Goal: Task Accomplishment & Management: Use online tool/utility

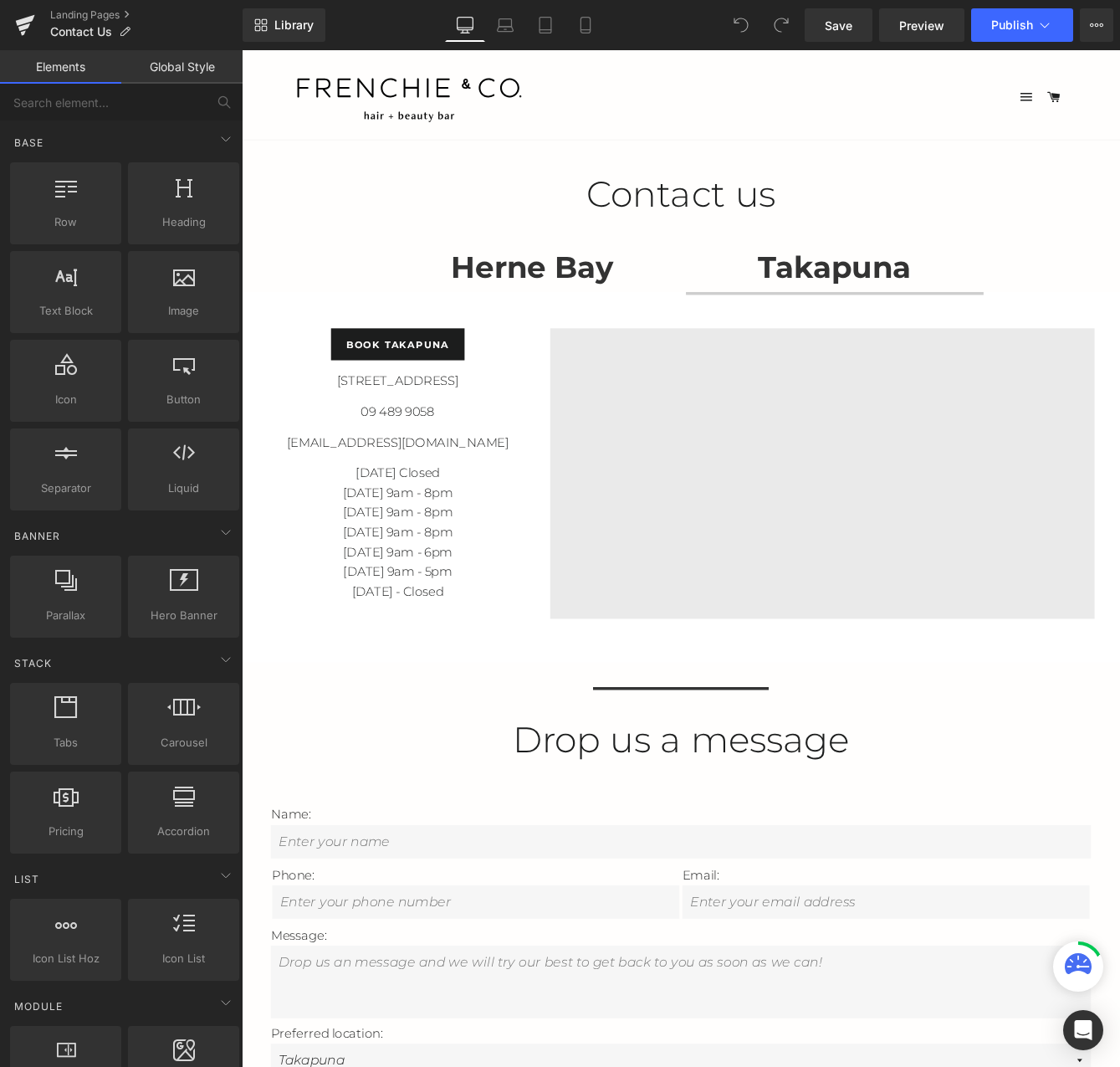
drag, startPoint x: 242, startPoint y: 50, endPoint x: 454, endPoint y: 468, distance: 468.7
click at [454, 468] on div "09 489 9058 Text Block" at bounding box center [422, 467] width 301 height 22
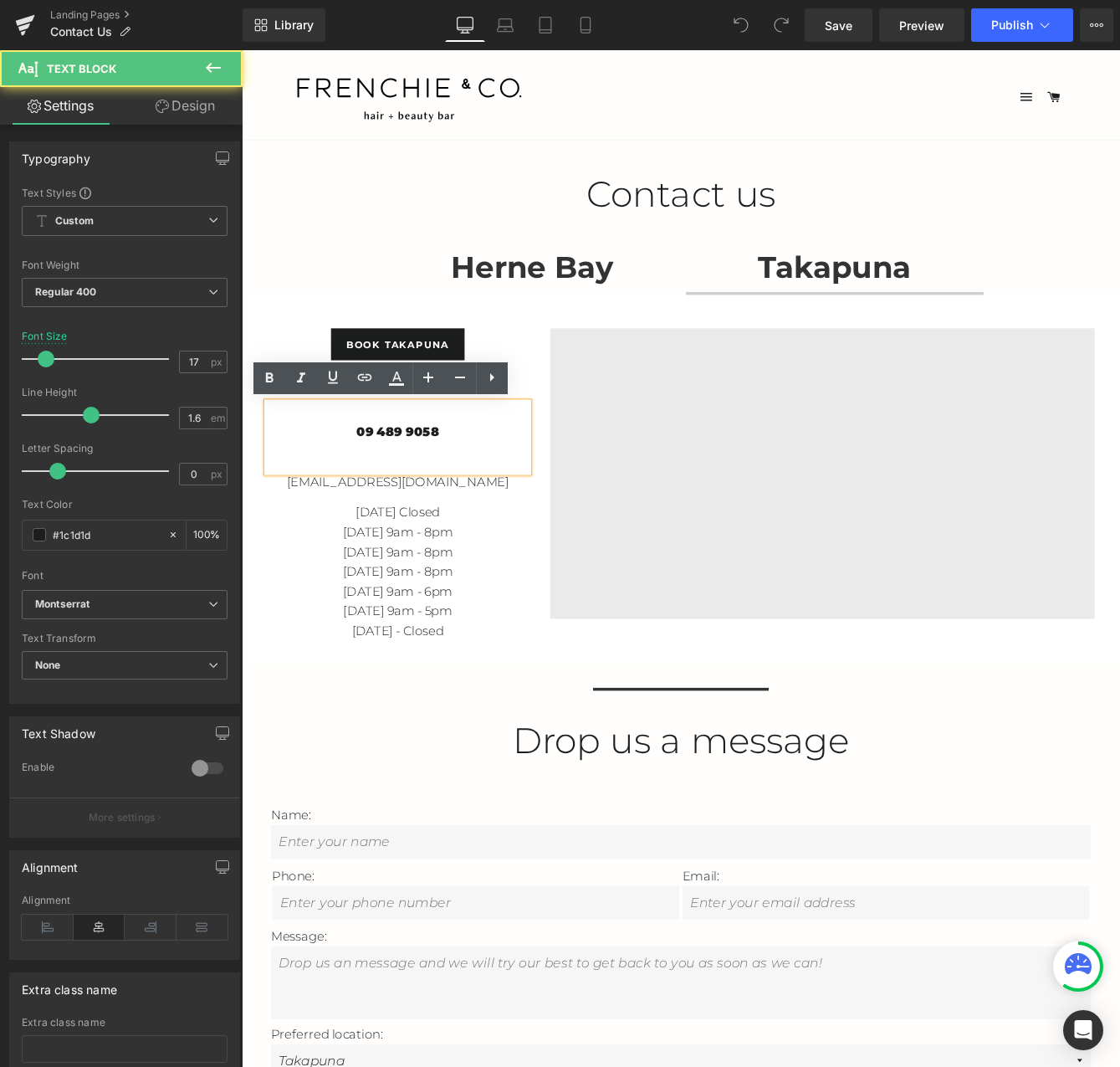
click at [437, 483] on p "09 489 9058" at bounding box center [422, 490] width 301 height 22
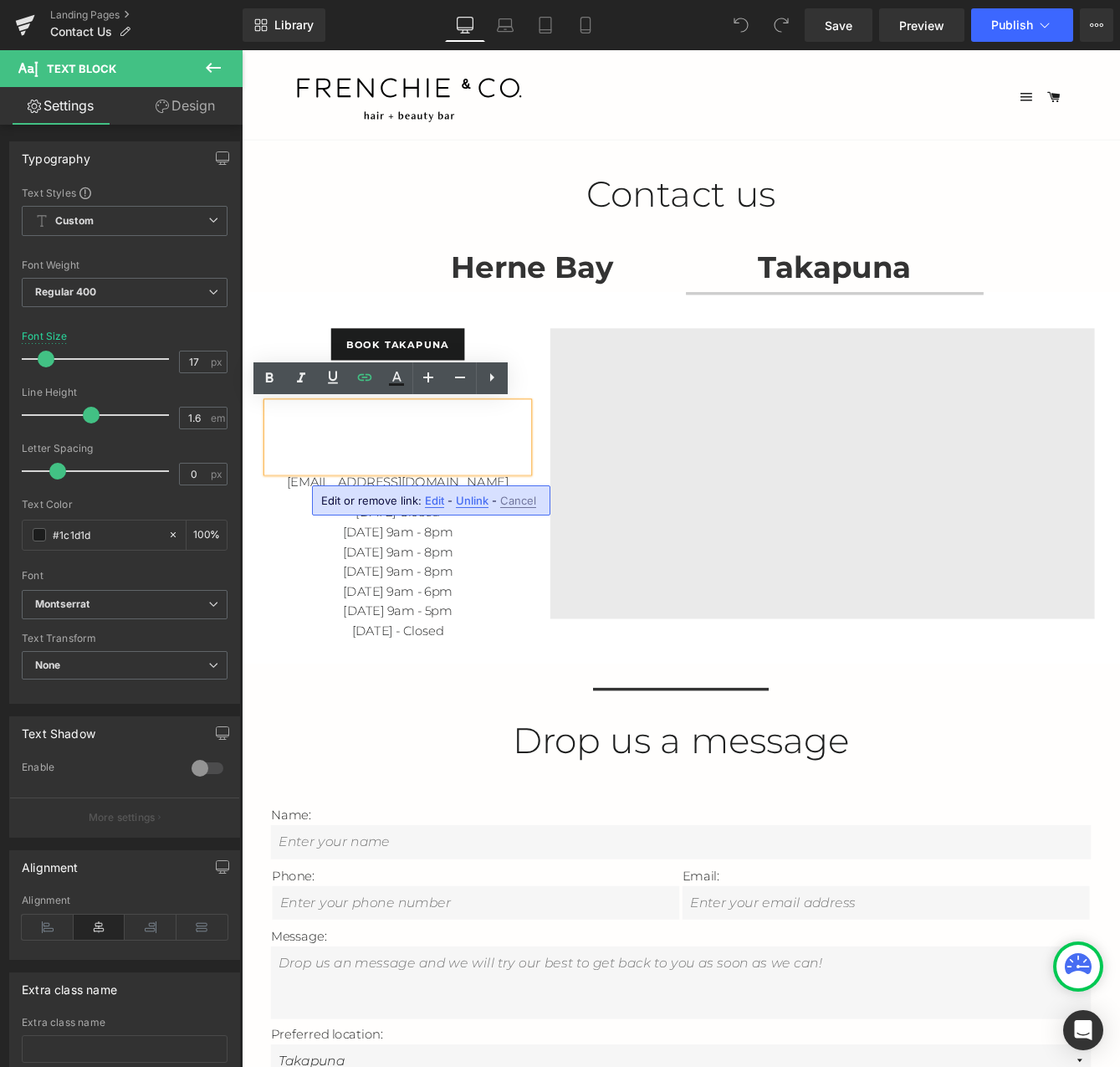
click at [932, 313] on strong "Takapuna" at bounding box center [925, 300] width 175 height 42
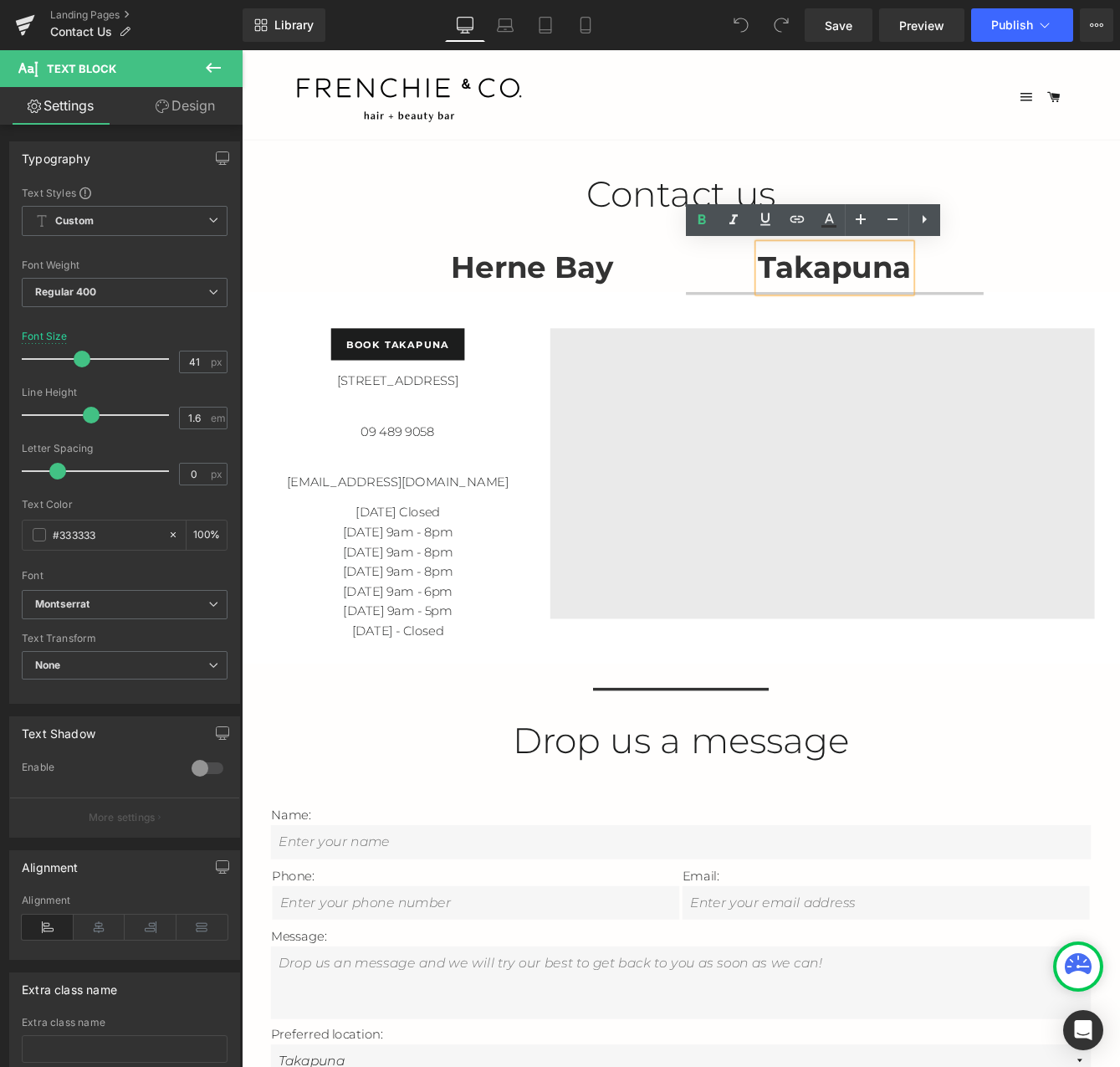
click at [885, 311] on strong "Takapuna" at bounding box center [925, 300] width 175 height 42
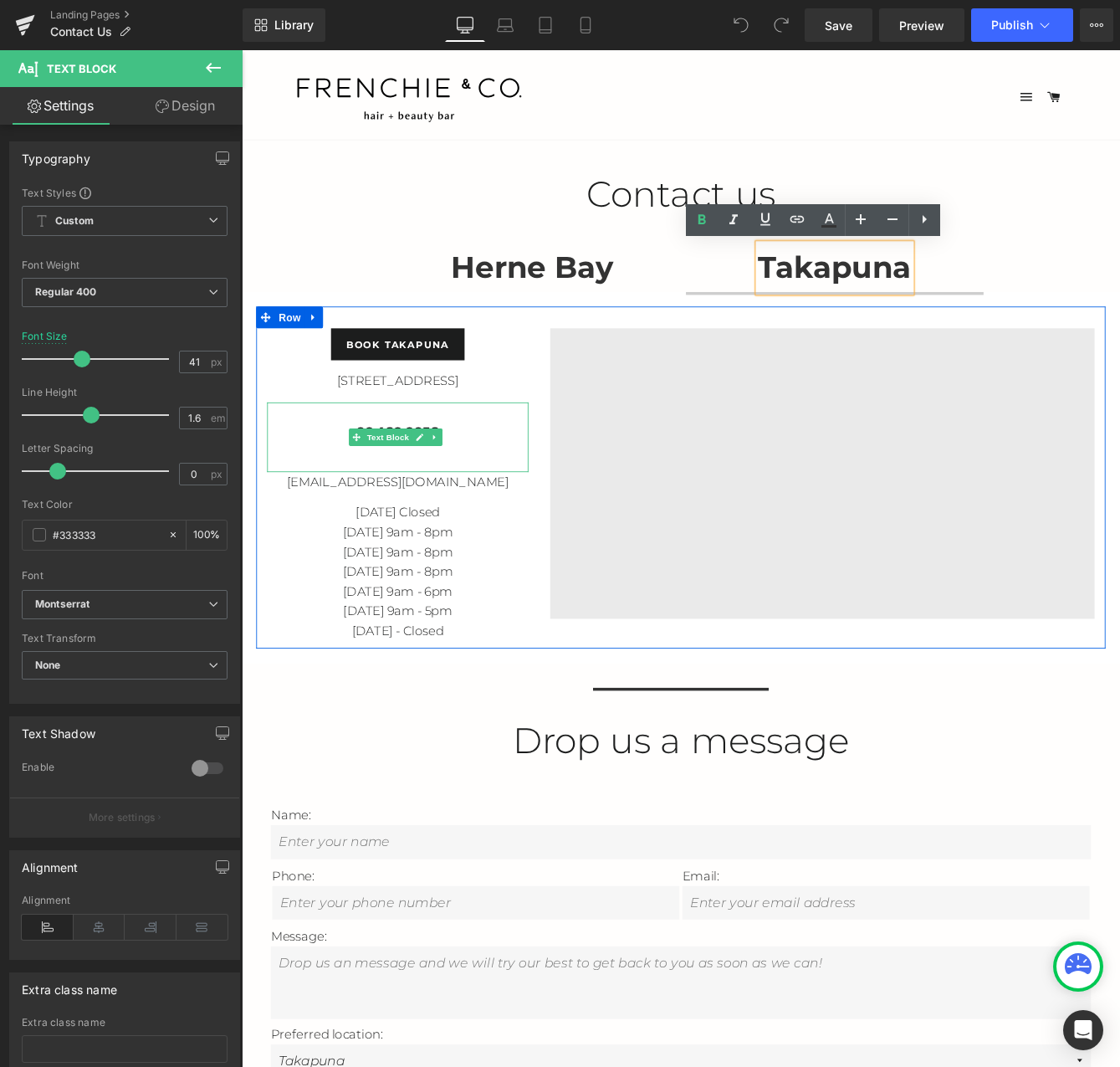
click at [490, 490] on p "09 489 9058" at bounding box center [422, 490] width 301 height 22
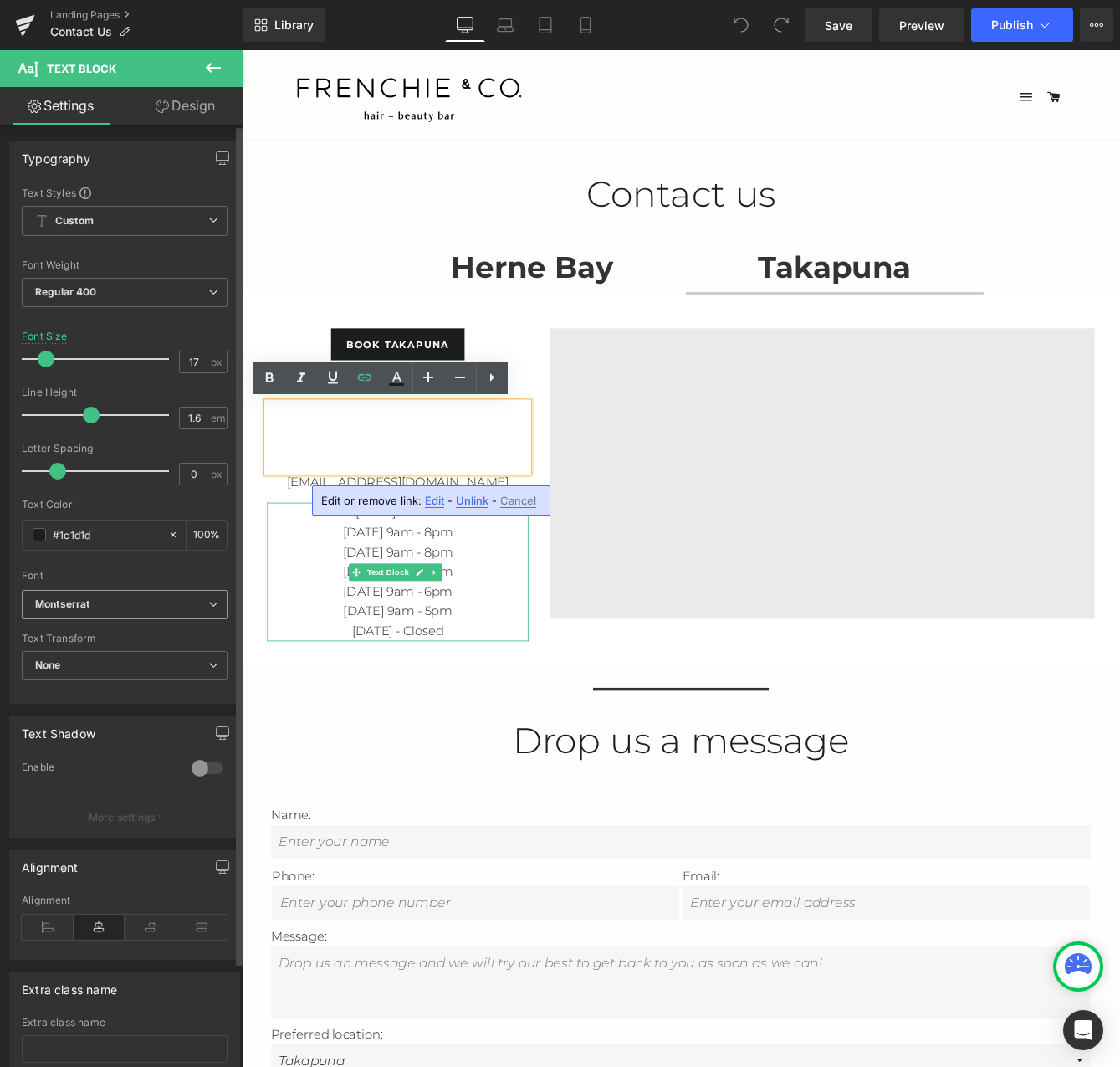
scroll to position [83, 0]
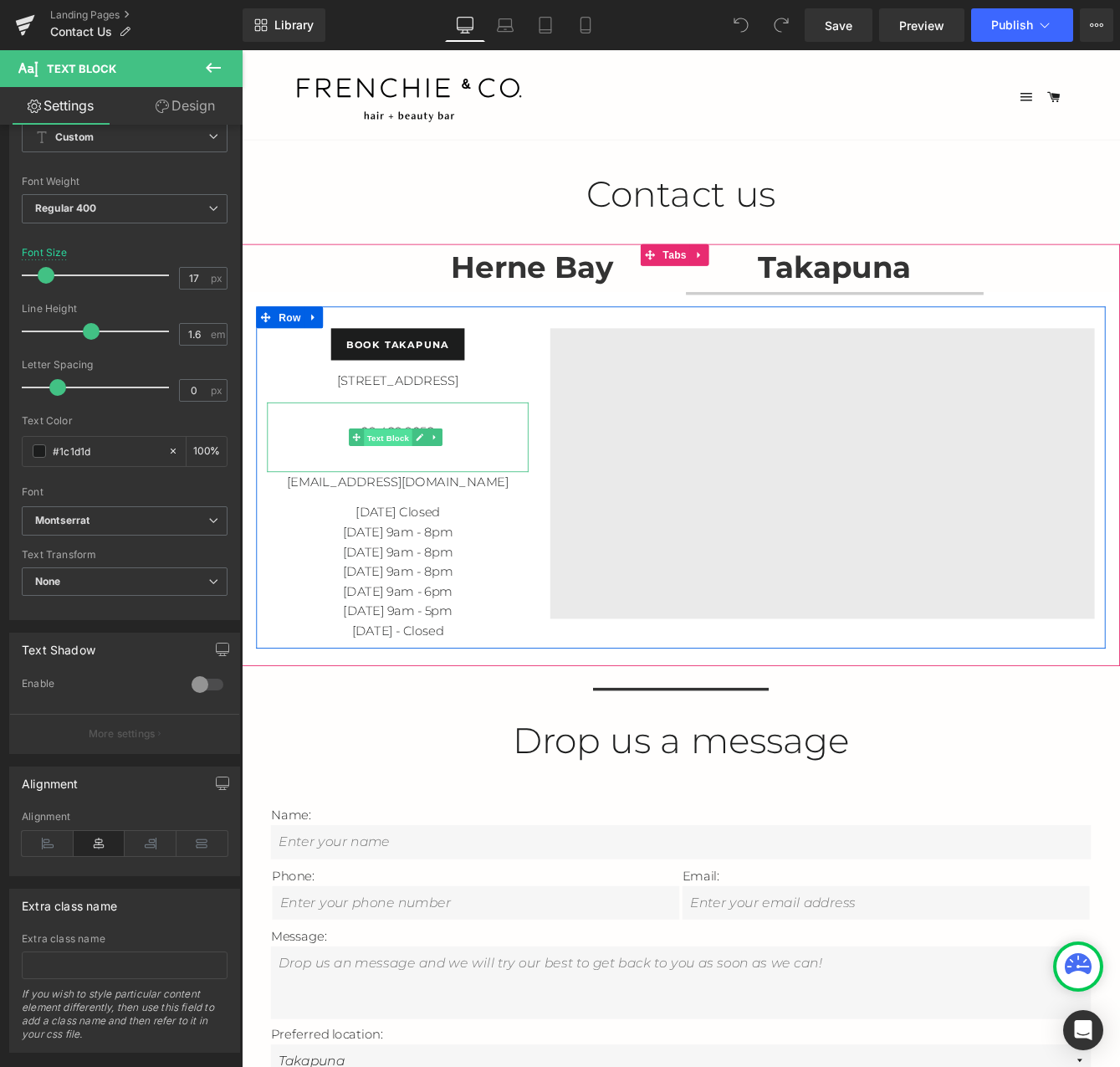
click at [402, 494] on span "Text Block" at bounding box center [410, 496] width 55 height 20
click at [409, 496] on span "Text Block" at bounding box center [410, 496] width 55 height 20
click at [484, 499] on p "09 489 9058" at bounding box center [422, 490] width 301 height 22
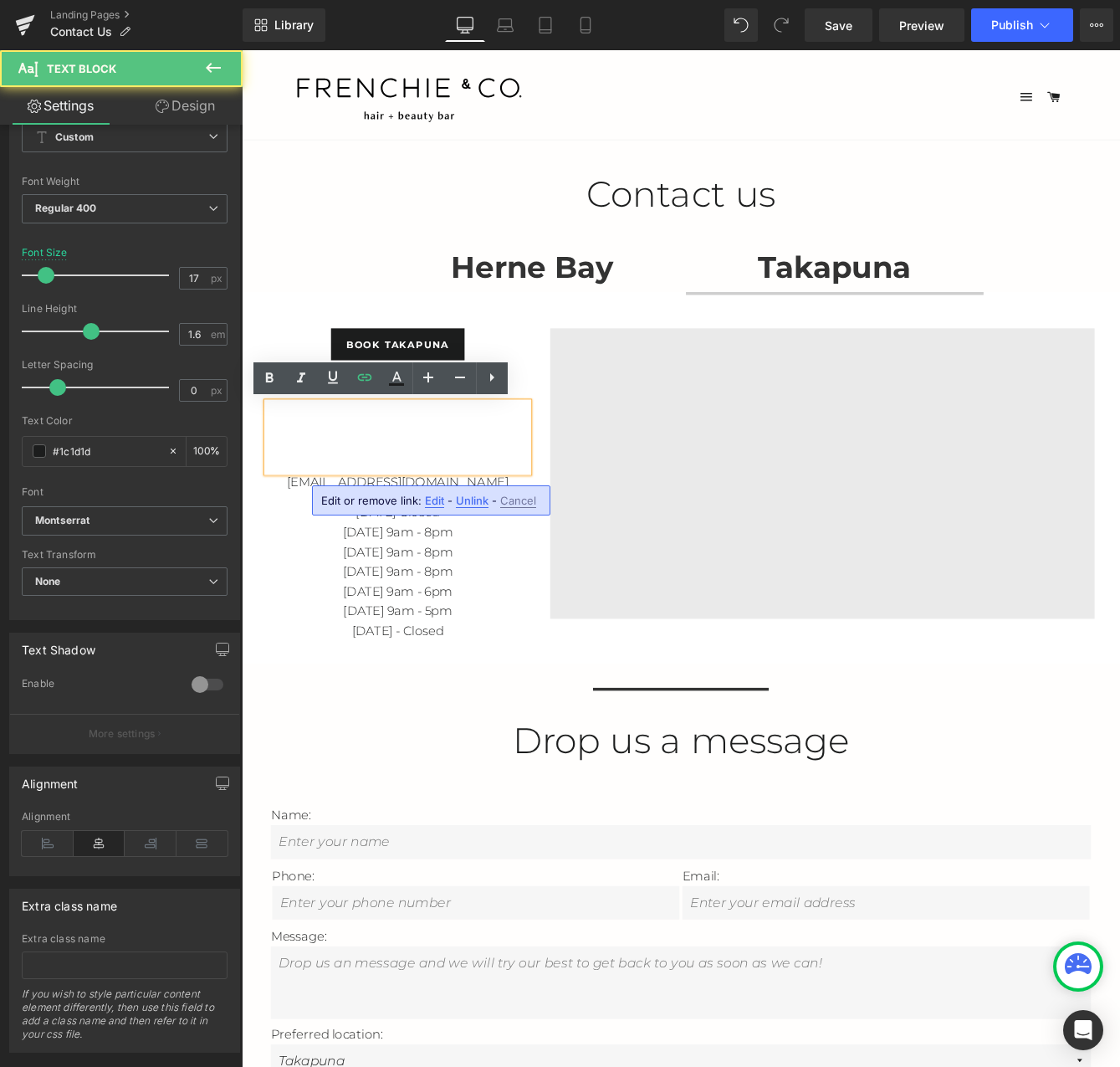
click at [458, 490] on p "09 489 9058" at bounding box center [422, 490] width 301 height 22
click at [572, 654] on div "book takapuna Button [STREET_ADDRESS] Text Block 09 489 9058 Text Block [EMAIL_…" at bounding box center [421, 551] width 326 height 361
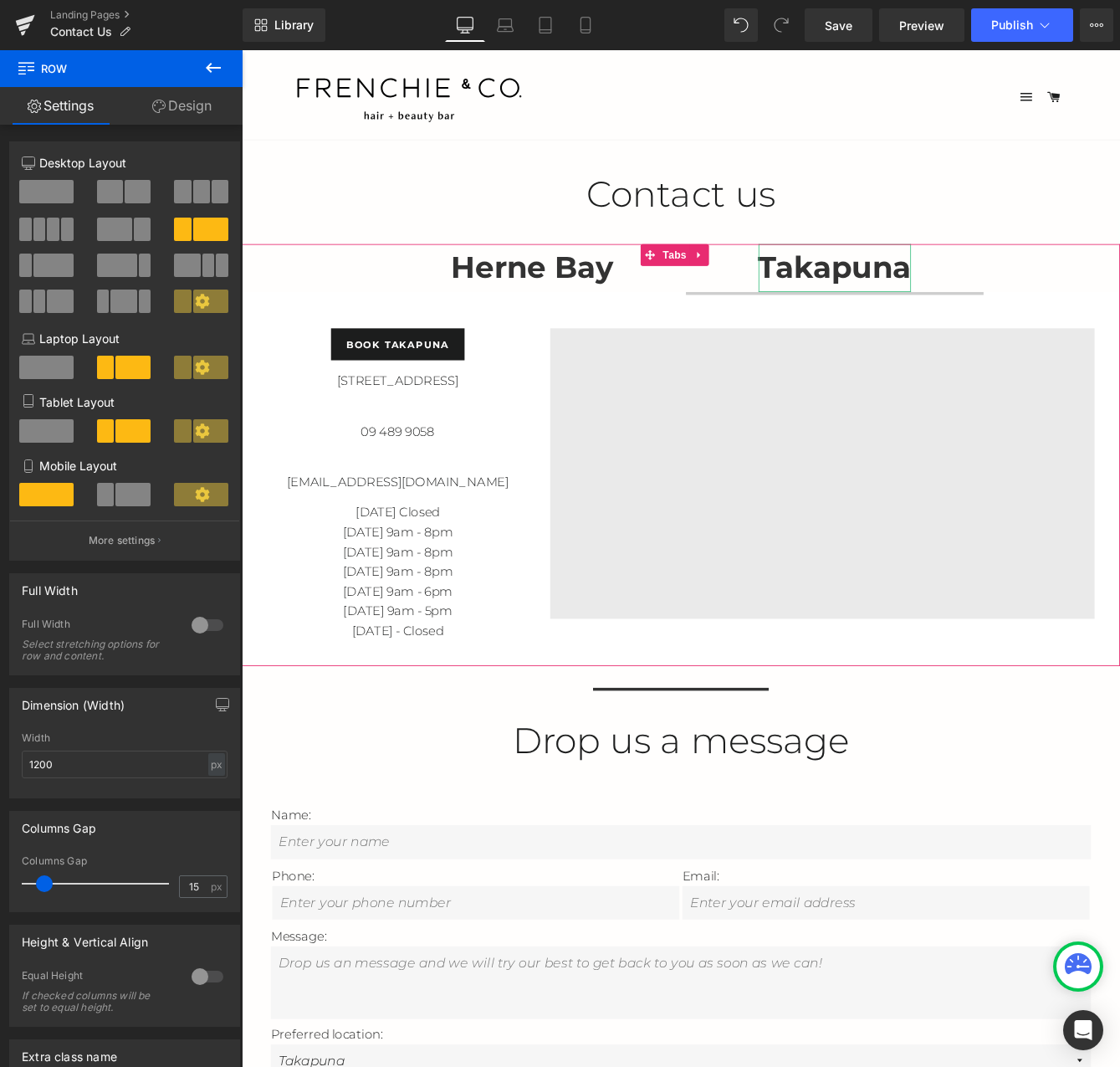
click at [940, 302] on strong "Takapuna" at bounding box center [925, 300] width 175 height 42
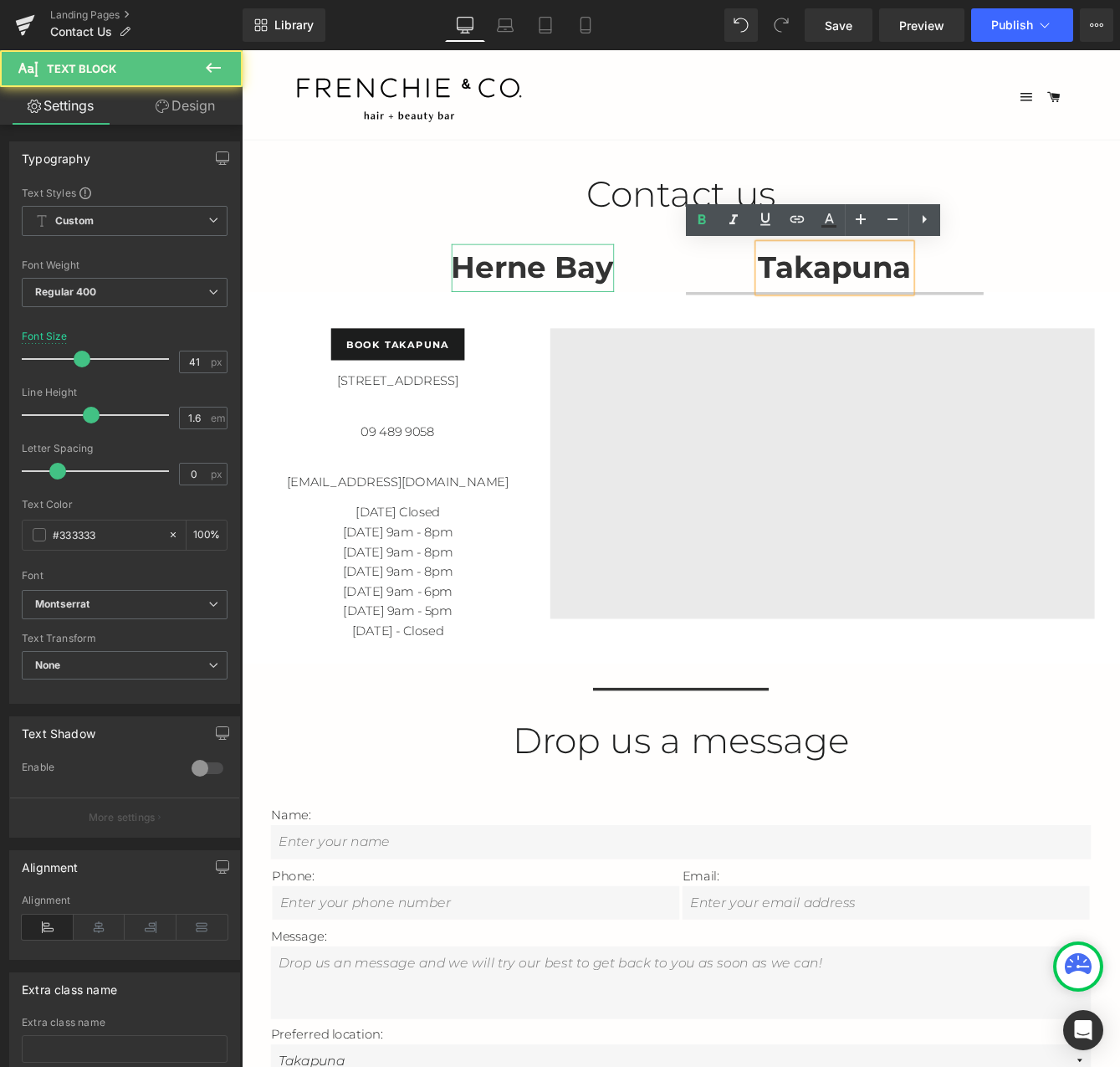
click at [637, 309] on strong "Herne Bay" at bounding box center [577, 300] width 188 height 42
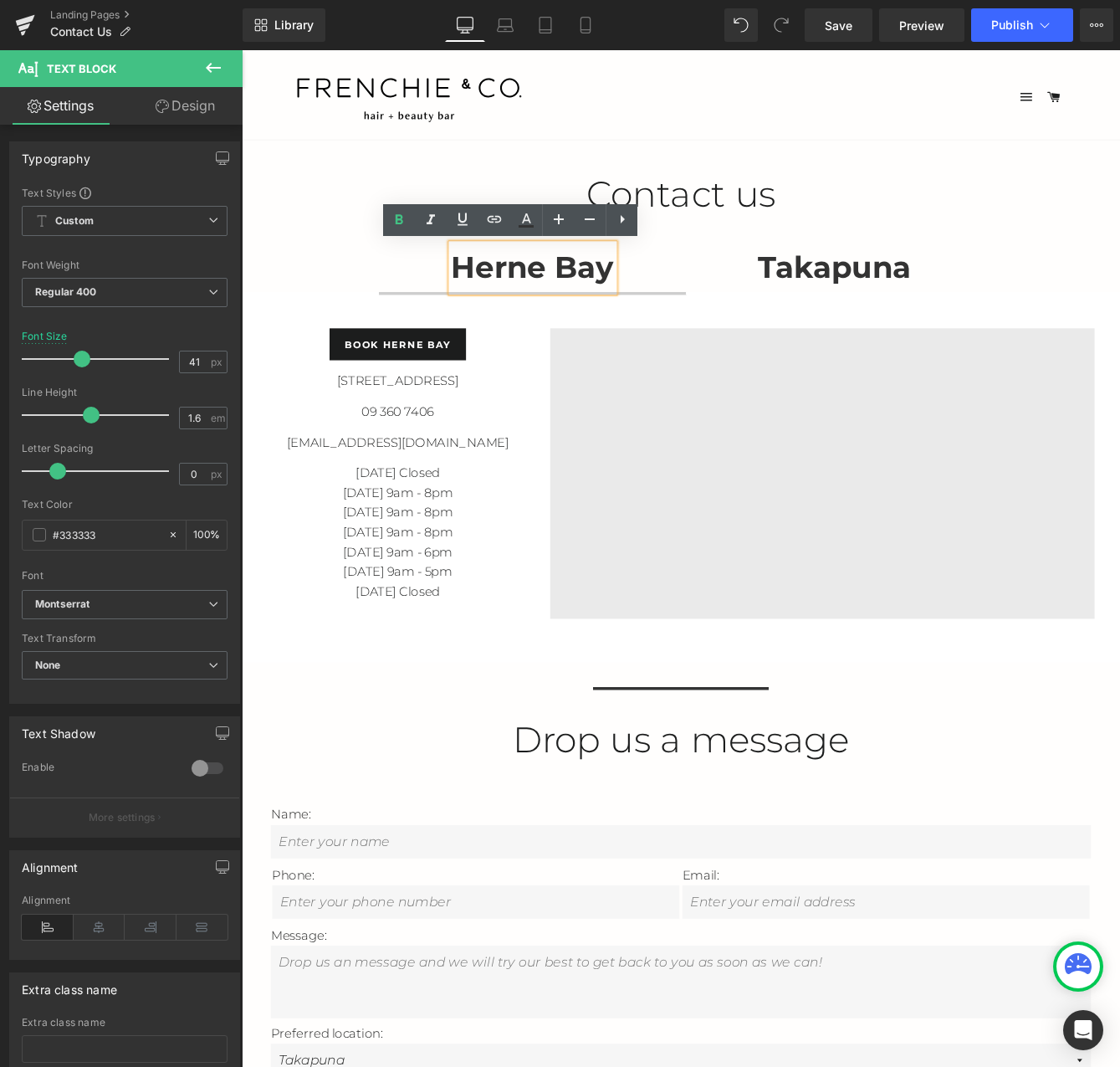
click at [840, 314] on strong "Takapuna" at bounding box center [925, 300] width 175 height 42
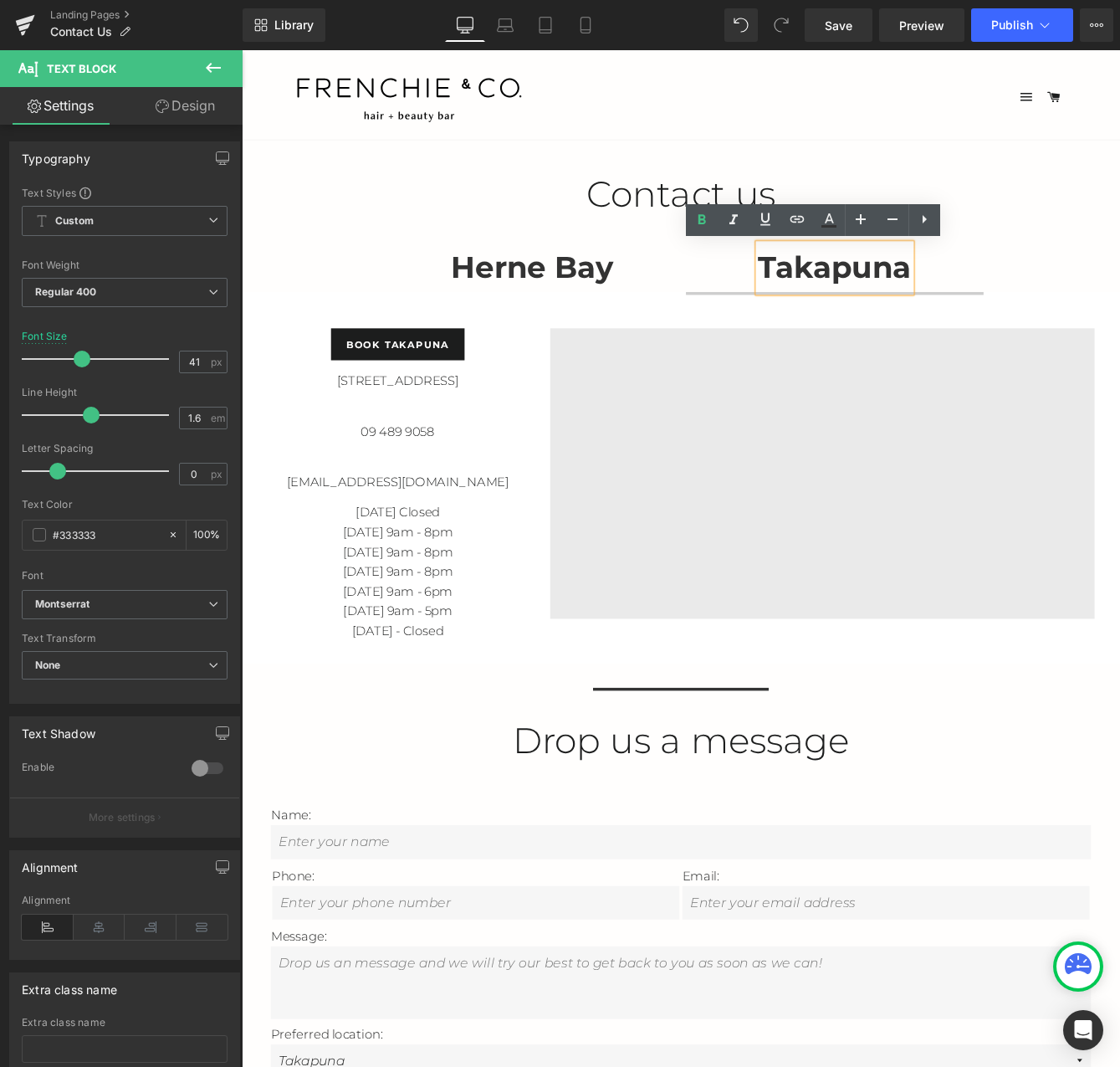
click at [587, 321] on div "Herne Bay" at bounding box center [577, 301] width 188 height 55
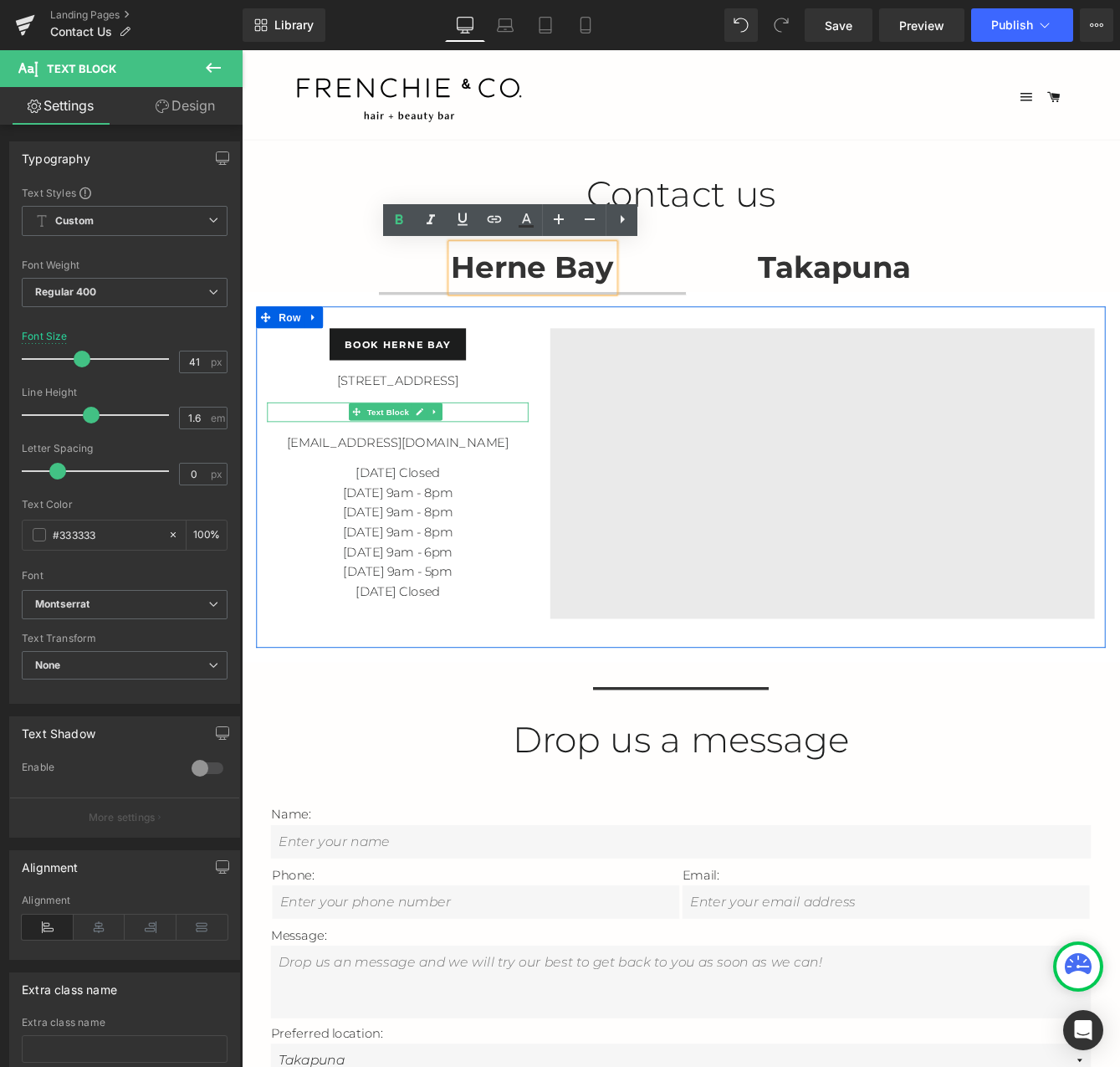
click at [489, 466] on p "09 360 7406" at bounding box center [422, 467] width 301 height 22
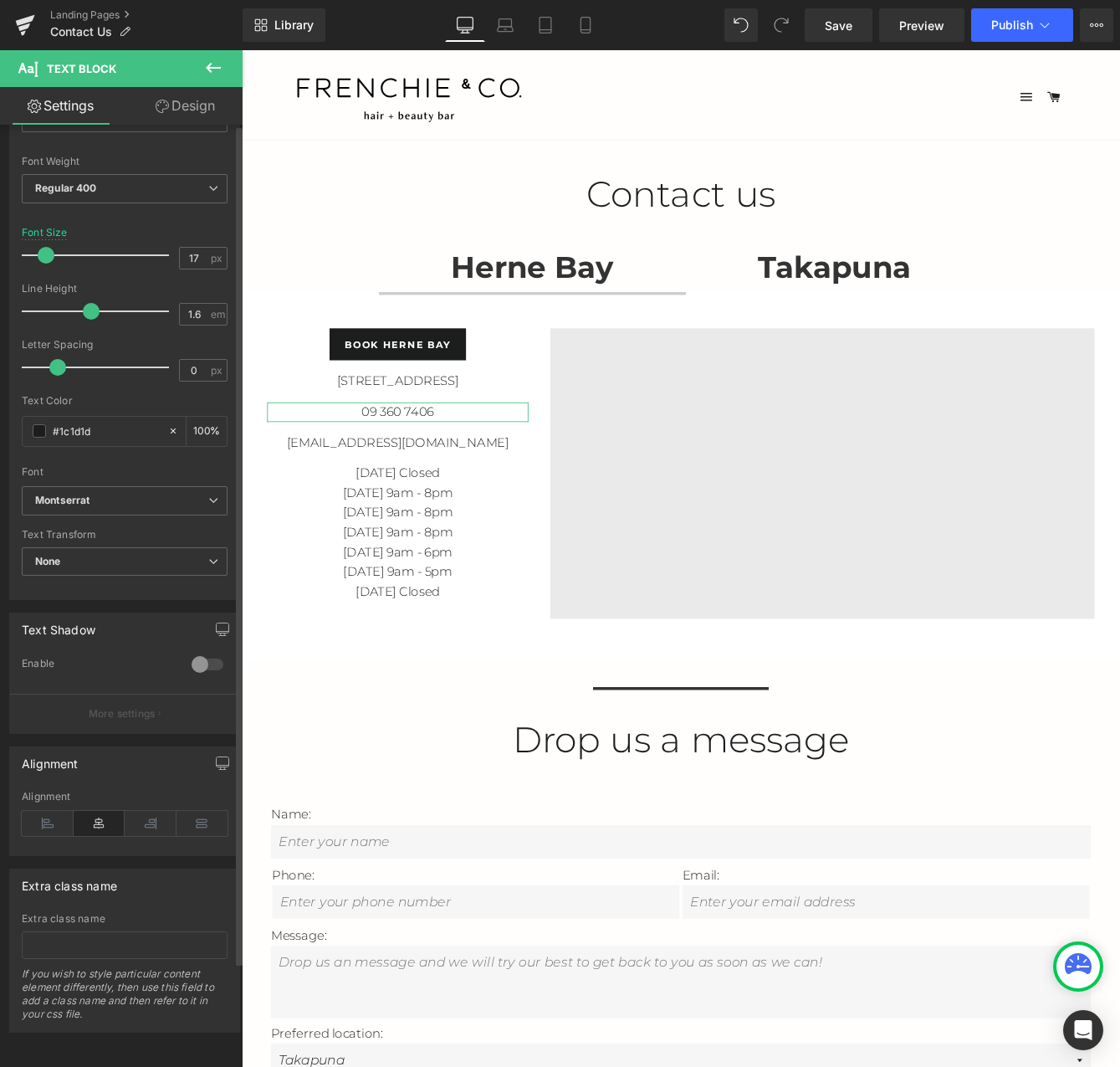
scroll to position [0, 0]
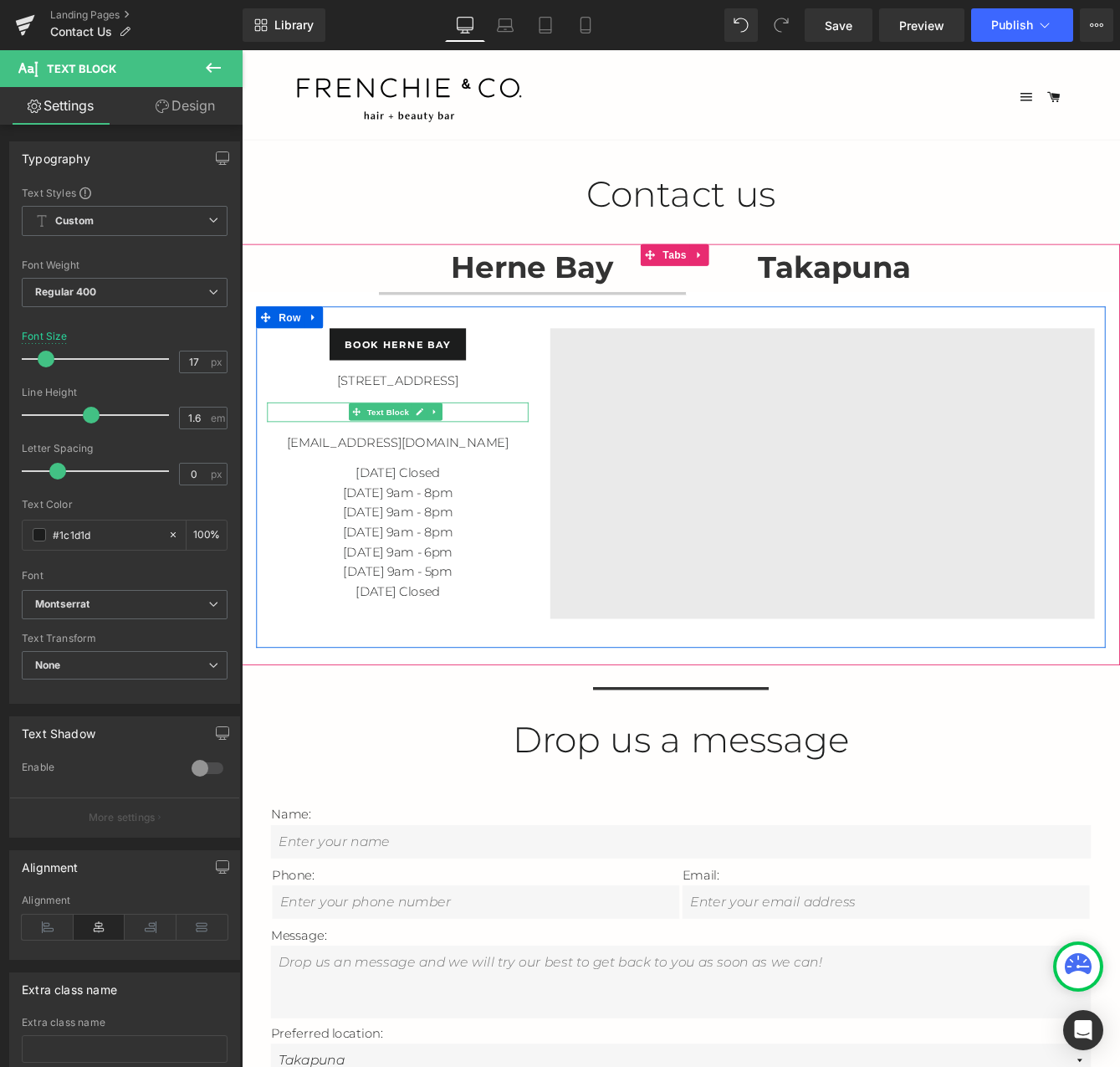
click at [492, 459] on p "09 360 7406" at bounding box center [422, 467] width 301 height 22
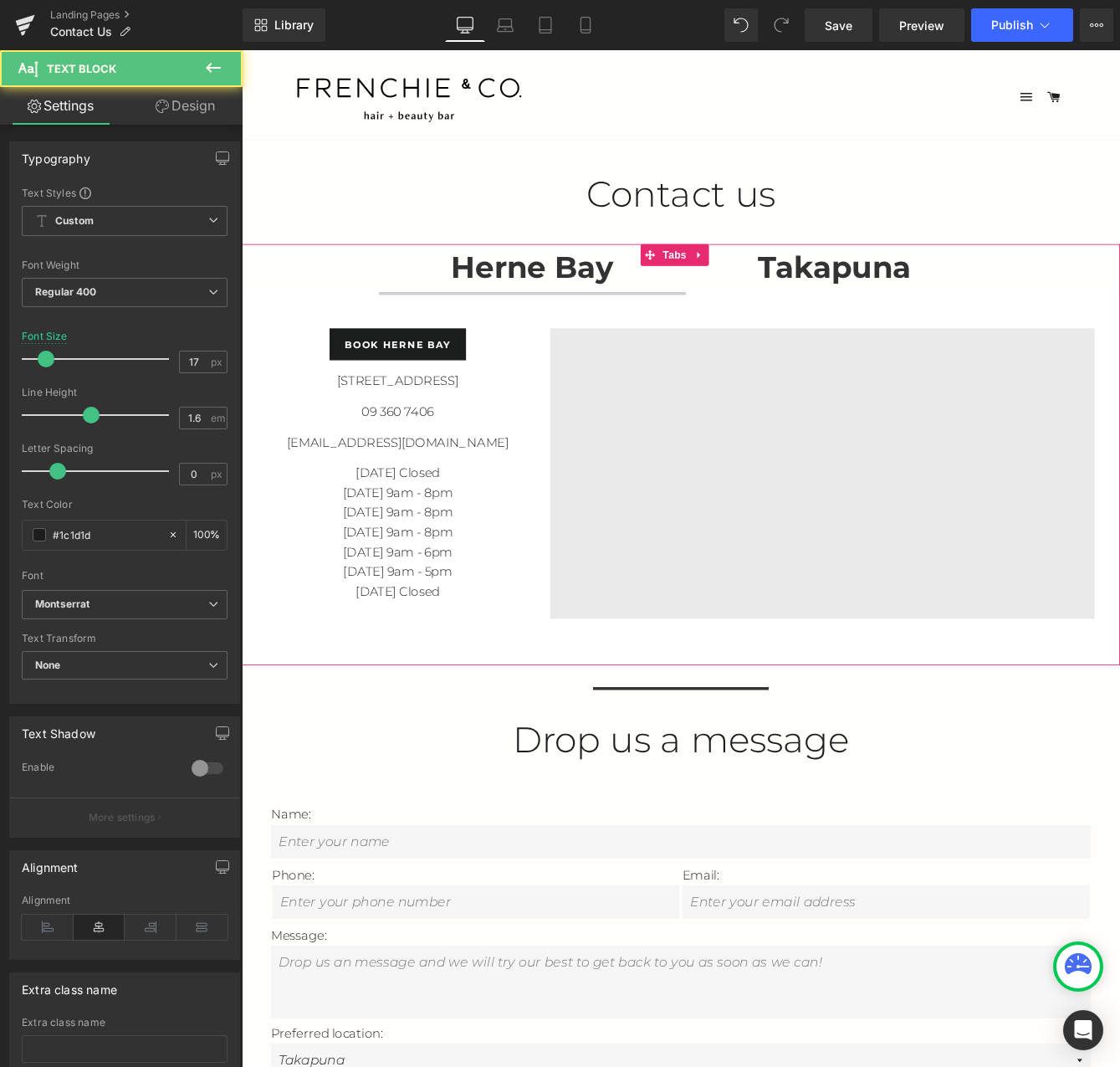
click at [877, 299] on strong "Takapuna" at bounding box center [925, 300] width 175 height 42
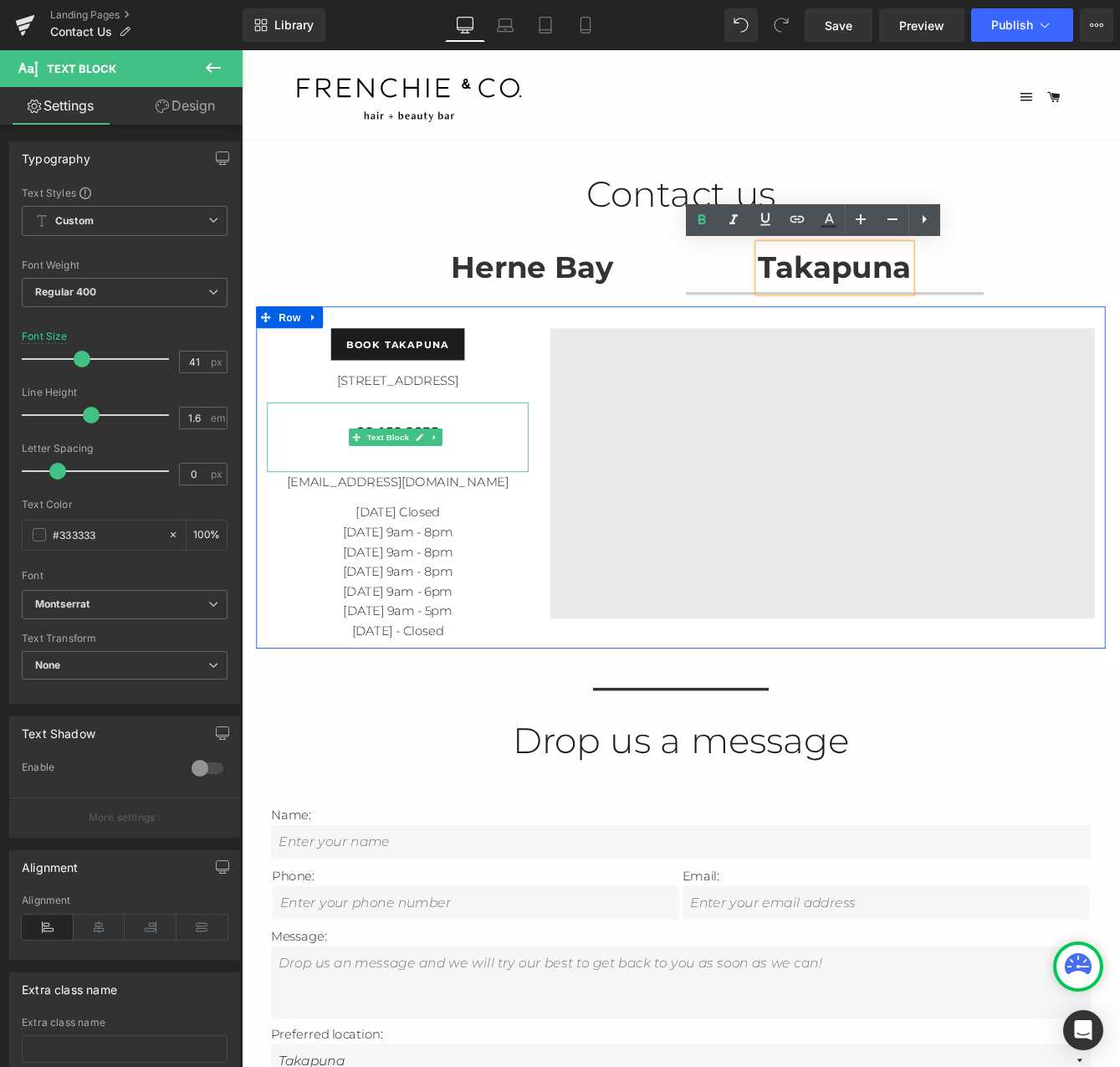
click at [487, 488] on p "09 489 9058" at bounding box center [422, 490] width 301 height 22
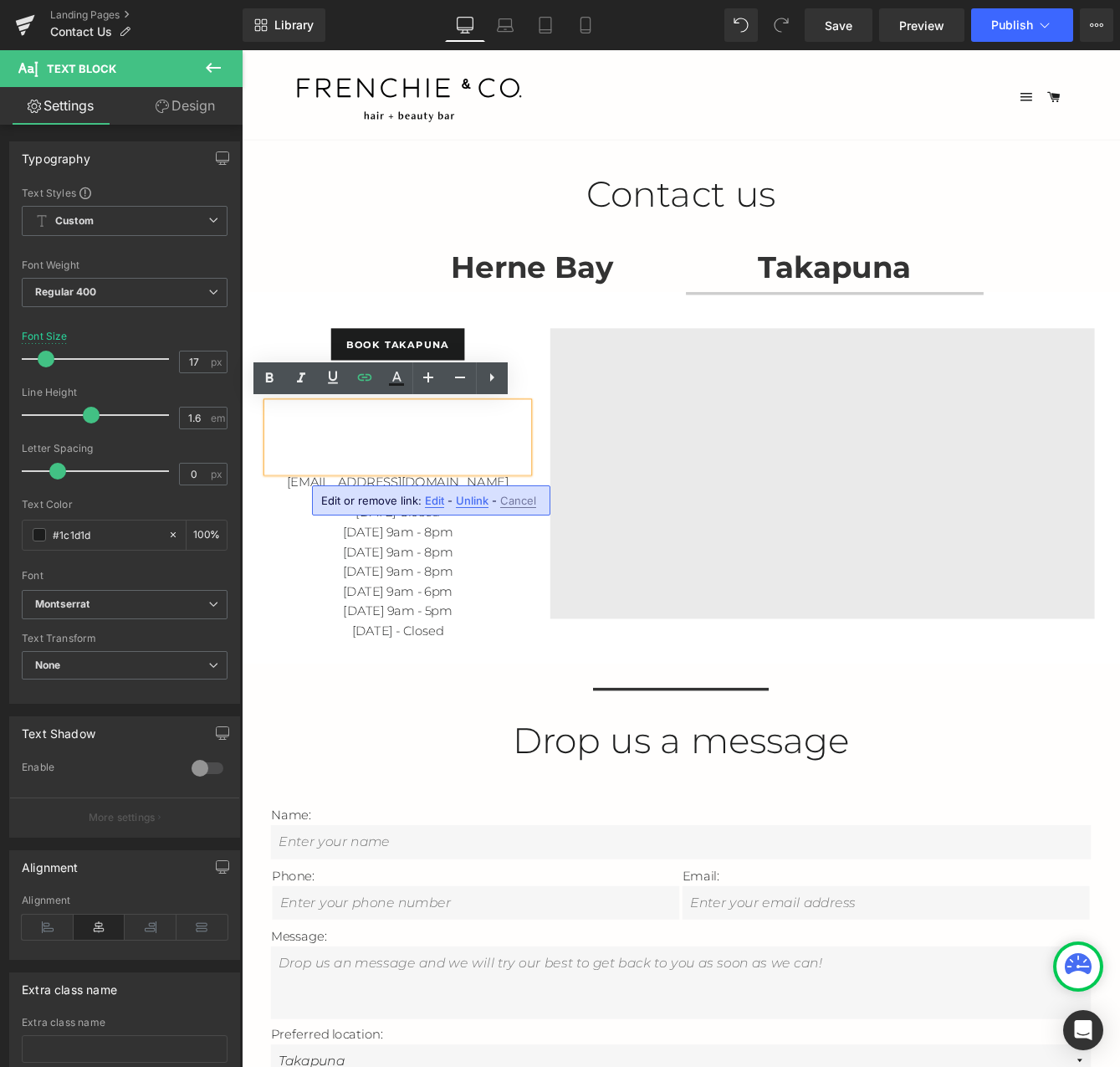
click at [434, 503] on span "Edit" at bounding box center [434, 501] width 19 height 15
click at [628, 306] on strong "Herne Bay" at bounding box center [577, 300] width 188 height 42
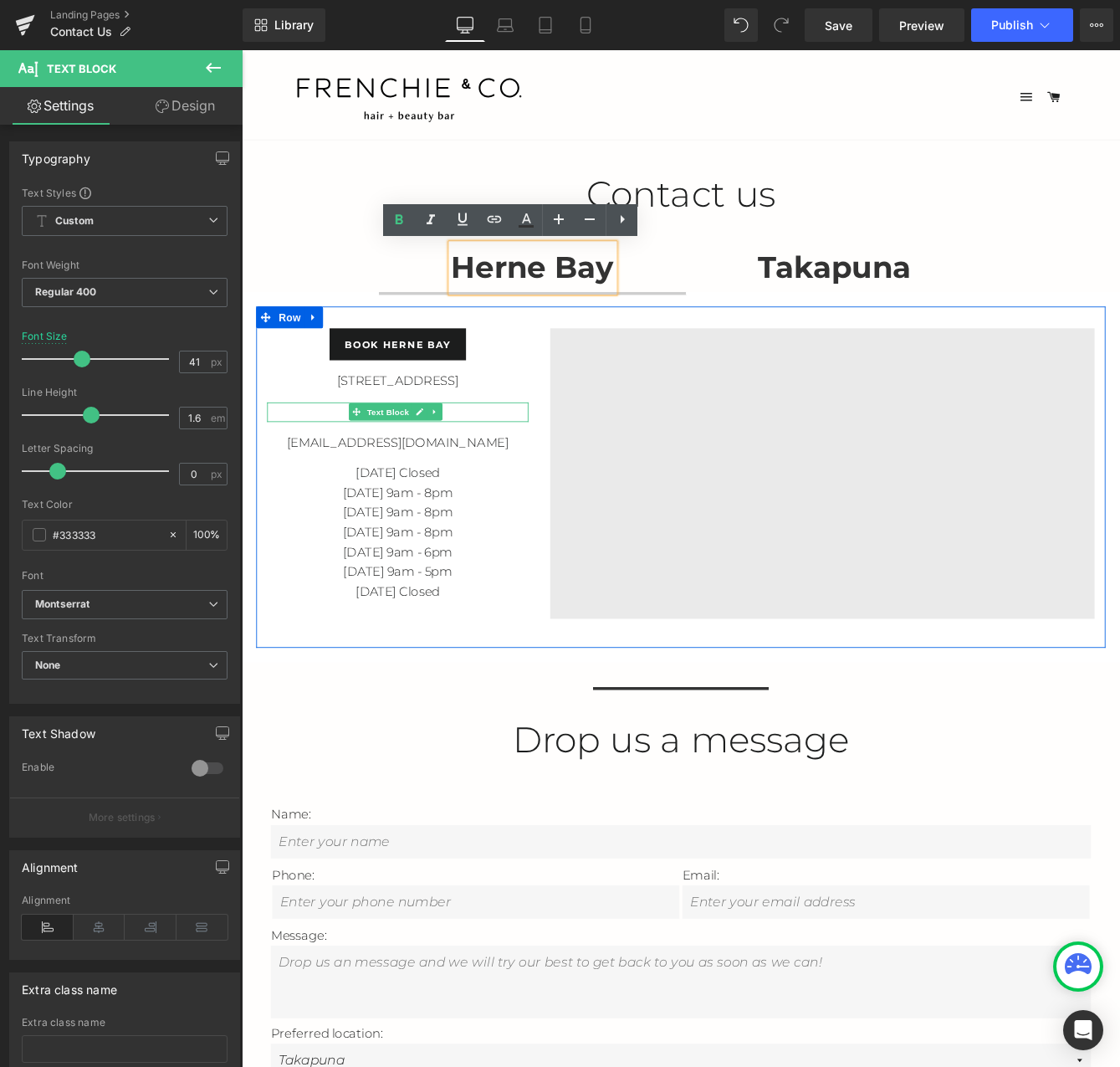
click at [478, 466] on p "09 360 7406" at bounding box center [422, 467] width 301 height 22
click at [493, 466] on p "09 360 7406" at bounding box center [422, 467] width 301 height 22
click at [354, 464] on p "09 360 7406" at bounding box center [422, 467] width 301 height 22
click at [468, 468] on icon at bounding box center [464, 467] width 9 height 10
click at [955, 309] on strong "Takapuna" at bounding box center [925, 300] width 175 height 42
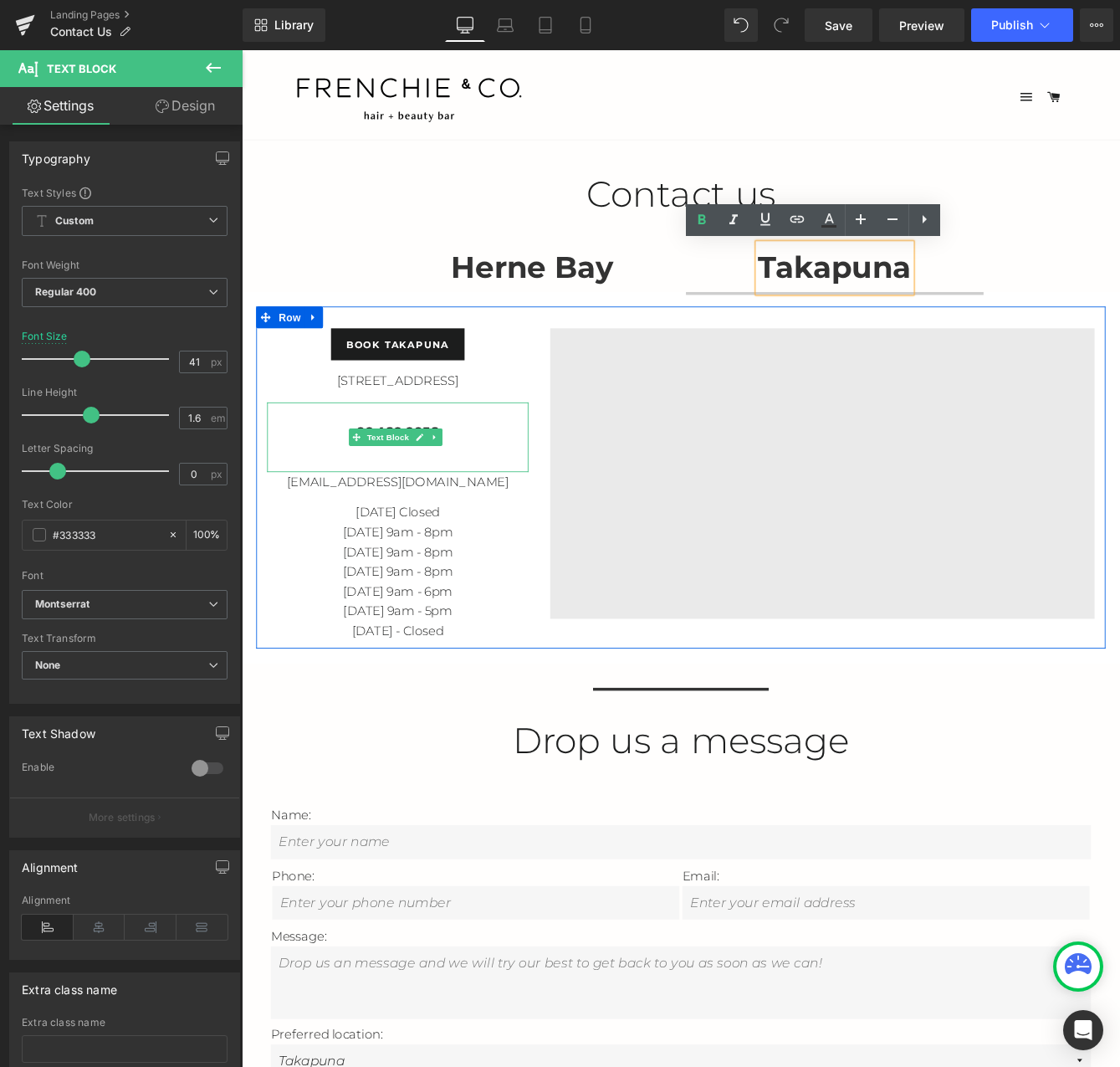
click at [497, 499] on p "09 489 9058" at bounding box center [422, 490] width 301 height 22
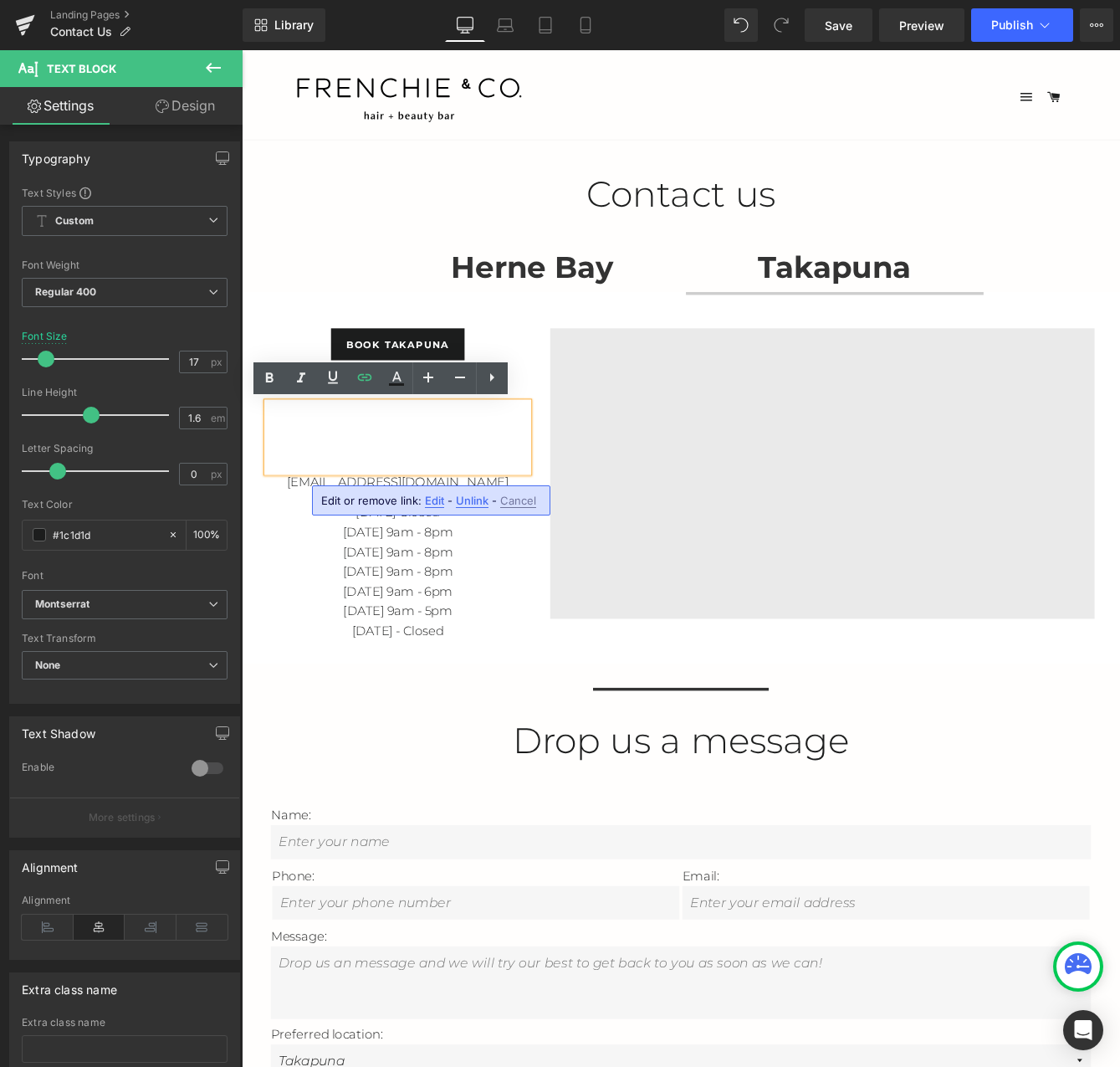
click at [644, 302] on strong "Herne Bay" at bounding box center [577, 300] width 188 height 42
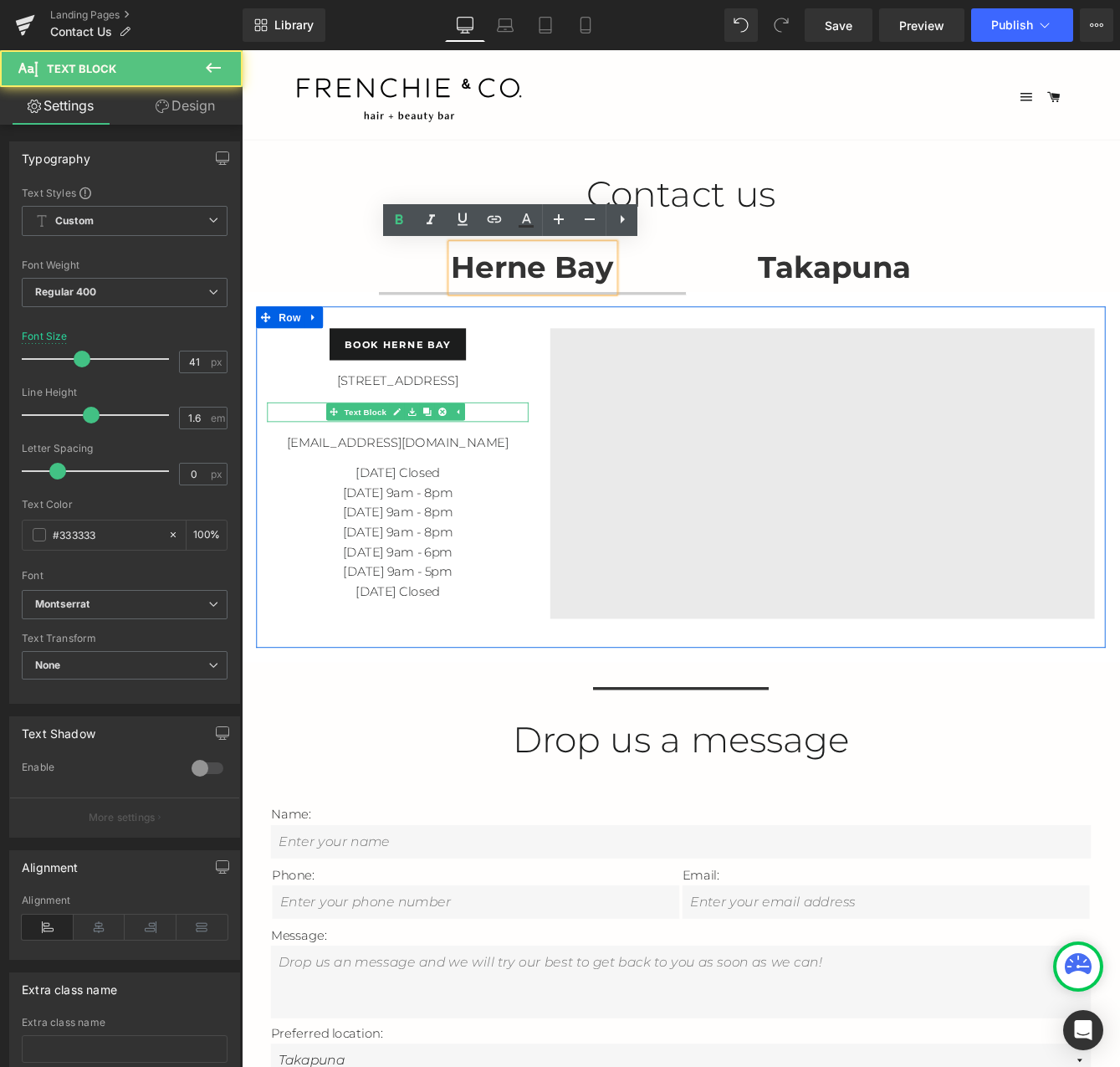
click at [519, 469] on p "09 360 7406" at bounding box center [422, 467] width 301 height 22
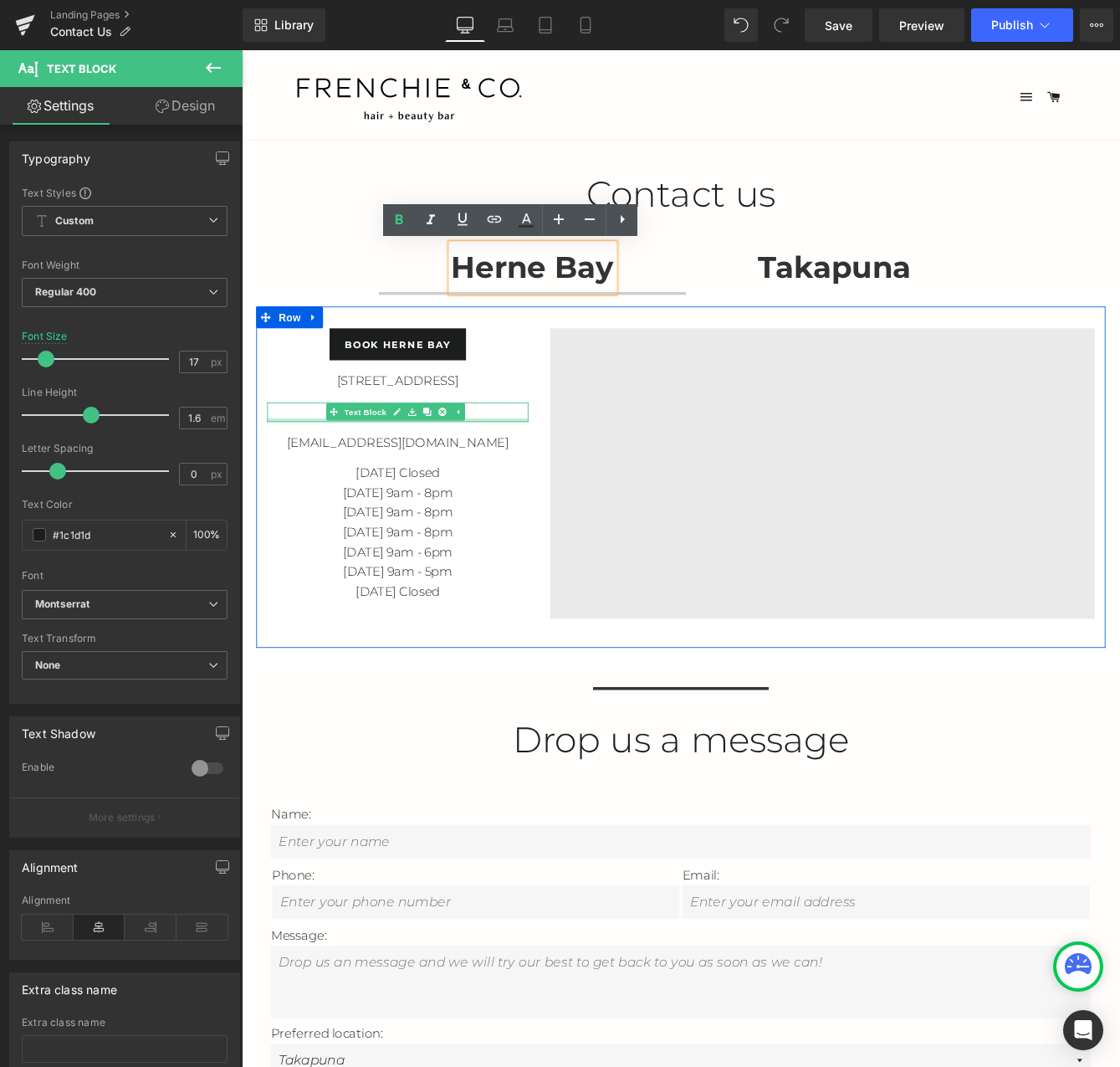
click at [541, 475] on div at bounding box center [422, 476] width 301 height 4
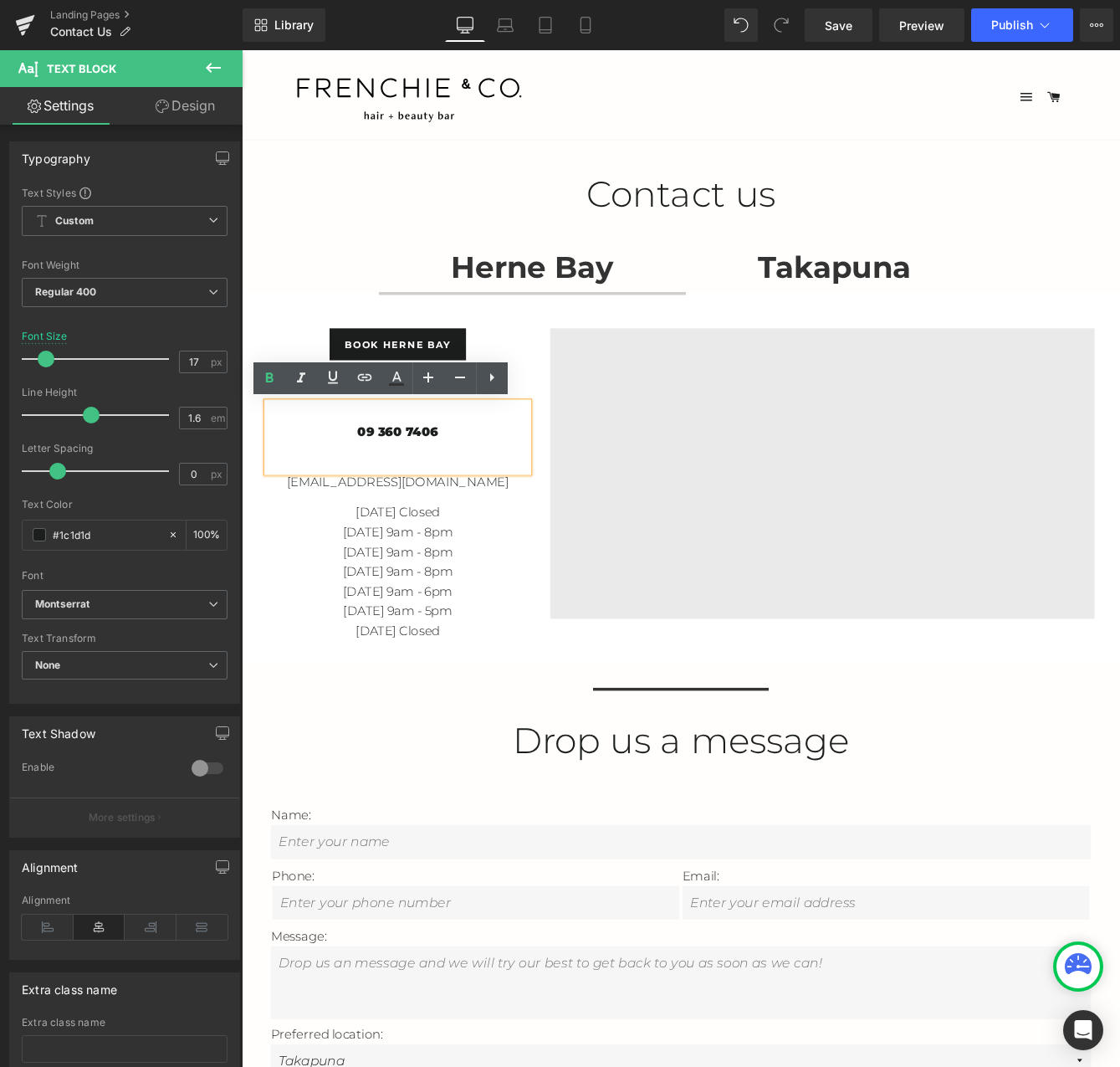
click at [532, 490] on p "09 360 7406" at bounding box center [422, 490] width 301 height 22
click at [431, 503] on span "Edit" at bounding box center [434, 501] width 19 height 15
click at [500, 507] on icon "button" at bounding box center [508, 507] width 15 height 10
click at [479, 503] on div "09 360 7406" at bounding box center [422, 496] width 301 height 81
click at [465, 492] on p "09 360 7406" at bounding box center [422, 490] width 301 height 22
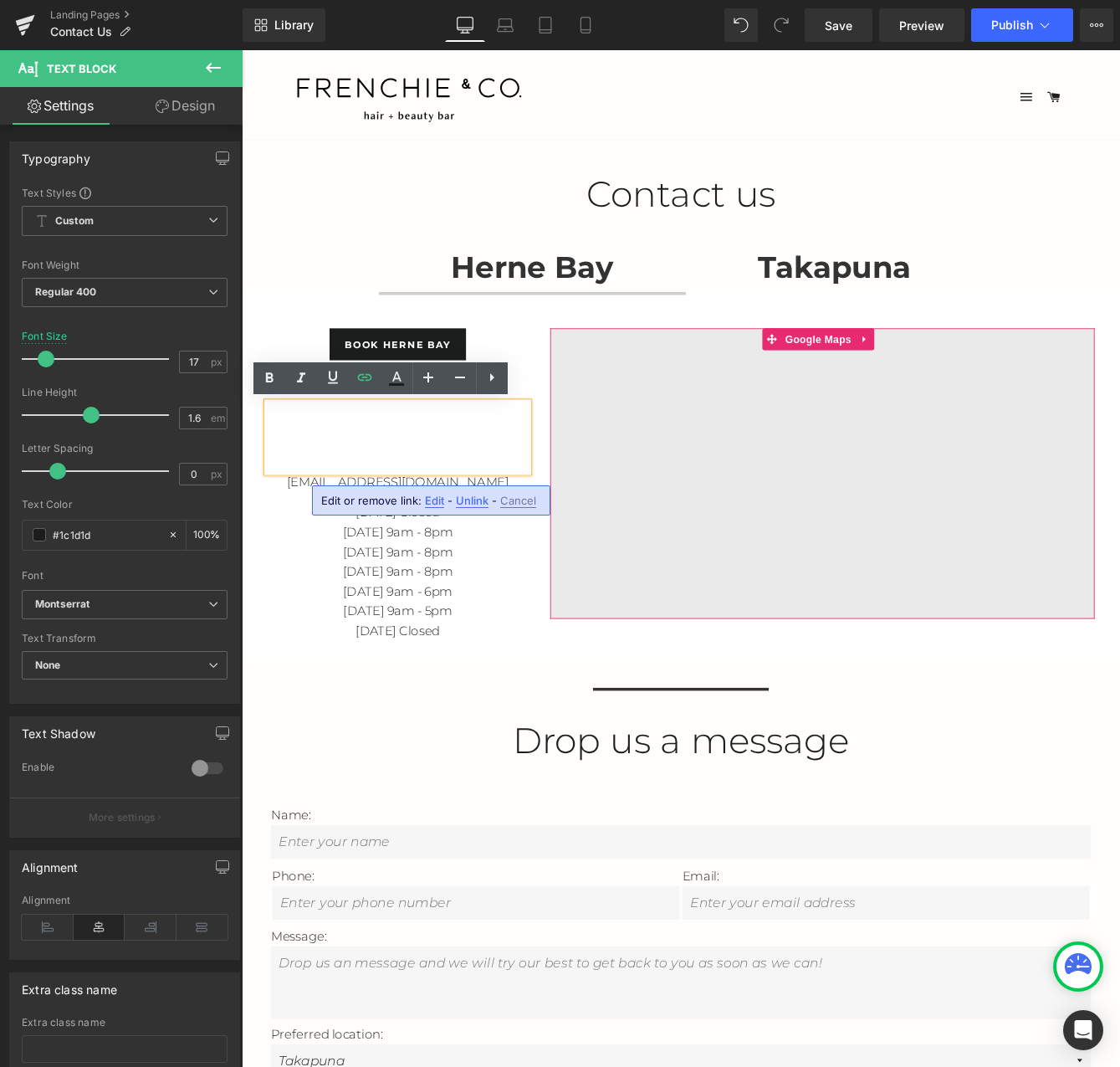
click at [597, 631] on div "Google Maps" at bounding box center [910, 538] width 627 height 335
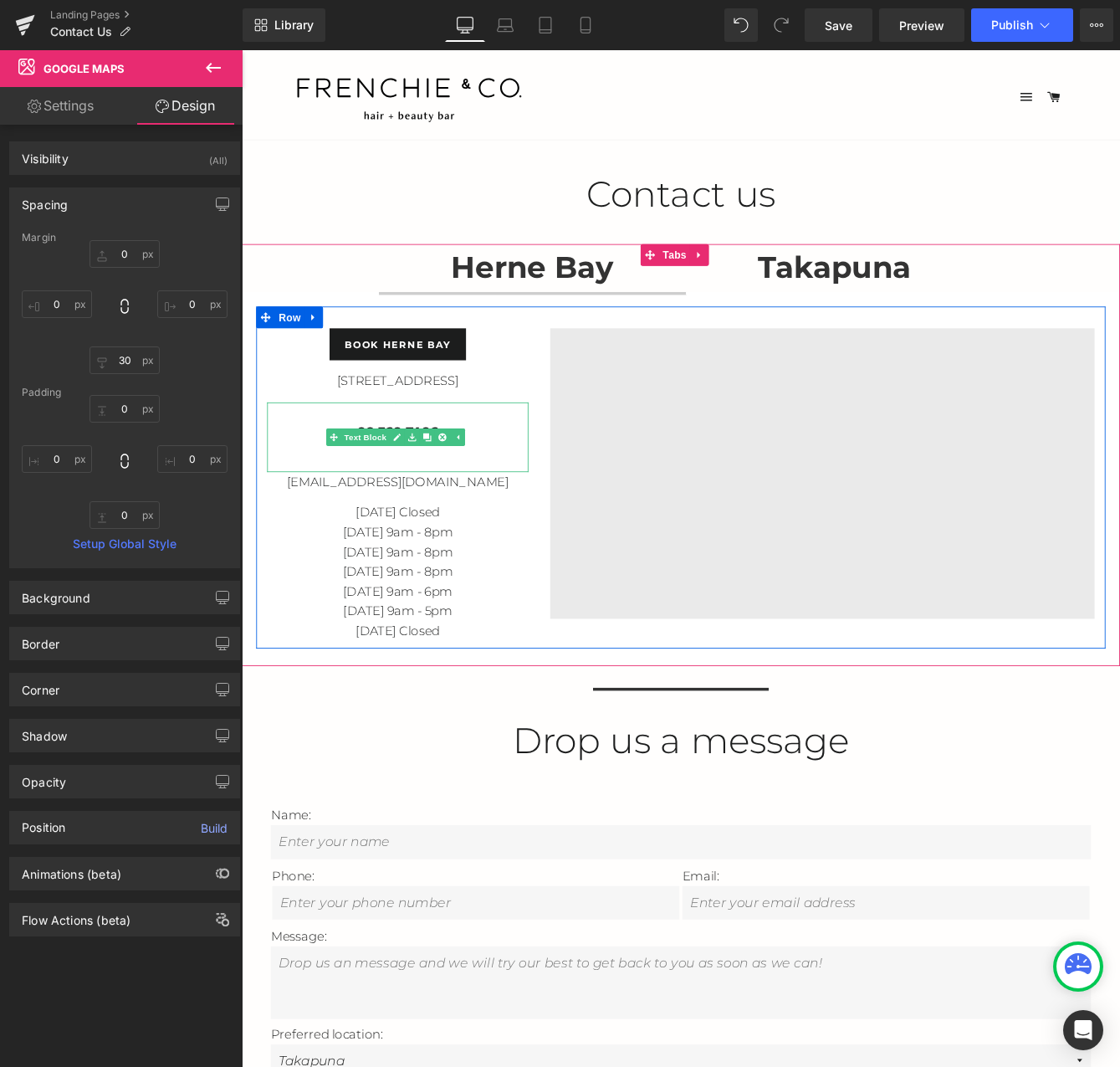
click at [526, 490] on p "09 360 7406" at bounding box center [422, 490] width 301 height 22
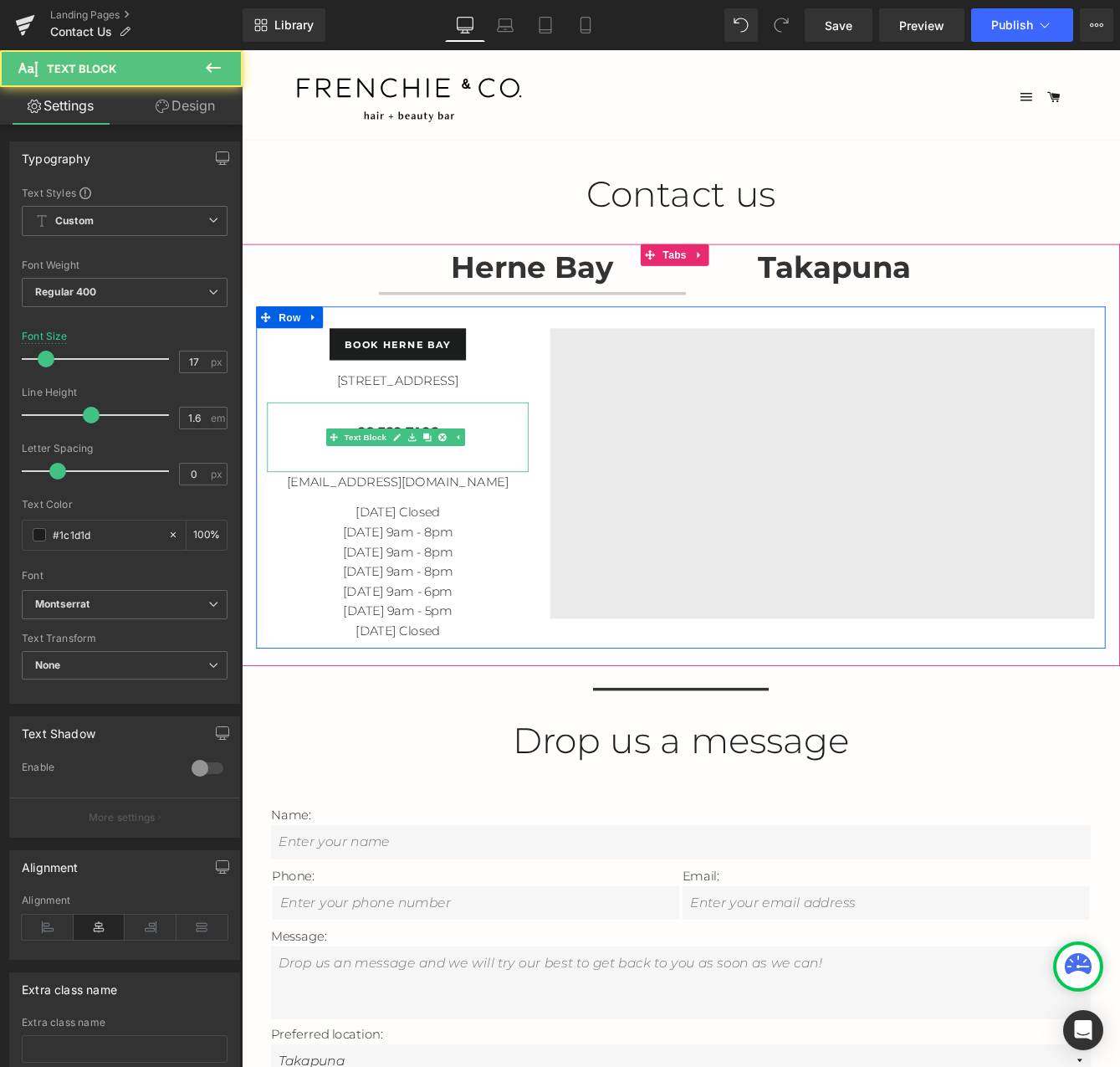
click at [525, 484] on p "09 360 7406" at bounding box center [422, 490] width 301 height 22
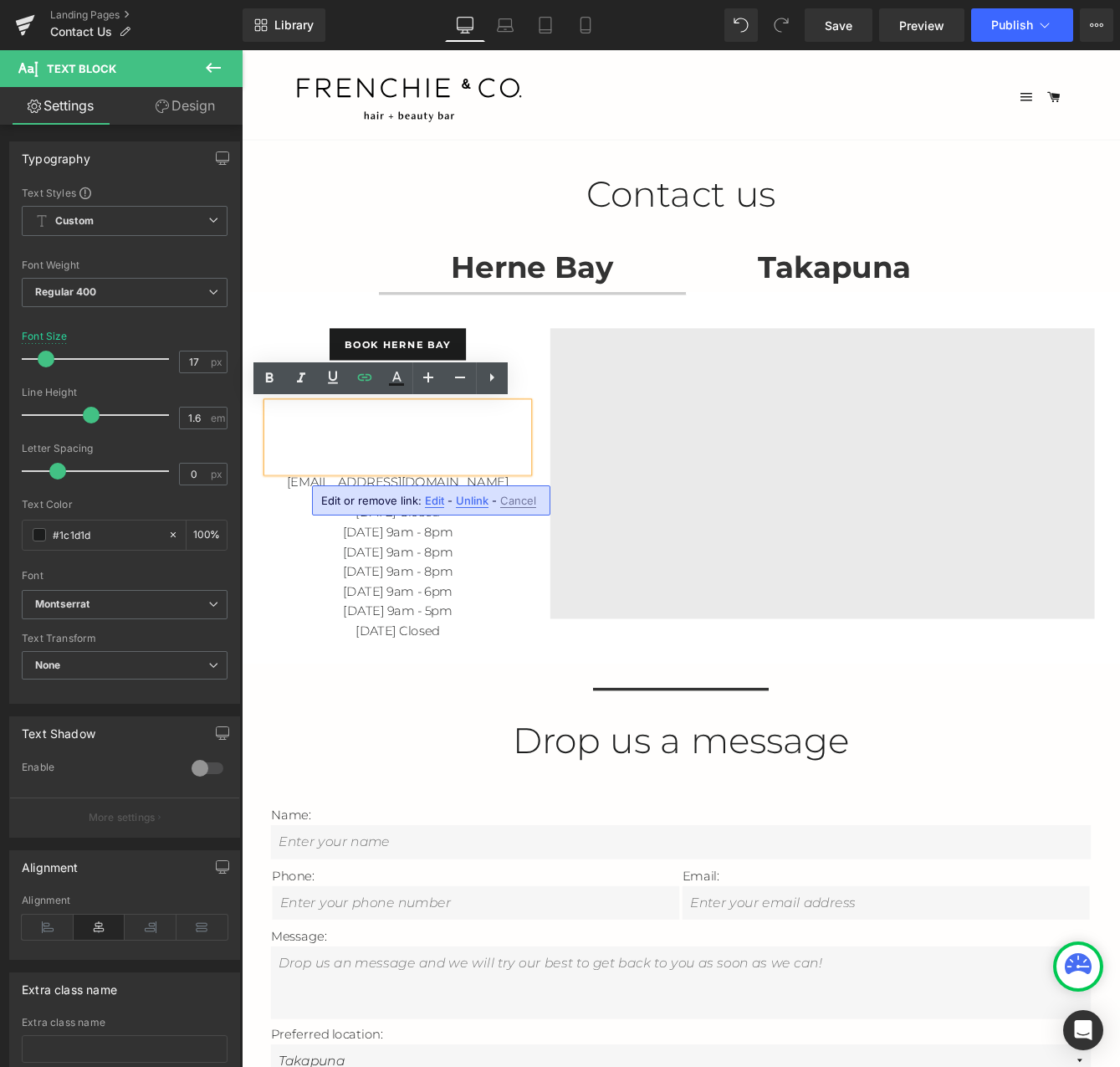
click at [429, 500] on span "Edit" at bounding box center [434, 501] width 19 height 15
click at [554, 0] on div "Text Color Highlight Color #333333 Edit or remove link: Edit - Unlink - Cancel …" at bounding box center [560, 0] width 1120 height 0
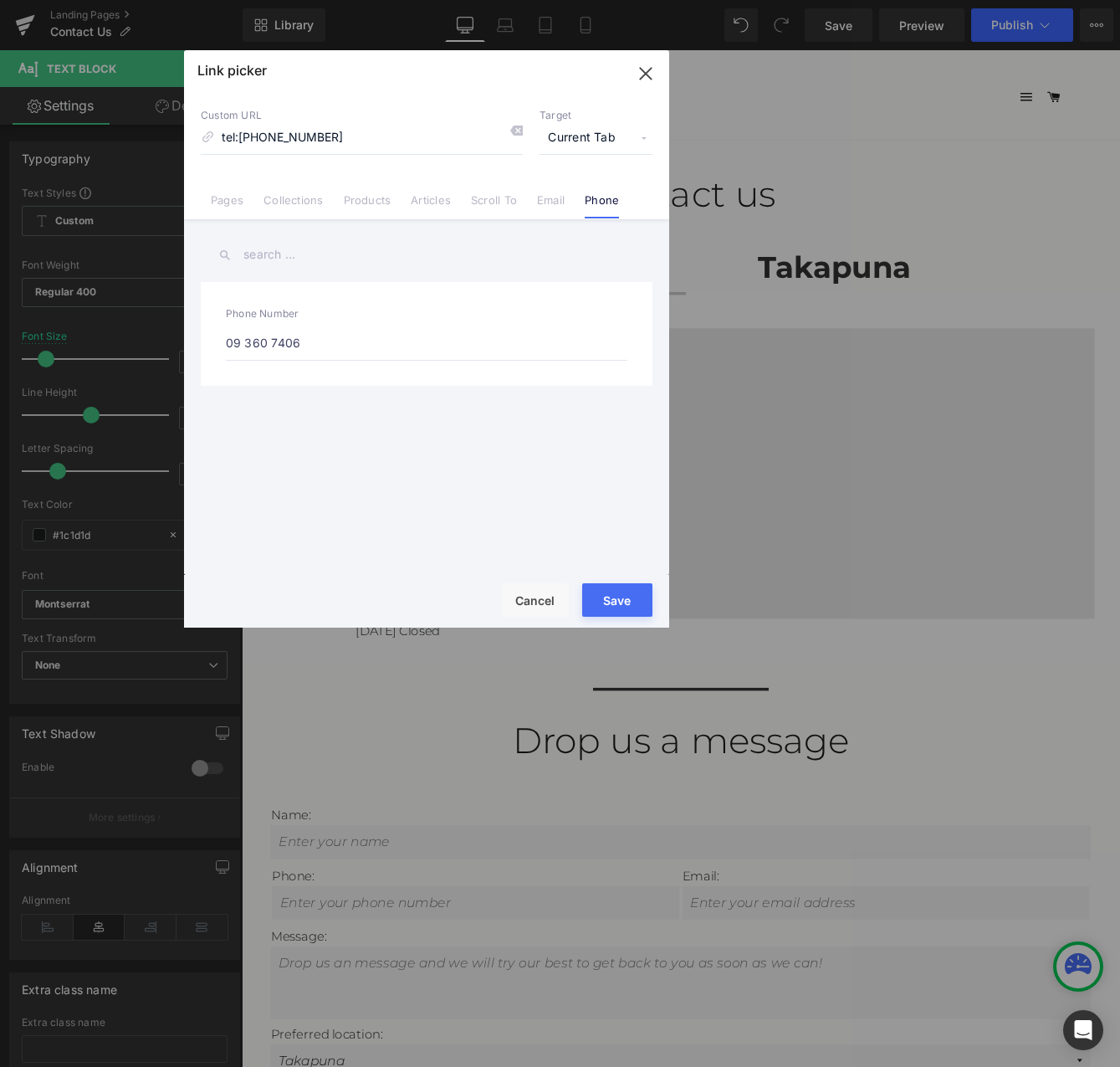
click at [580, 140] on span "Current Tab" at bounding box center [595, 138] width 113 height 32
click at [594, 139] on span "Current Tab" at bounding box center [595, 138] width 113 height 32
drag, startPoint x: 631, startPoint y: 83, endPoint x: 465, endPoint y: 55, distance: 168.3
click at [631, 83] on button "button" at bounding box center [645, 73] width 46 height 46
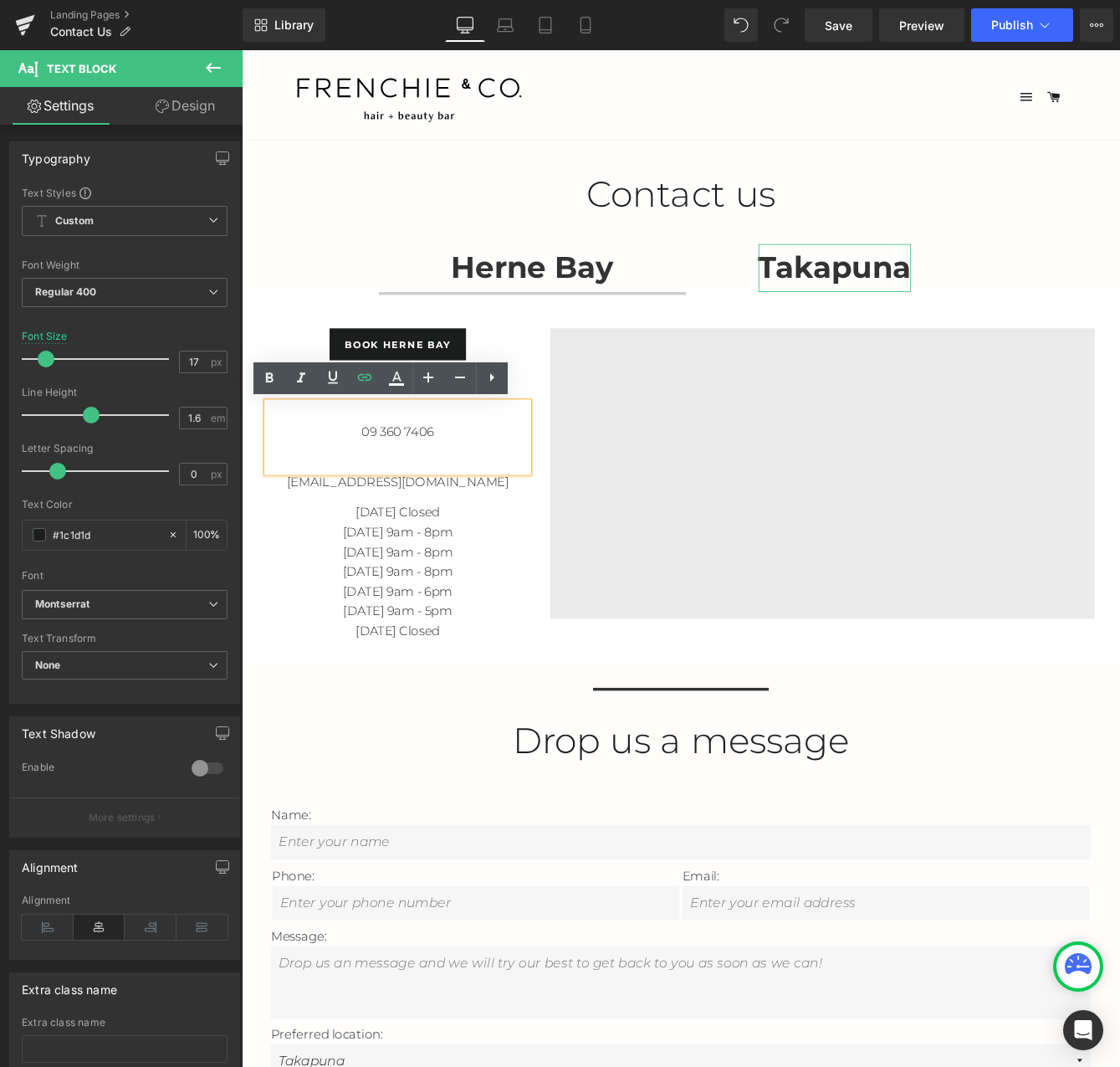
click at [865, 301] on strong "Takapuna" at bounding box center [925, 300] width 175 height 42
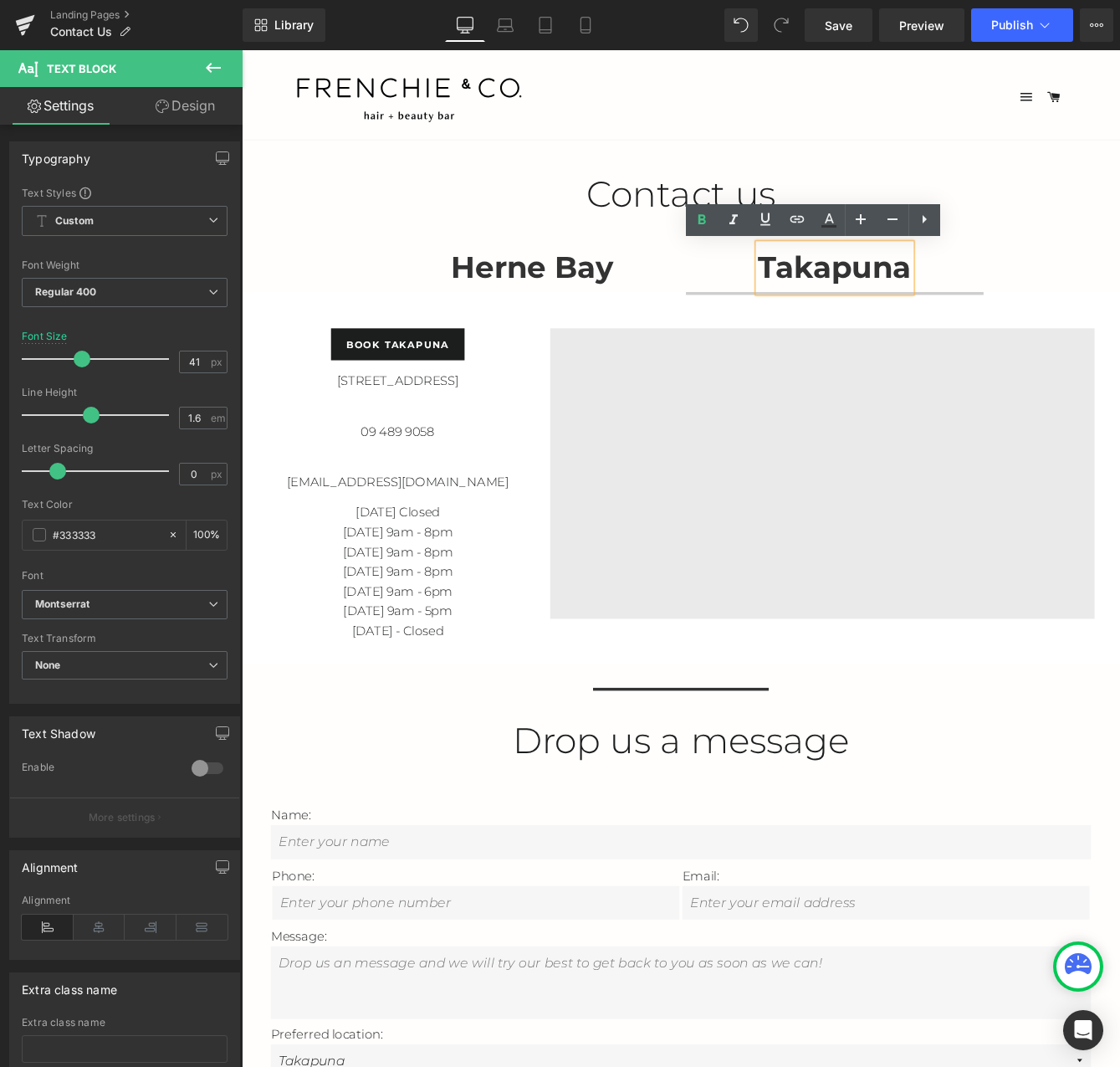
click at [869, 295] on strong "Takapuna" at bounding box center [925, 300] width 175 height 42
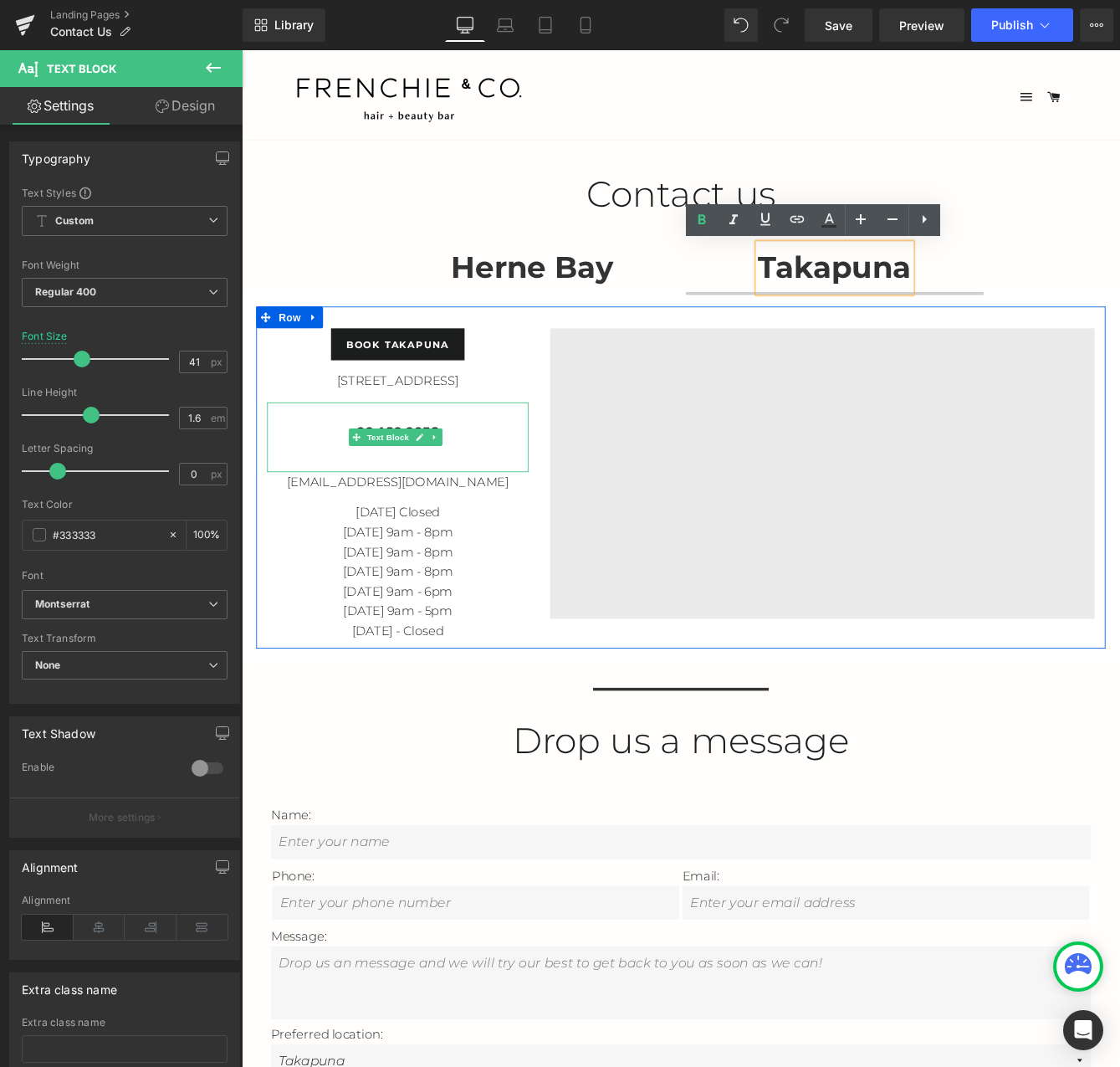
click at [489, 495] on p "09 489 9058" at bounding box center [422, 490] width 301 height 22
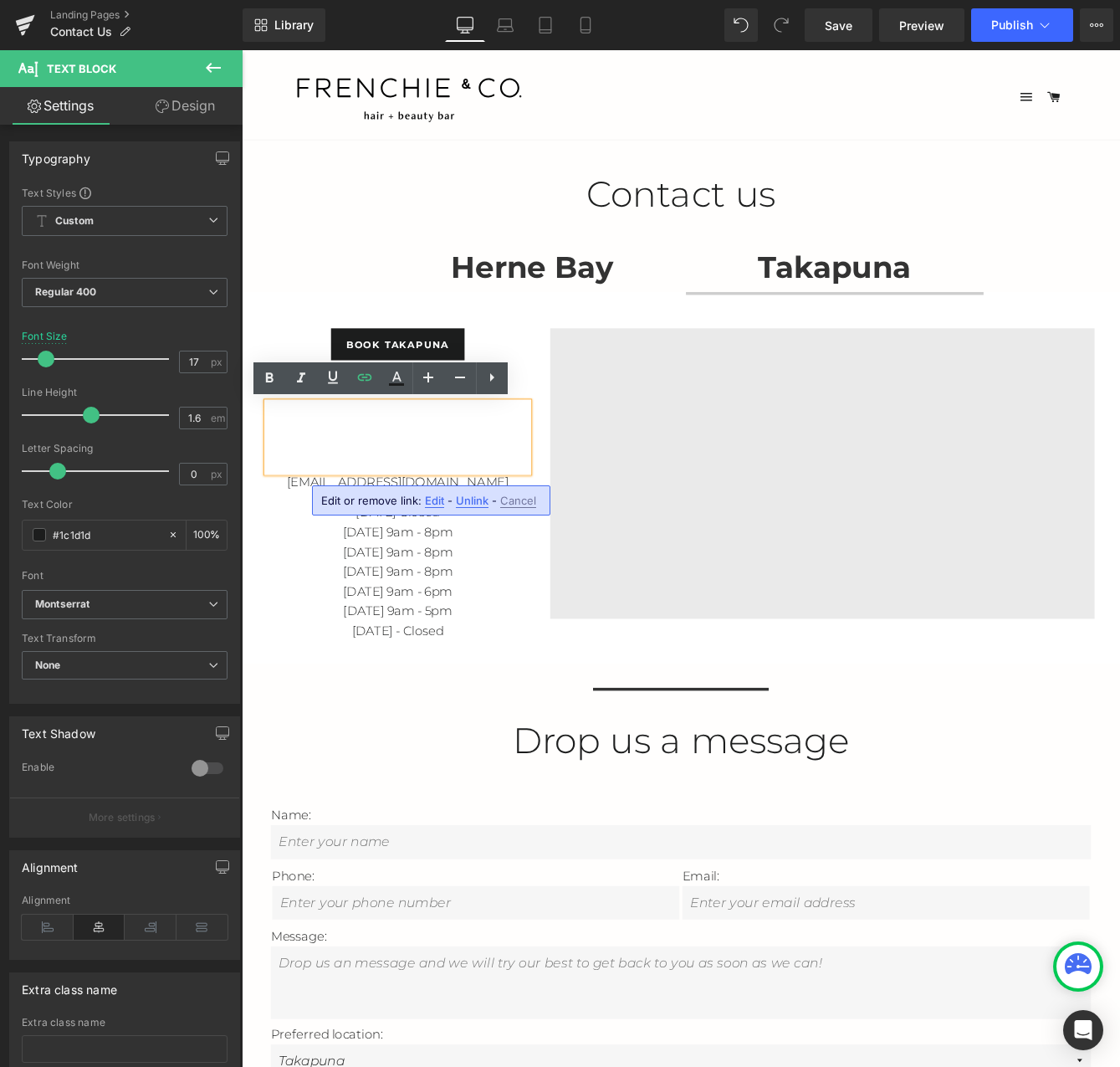
click at [440, 503] on span "Edit" at bounding box center [434, 501] width 19 height 15
drag, startPoint x: 282, startPoint y: 505, endPoint x: 293, endPoint y: 506, distance: 11.0
click at [286, 505] on input "tel:[PHONE_NUMBER]" at bounding box center [360, 506] width 257 height 42
click at [286, 509] on input "tel:[PHONE_NUMBER]" at bounding box center [360, 506] width 257 height 42
click at [308, 508] on input "tel:[PHONE_NUMBER]" at bounding box center [360, 506] width 257 height 42
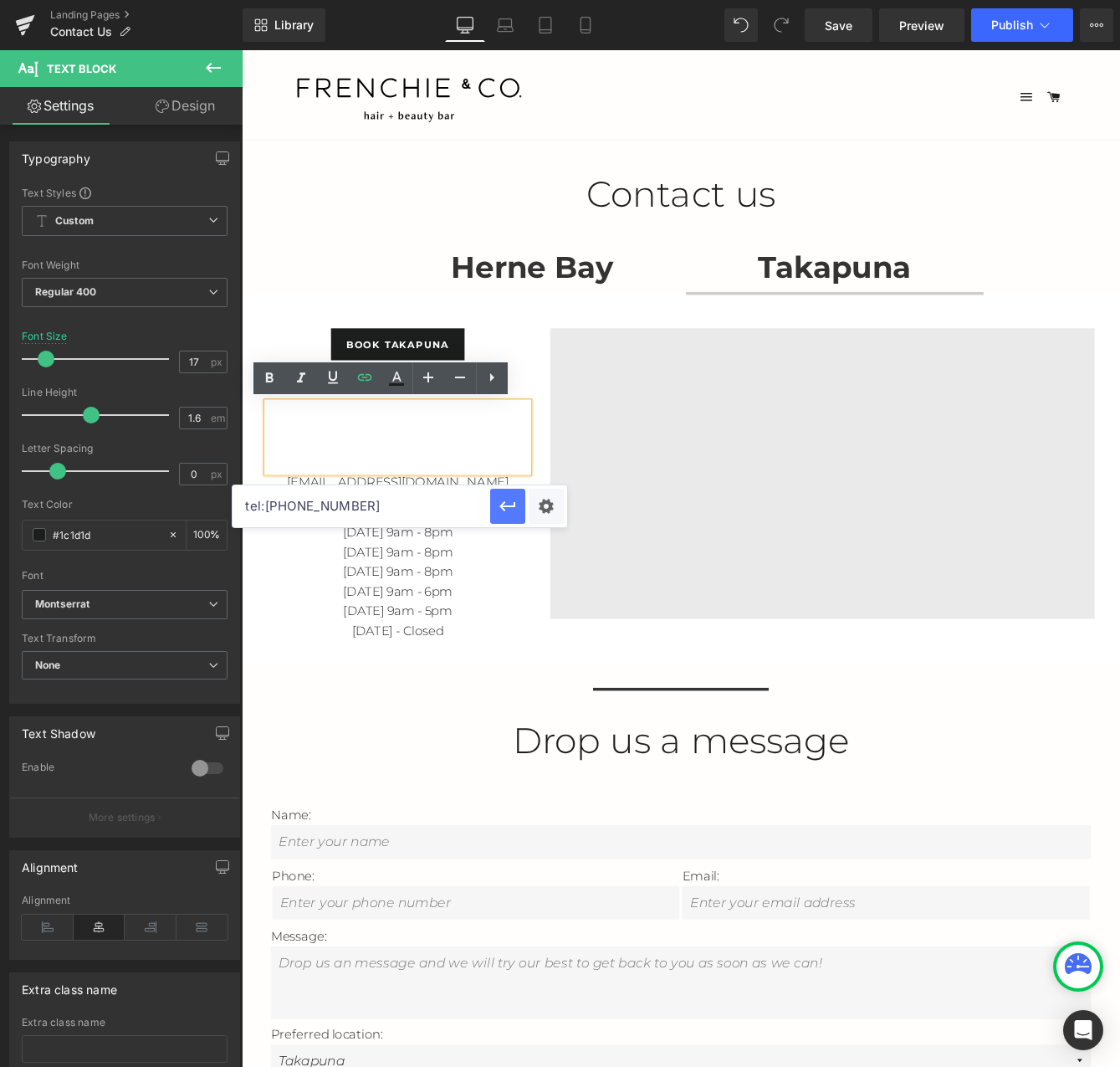
click at [509, 509] on icon "button" at bounding box center [508, 506] width 20 height 20
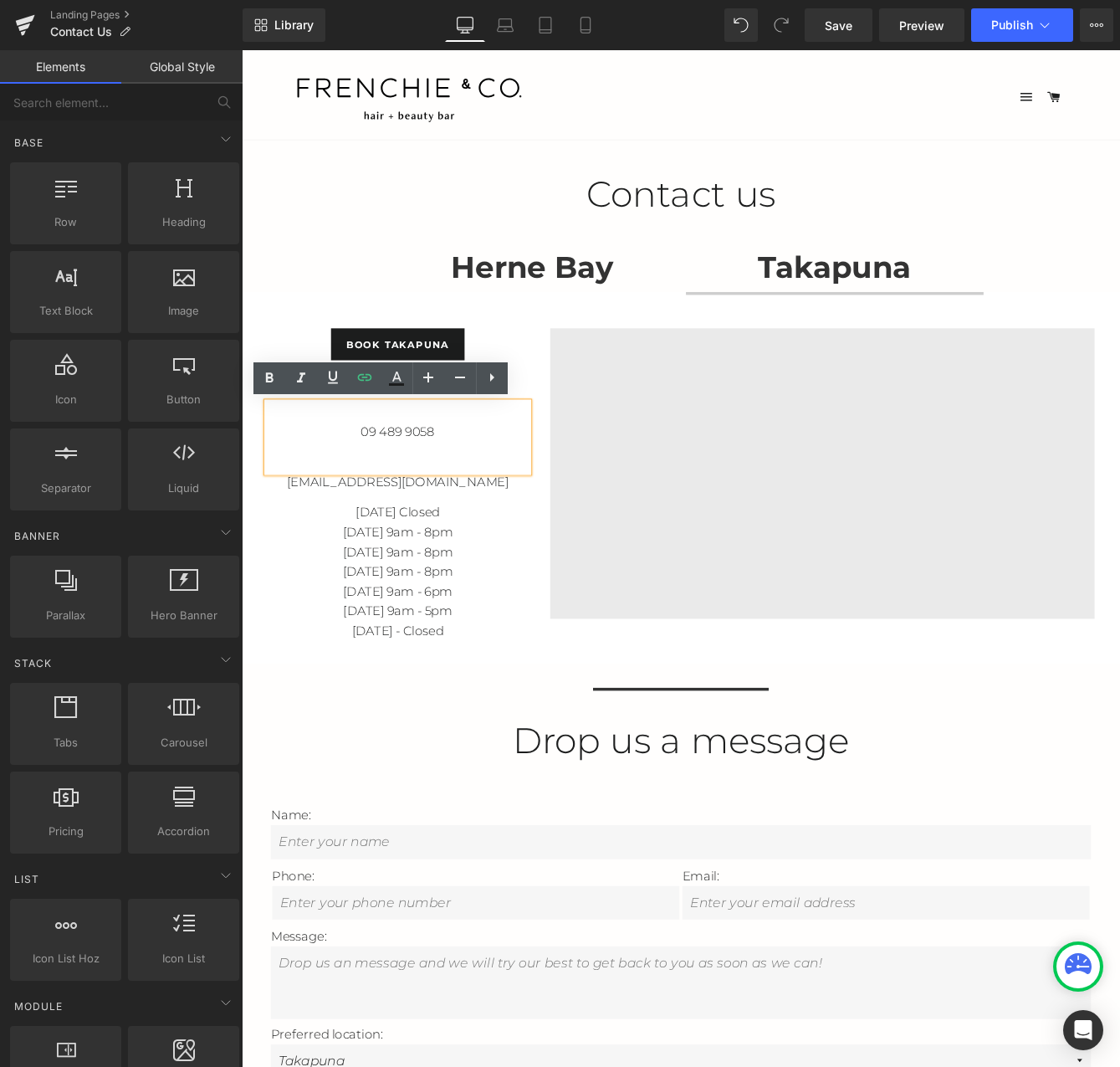
click at [730, 262] on div "Contact us Text Block Herne Bay Text Block Takapuna Text Block book takapuna Bu…" at bounding box center [748, 867] width 1012 height 1368
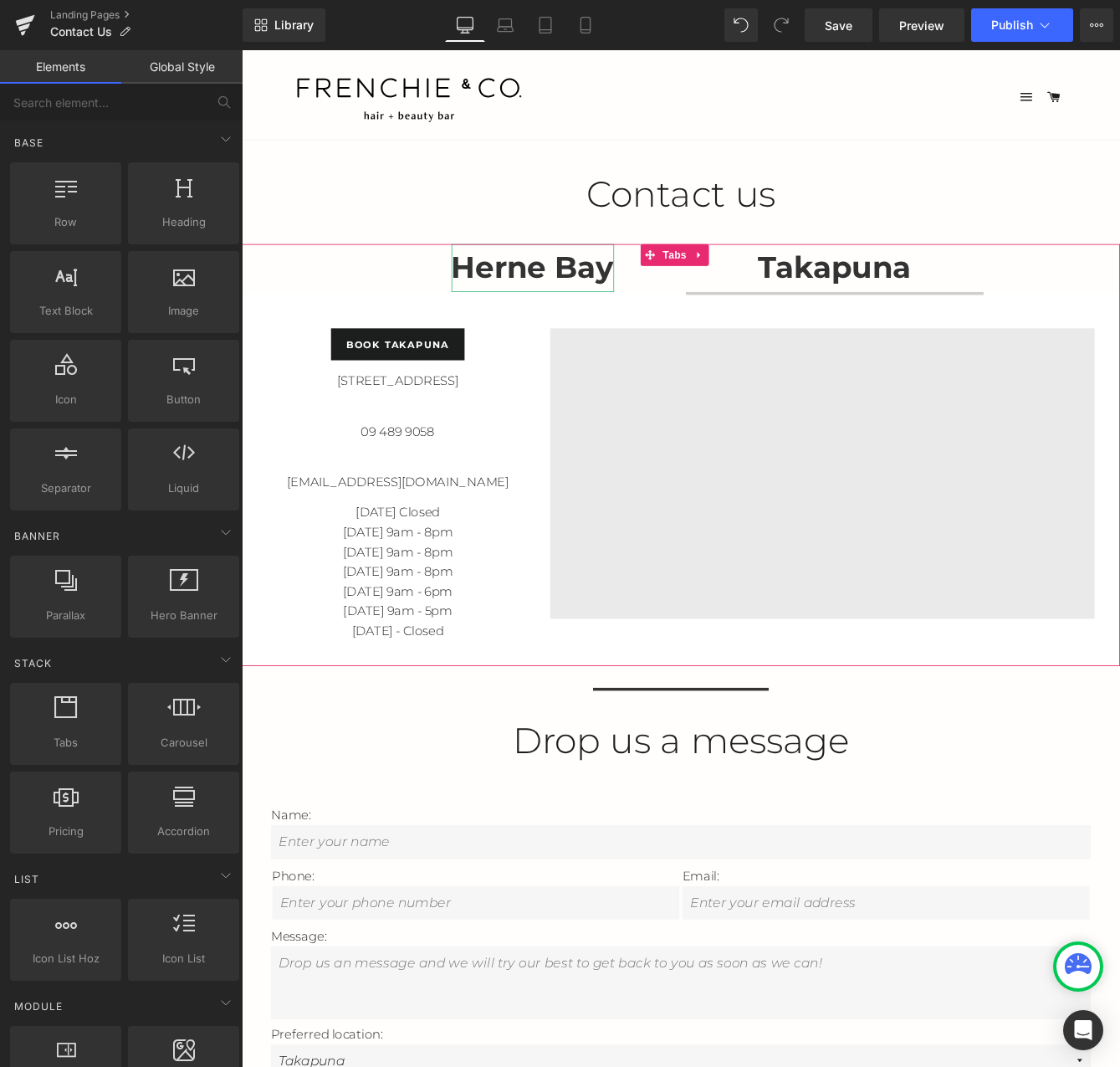
click at [569, 318] on strong "Herne Bay" at bounding box center [577, 300] width 188 height 42
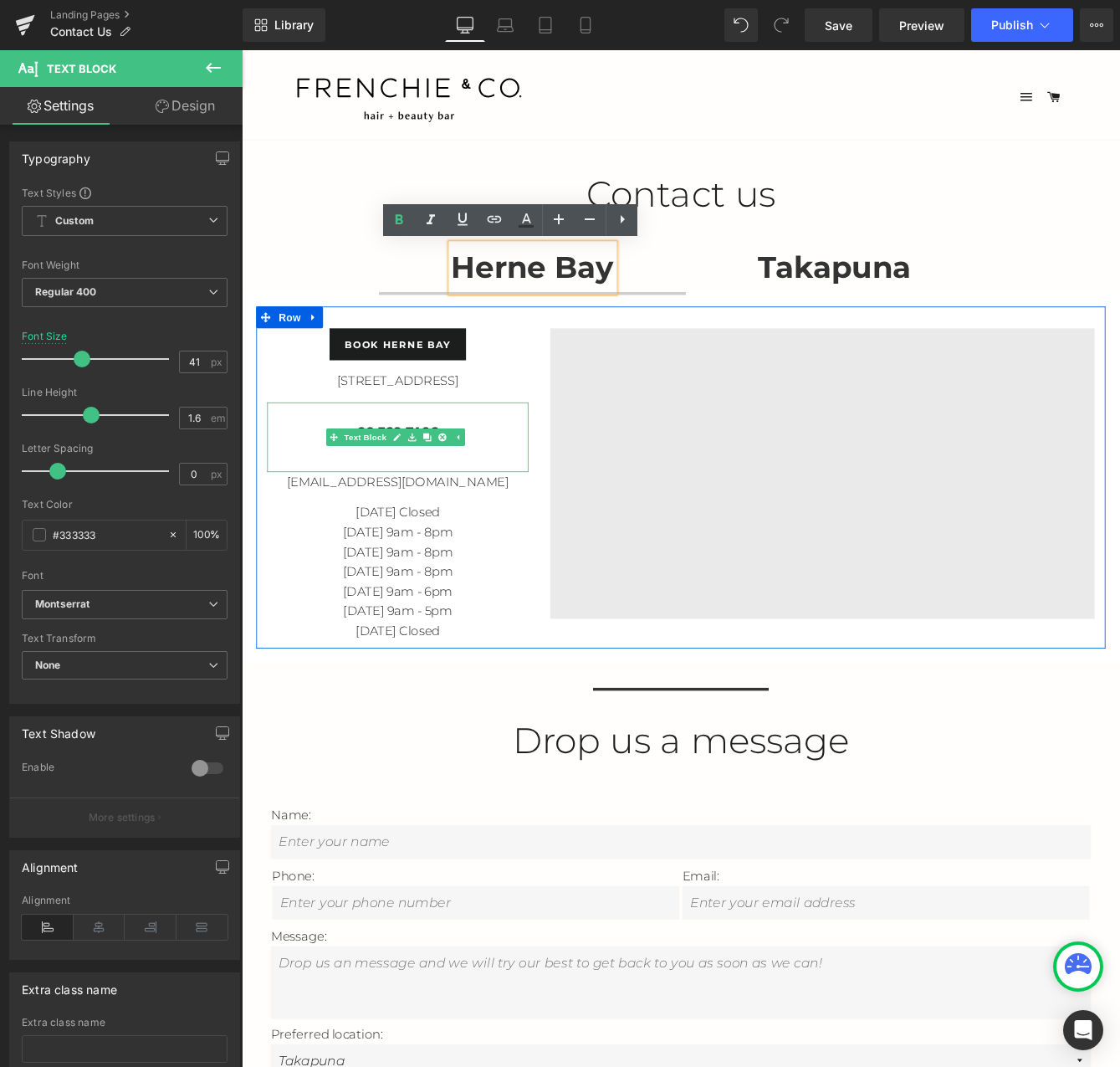
click at [537, 496] on p "09 360 7406" at bounding box center [422, 490] width 301 height 22
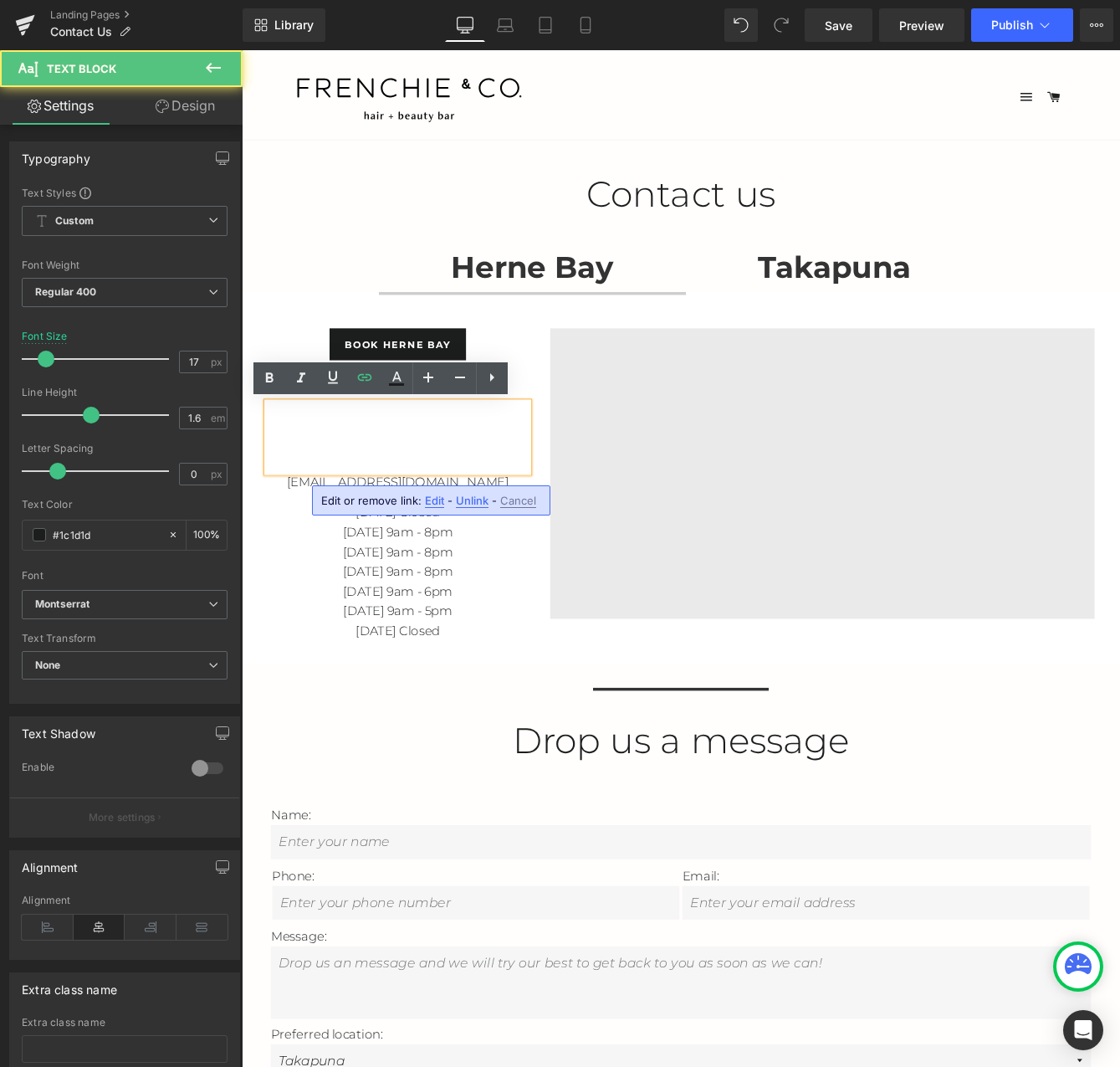
click at [439, 503] on span "Edit" at bounding box center [434, 501] width 19 height 15
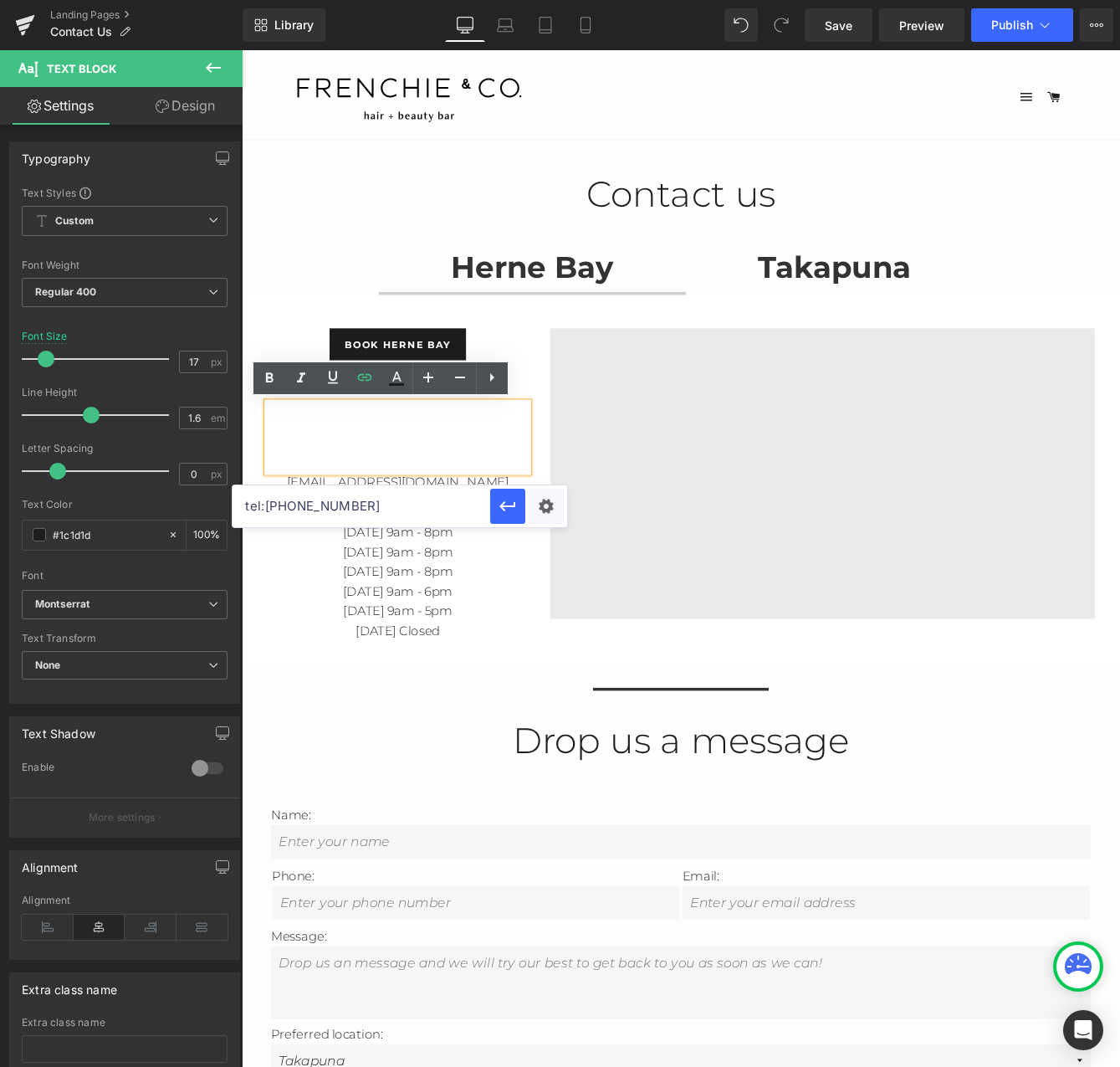
click at [286, 509] on input "tel:[PHONE_NUMBER]" at bounding box center [360, 506] width 257 height 42
click at [315, 509] on input "tel:[PHONE_NUMBER]" at bounding box center [360, 506] width 257 height 42
click at [309, 509] on input "tel:[PHONE_NUMBER]" at bounding box center [360, 506] width 257 height 42
drag, startPoint x: 512, startPoint y: 513, endPoint x: 313, endPoint y: 533, distance: 200.0
click at [512, 513] on icon "button" at bounding box center [508, 506] width 20 height 20
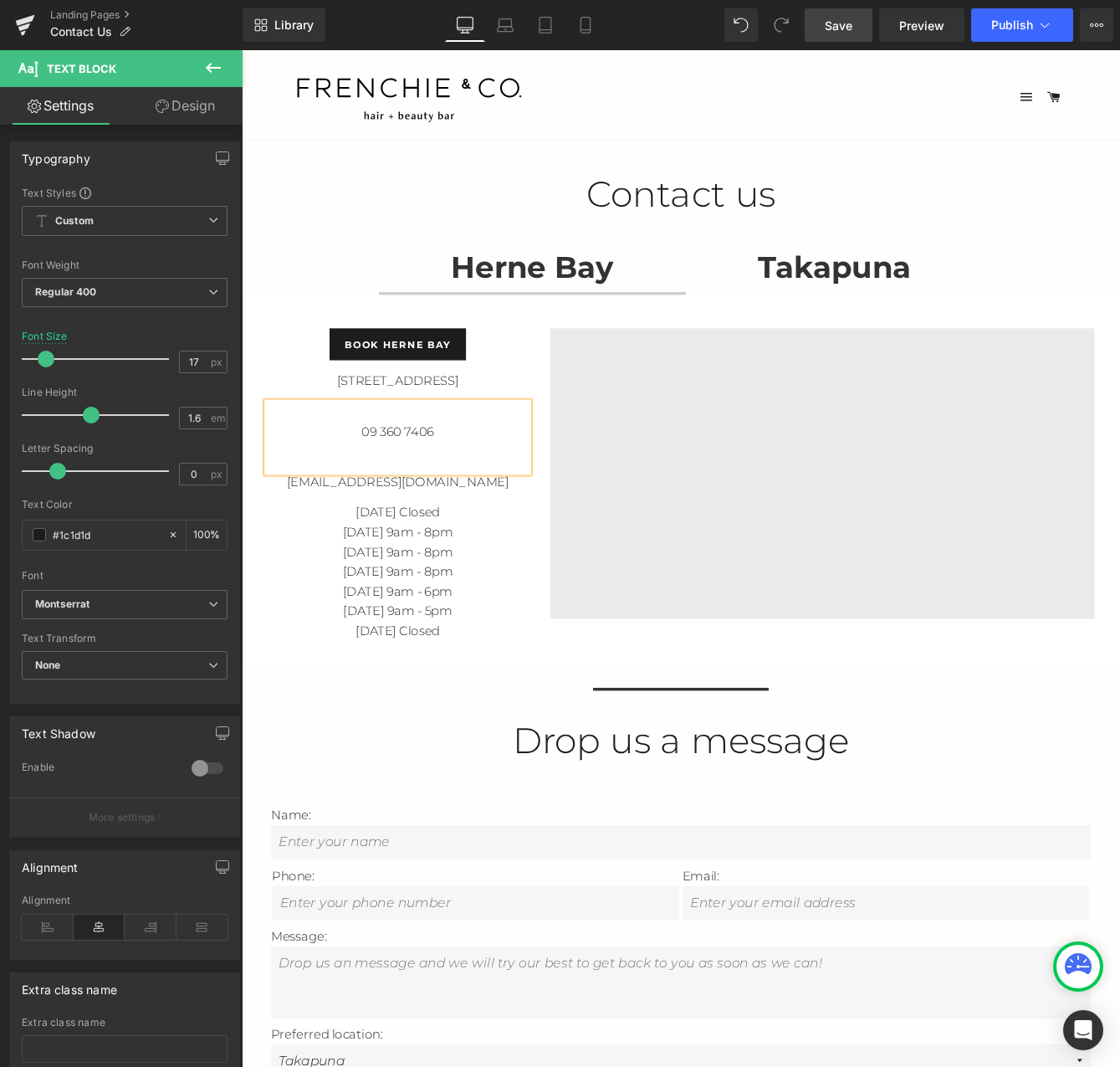
click at [842, 18] on span "Save" at bounding box center [839, 25] width 28 height 17
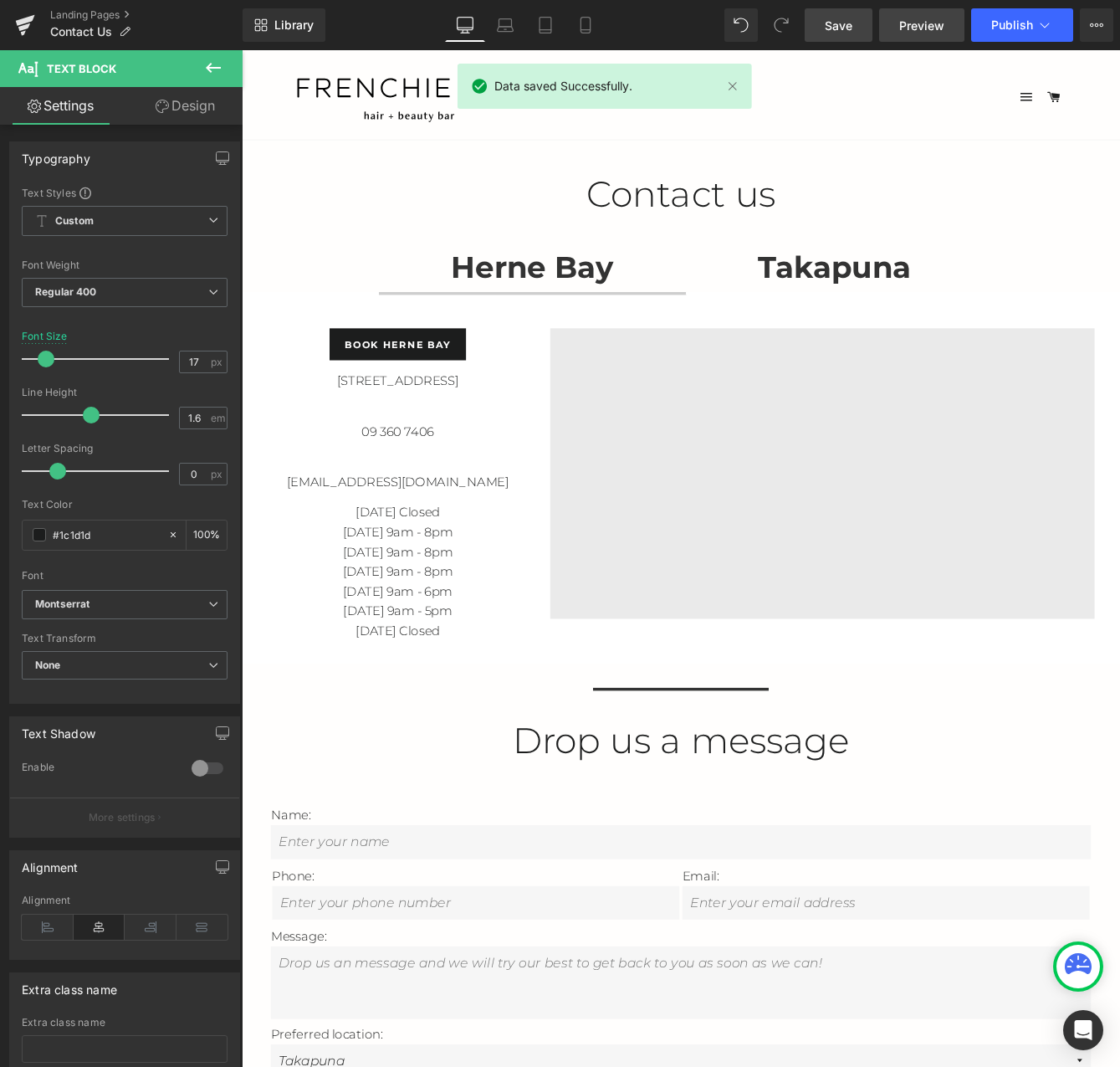
click at [934, 41] on link "Preview" at bounding box center [921, 25] width 85 height 34
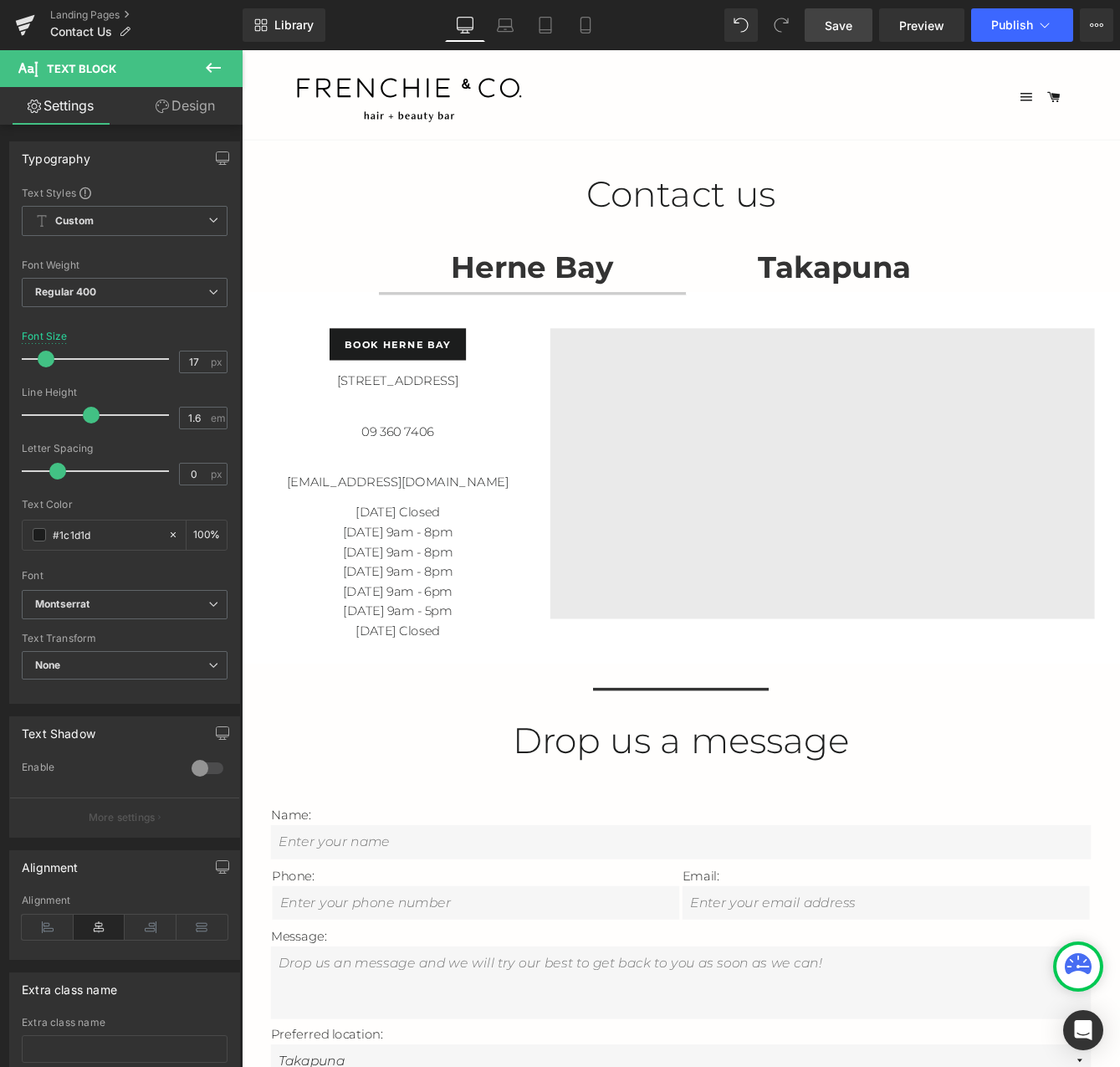
click at [1063, 118] on ul "Site navigation Home Services Book Online Shop Gift Card Takapuna Salon Davines…" at bounding box center [889, 103] width 604 height 48
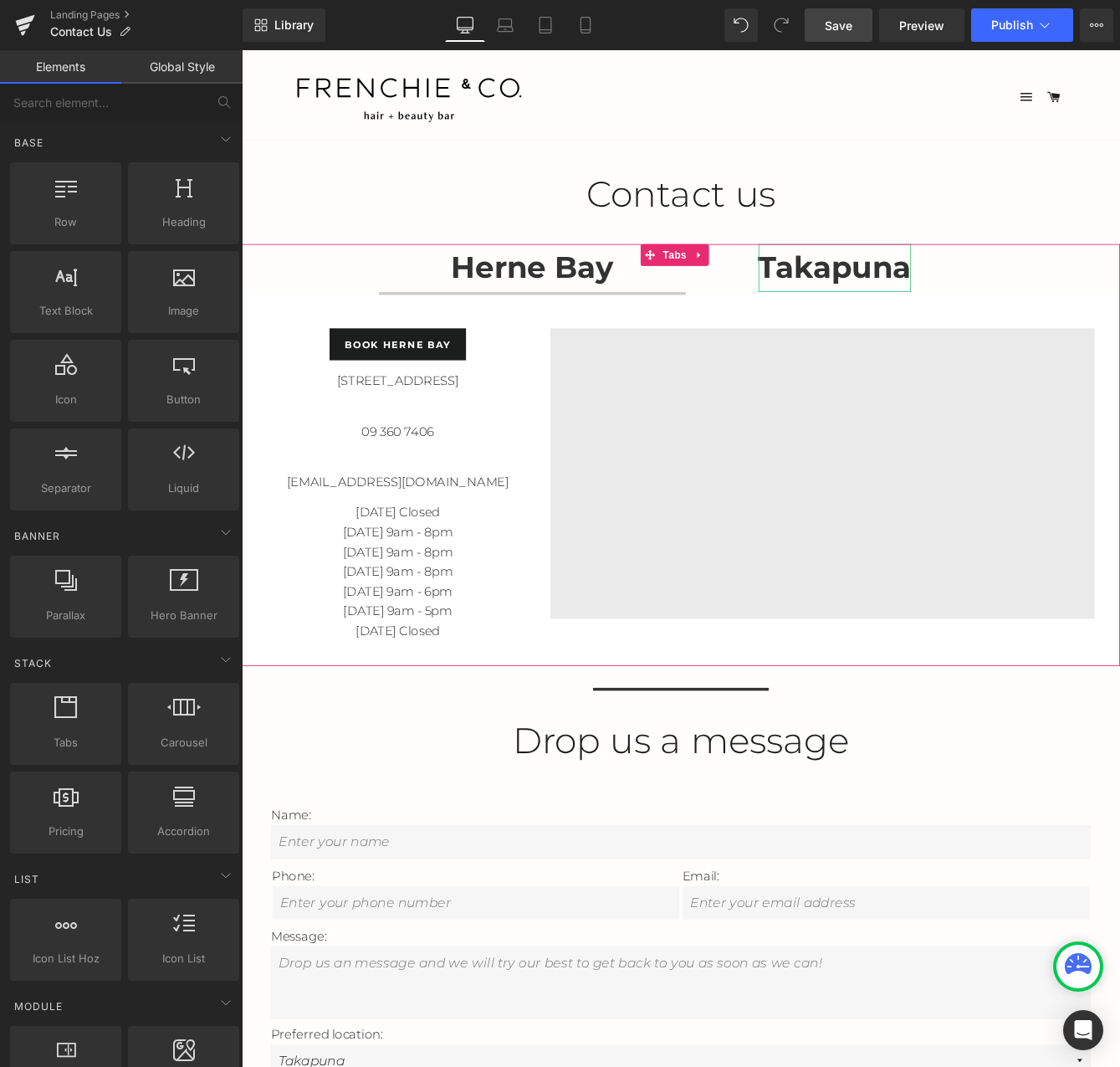
click at [908, 288] on strong "Takapuna" at bounding box center [925, 300] width 175 height 42
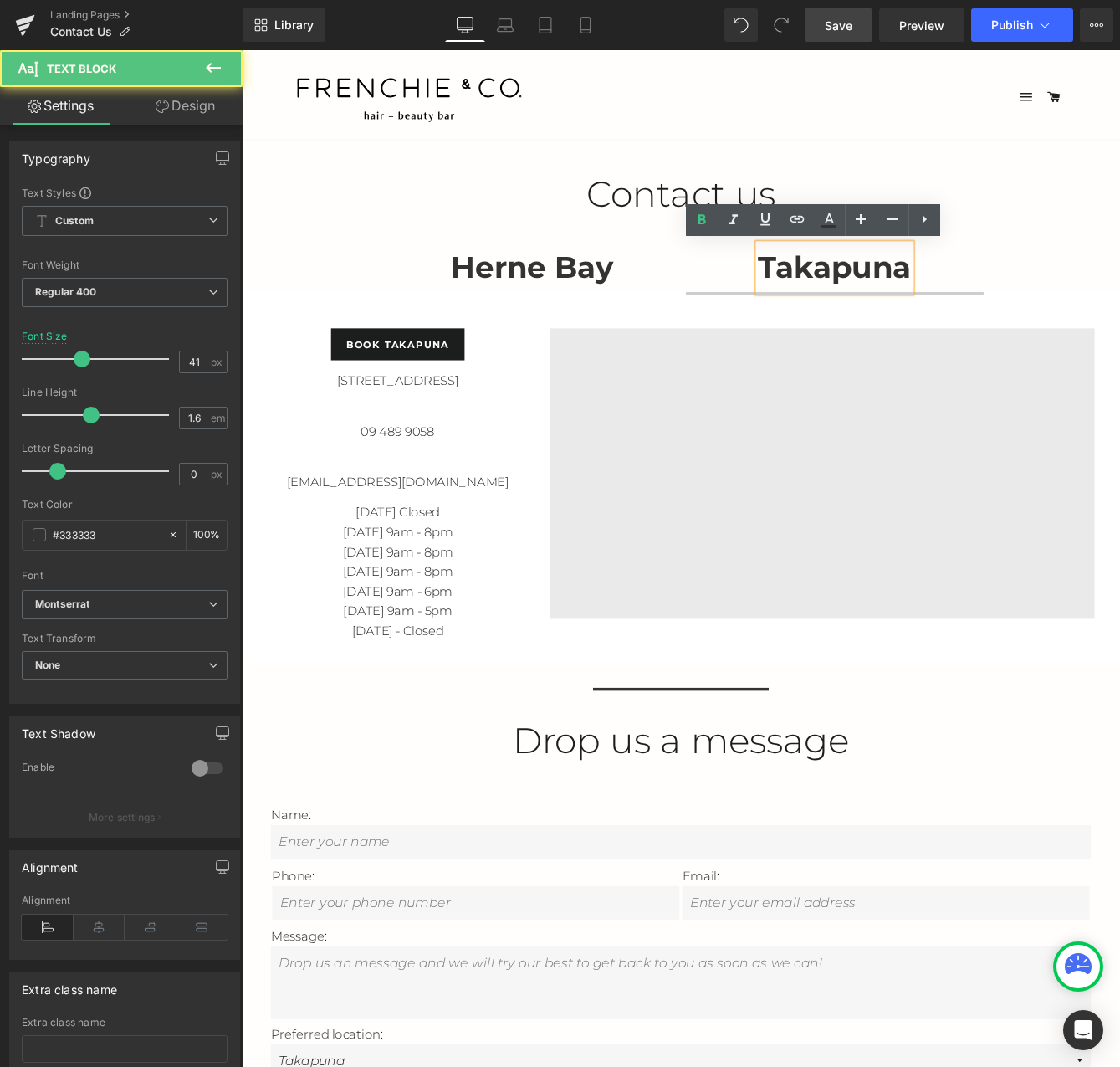
click at [687, 309] on span "Herne Bay Text Block" at bounding box center [577, 301] width 354 height 55
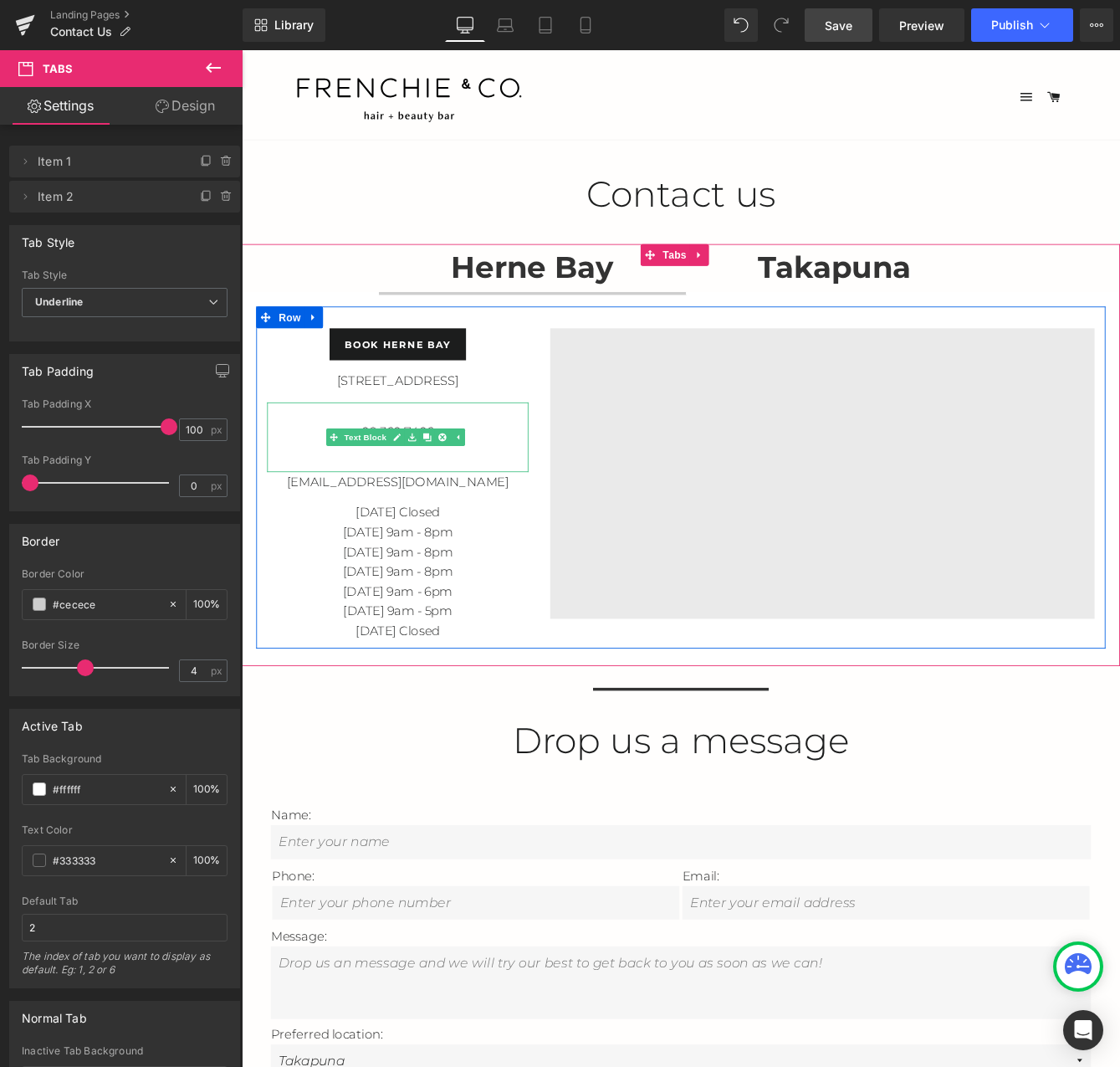
click at [534, 495] on p "09 360 7406" at bounding box center [422, 490] width 301 height 22
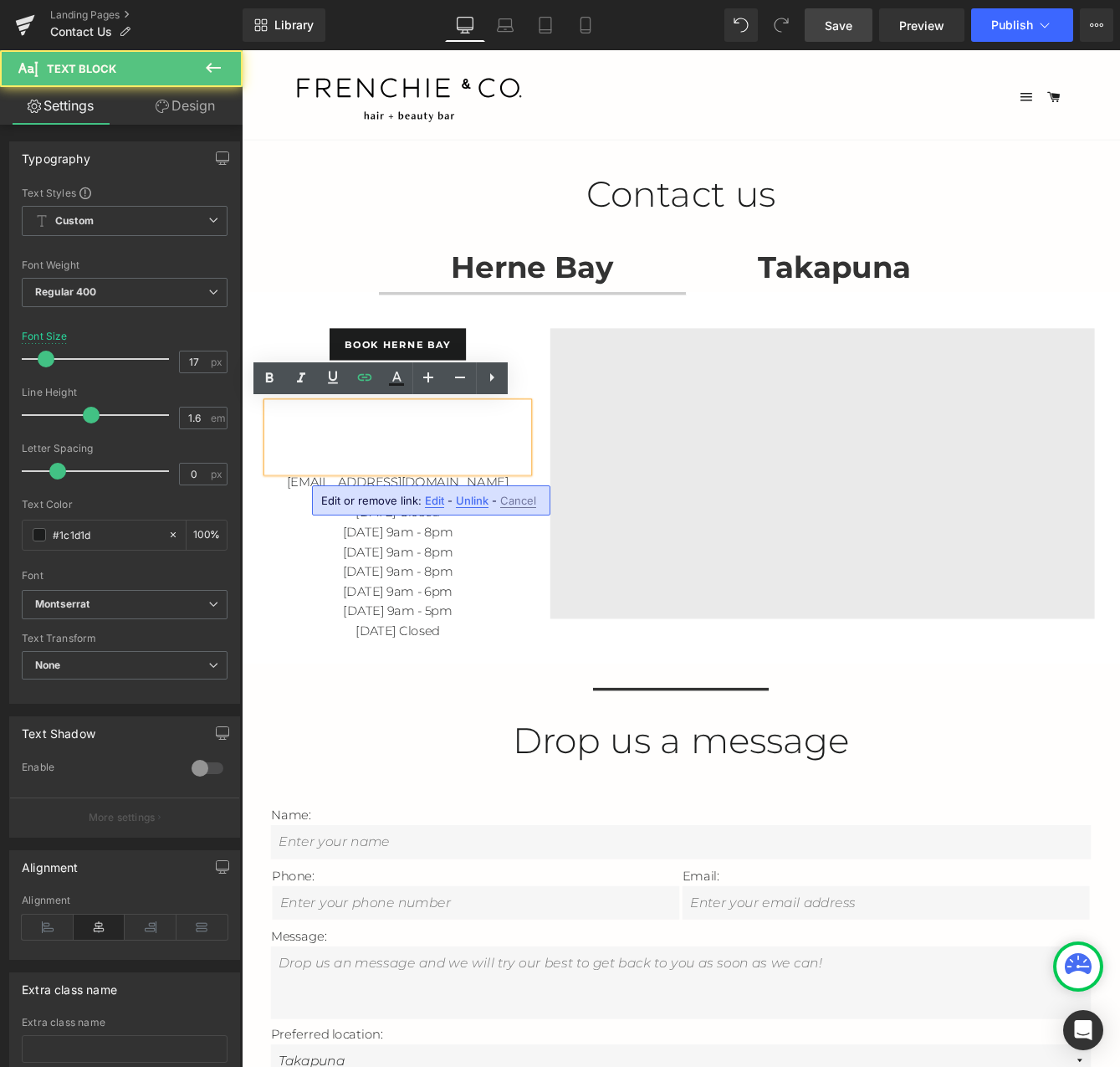
click at [436, 502] on span "Edit" at bounding box center [434, 501] width 19 height 15
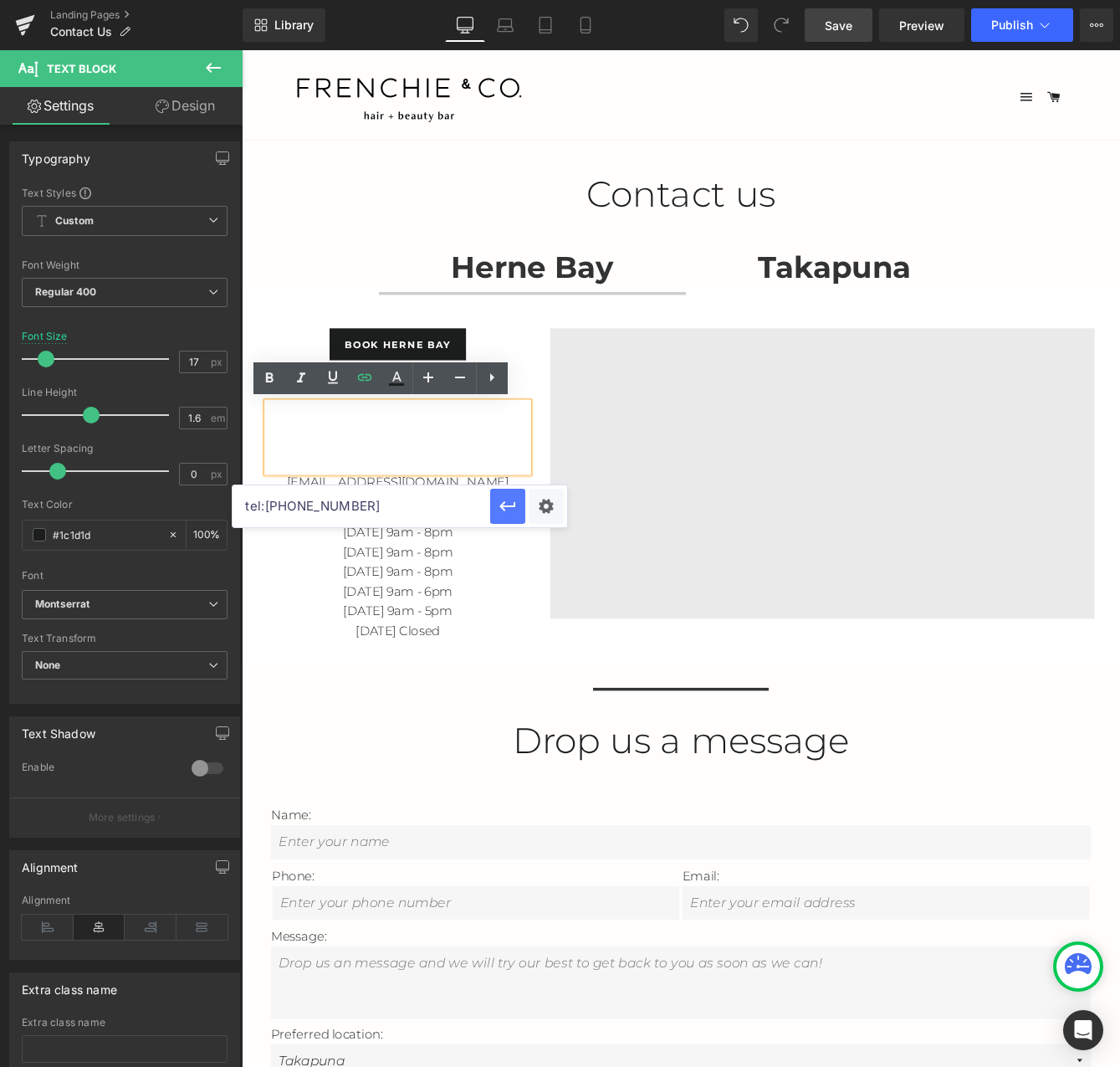
click at [510, 508] on icon "button" at bounding box center [508, 506] width 20 height 20
click at [988, 327] on div "Takapuna Text Block" at bounding box center [925, 301] width 175 height 55
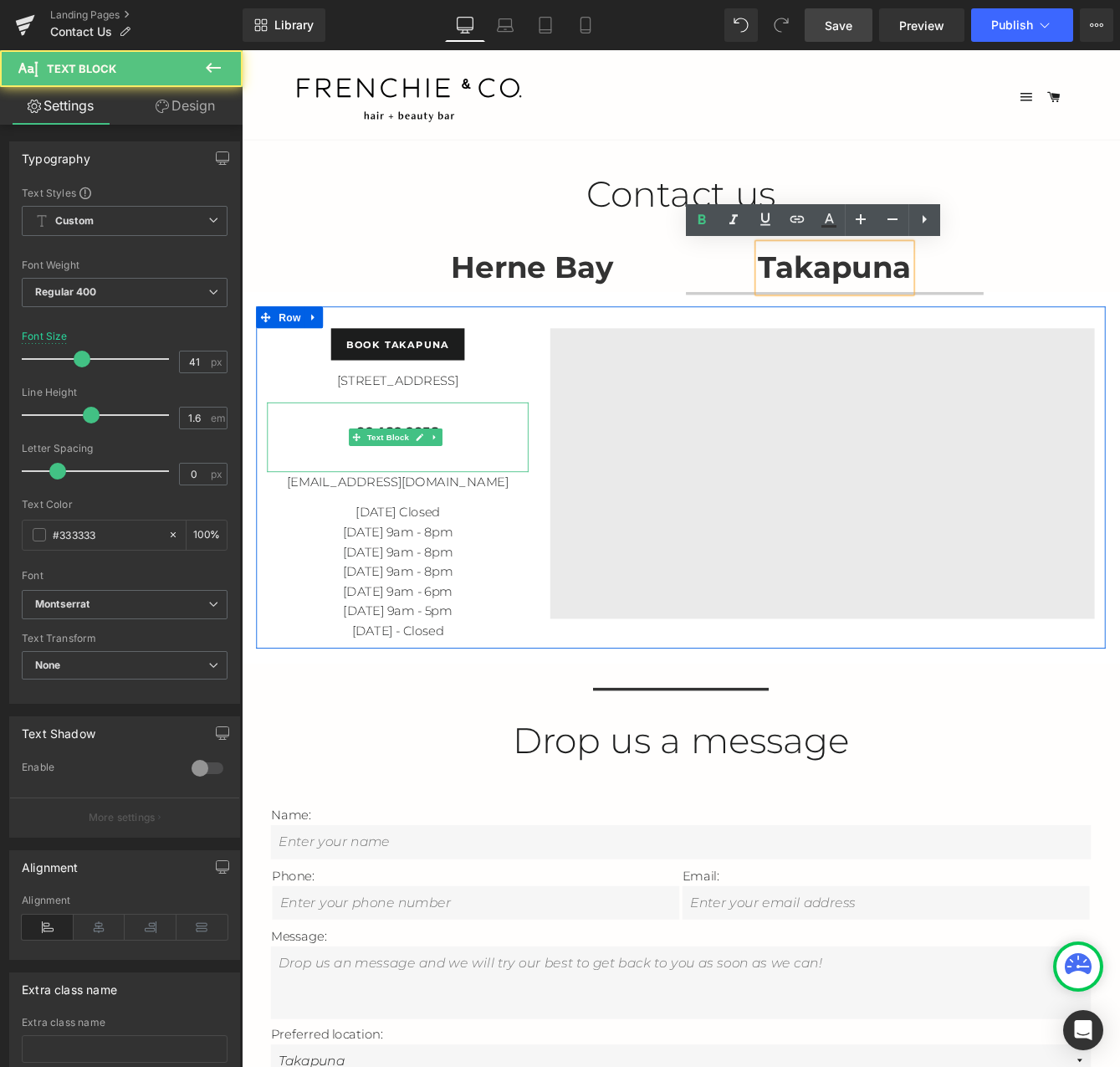
click at [528, 492] on p "09 489 9058" at bounding box center [422, 490] width 301 height 22
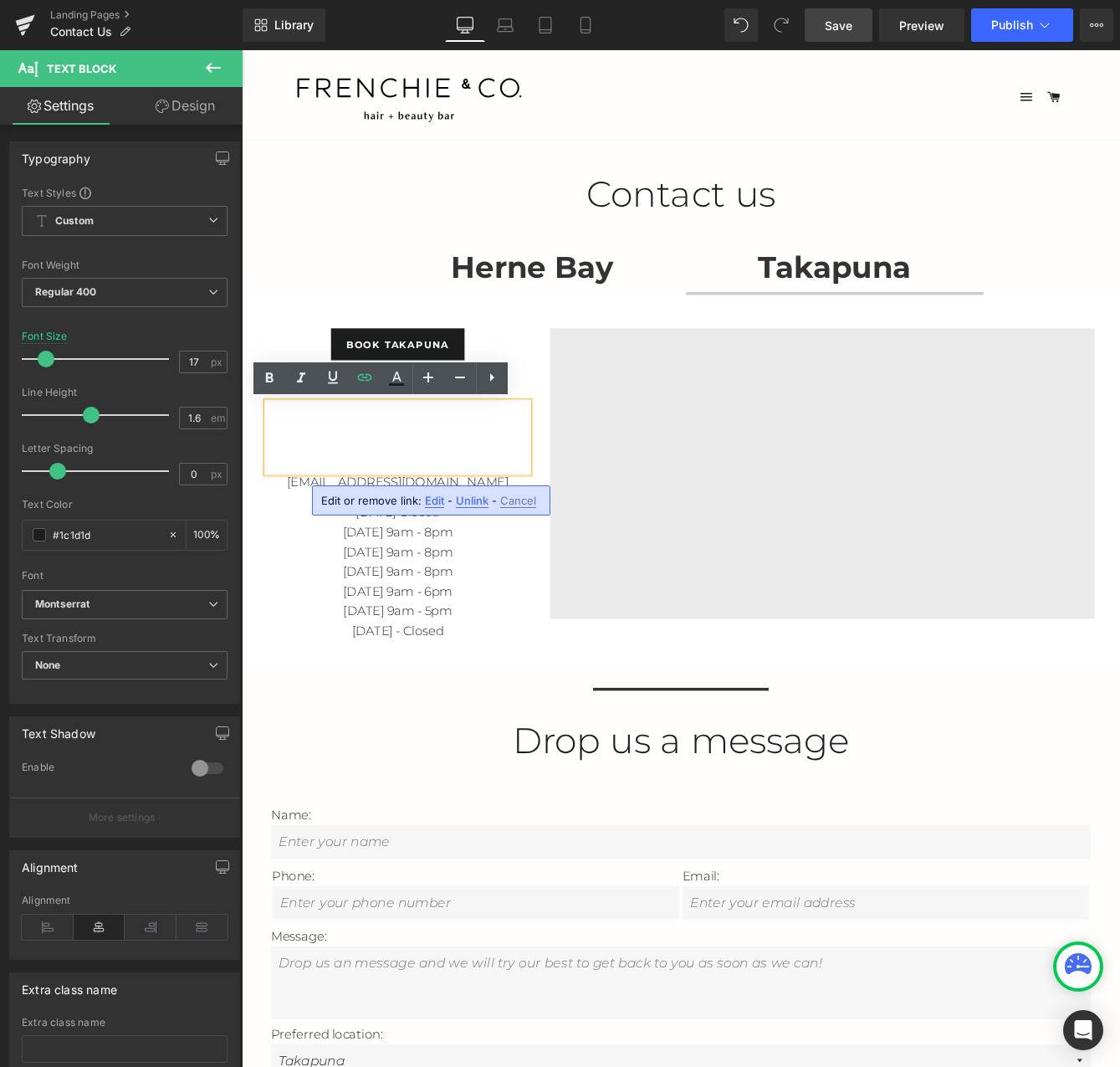
click at [434, 503] on span "Edit" at bounding box center [434, 501] width 19 height 15
click at [497, 499] on button "button" at bounding box center [508, 506] width 35 height 35
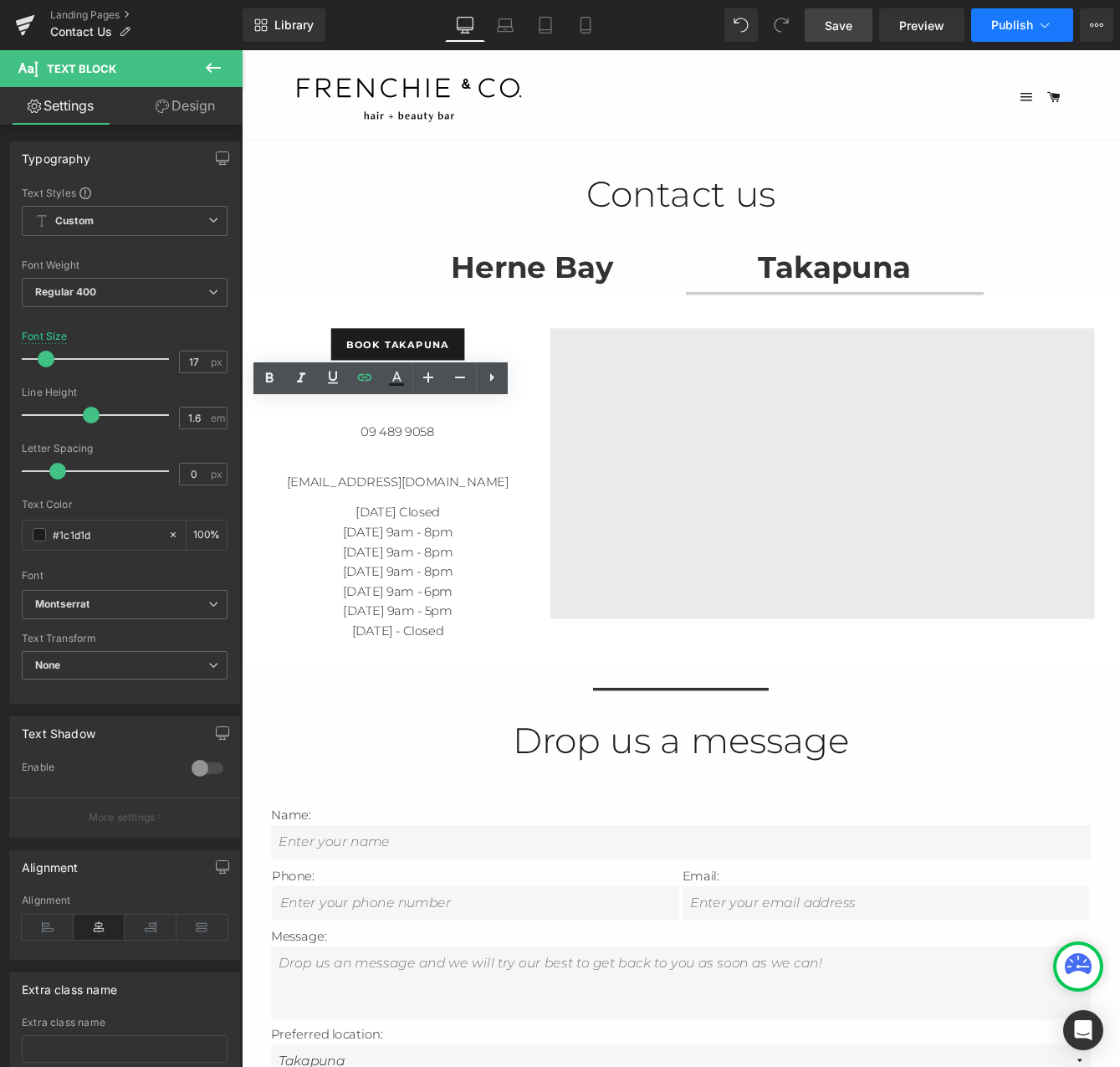
click at [1026, 24] on span "Publish" at bounding box center [1012, 25] width 42 height 14
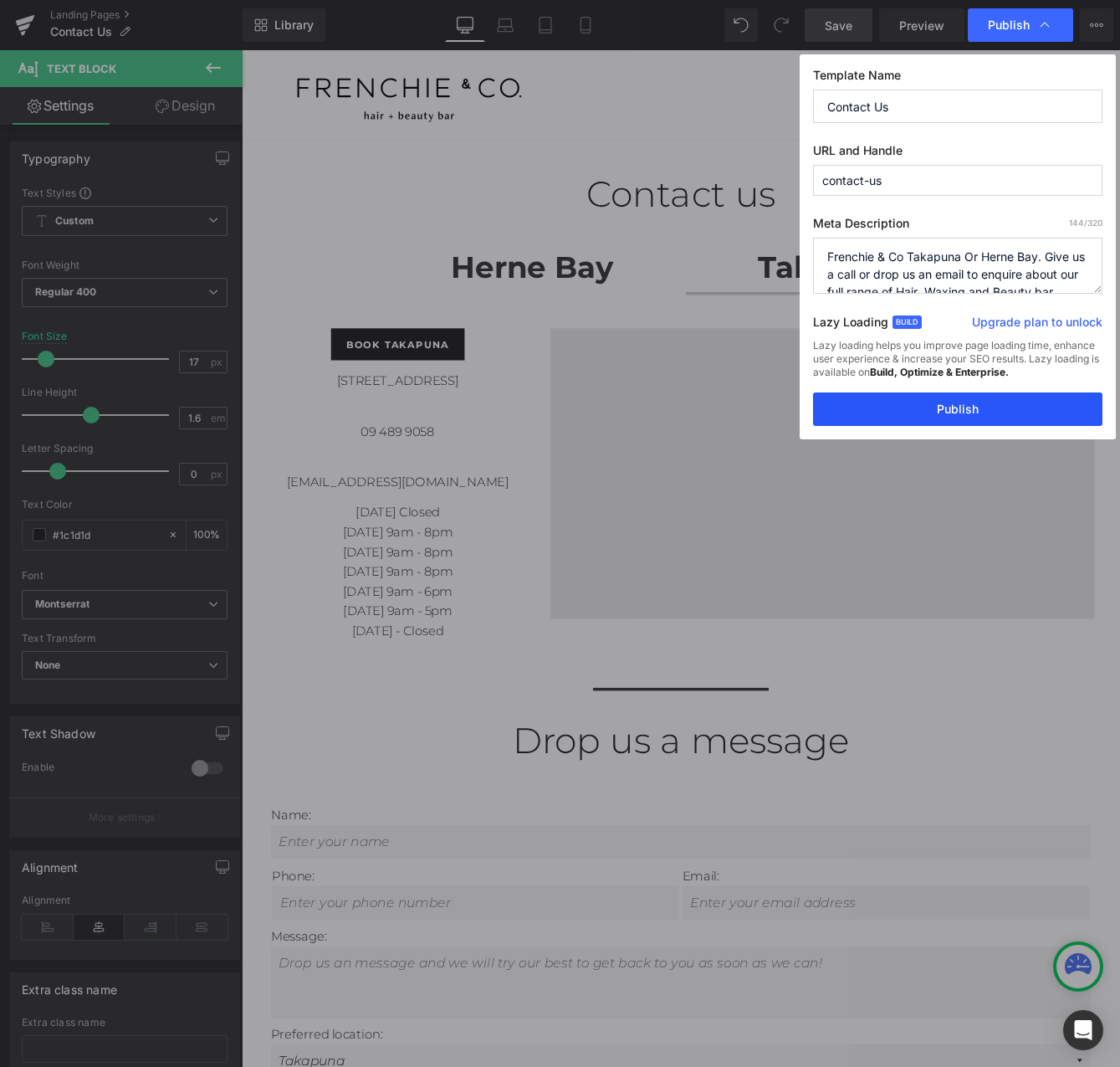
click at [974, 419] on button "Publish" at bounding box center [957, 409] width 289 height 34
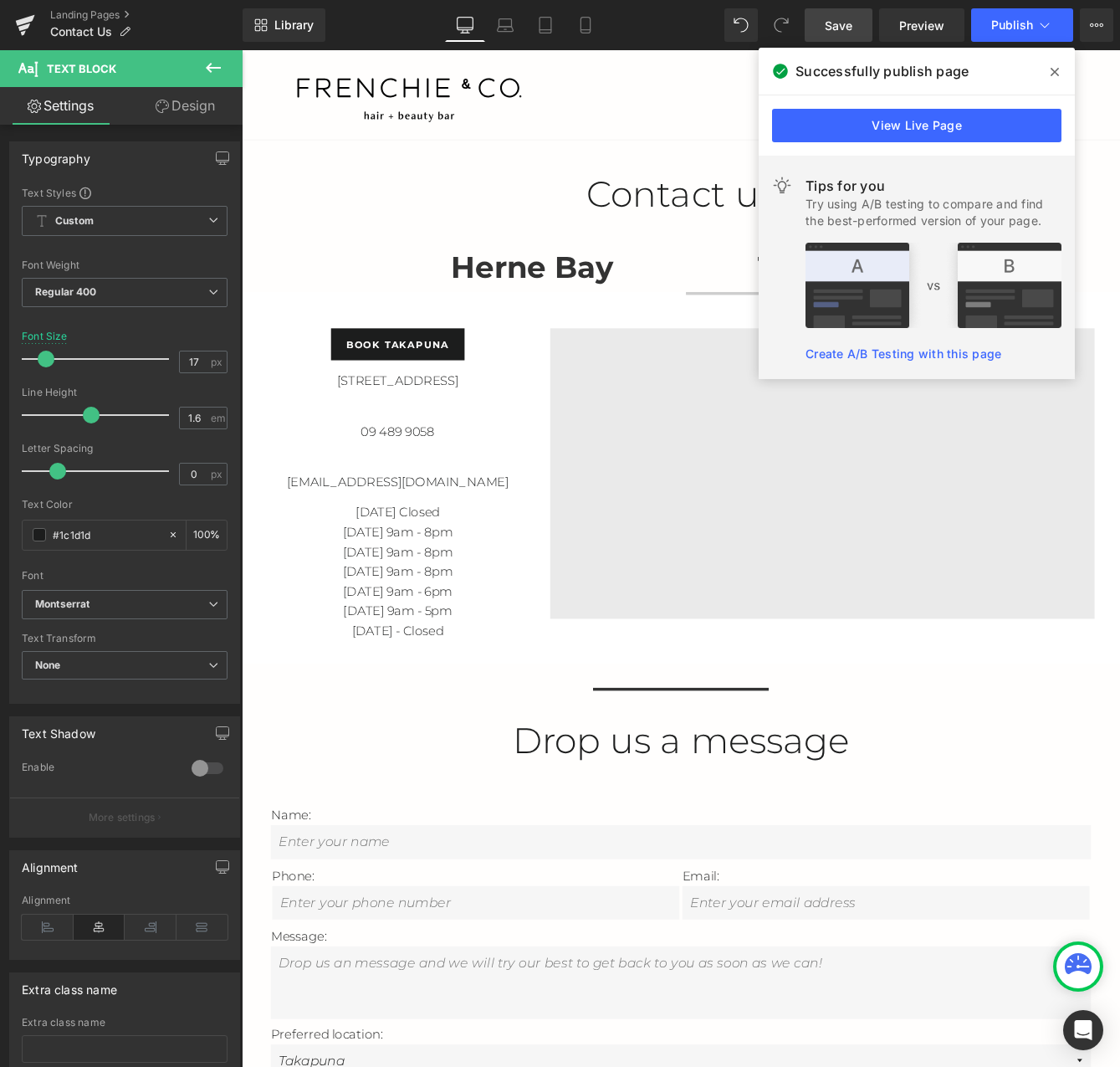
drag, startPoint x: 1061, startPoint y: 71, endPoint x: 940, endPoint y: 24, distance: 129.8
click at [1061, 71] on span at bounding box center [1055, 71] width 27 height 27
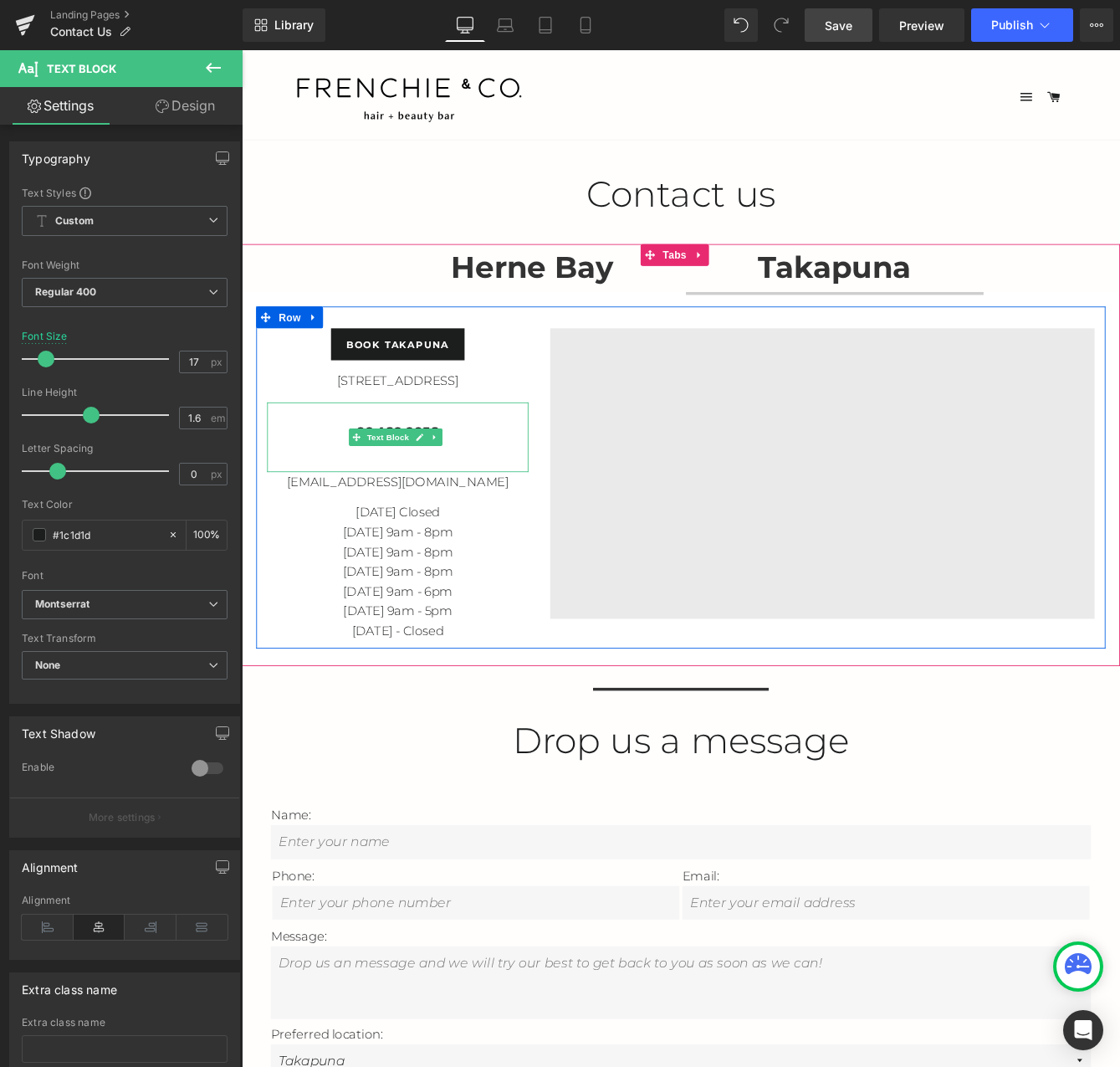
click at [489, 491] on p "09 489 9058" at bounding box center [422, 490] width 301 height 22
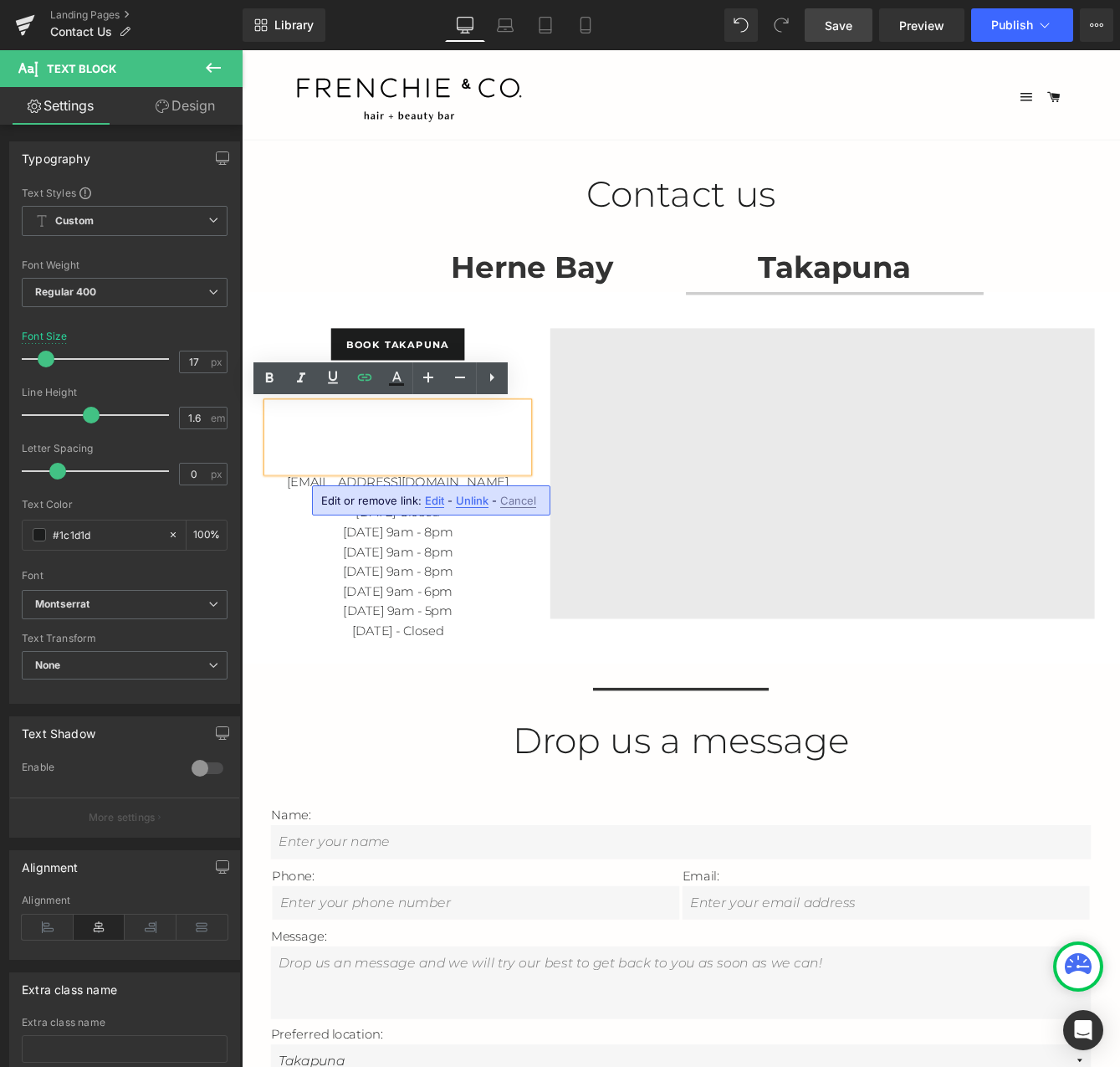
click at [438, 500] on span "Edit" at bounding box center [434, 501] width 19 height 15
click at [280, 509] on input "tel:[PHONE_NUMBER]" at bounding box center [360, 506] width 257 height 42
click at [309, 509] on input "tel:[PHONE_NUMBER]" at bounding box center [360, 506] width 257 height 42
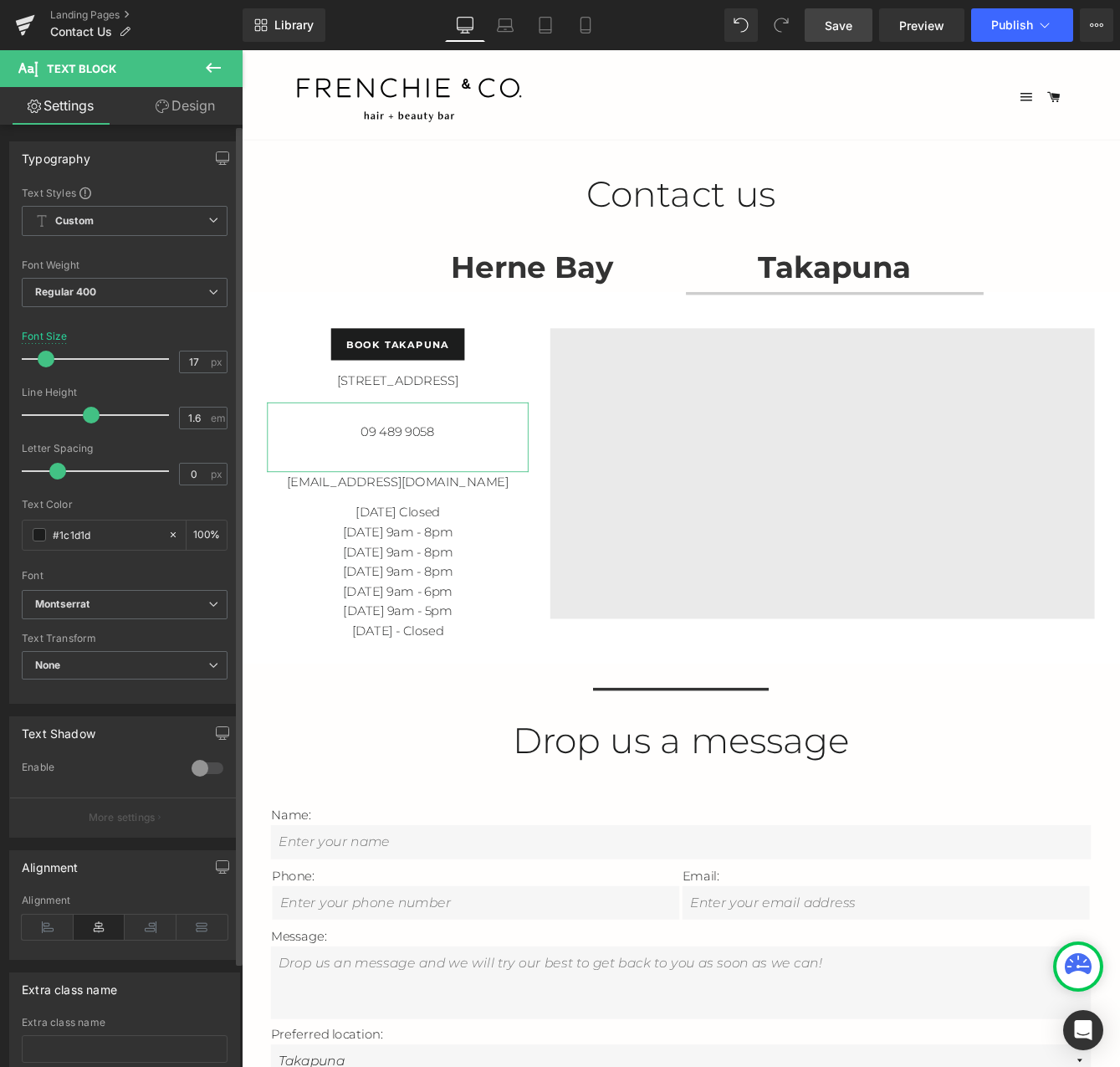
drag, startPoint x: 366, startPoint y: 504, endPoint x: 199, endPoint y: 500, distance: 167.0
click at [199, 0] on div "Text Block You are previewing how the will restyle your page. You can not edit …" at bounding box center [560, 0] width 1120 height 0
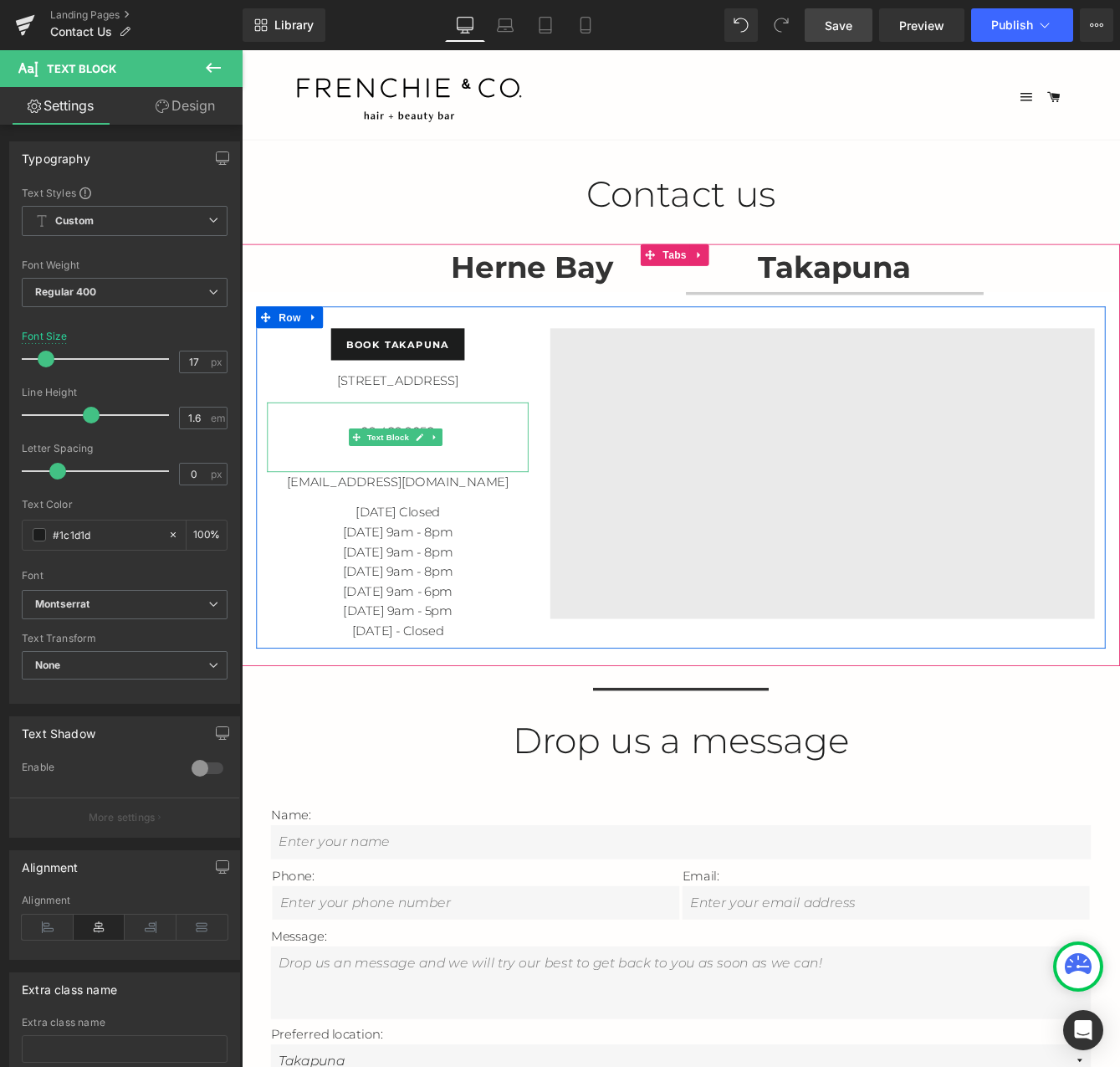
click at [473, 502] on div "09 489 9058" at bounding box center [422, 496] width 301 height 81
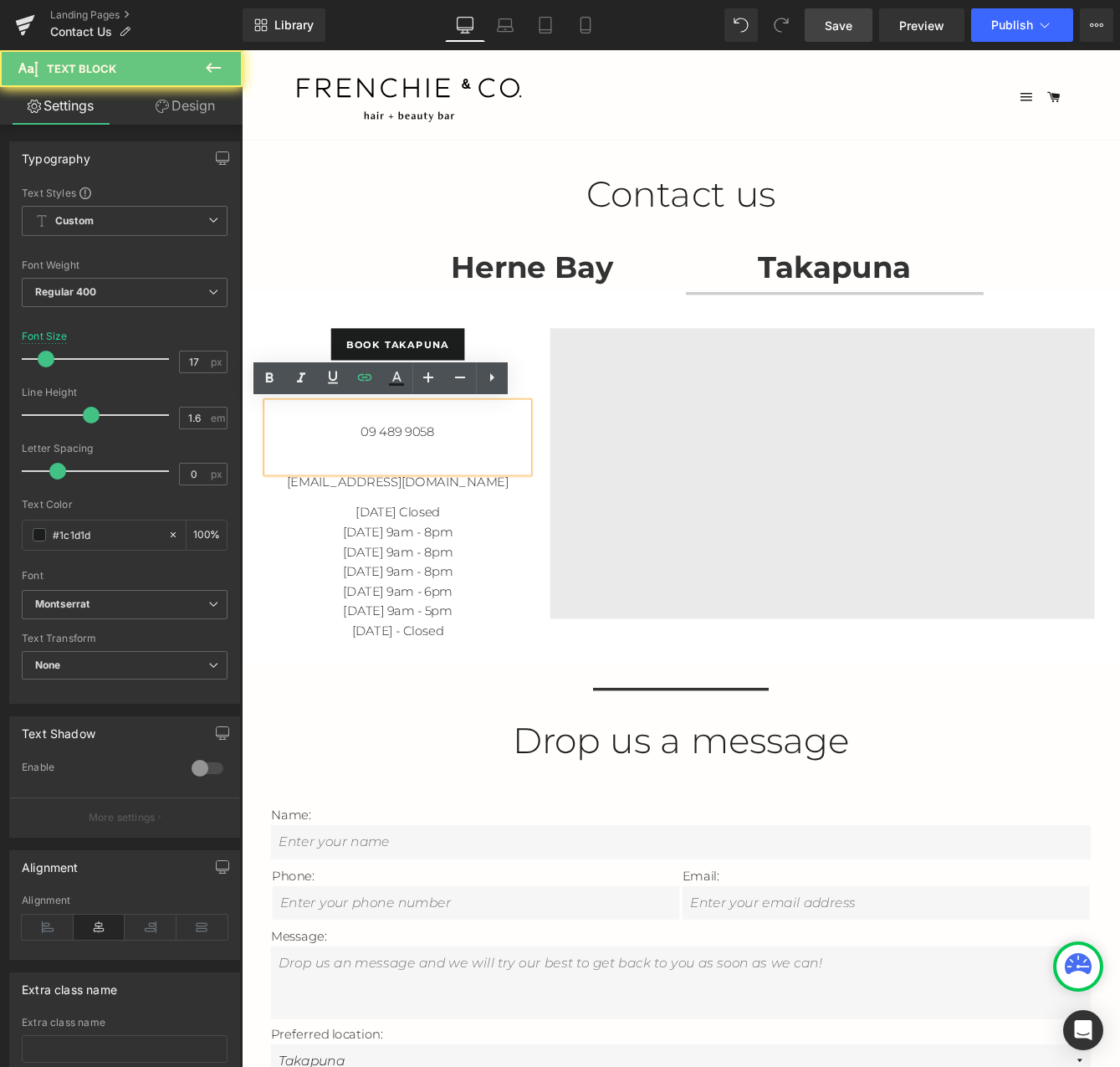
click at [537, 501] on div "09 489 9058" at bounding box center [422, 496] width 301 height 81
click at [536, 502] on div "09 489 9058" at bounding box center [422, 496] width 301 height 81
click at [527, 692] on p "[DATE] 9am - 5pm" at bounding box center [422, 696] width 301 height 22
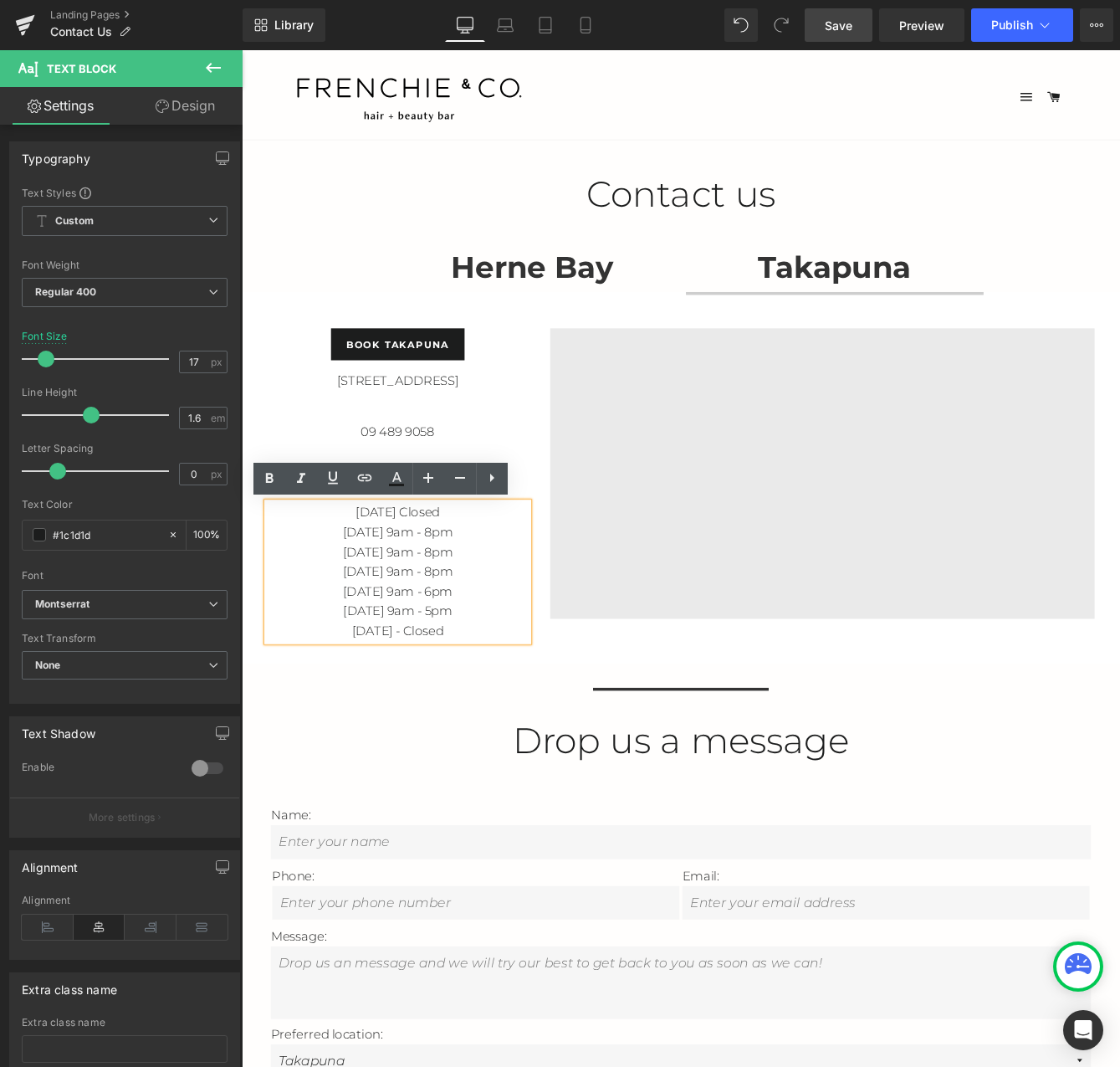
click at [525, 509] on div "09 489 9058" at bounding box center [422, 496] width 301 height 81
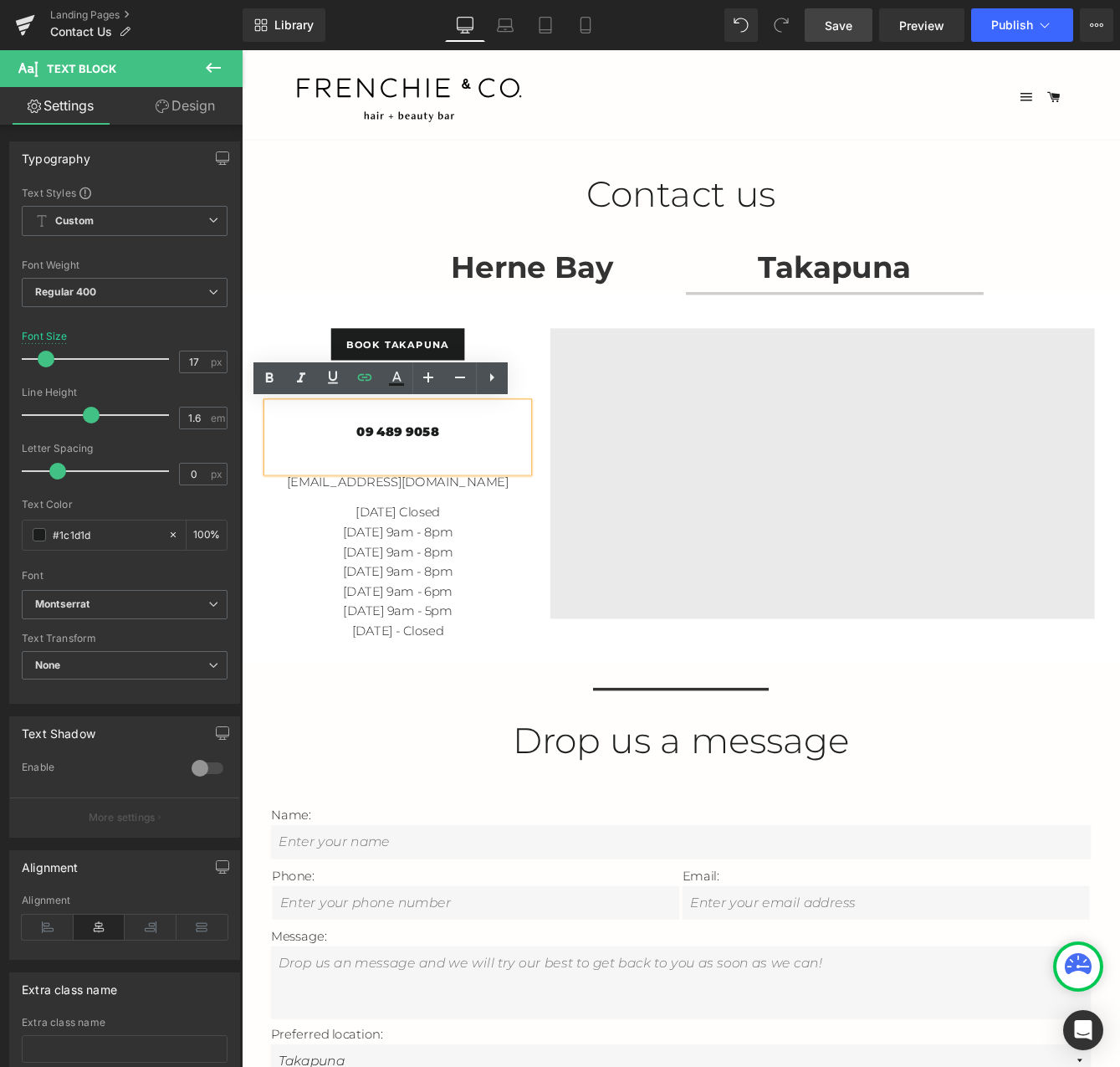
click at [525, 490] on p "09 489 9058" at bounding box center [422, 490] width 301 height 22
click at [438, 501] on span "Edit" at bounding box center [434, 501] width 19 height 15
click at [280, 505] on input "tel:[PHONE_NUMBER]" at bounding box center [360, 506] width 257 height 42
click at [311, 507] on input "tel:[PHONE_NUMBER]" at bounding box center [360, 506] width 257 height 42
click at [500, 512] on icon "button" at bounding box center [508, 506] width 20 height 20
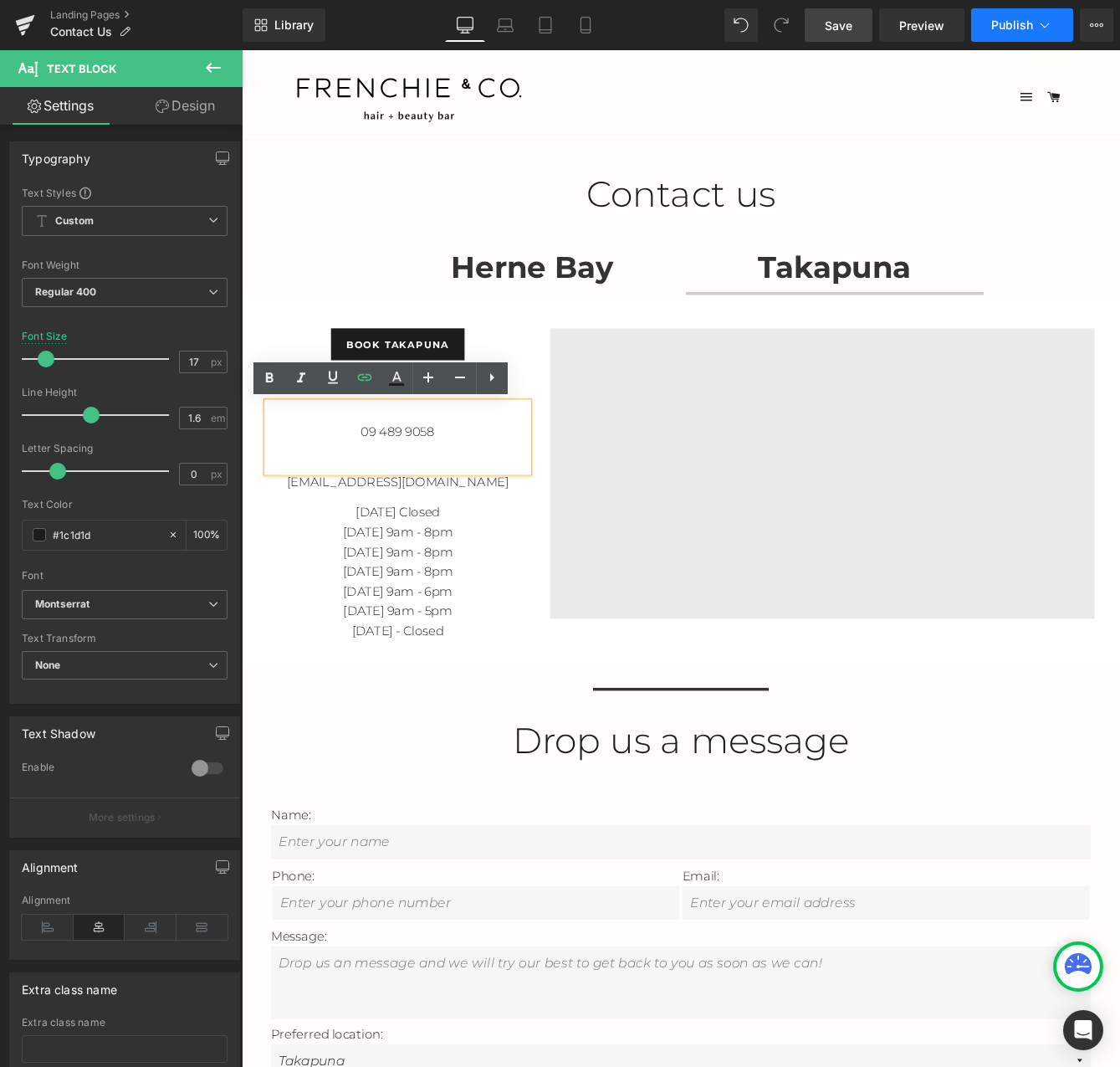
click at [1037, 35] on button "Publish" at bounding box center [1022, 25] width 102 height 34
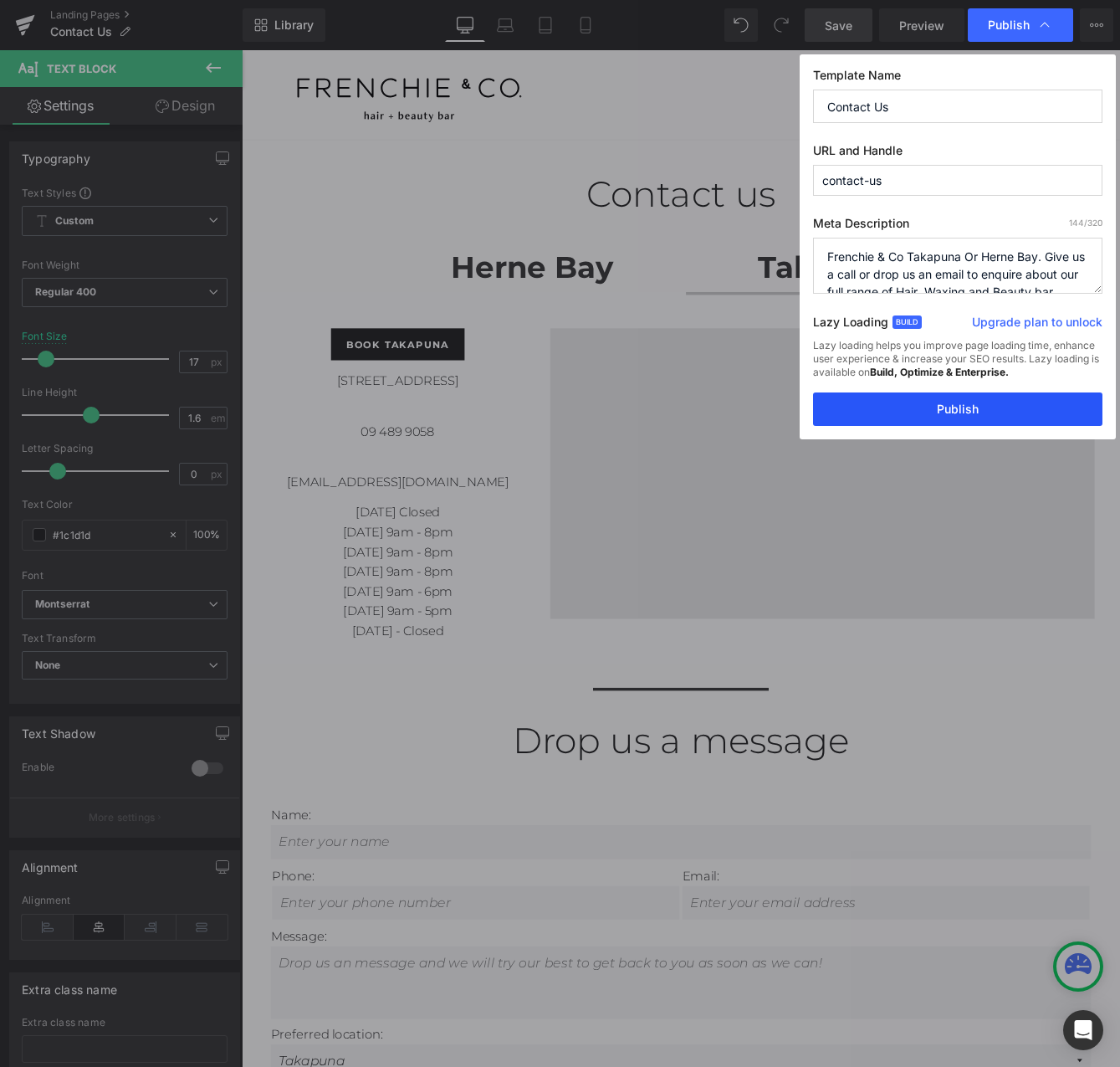
click at [983, 411] on button "Publish" at bounding box center [957, 409] width 289 height 34
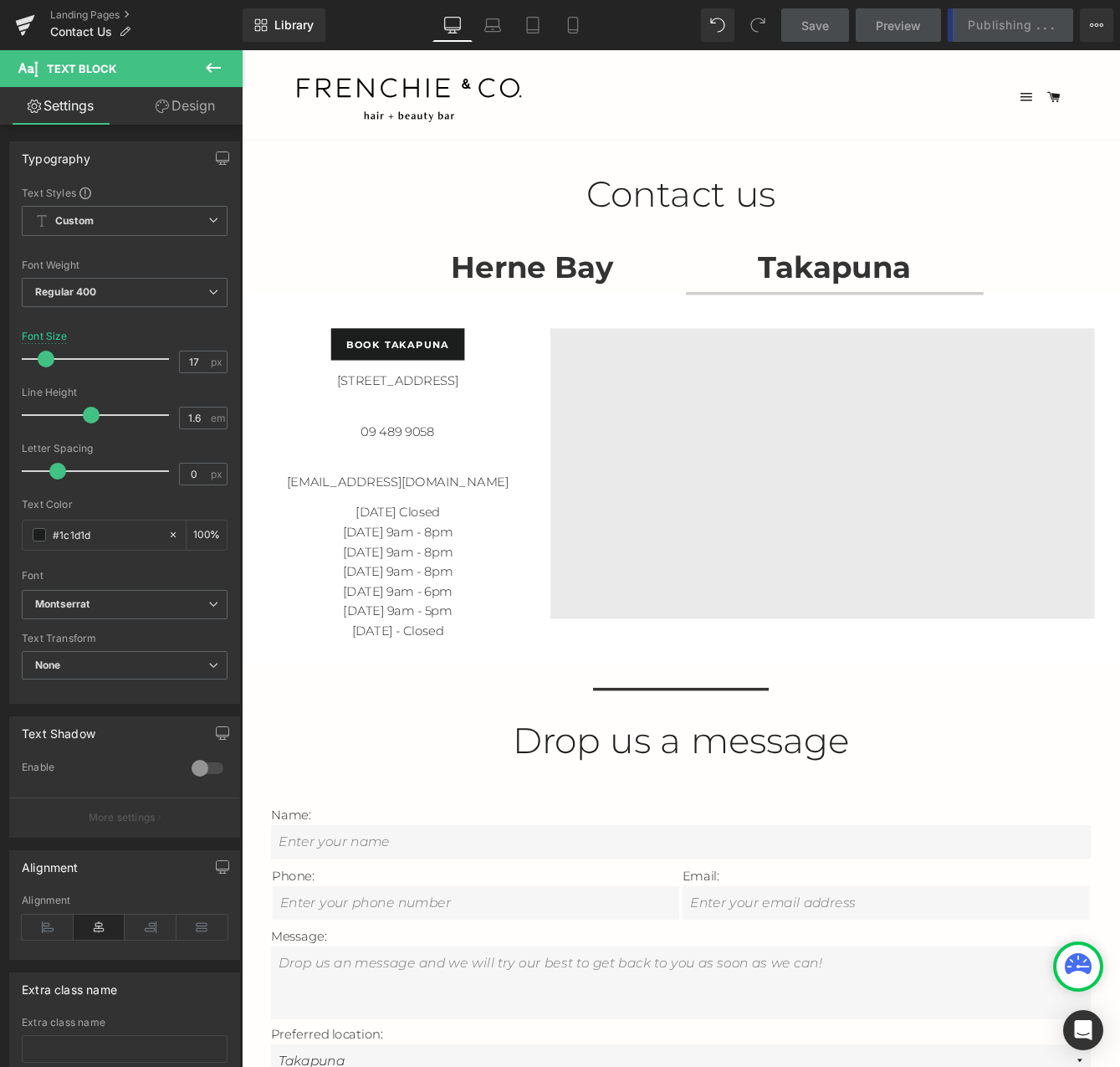
click at [540, 318] on strong "Herne Bay" at bounding box center [577, 300] width 188 height 42
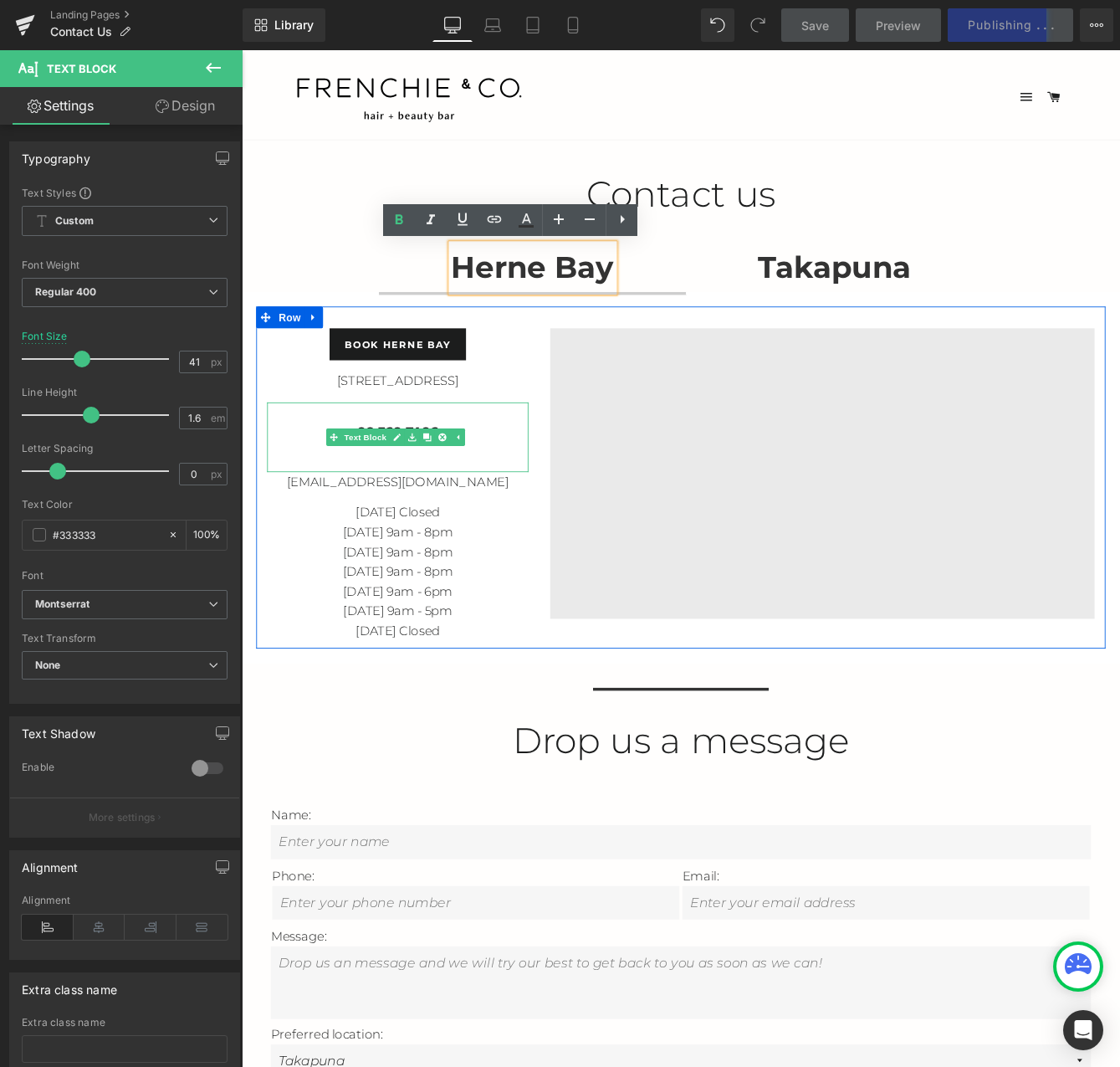
click at [521, 495] on p "09 360 7406" at bounding box center [422, 490] width 301 height 22
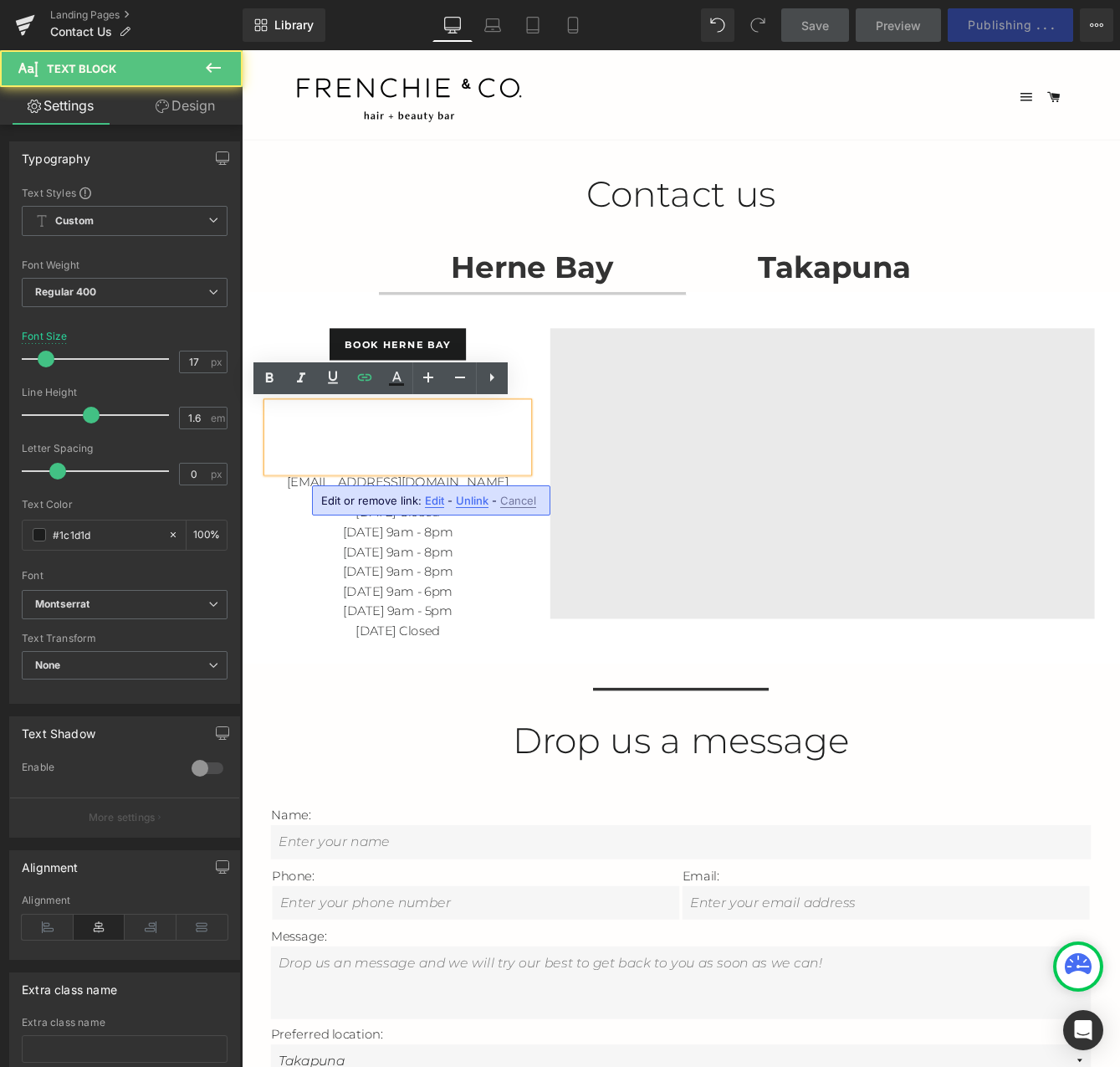
click at [430, 502] on span "Edit" at bounding box center [434, 501] width 19 height 15
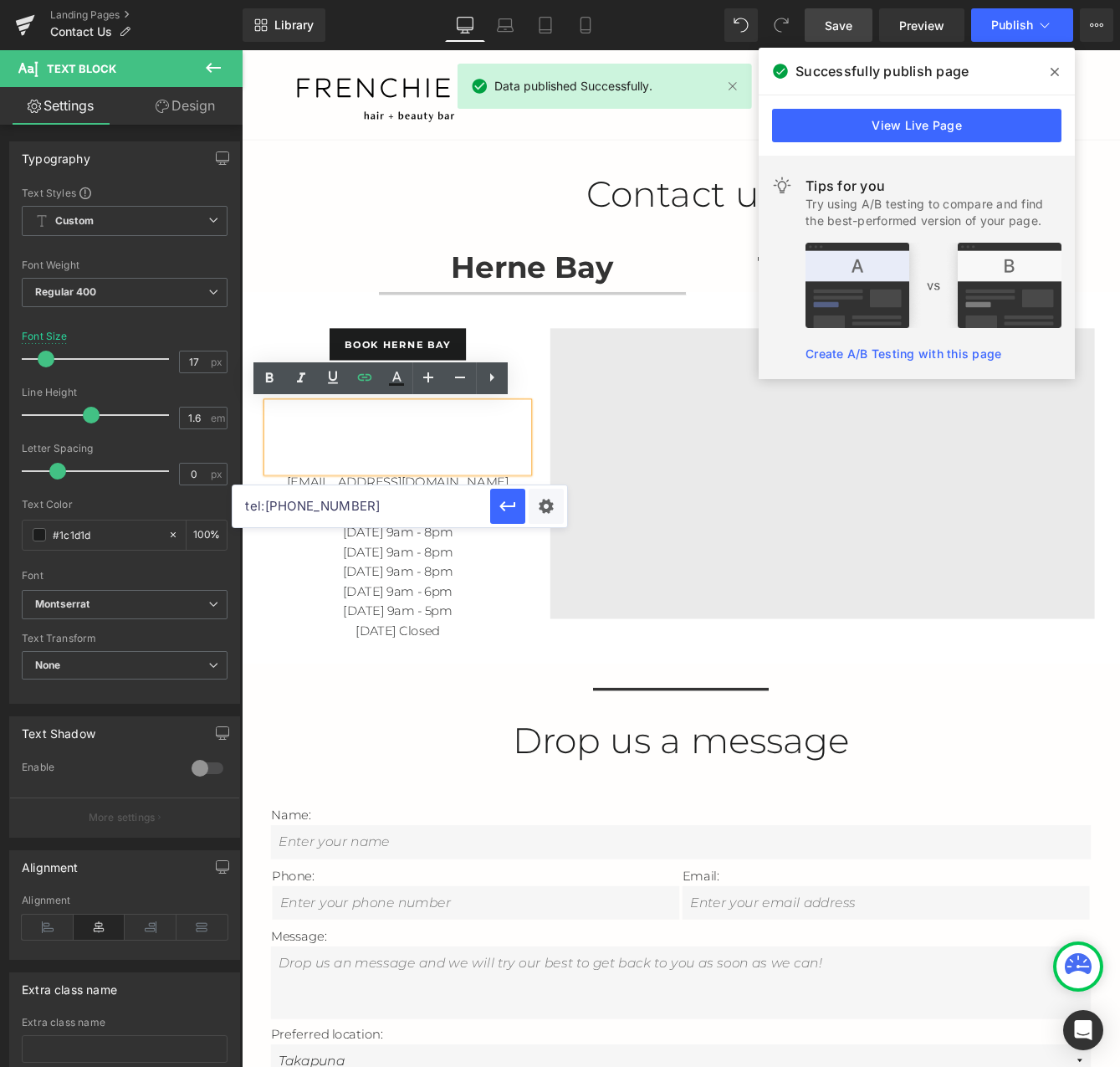
click at [284, 509] on input "tel:[PHONE_NUMBER]" at bounding box center [360, 506] width 257 height 42
click at [786, 293] on span "Takapuna Text Block" at bounding box center [925, 301] width 343 height 55
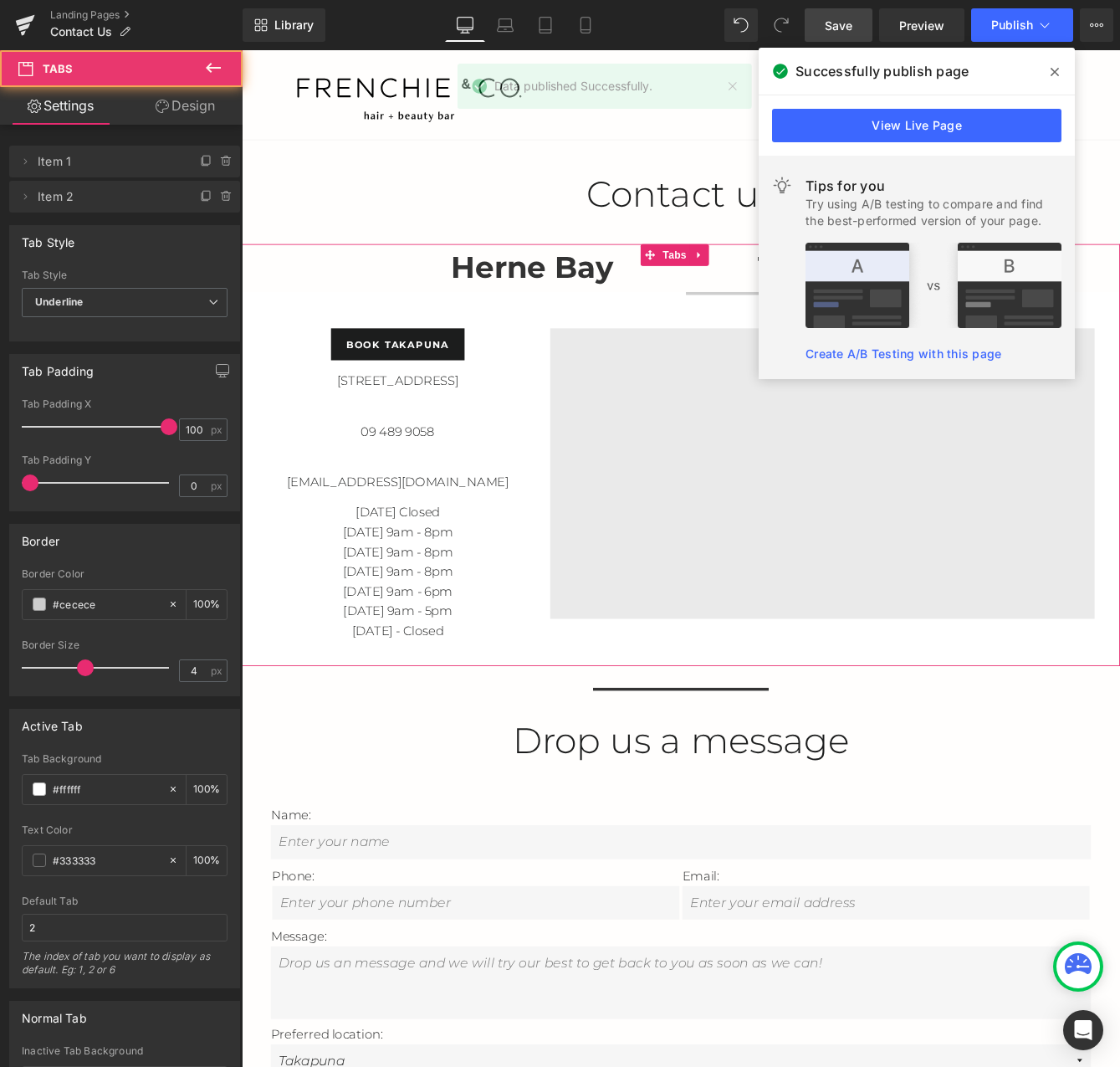
click at [800, 293] on span "Takapuna Text Block" at bounding box center [925, 301] width 343 height 55
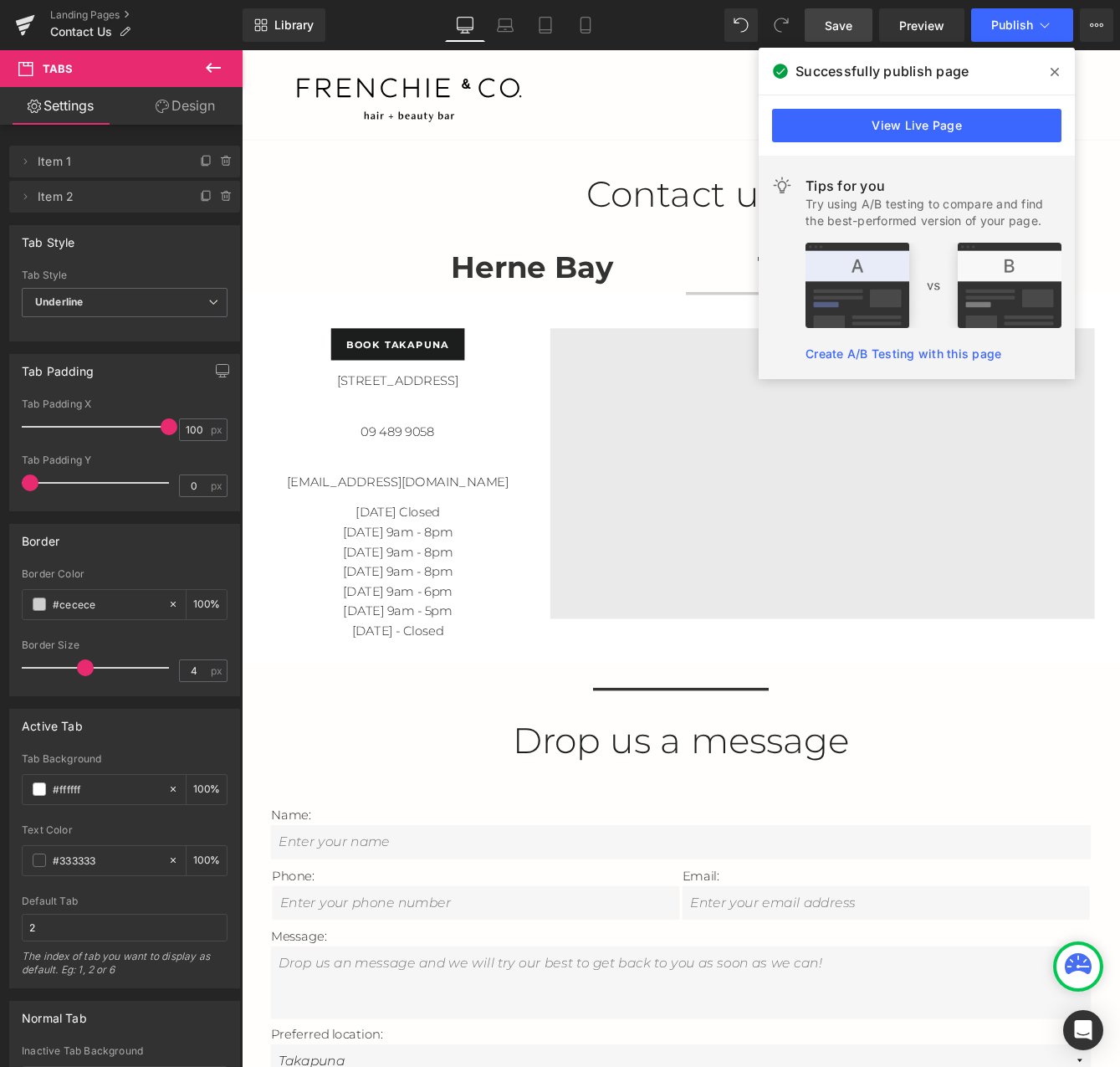
drag, startPoint x: 1061, startPoint y: 66, endPoint x: 941, endPoint y: 21, distance: 128.2
click at [1061, 66] on span at bounding box center [1055, 71] width 27 height 27
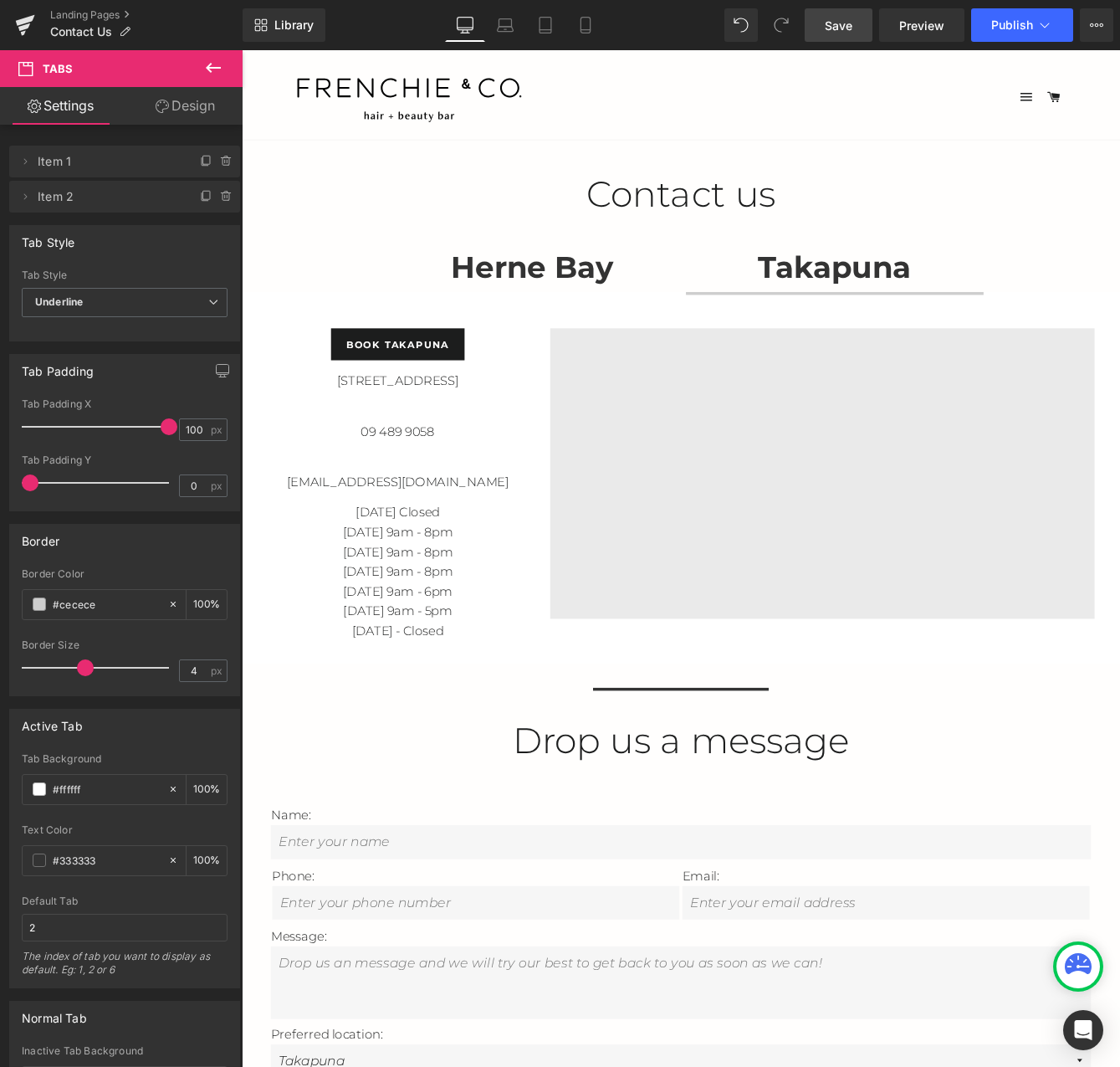
click at [946, 297] on strong "Takapuna" at bounding box center [925, 300] width 175 height 42
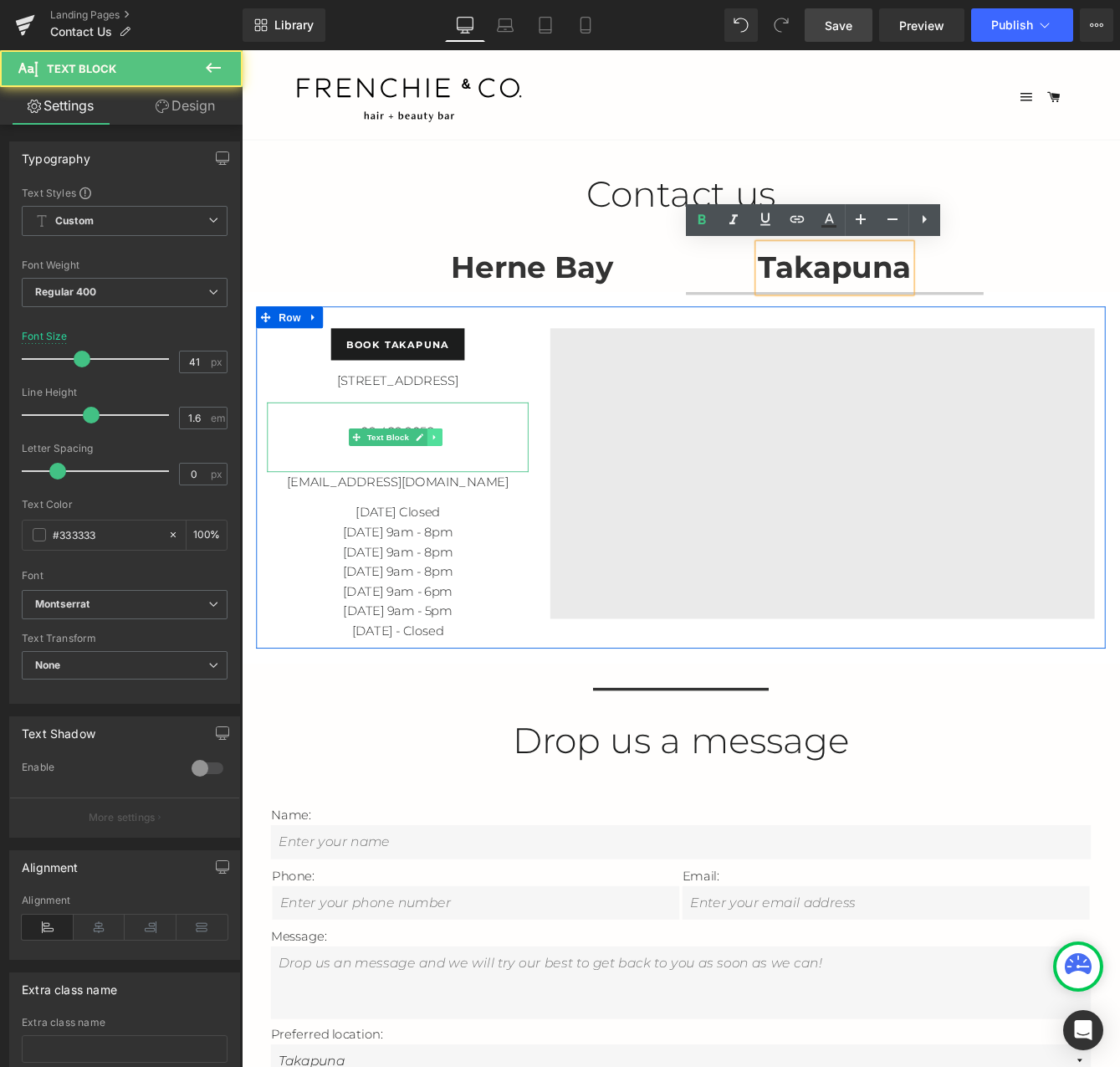
click at [467, 487] on link at bounding box center [465, 496] width 17 height 20
click at [498, 494] on link at bounding box center [490, 496] width 17 height 20
click at [528, 494] on p "09 489 9058" at bounding box center [422, 490] width 301 height 22
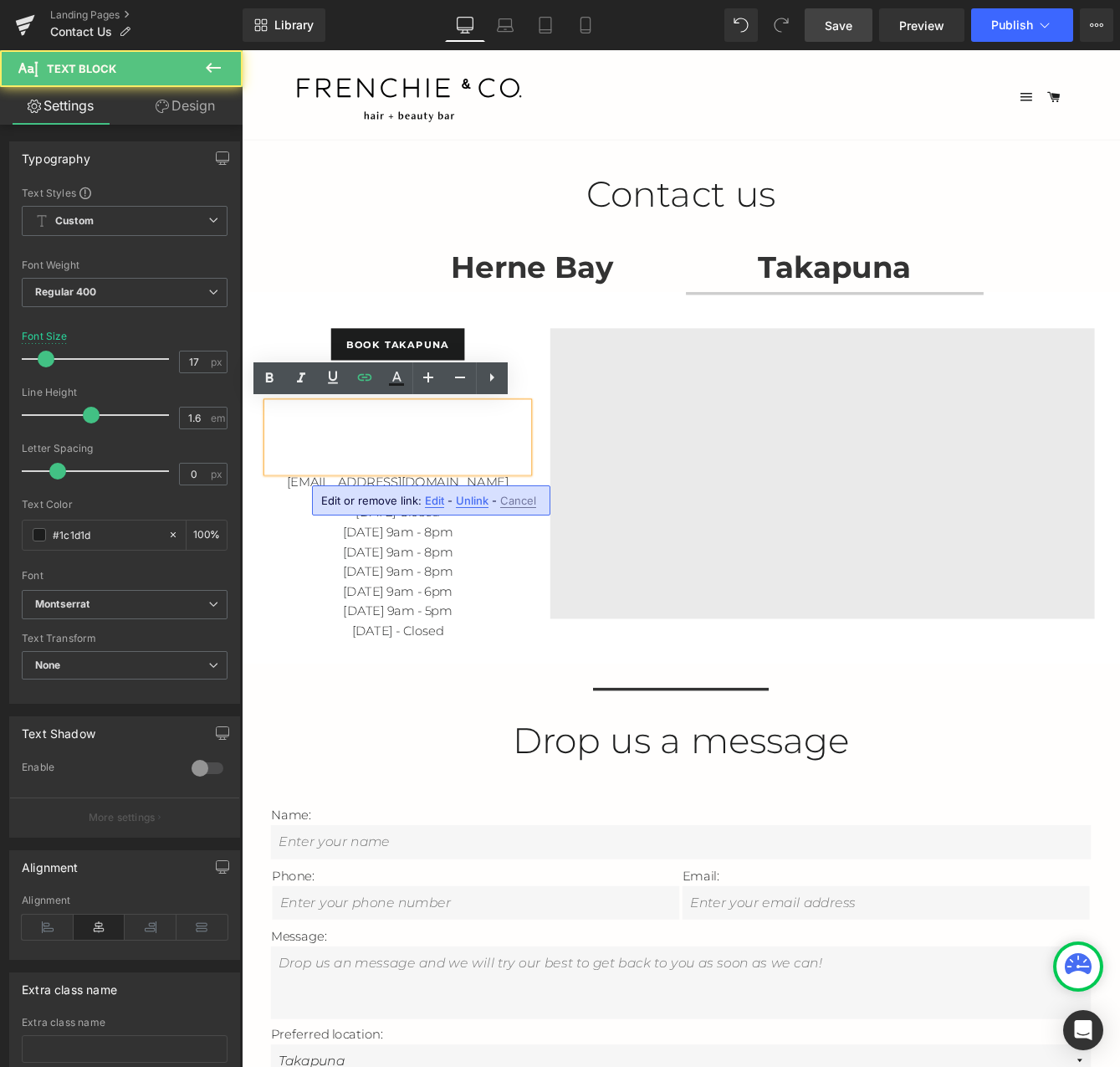
click at [434, 503] on span "Edit" at bounding box center [434, 501] width 19 height 15
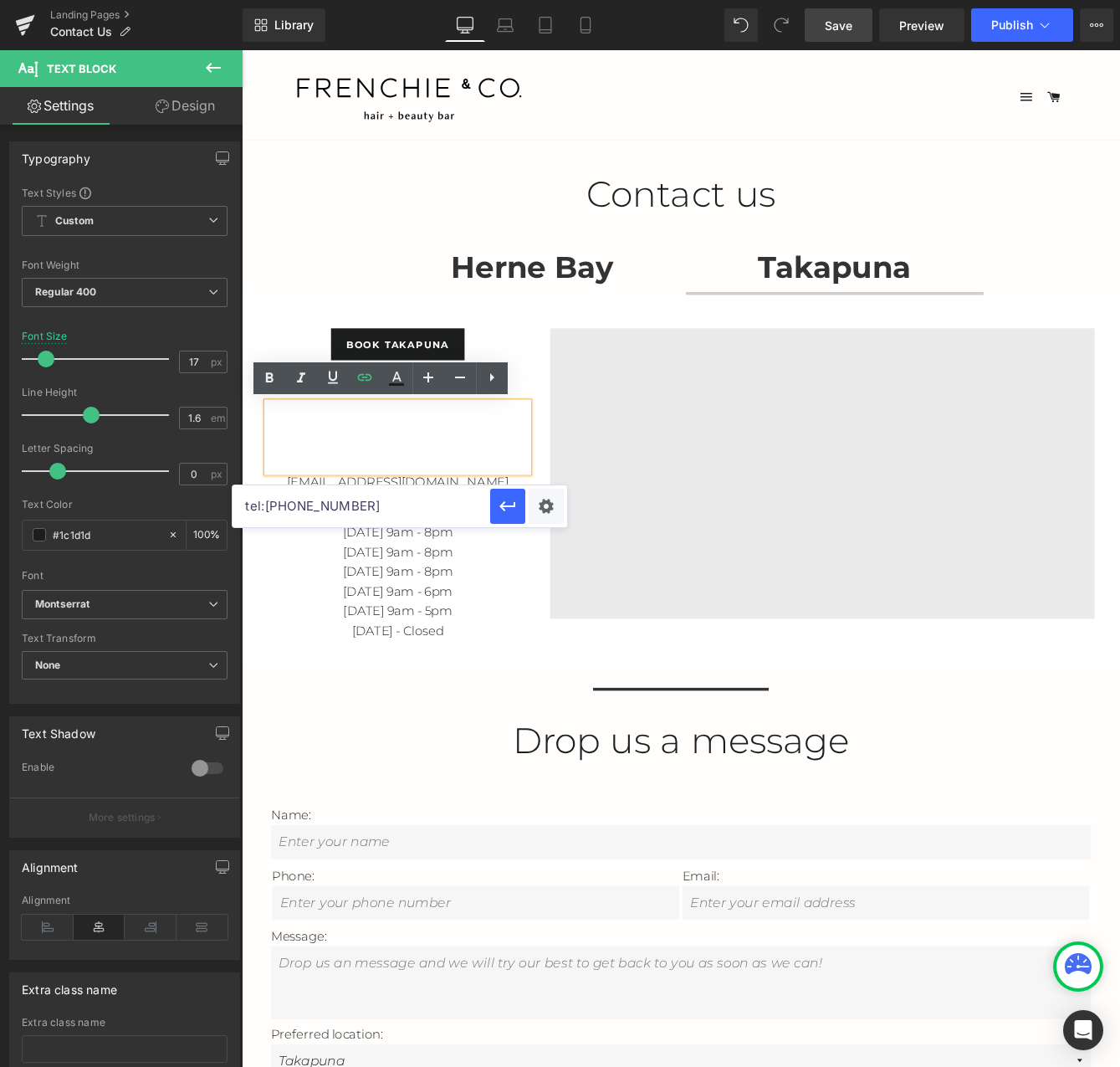
click at [258, 507] on input "tel:[PHONE_NUMBER]" at bounding box center [360, 506] width 257 height 42
click at [265, 507] on input "tel:[PHONE_NUMBER]" at bounding box center [360, 506] width 257 height 42
click at [289, 505] on input "tel:[PHONE_NUMBER]" at bounding box center [360, 506] width 257 height 42
click at [283, 504] on input "tel:[PHONE_NUMBER]" at bounding box center [360, 506] width 257 height 42
click at [300, 503] on input "tel:[PHONE_NUMBER]" at bounding box center [360, 506] width 257 height 42
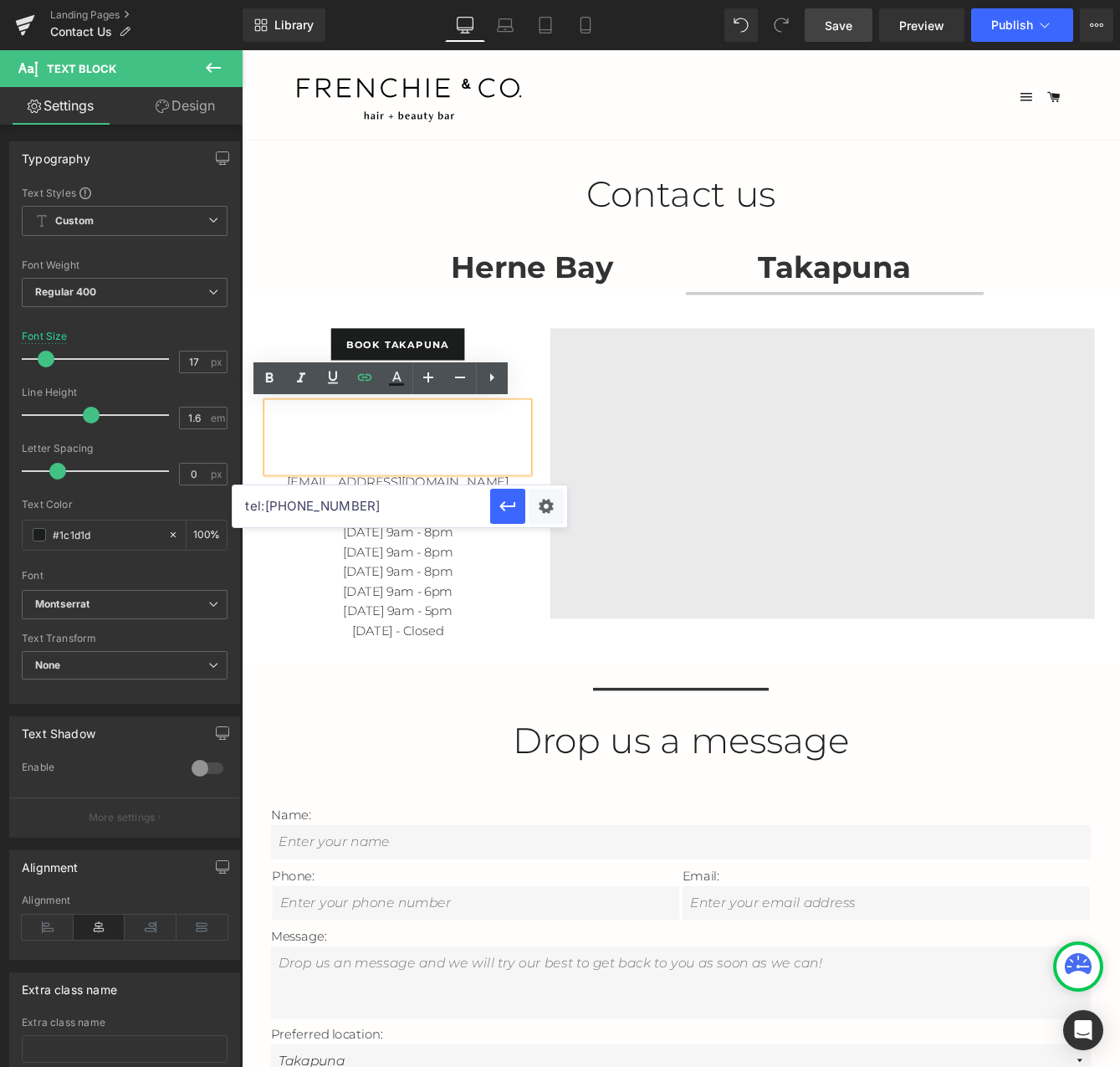
click at [309, 503] on input "tel:[PHONE_NUMBER]" at bounding box center [360, 506] width 257 height 42
click at [345, 501] on input "tel:[PHONE_NUMBER]" at bounding box center [360, 506] width 257 height 42
click at [254, 505] on input "tel:[PHONE_NUMBER]" at bounding box center [360, 506] width 257 height 42
click at [244, 508] on input "tel:[PHONE_NUMBER]" at bounding box center [360, 506] width 257 height 42
click at [623, 305] on strong "Herne Bay" at bounding box center [577, 300] width 188 height 42
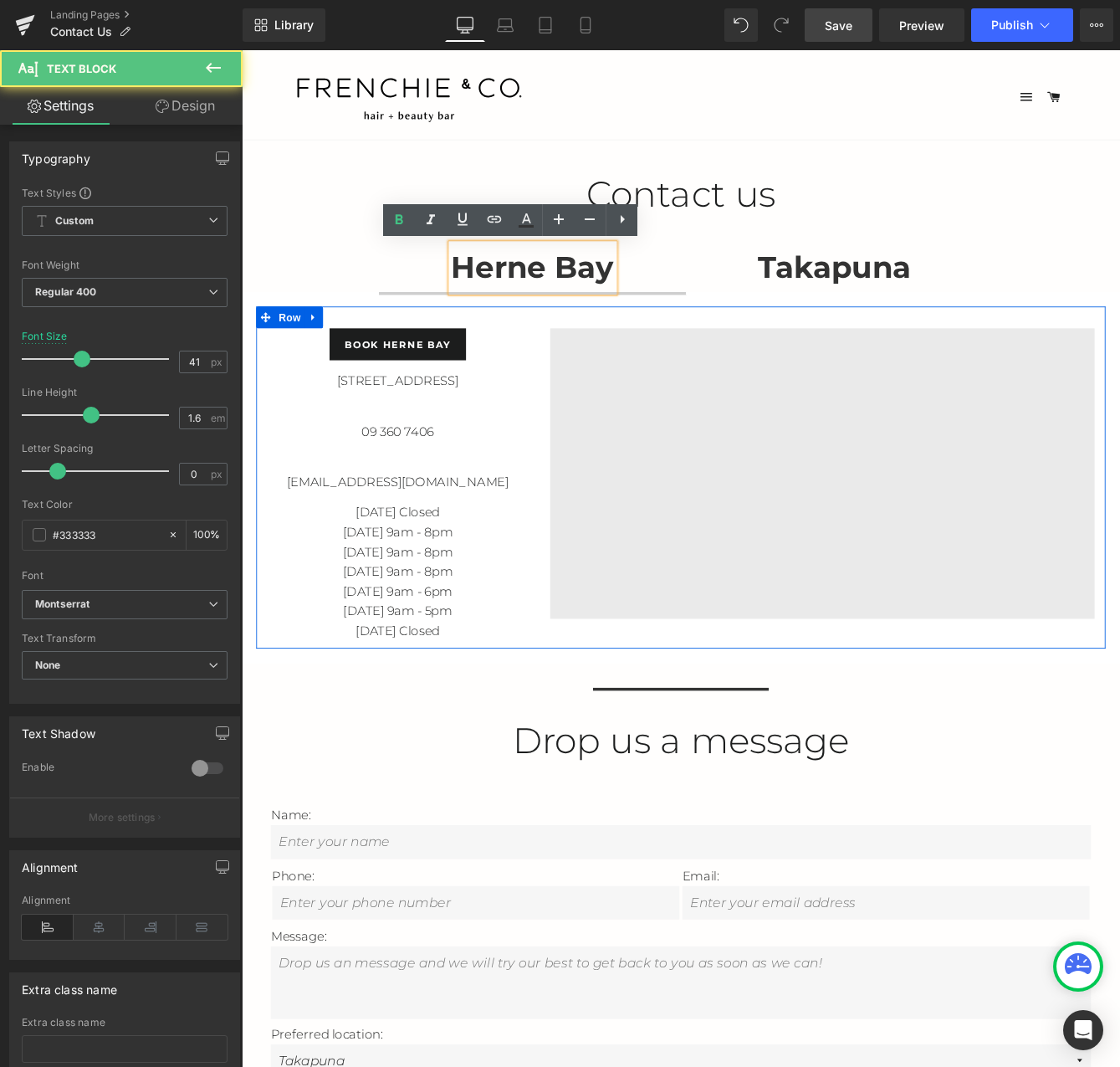
click at [512, 507] on div "09 360 7406" at bounding box center [422, 496] width 301 height 81
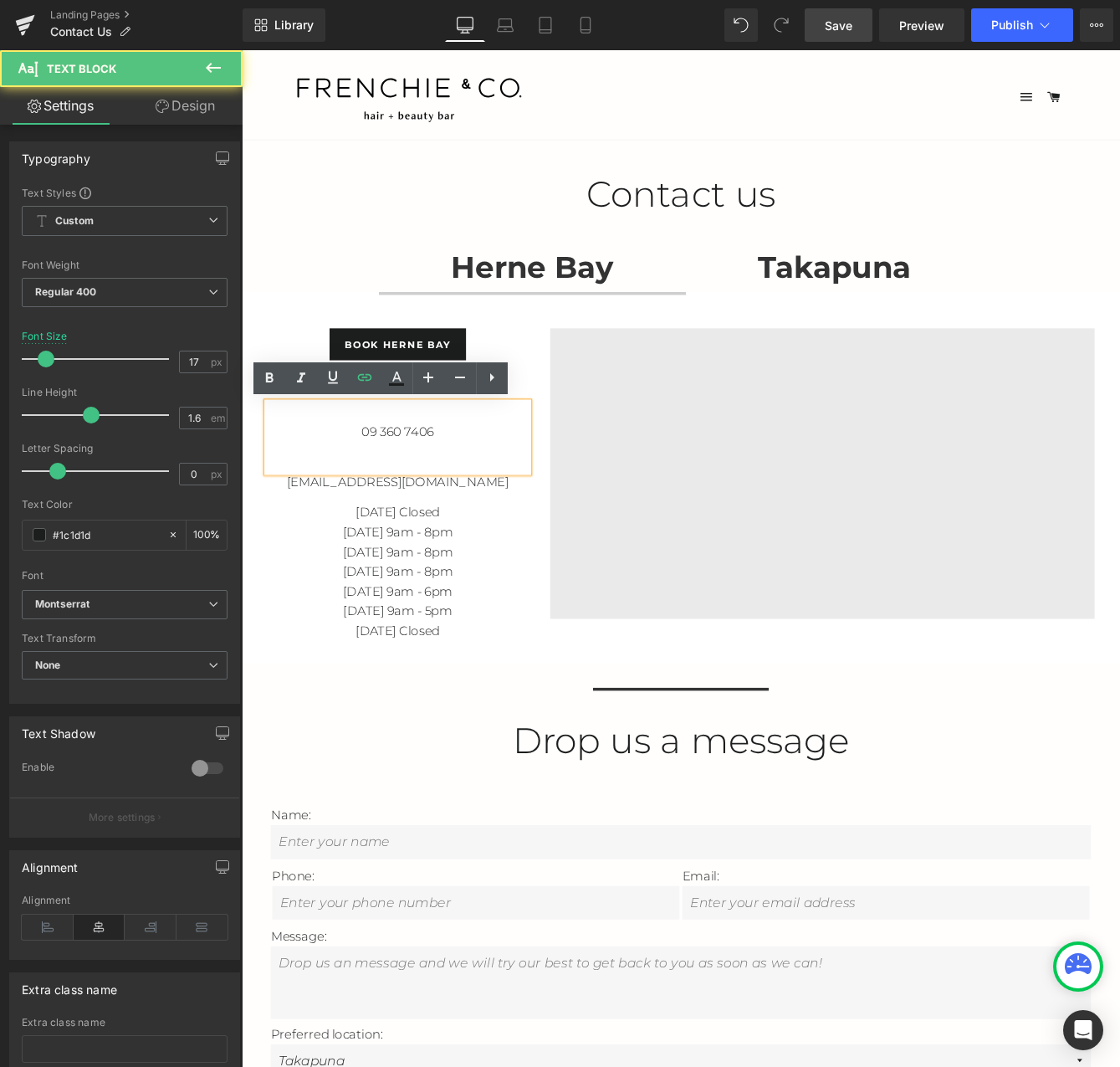
click at [496, 506] on div "09 360 7406" at bounding box center [422, 496] width 301 height 81
click at [465, 491] on p "09 360 7406" at bounding box center [422, 490] width 301 height 22
click at [428, 492] on div "Edit or remove link: Edit - Unlink - Cancel" at bounding box center [431, 500] width 238 height 30
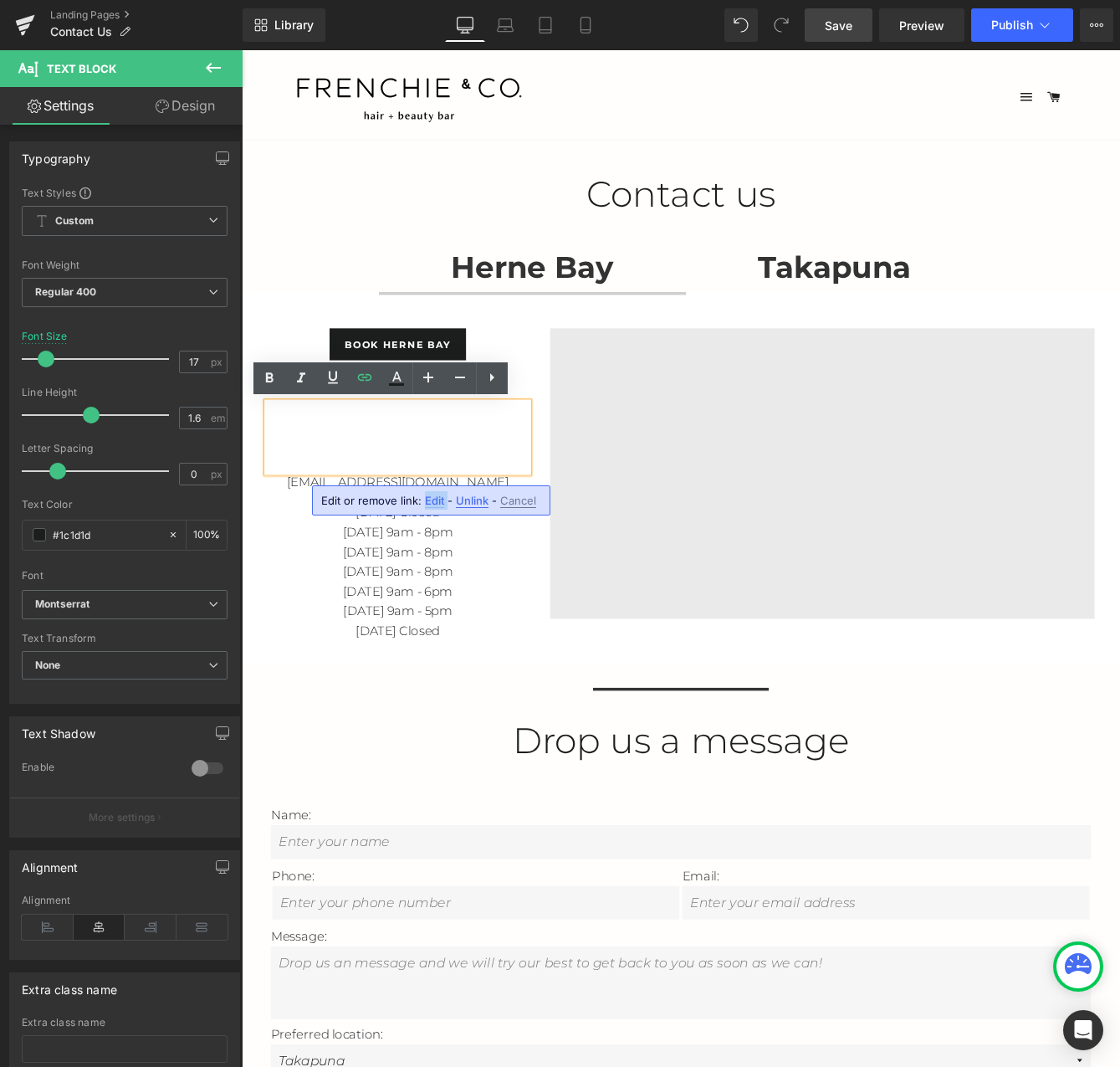
click at [428, 493] on div "Edit or remove link: Edit - Unlink - Cancel" at bounding box center [431, 500] width 238 height 30
click at [431, 499] on span "Edit" at bounding box center [434, 501] width 19 height 15
click at [249, 509] on input "tel:[PHONE_NUMBER]" at bounding box center [360, 506] width 257 height 42
click at [248, 509] on input "tel:[PHONE_NUMBER]" at bounding box center [360, 506] width 257 height 42
click at [247, 509] on input "tel:[PHONE_NUMBER]" at bounding box center [360, 506] width 257 height 42
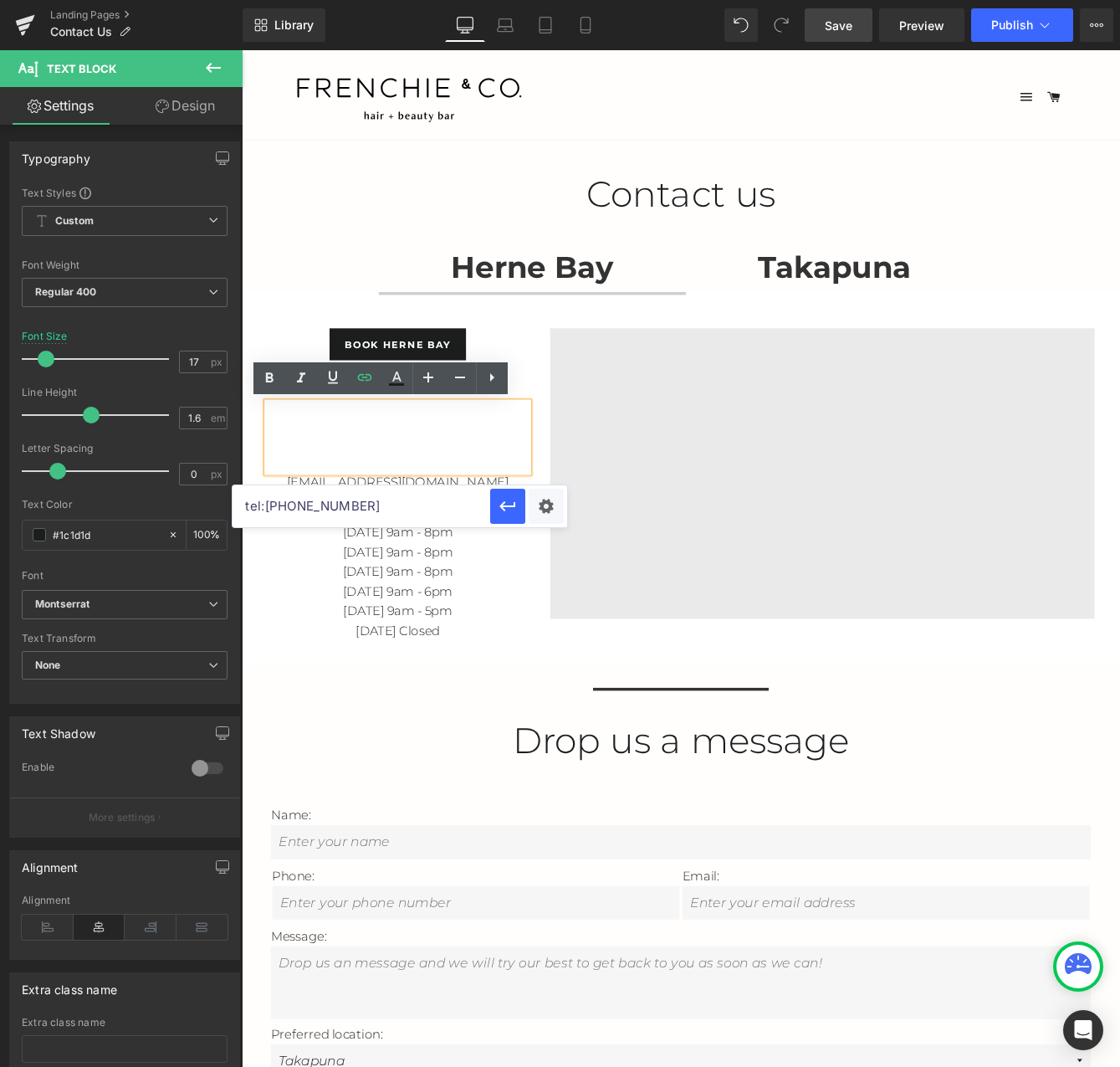
click at [284, 505] on input "tel:[PHONE_NUMBER]" at bounding box center [360, 506] width 257 height 42
click at [308, 505] on input "tel:[PHONE_NUMBER]" at bounding box center [360, 506] width 257 height 42
click at [350, 507] on input "tel:[PHONE_NUMBER]" at bounding box center [360, 506] width 257 height 42
click at [507, 508] on icon "button" at bounding box center [508, 506] width 20 height 20
click at [484, 506] on div "09 360 7406" at bounding box center [422, 496] width 301 height 81
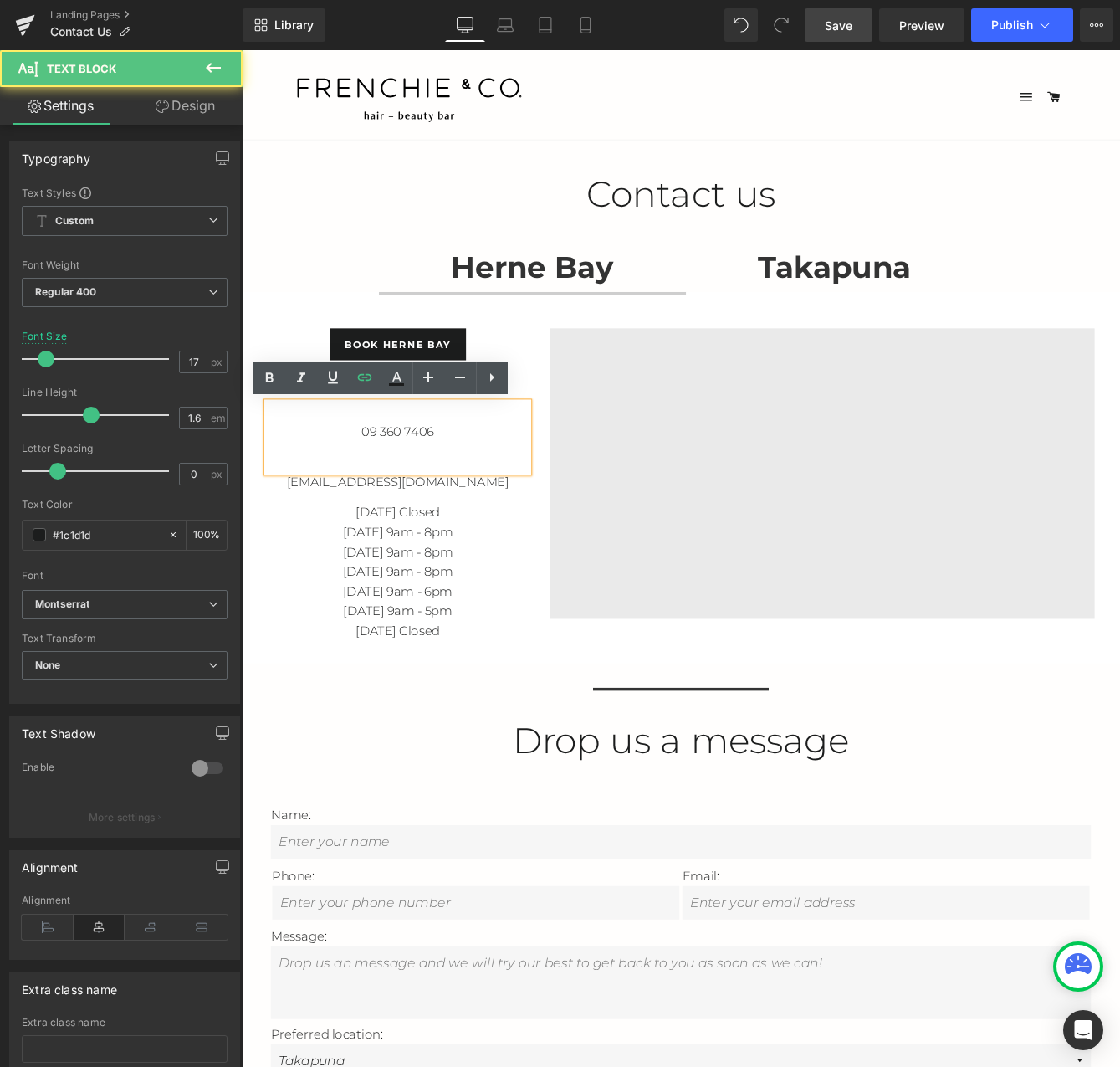
click at [531, 584] on p "[DATE] Closed" at bounding box center [422, 583] width 301 height 22
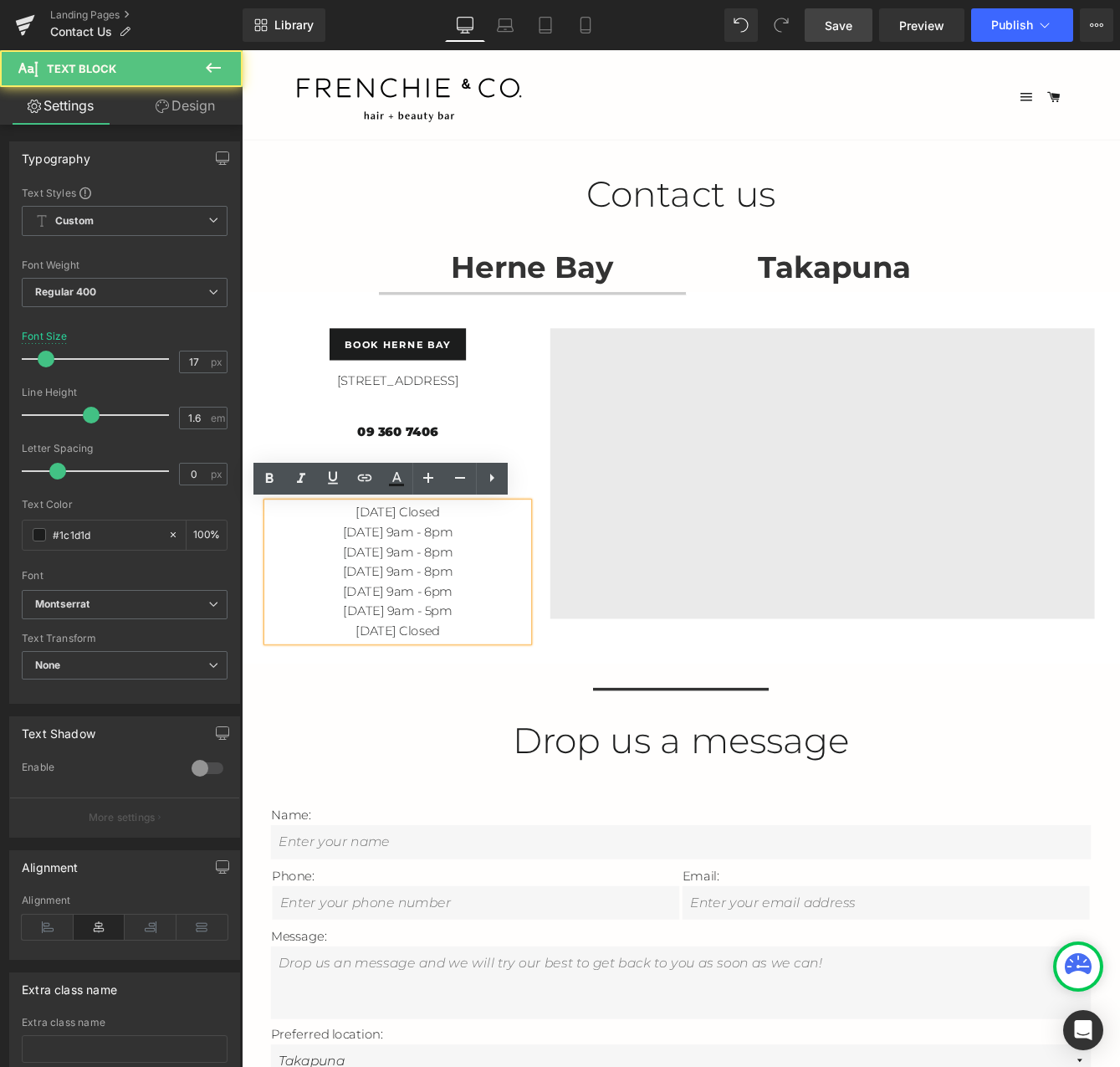
click at [543, 497] on p "09 360 7406" at bounding box center [422, 490] width 301 height 22
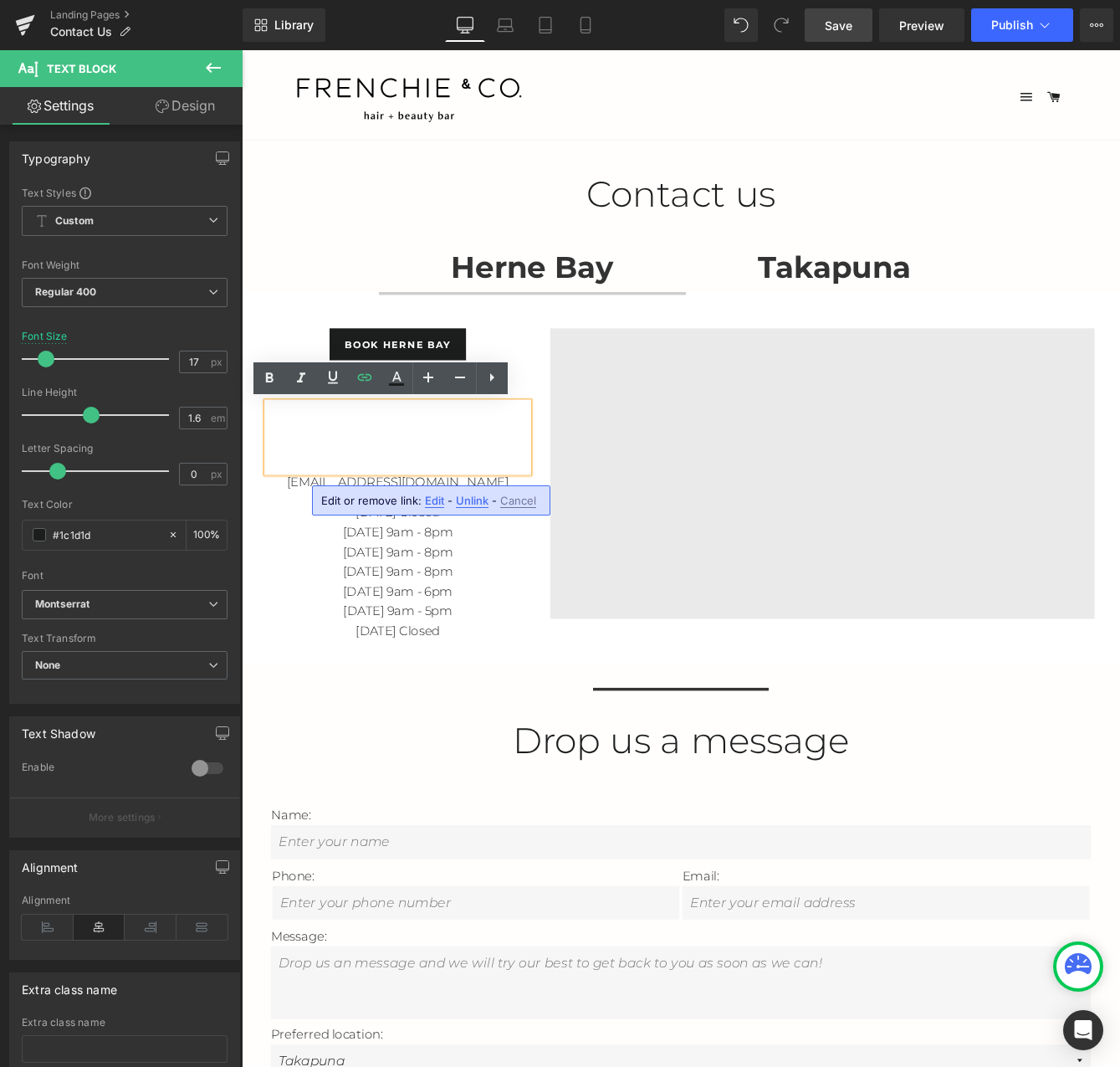
click at [447, 499] on span "-" at bounding box center [450, 501] width 5 height 14
click at [441, 499] on span "Edit" at bounding box center [434, 501] width 19 height 15
click at [552, 0] on div "Text Color Highlight Color #333333 Edit or remove link: Edit - Unlink - Cancel …" at bounding box center [560, 0] width 1120 height 0
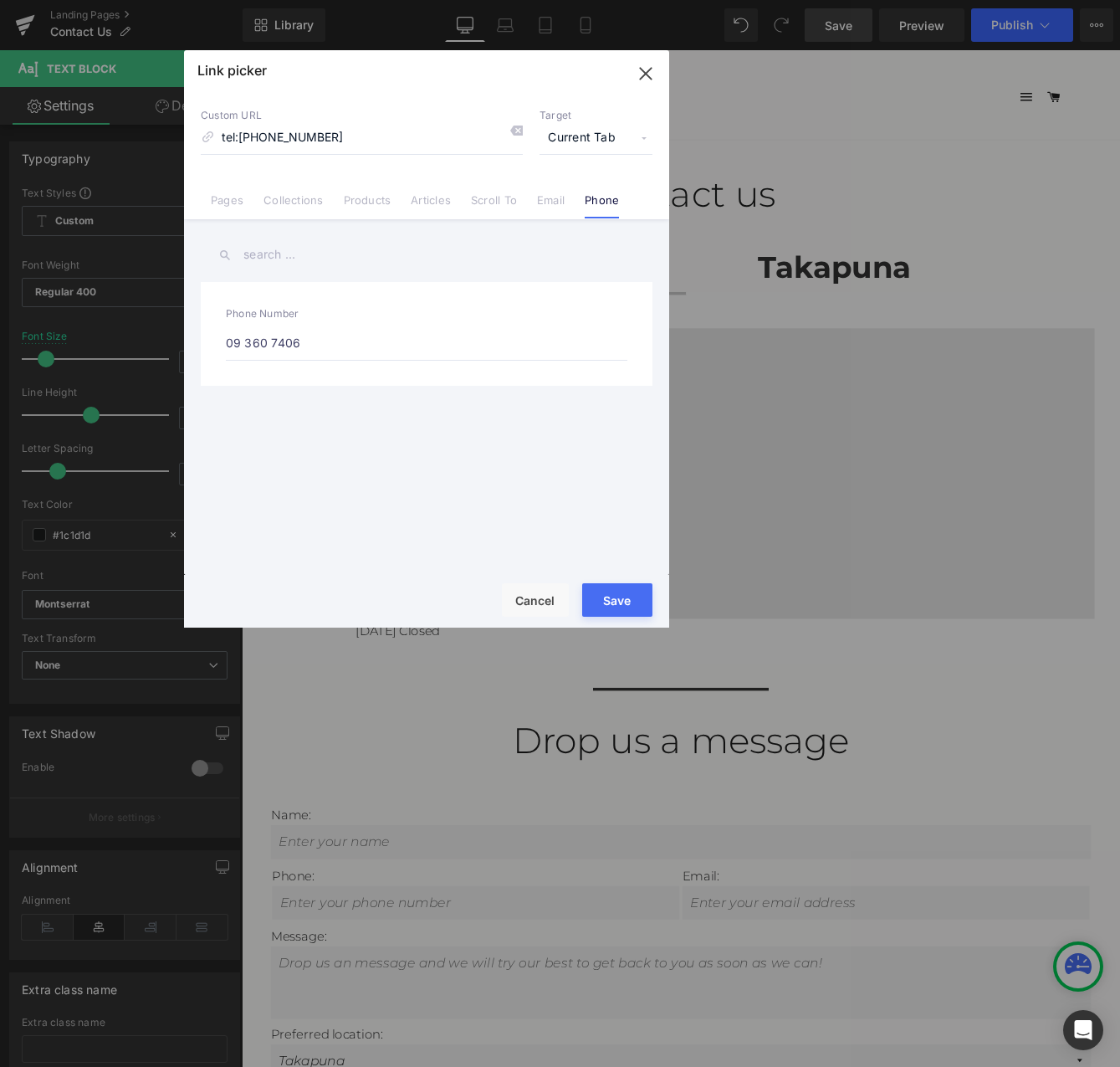
click at [448, 339] on input "09 360 7406" at bounding box center [427, 342] width 402 height 35
click at [615, 589] on button "Save" at bounding box center [618, 600] width 71 height 34
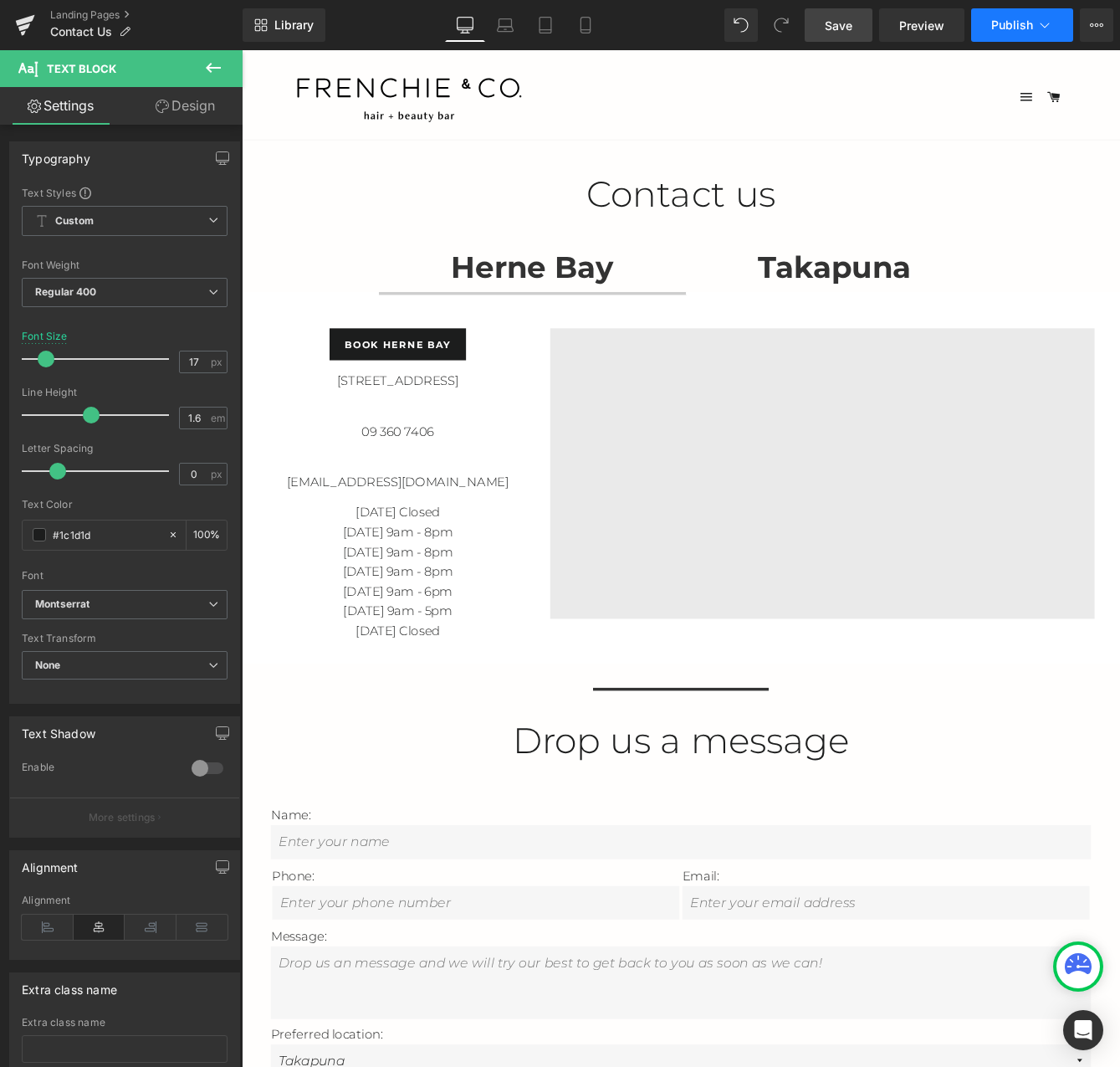
click at [1035, 22] on button "Publish" at bounding box center [1022, 25] width 102 height 34
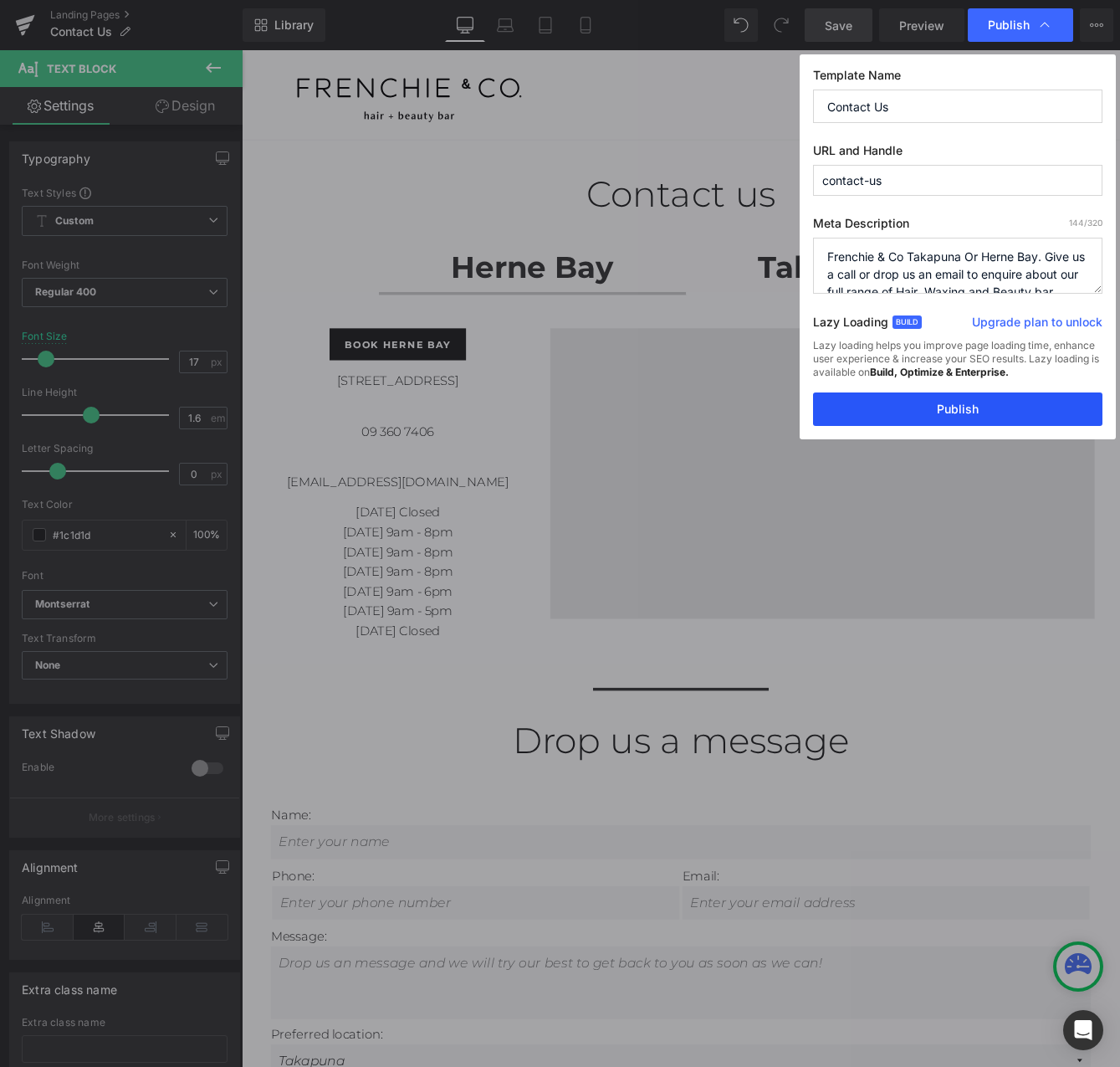
drag, startPoint x: 954, startPoint y: 414, endPoint x: 252, endPoint y: 289, distance: 713.0
click at [954, 414] on button "Publish" at bounding box center [957, 409] width 289 height 34
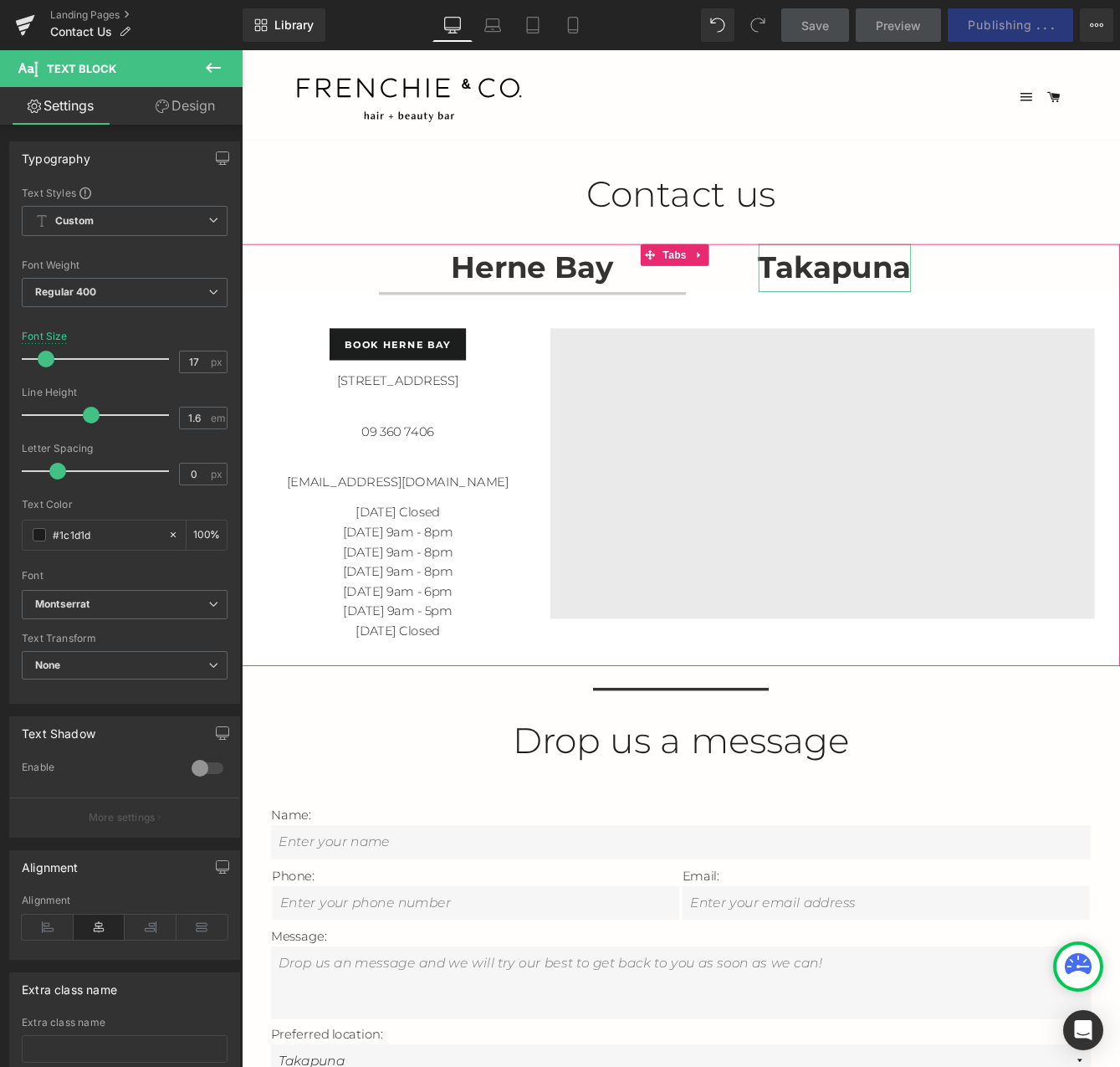
click at [886, 307] on strong "Takapuna" at bounding box center [925, 300] width 175 height 42
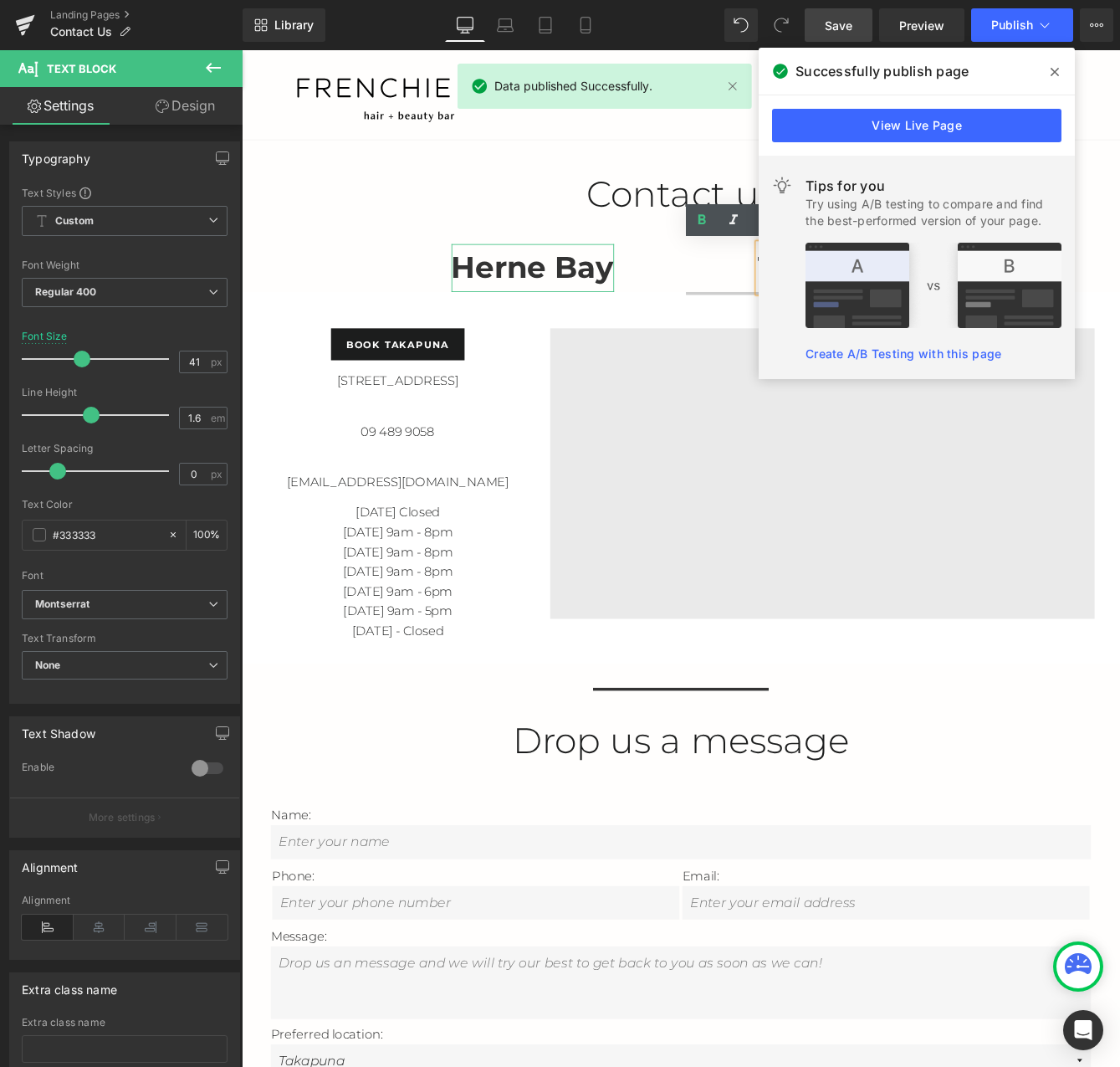
click at [560, 304] on strong "Herne Bay" at bounding box center [577, 300] width 188 height 42
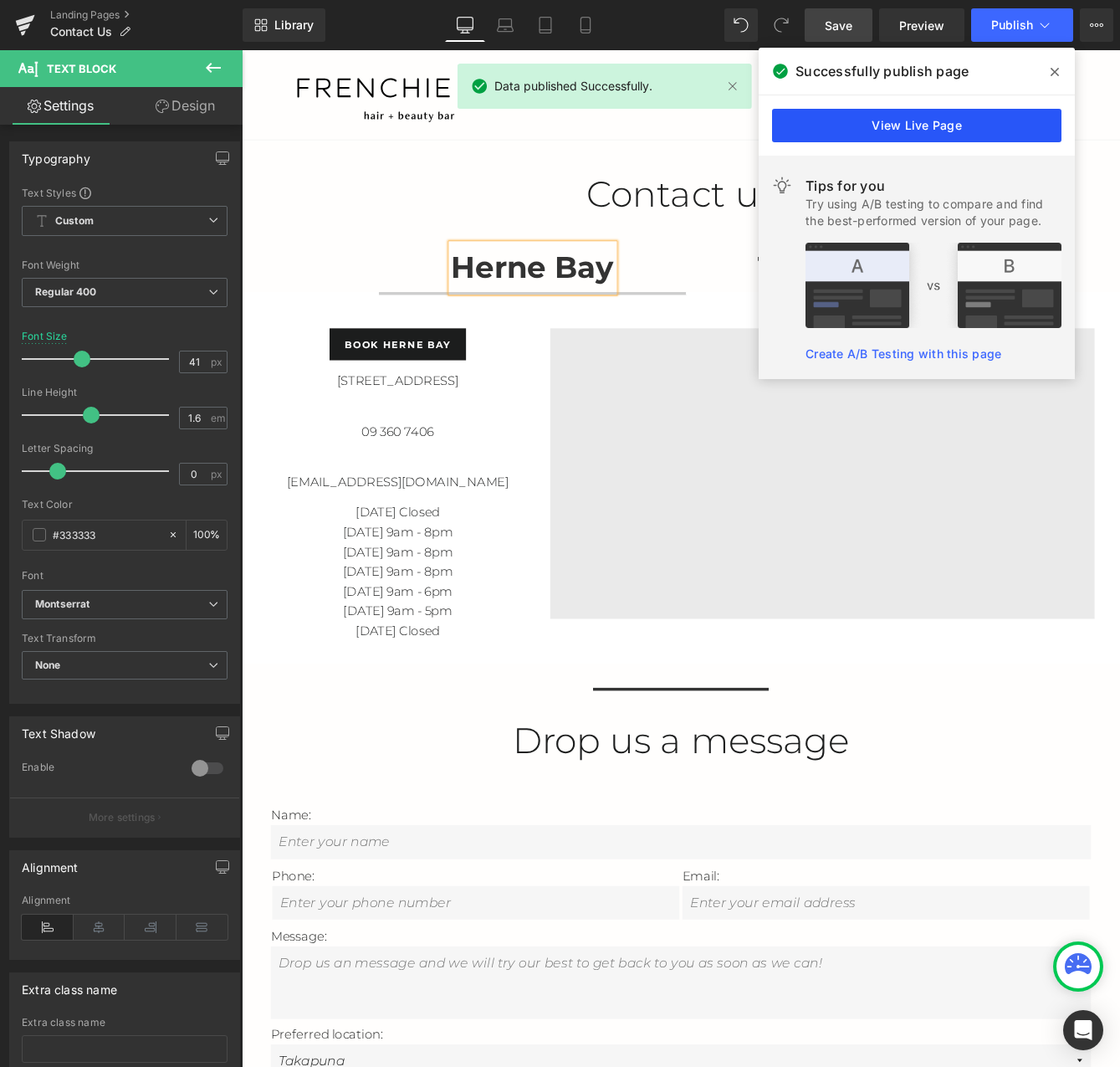
click at [960, 127] on link "View Live Page" at bounding box center [916, 125] width 289 height 34
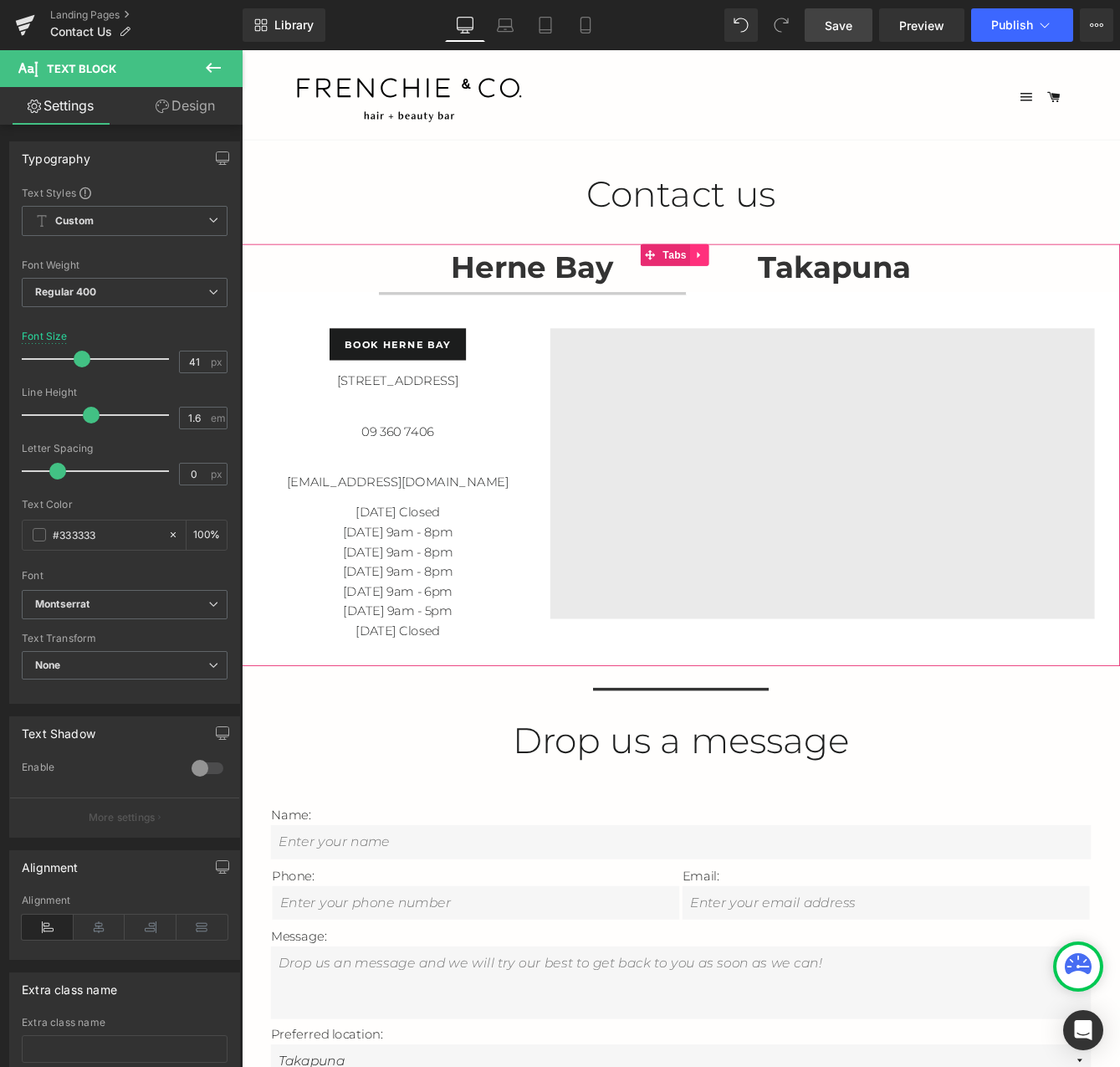
click at [773, 297] on link at bounding box center [769, 286] width 22 height 25
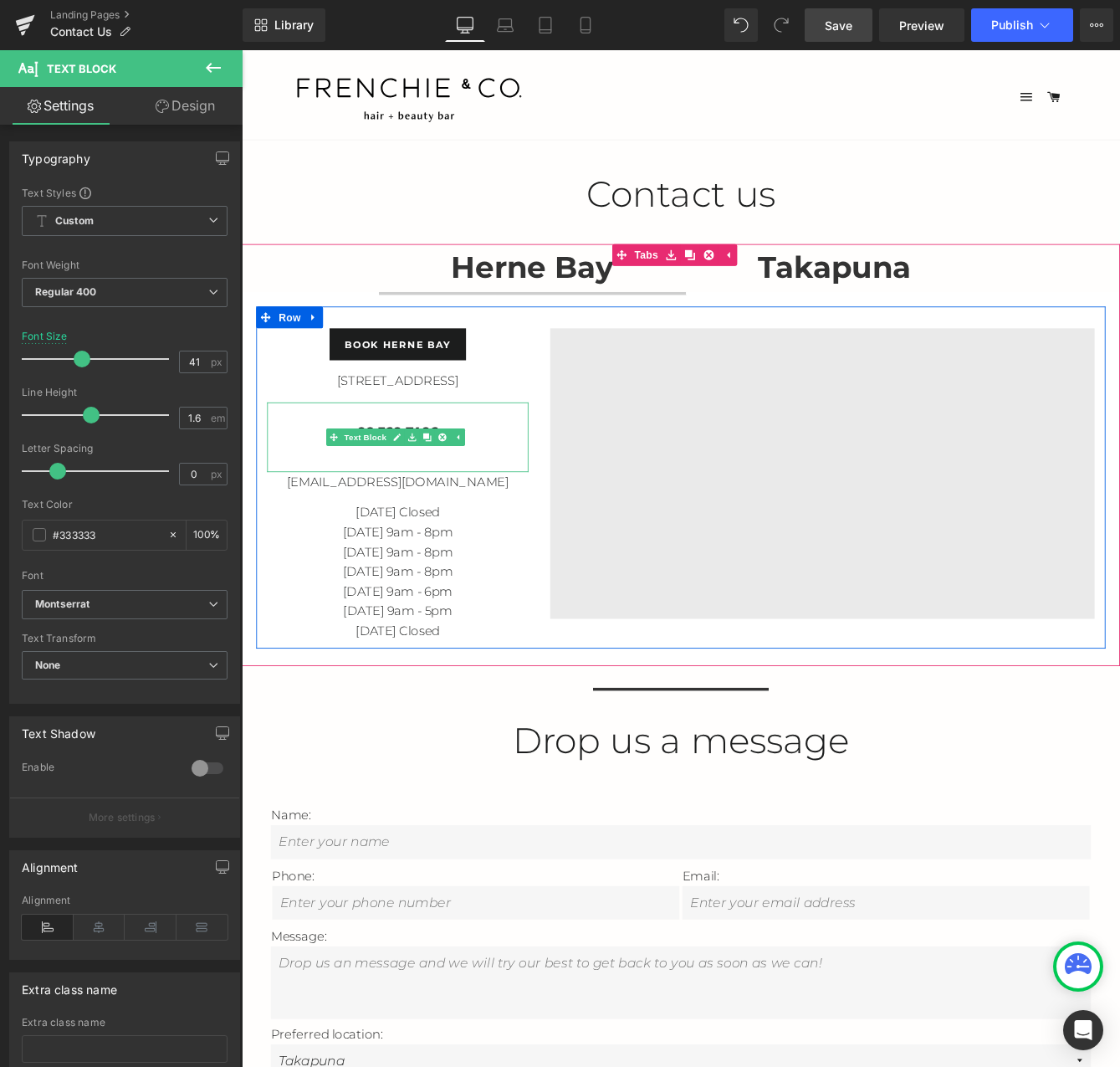
click at [525, 495] on p "09 360 7406" at bounding box center [422, 490] width 301 height 22
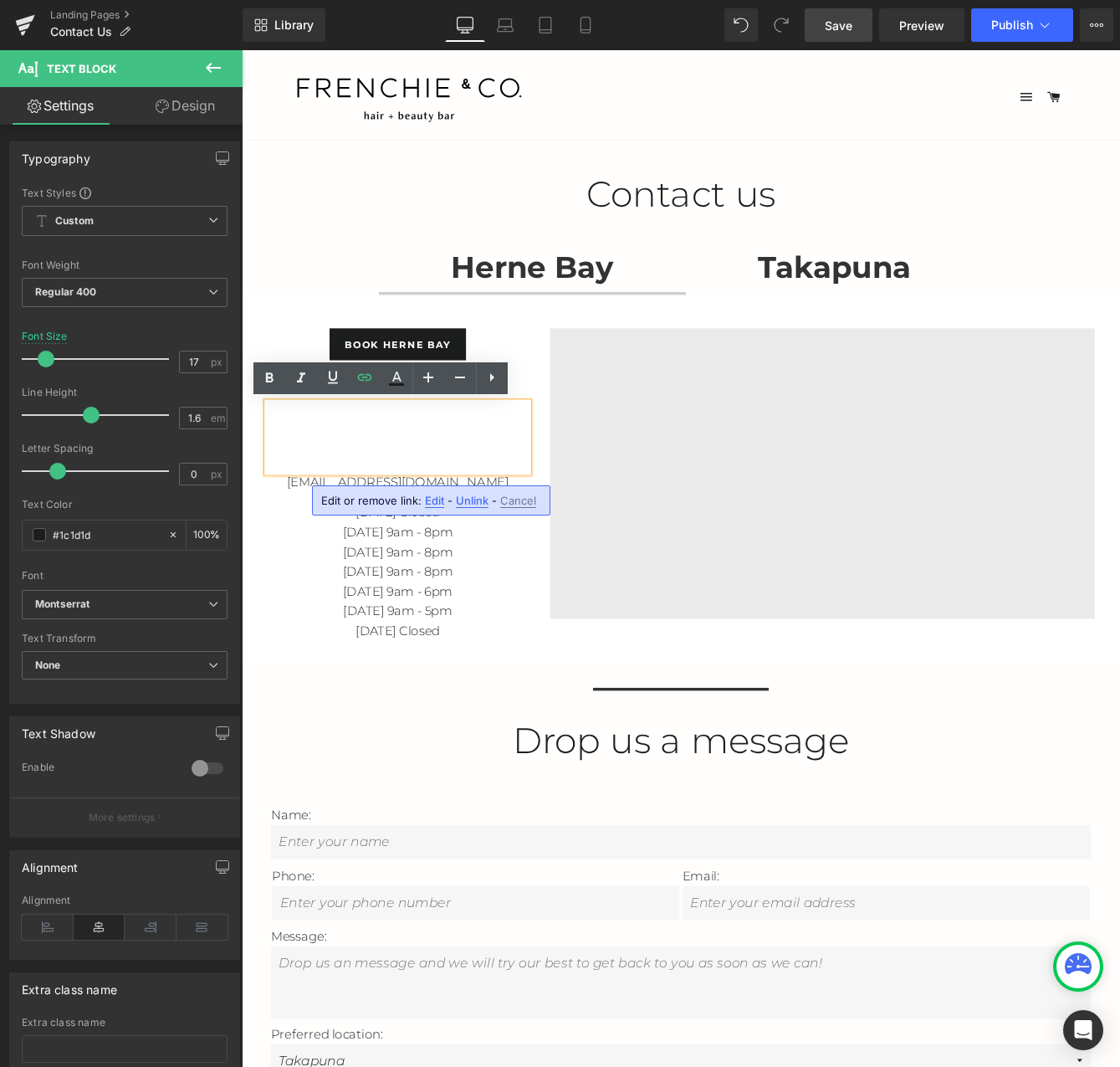
click at [439, 499] on span "Edit" at bounding box center [434, 501] width 19 height 15
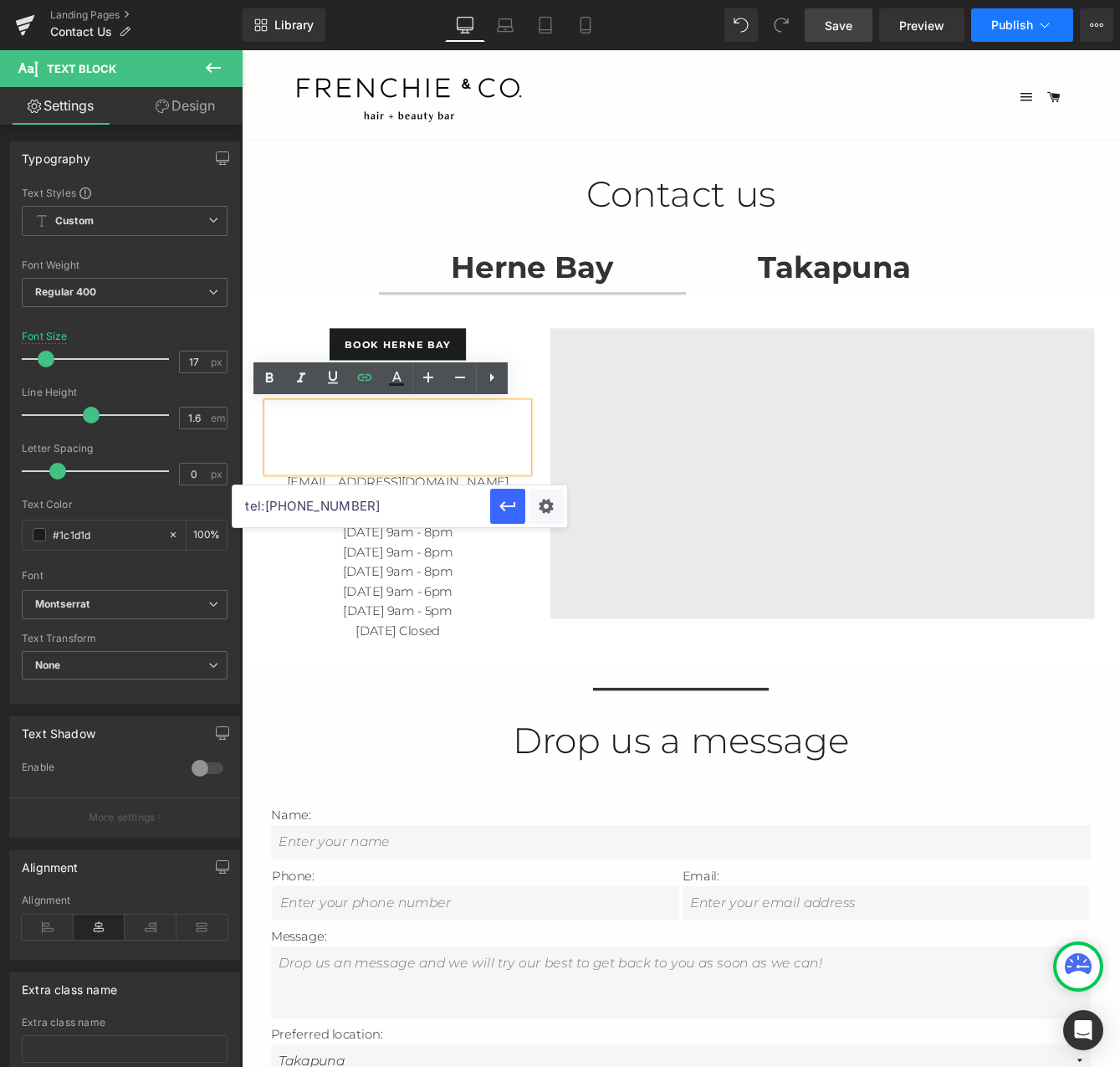
click at [994, 15] on button "Publish" at bounding box center [1022, 25] width 102 height 34
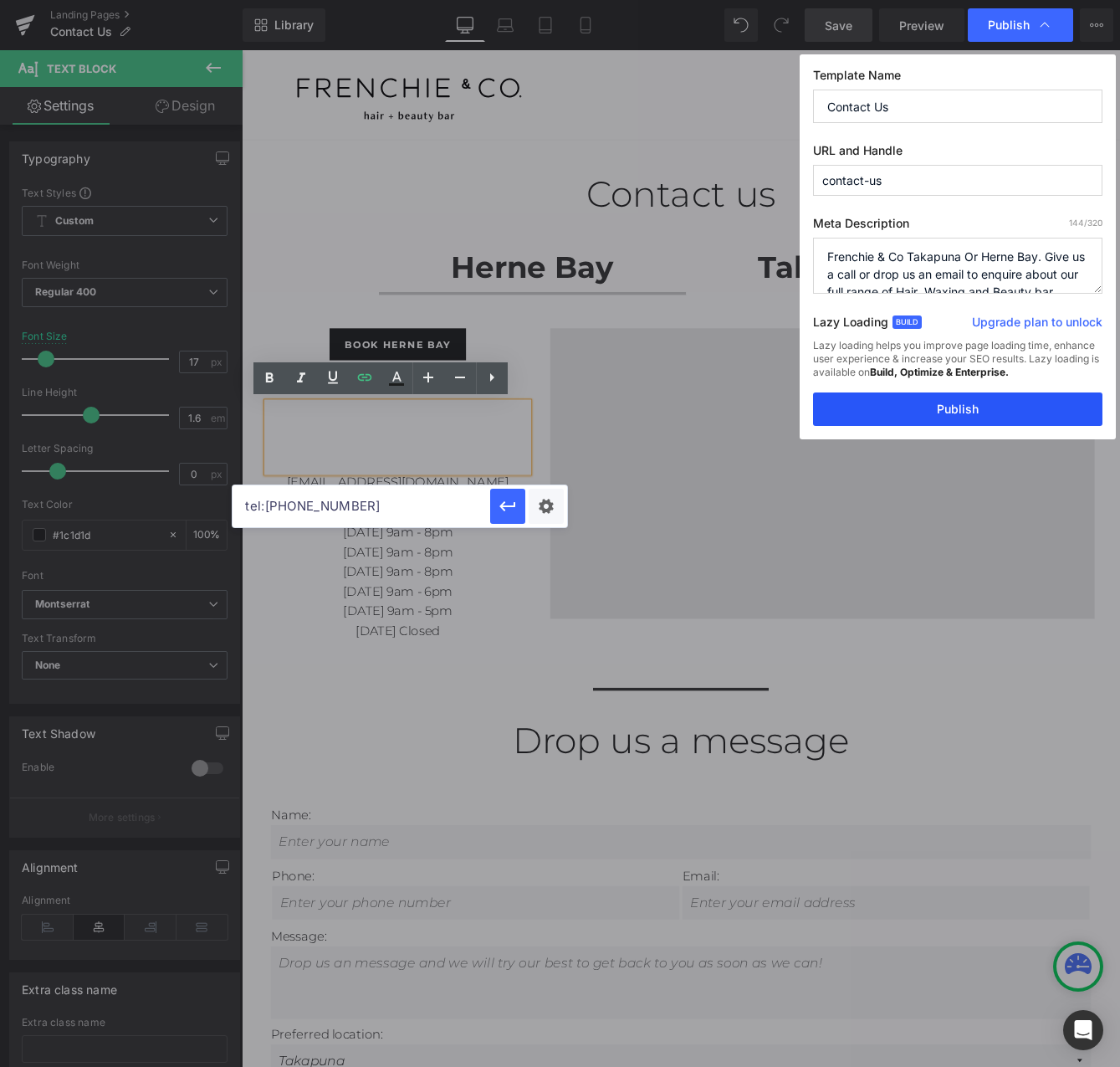
drag, startPoint x: 951, startPoint y: 410, endPoint x: 817, endPoint y: 414, distance: 134.1
click at [951, 410] on button "Publish" at bounding box center [957, 409] width 289 height 34
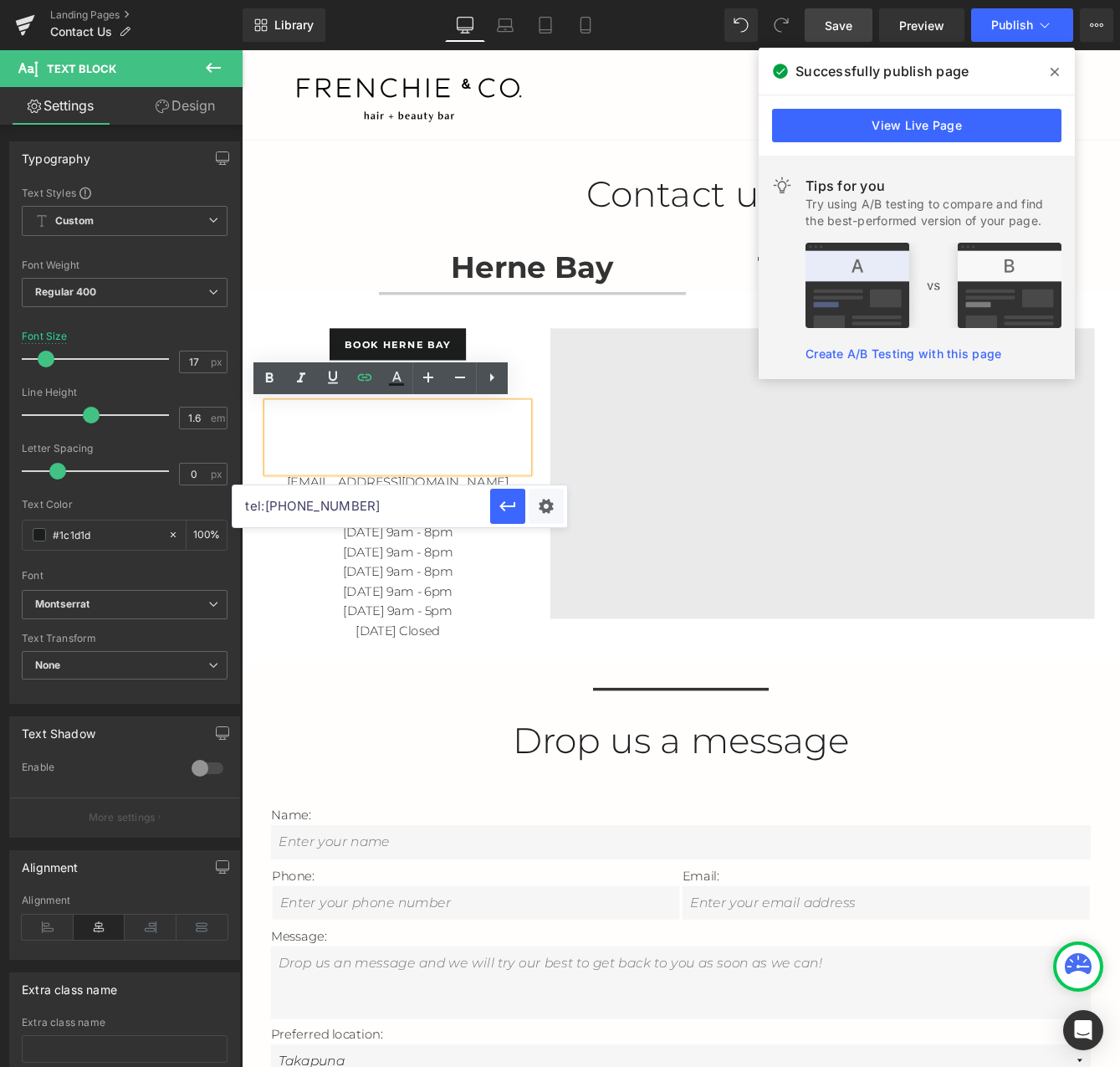
click at [717, 301] on span "Herne Bay Text Block" at bounding box center [577, 301] width 354 height 55
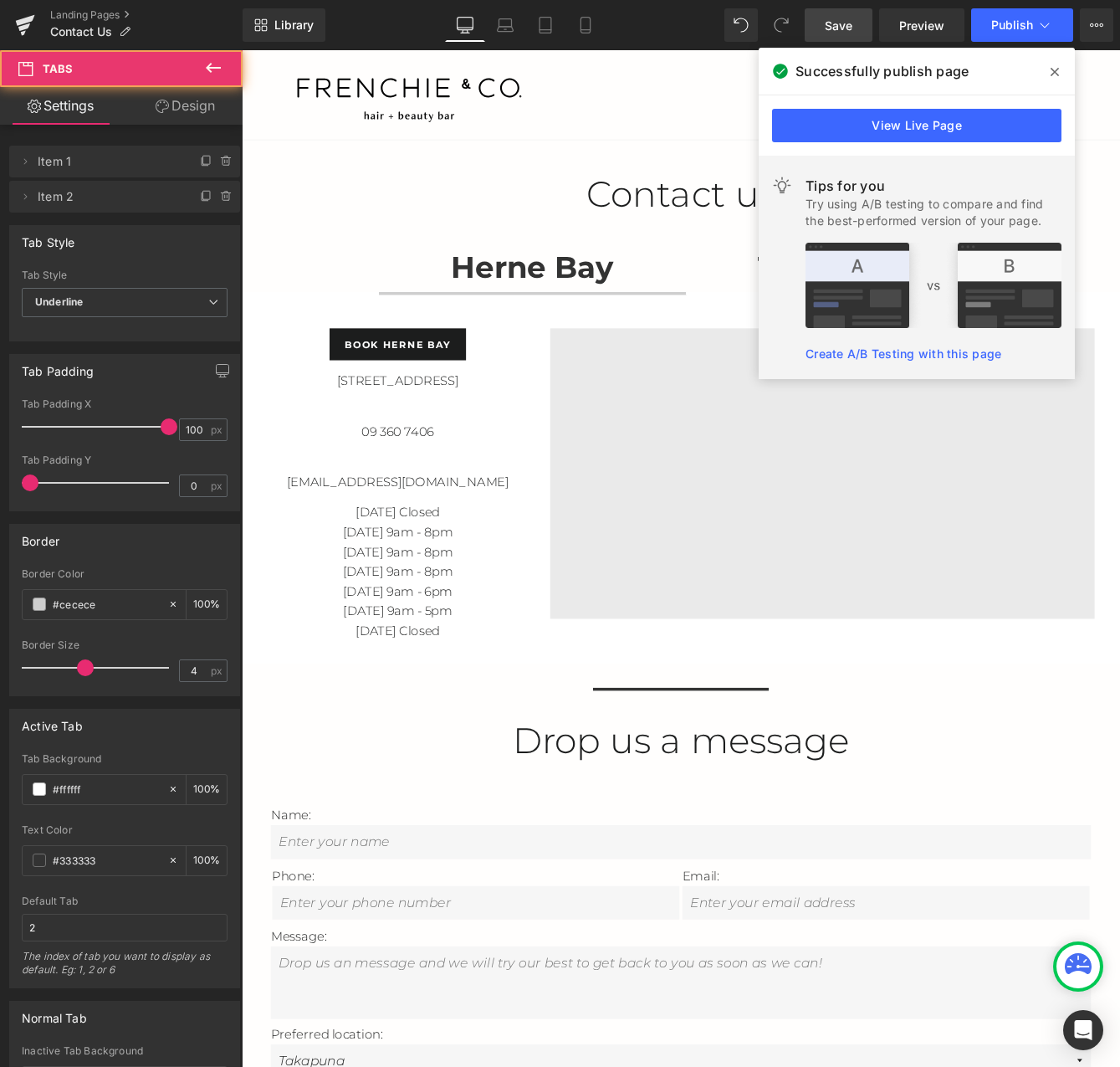
click at [815, 289] on span "Takapuna Text Block" at bounding box center [925, 301] width 343 height 55
click at [1053, 65] on span at bounding box center [1055, 71] width 27 height 27
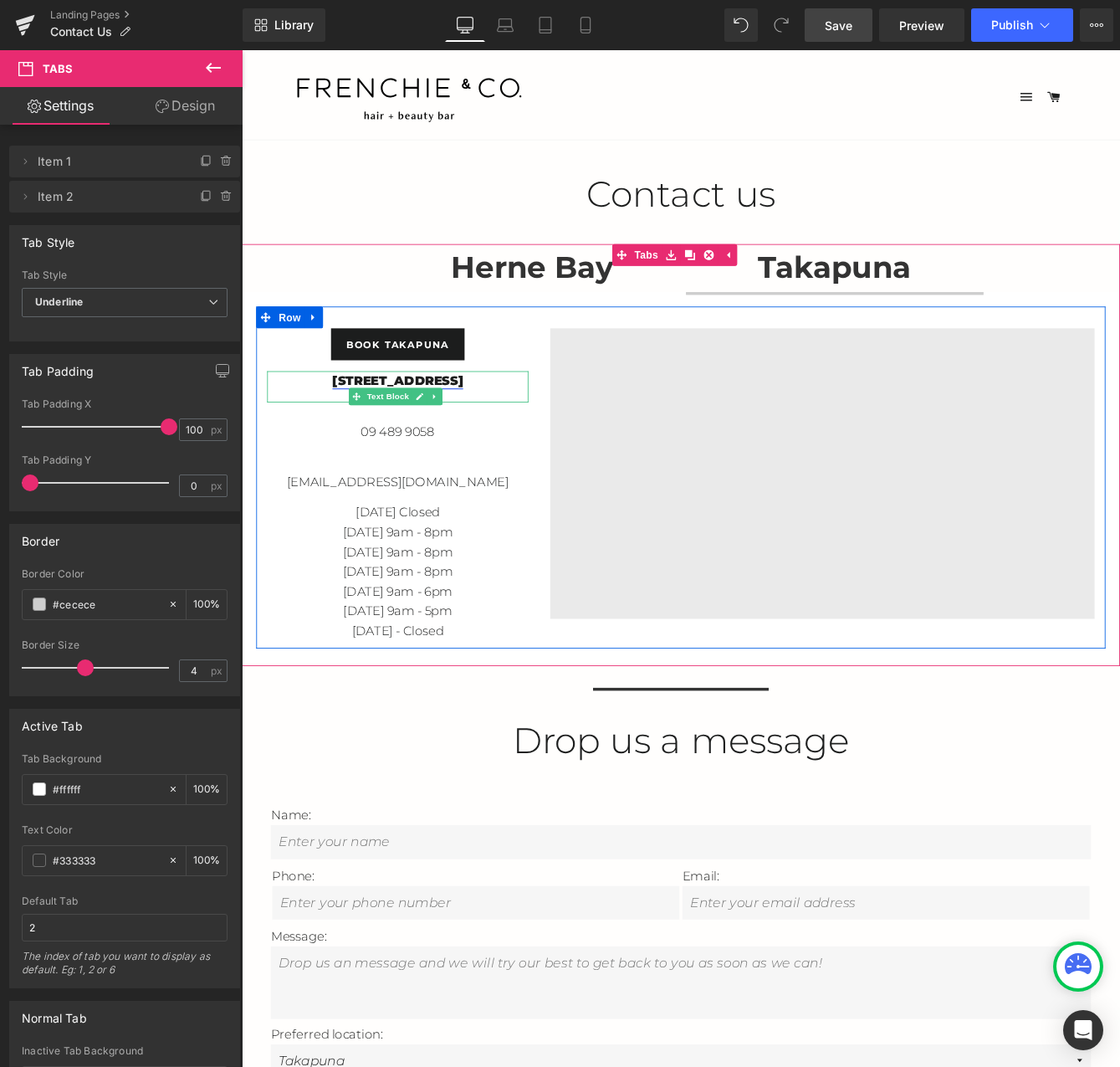
click at [497, 434] on link "[STREET_ADDRESS]" at bounding box center [422, 430] width 151 height 16
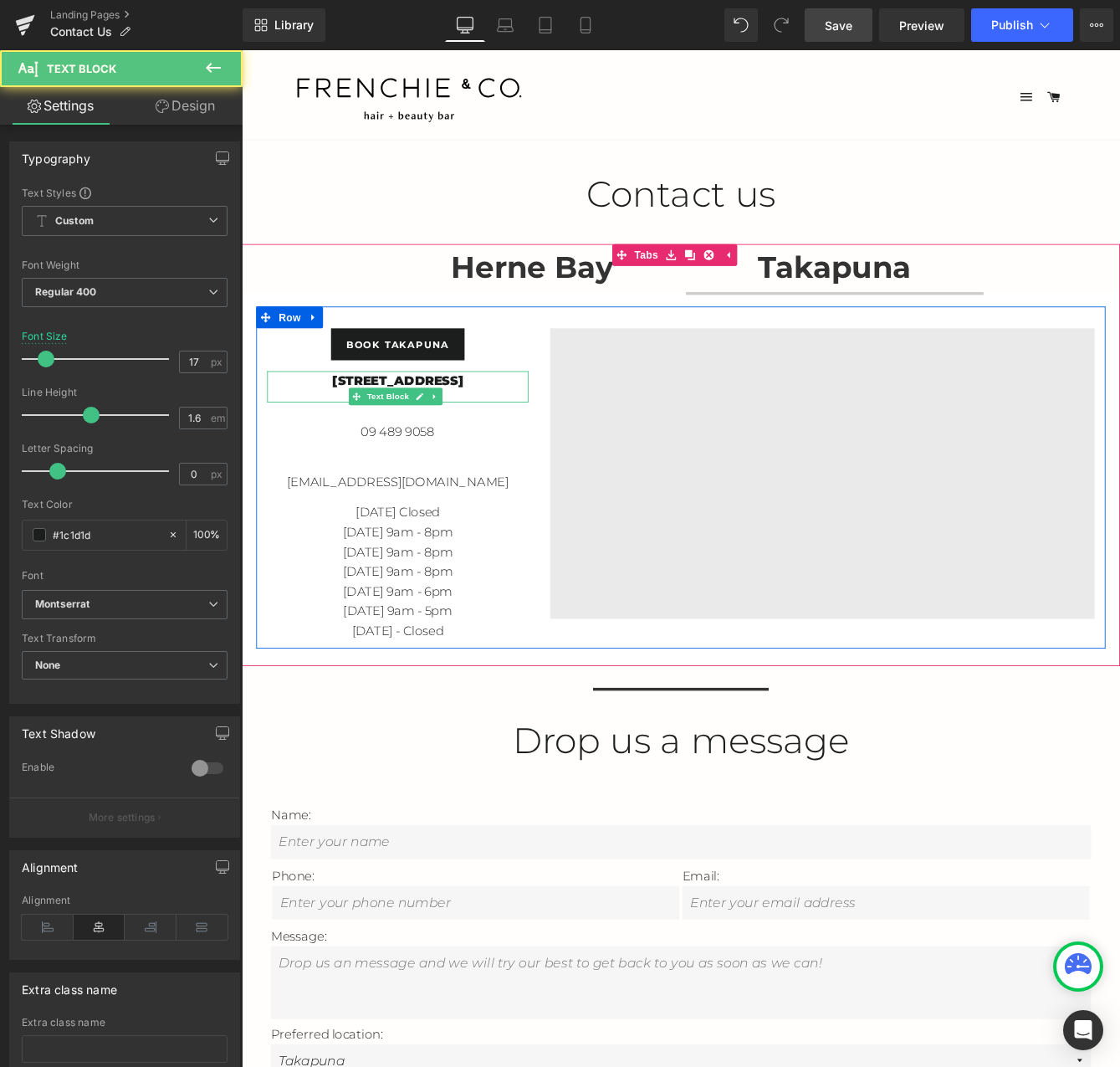
click at [527, 455] on div "[STREET_ADDRESS]" at bounding box center [422, 437] width 301 height 35
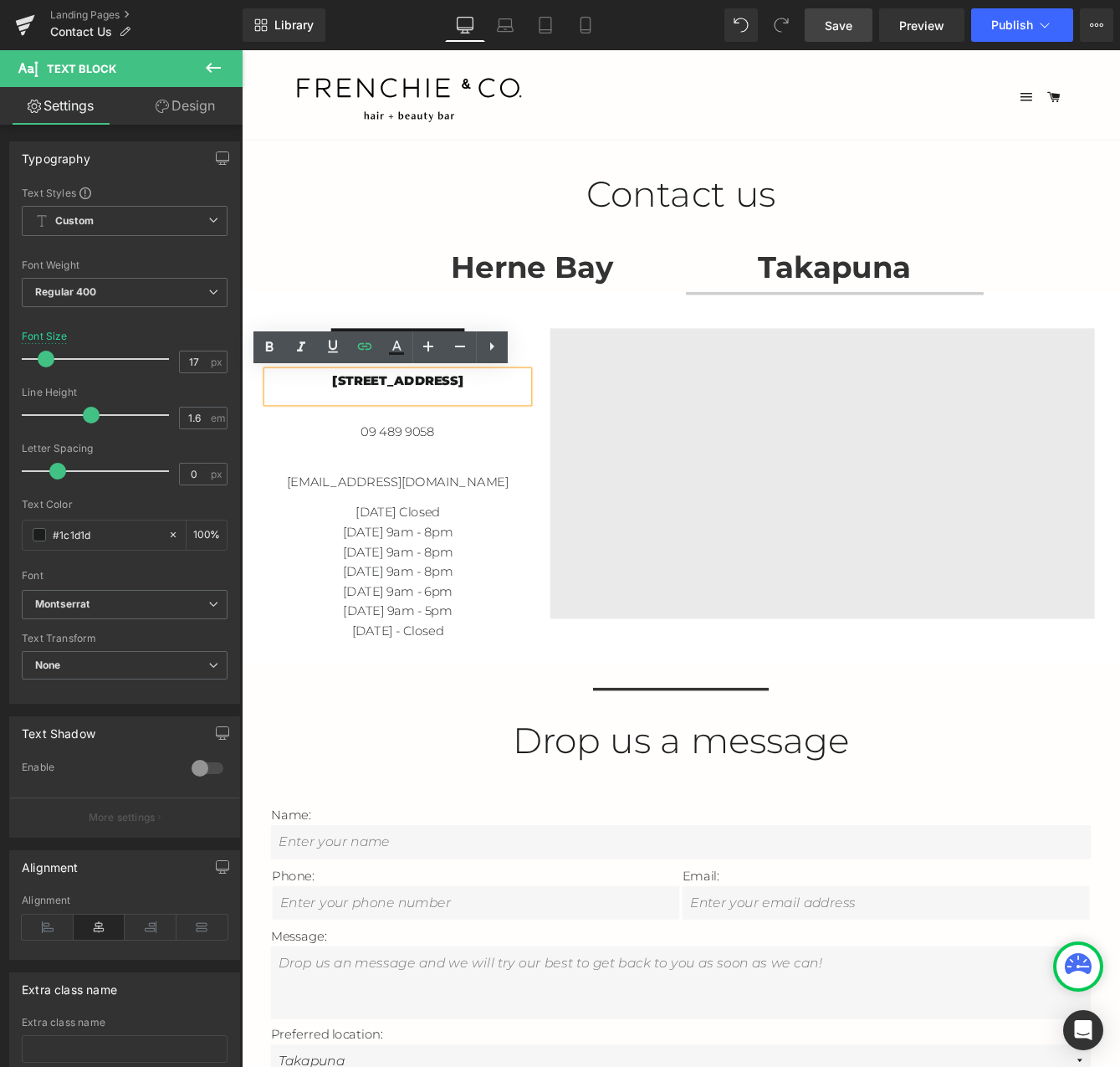
click at [527, 455] on div "[STREET_ADDRESS]" at bounding box center [422, 437] width 301 height 35
click at [529, 442] on div "[STREET_ADDRESS]" at bounding box center [422, 437] width 301 height 35
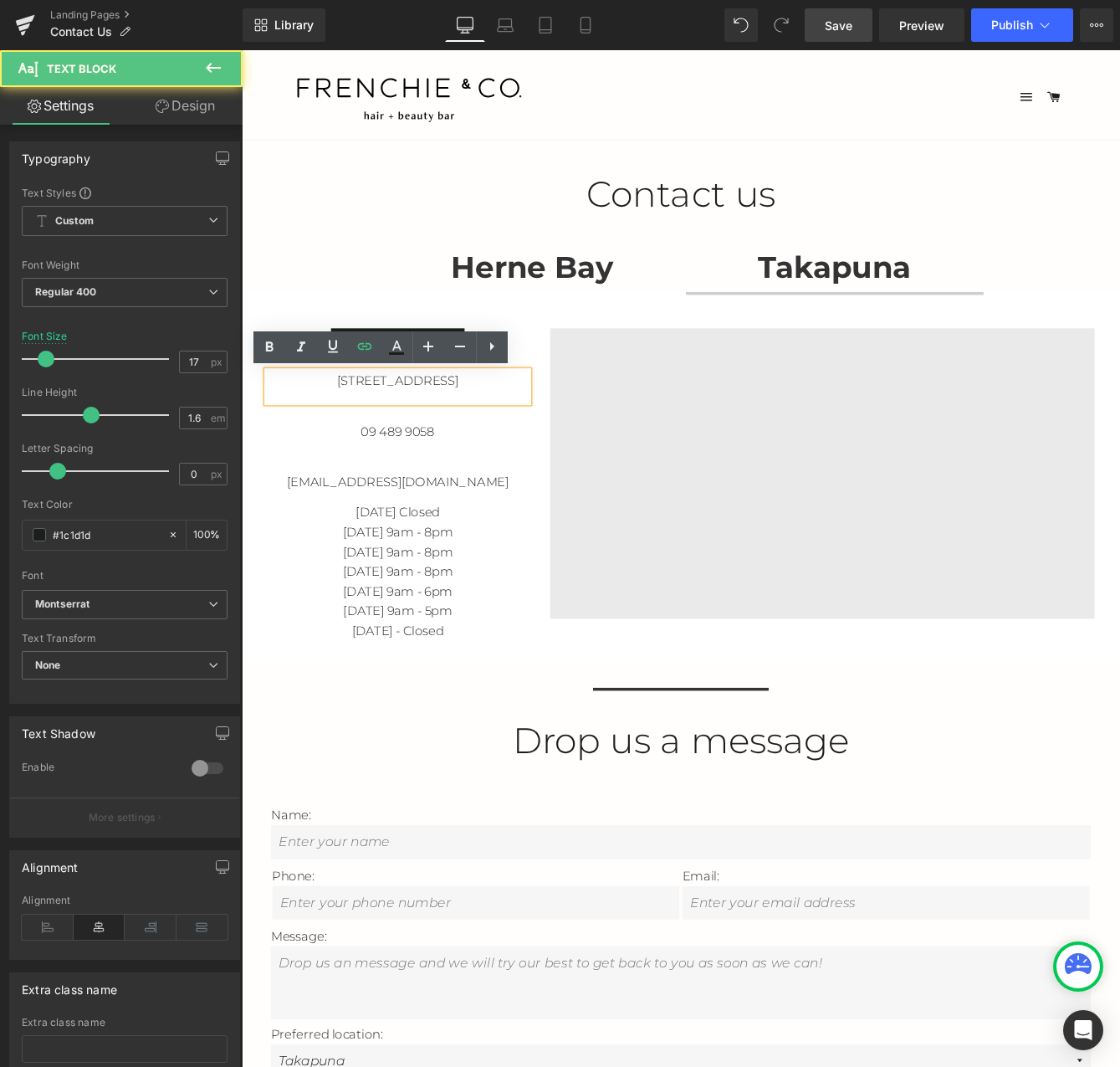
click at [593, 289] on strong "Herne Bay" at bounding box center [577, 300] width 188 height 42
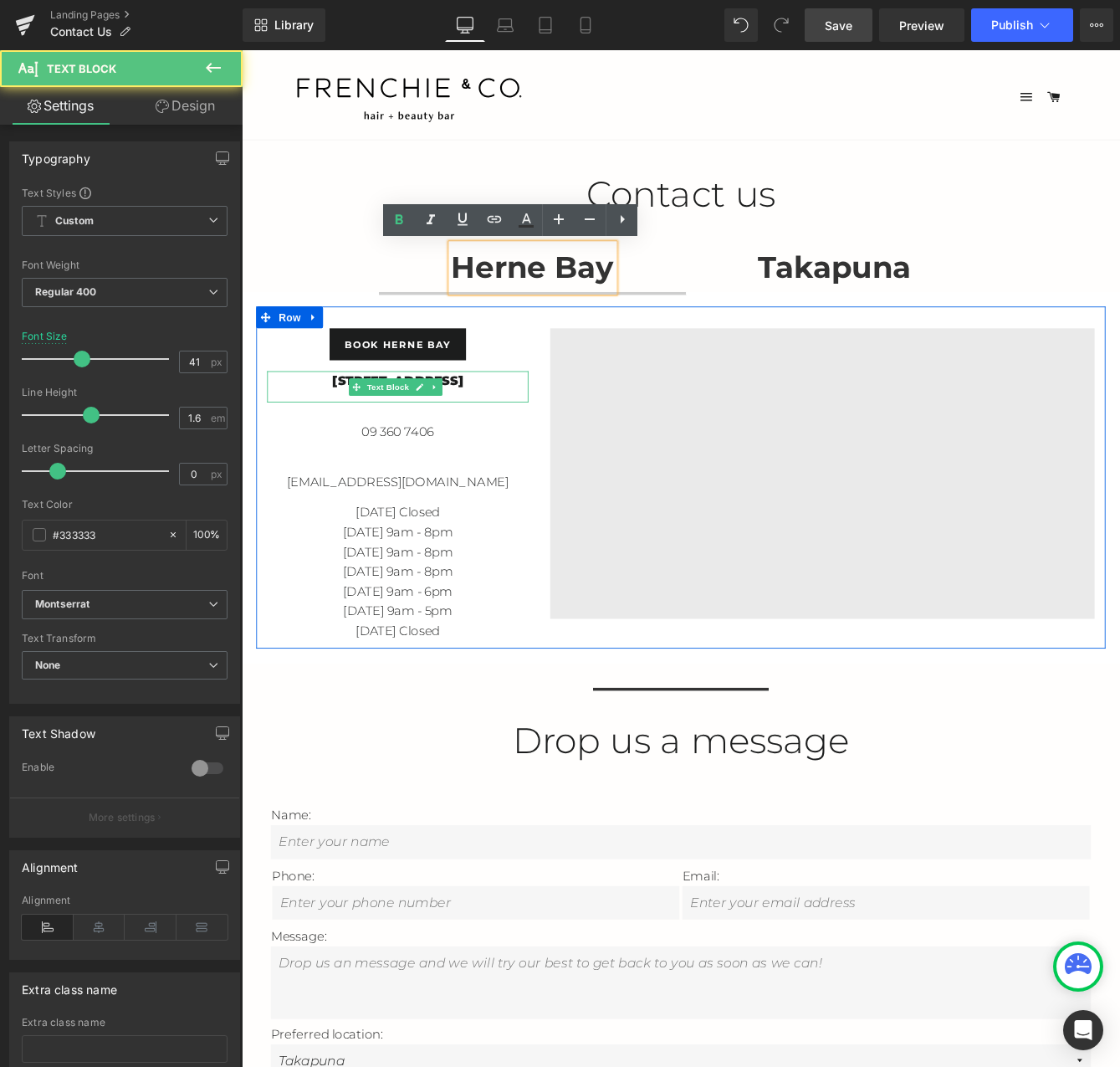
click at [498, 449] on div "[STREET_ADDRESS]" at bounding box center [422, 437] width 301 height 35
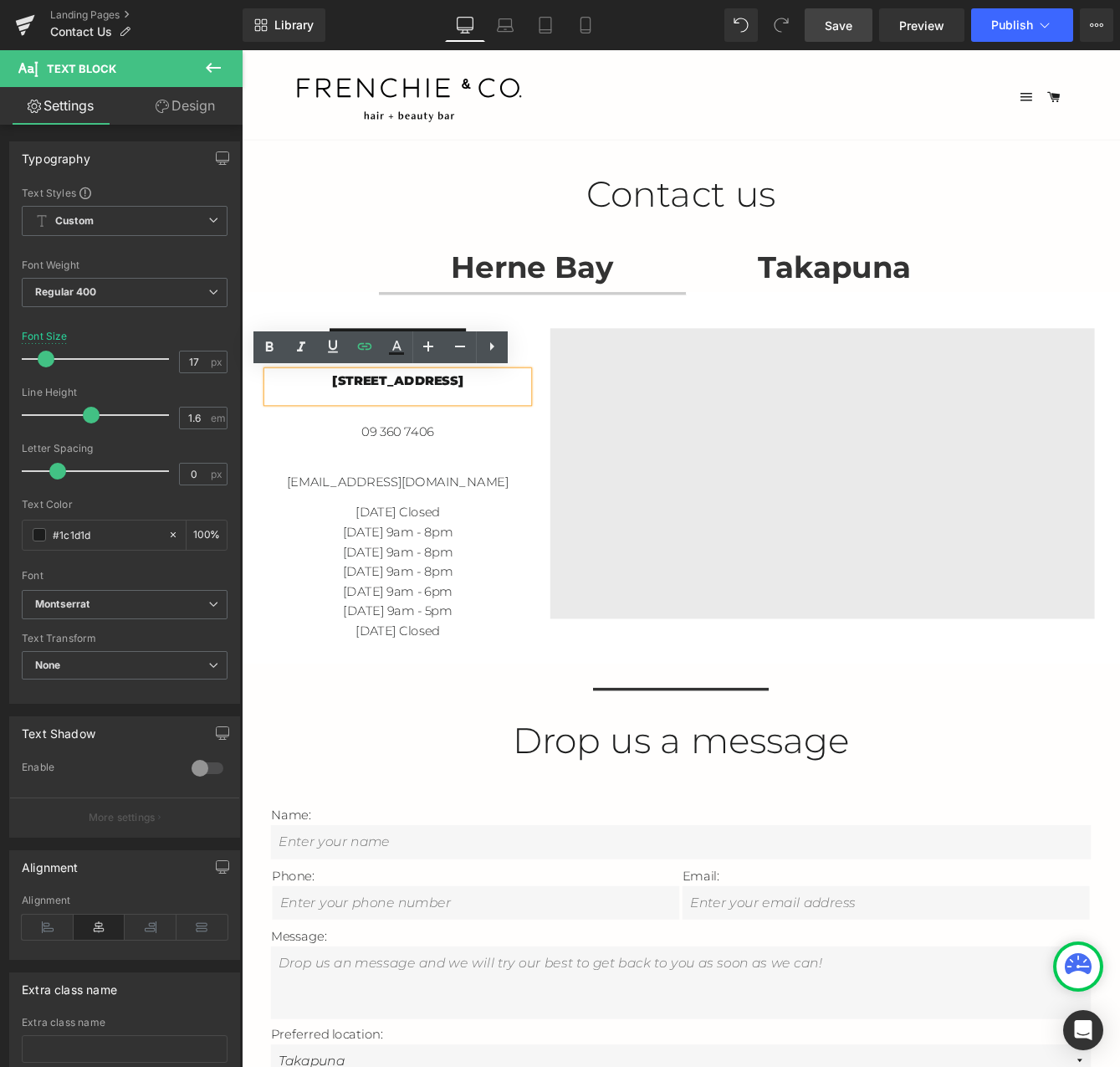
click at [498, 449] on div "[STREET_ADDRESS]" at bounding box center [422, 437] width 301 height 35
click at [556, 434] on div "[STREET_ADDRESS]" at bounding box center [422, 437] width 301 height 35
click at [474, 435] on link "[STREET_ADDRESS]" at bounding box center [422, 430] width 151 height 16
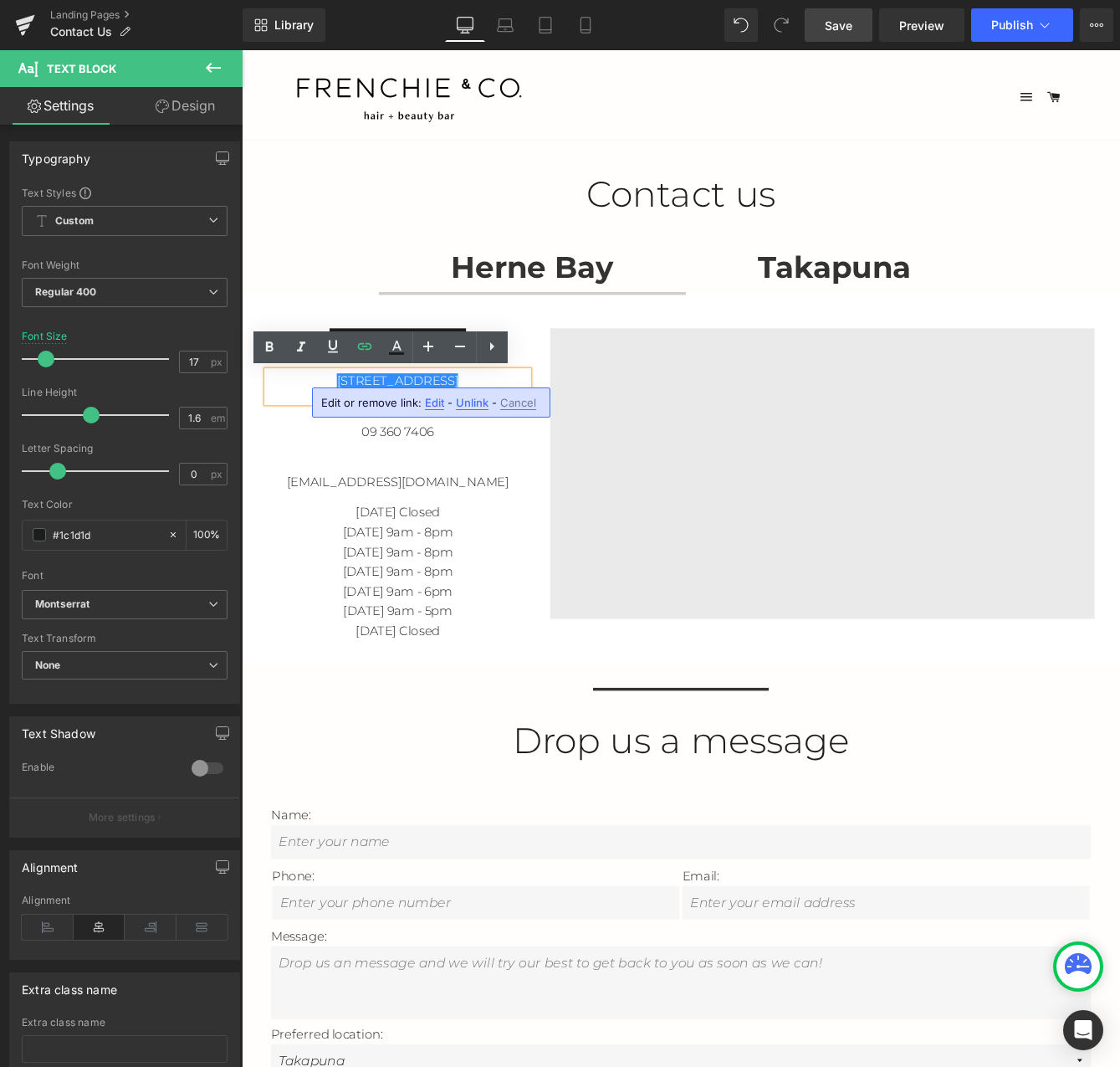
click at [882, 291] on strong "Takapuna" at bounding box center [925, 300] width 175 height 42
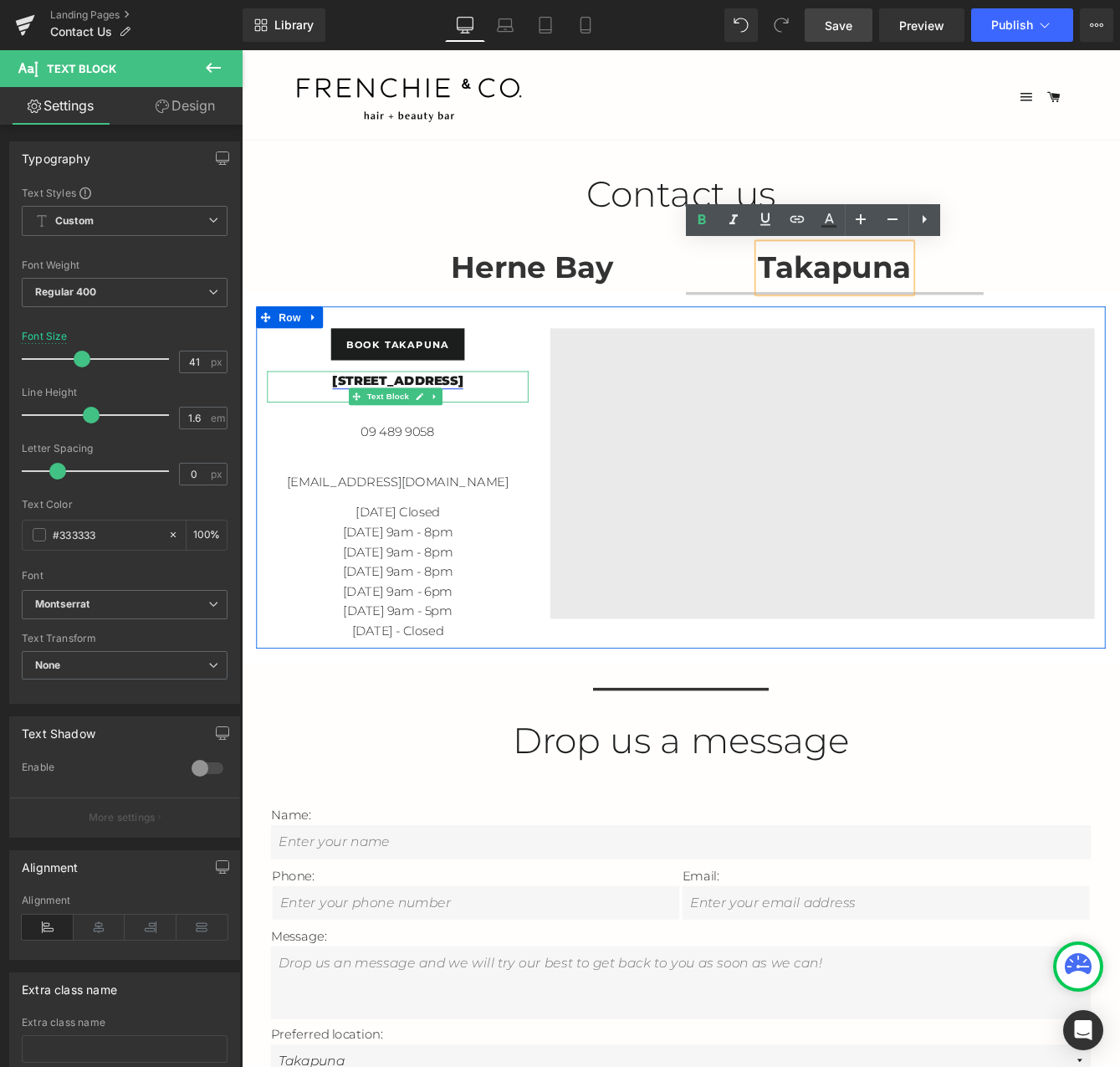
click at [459, 429] on link "[STREET_ADDRESS]" at bounding box center [422, 430] width 151 height 16
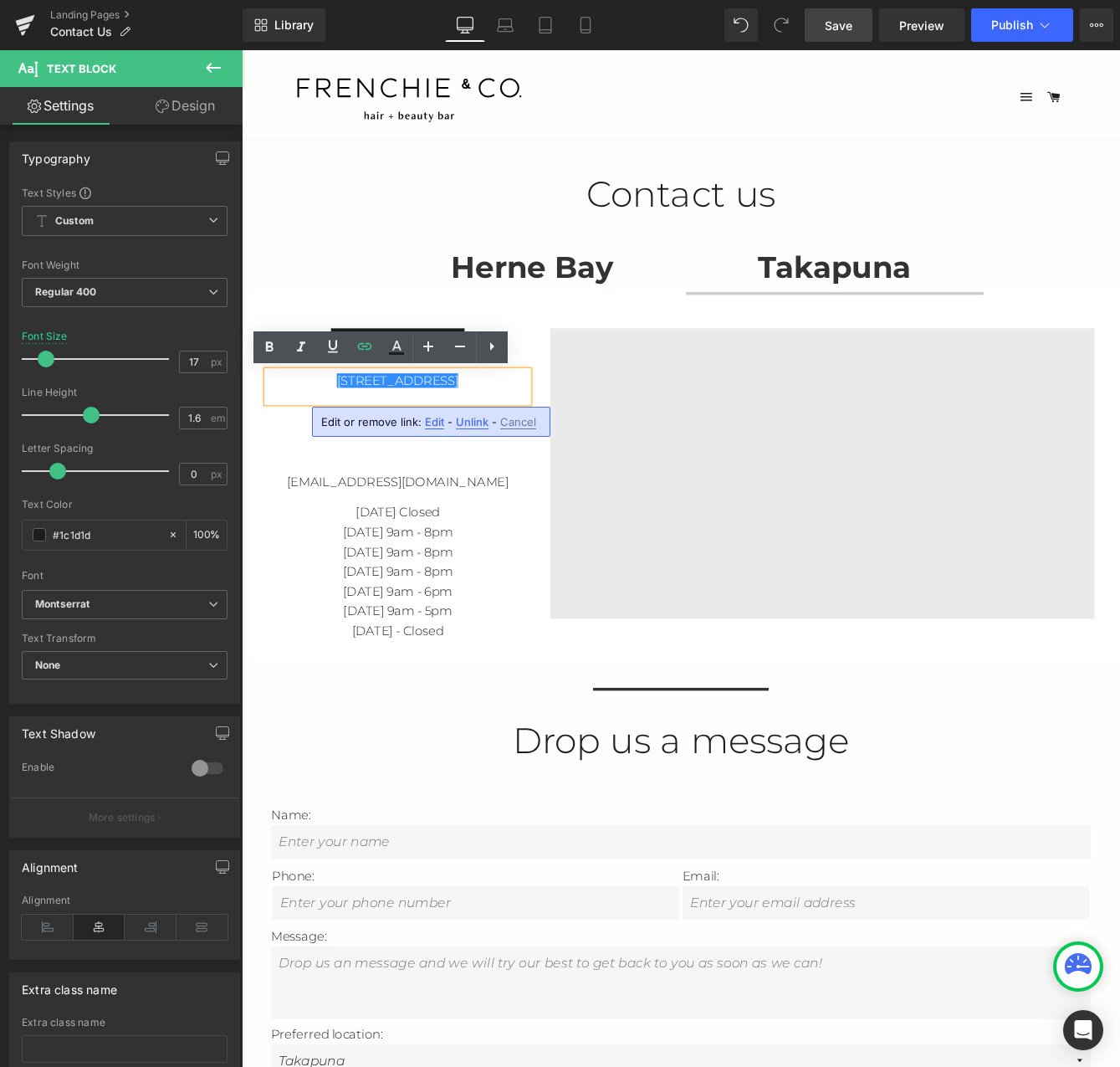
click at [429, 422] on span "Edit" at bounding box center [434, 422] width 19 height 15
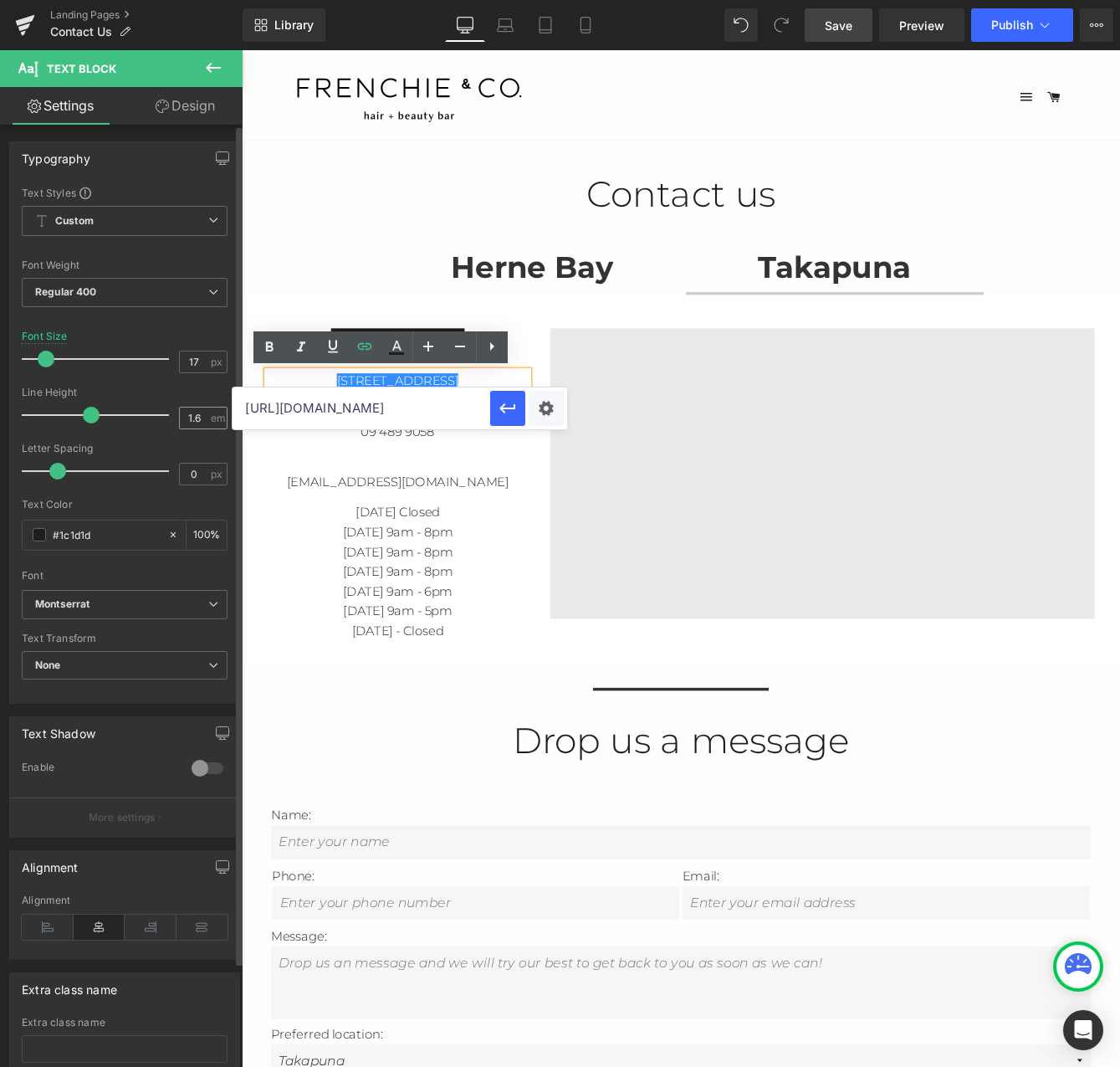
drag, startPoint x: 408, startPoint y: 408, endPoint x: 176, endPoint y: 413, distance: 232.1
click at [176, 0] on div "Text Block You are previewing how the will restyle your page. You can not edit …" at bounding box center [560, 0] width 1120 height 0
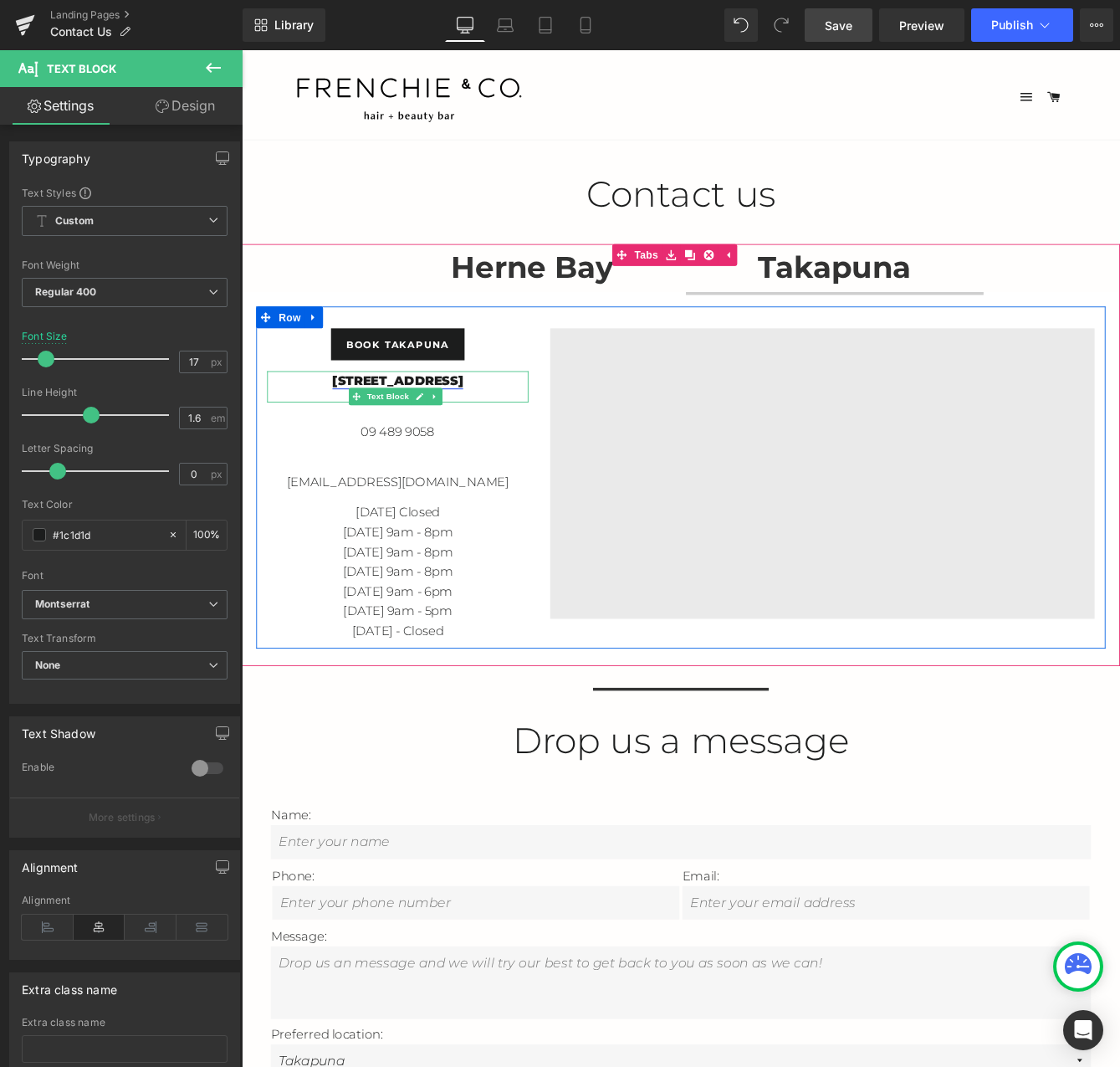
click at [460, 433] on link "[STREET_ADDRESS]" at bounding box center [422, 430] width 151 height 16
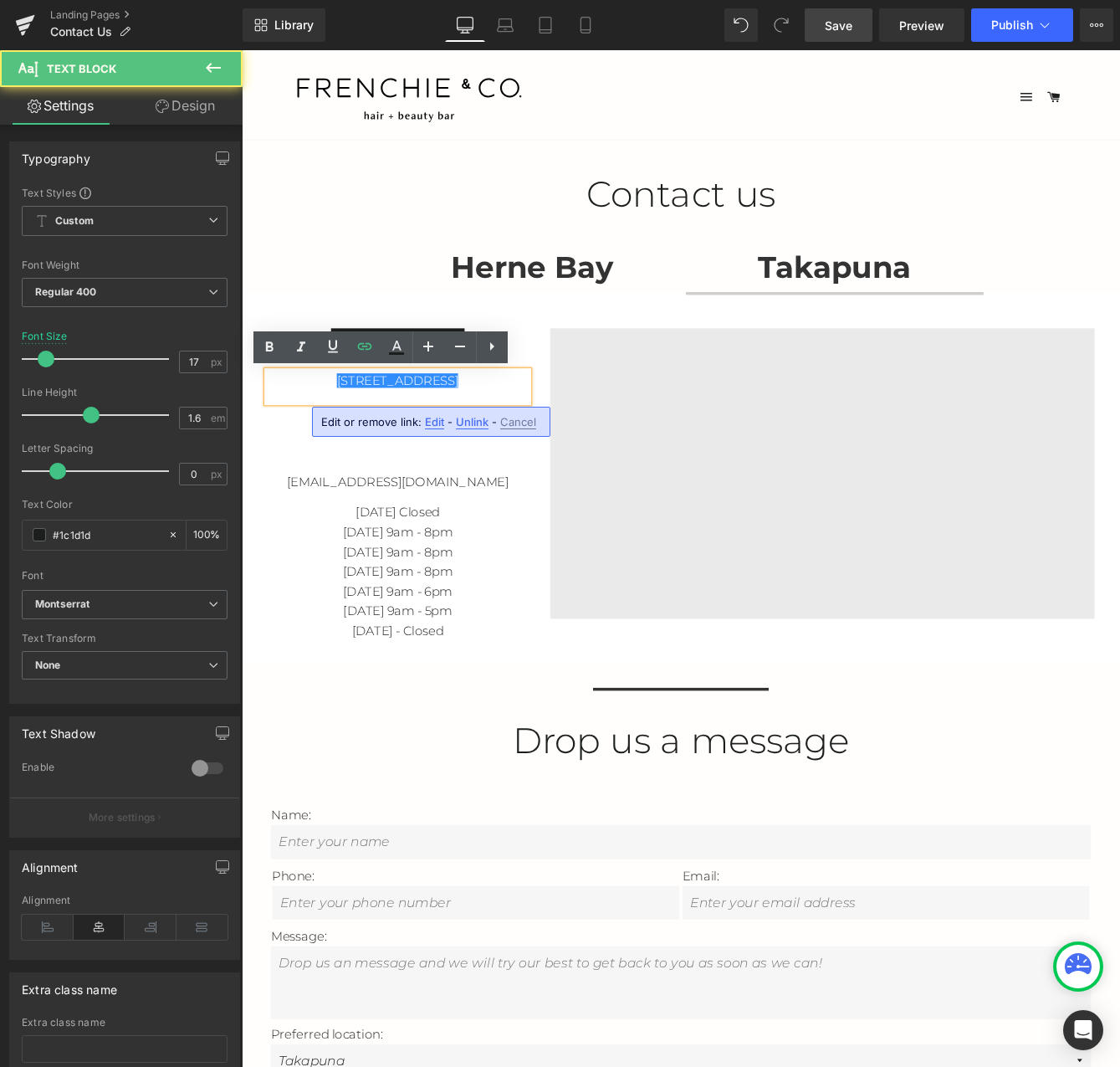
click at [422, 414] on div "Edit or remove link: Edit - Unlink - Cancel" at bounding box center [431, 422] width 238 height 30
click at [465, 437] on link "[STREET_ADDRESS]" at bounding box center [422, 430] width 151 height 16
click at [431, 421] on span "Edit" at bounding box center [434, 422] width 19 height 15
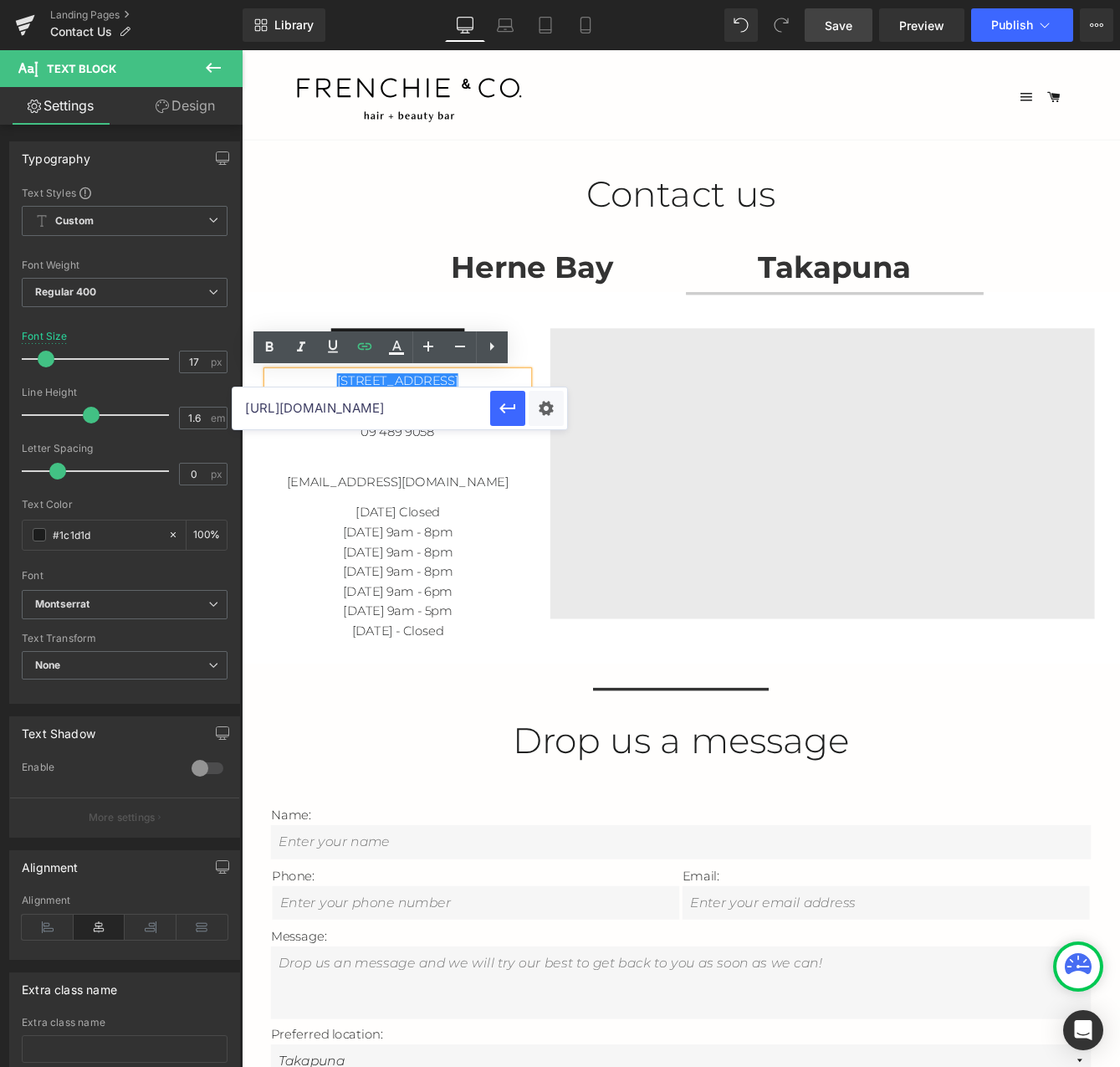
drag, startPoint x: 440, startPoint y: 411, endPoint x: 249, endPoint y: 412, distance: 191.0
click at [249, 412] on input "[URL][DOMAIN_NAME]" at bounding box center [360, 408] width 257 height 42
type input "akapuna?share"
drag, startPoint x: 408, startPoint y: 416, endPoint x: 168, endPoint y: 404, distance: 240.3
click at [167, 0] on div "Text Block You are previewing how the will restyle your page. You can not edit …" at bounding box center [560, 0] width 1120 height 0
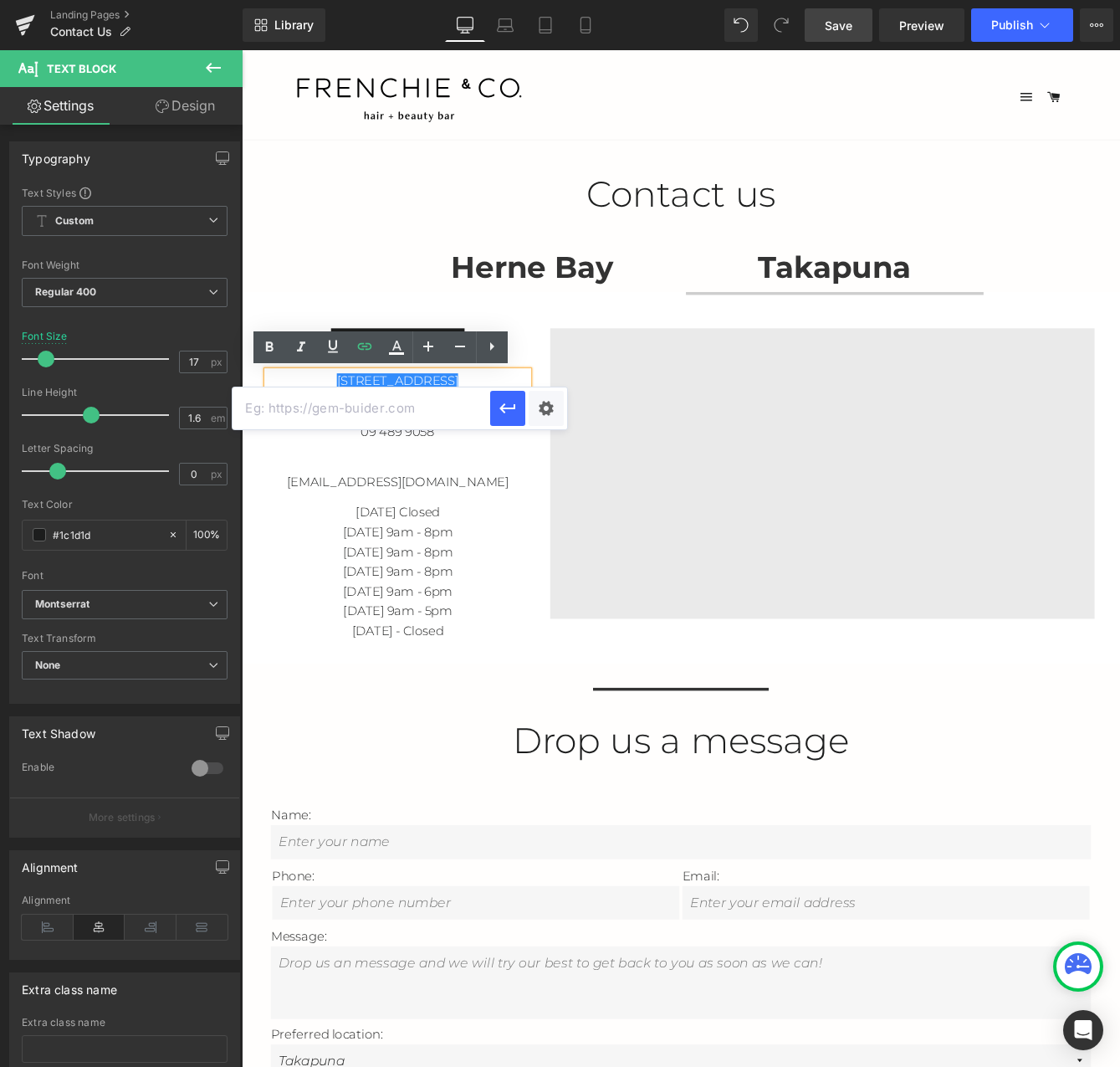
paste input "[URL][DOMAIN_NAME]"
click at [502, 413] on icon "button" at bounding box center [508, 408] width 20 height 20
click at [1040, 26] on icon at bounding box center [1044, 24] width 16 height 16
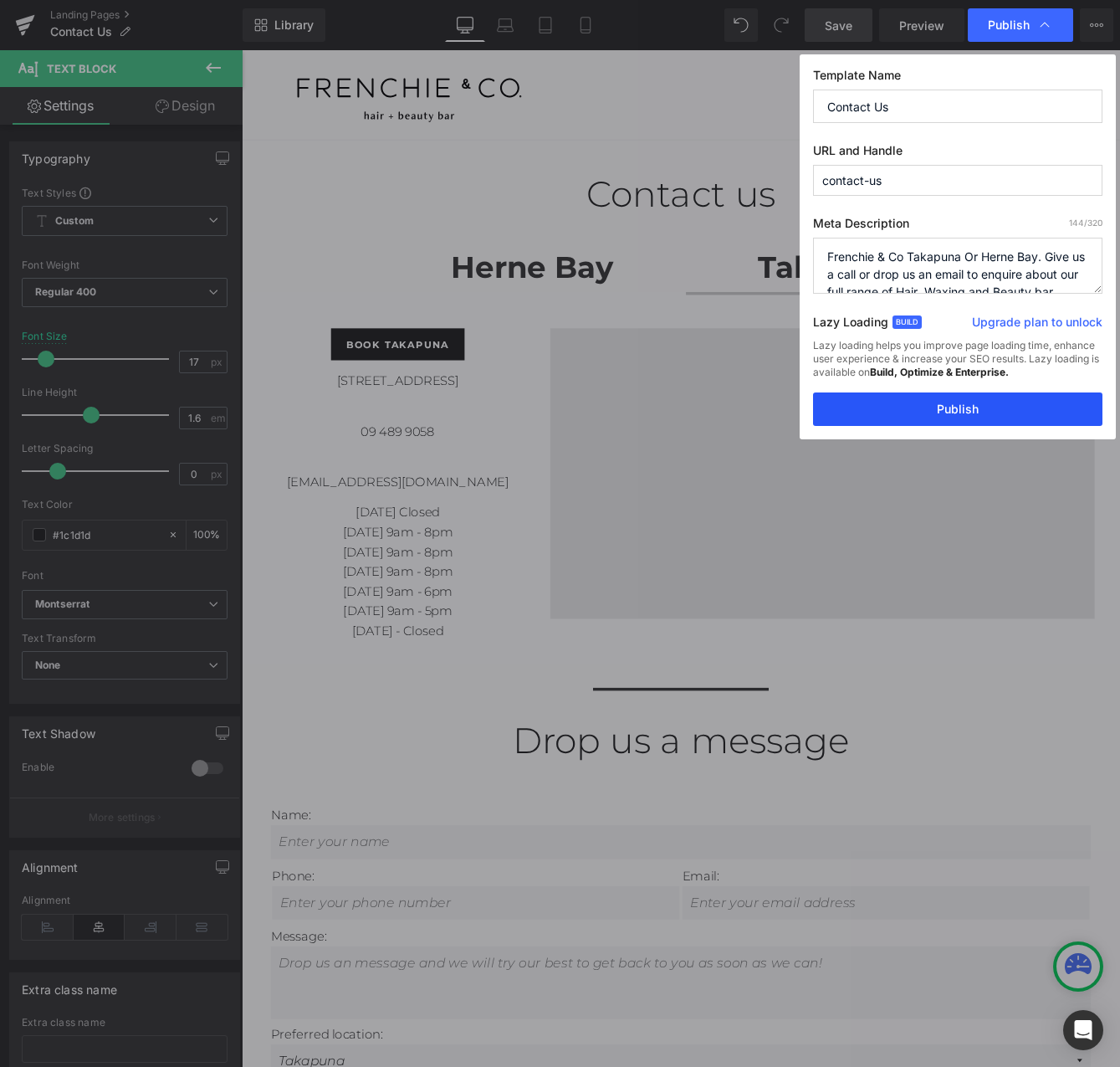
click at [1001, 416] on button "Publish" at bounding box center [957, 409] width 289 height 34
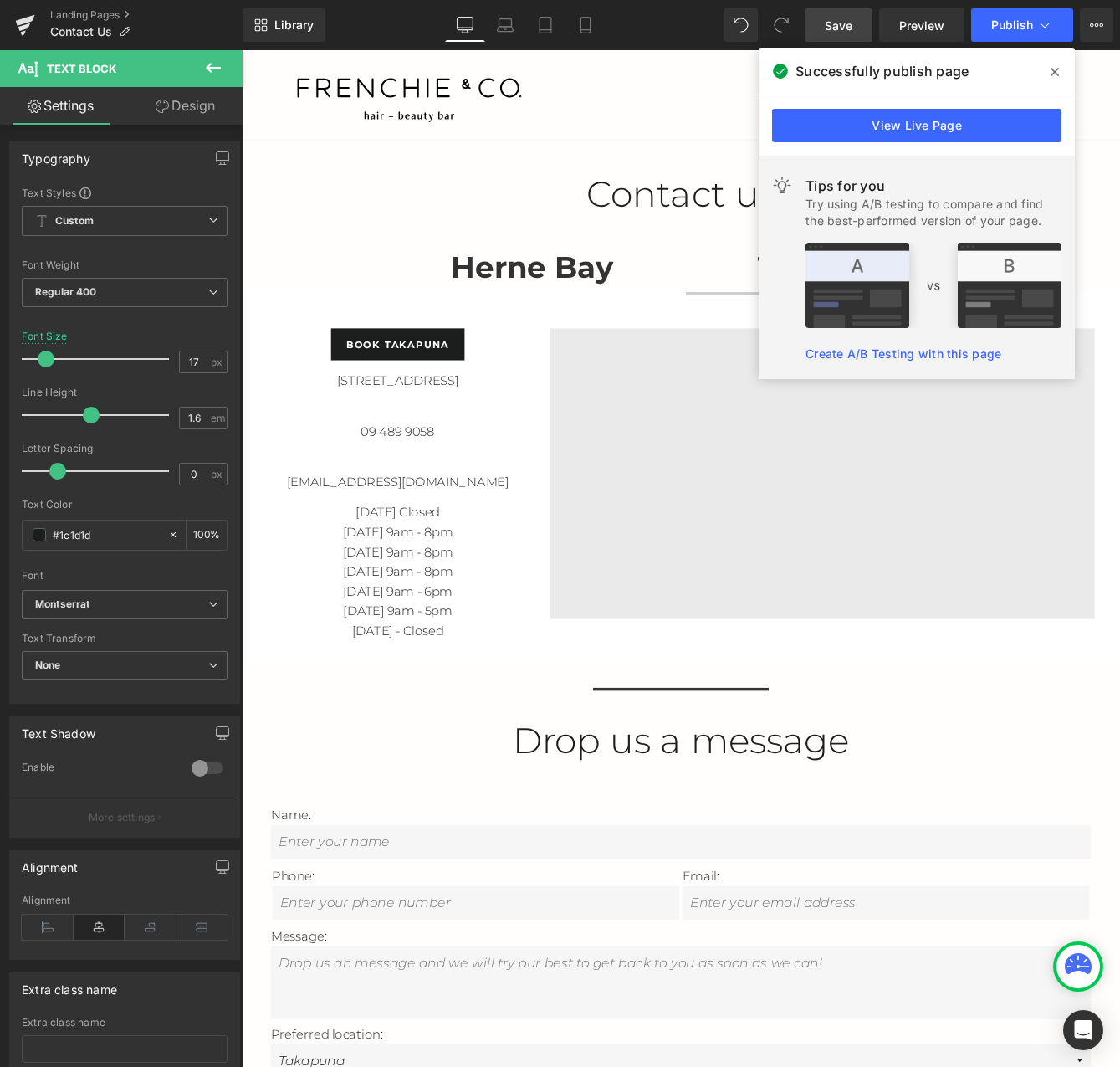
click at [1055, 74] on icon at bounding box center [1055, 72] width 9 height 14
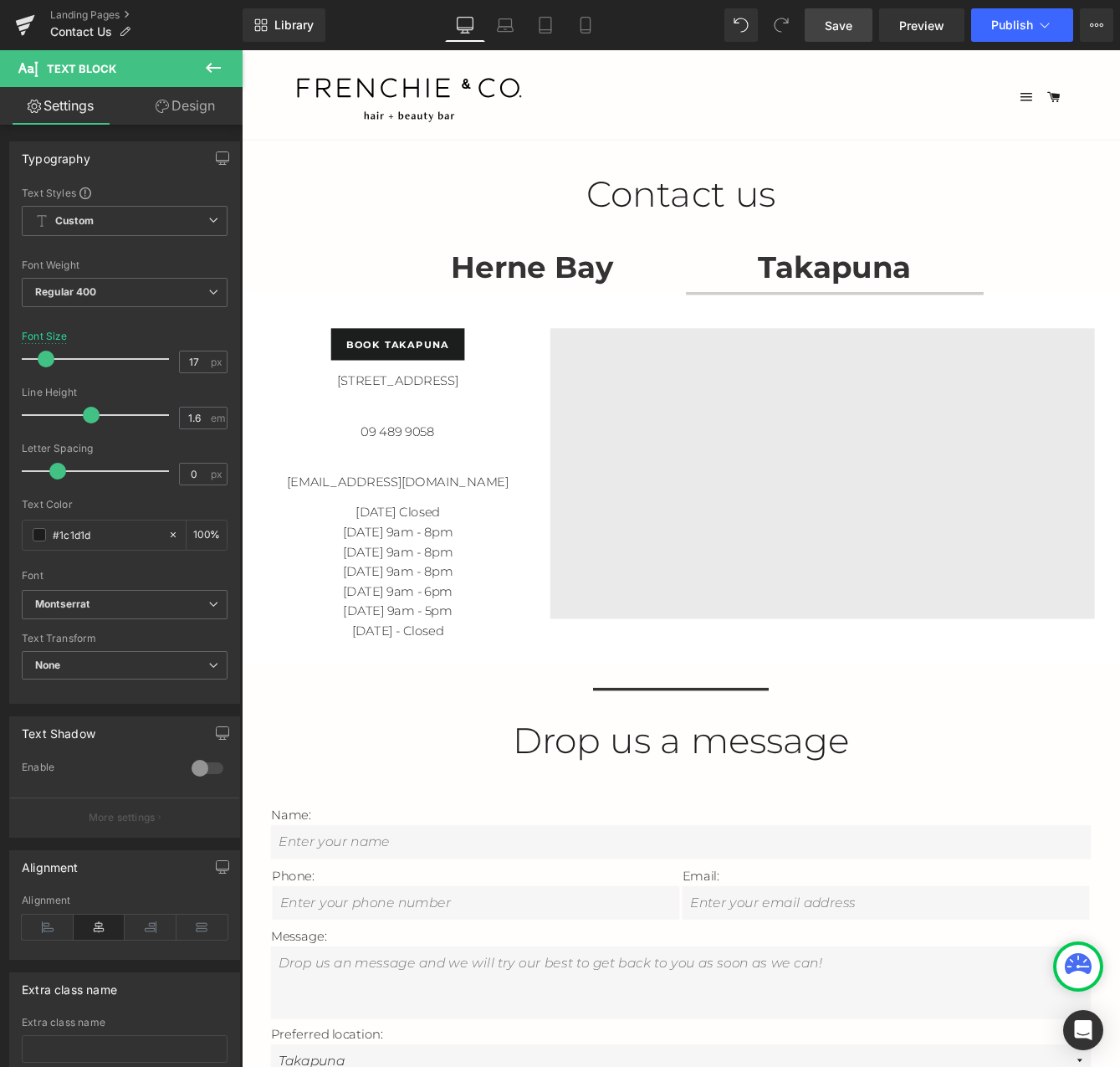
click at [537, 299] on strong "Herne Bay" at bounding box center [577, 300] width 188 height 42
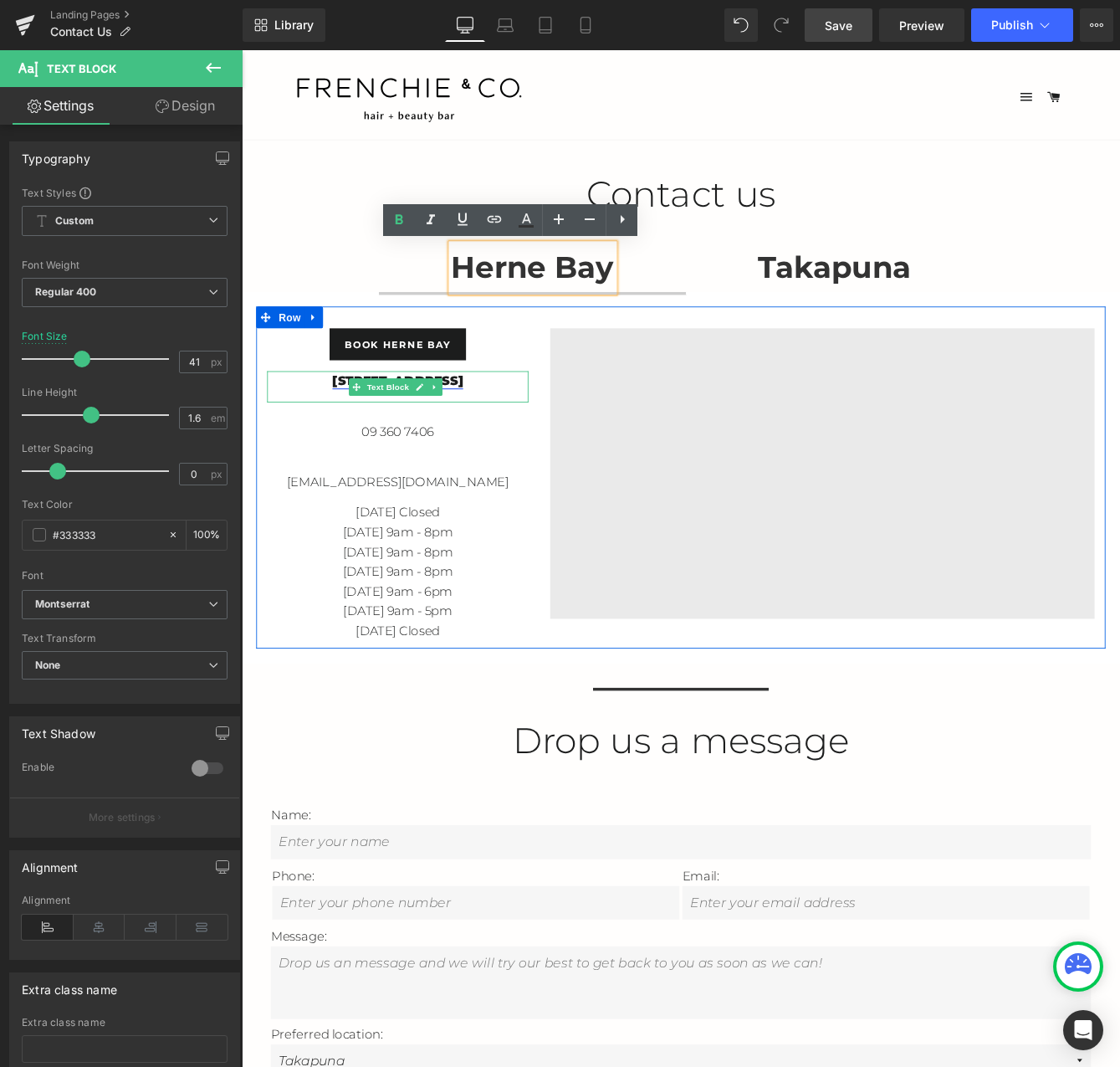
click at [497, 432] on link "[STREET_ADDRESS]" at bounding box center [422, 430] width 151 height 16
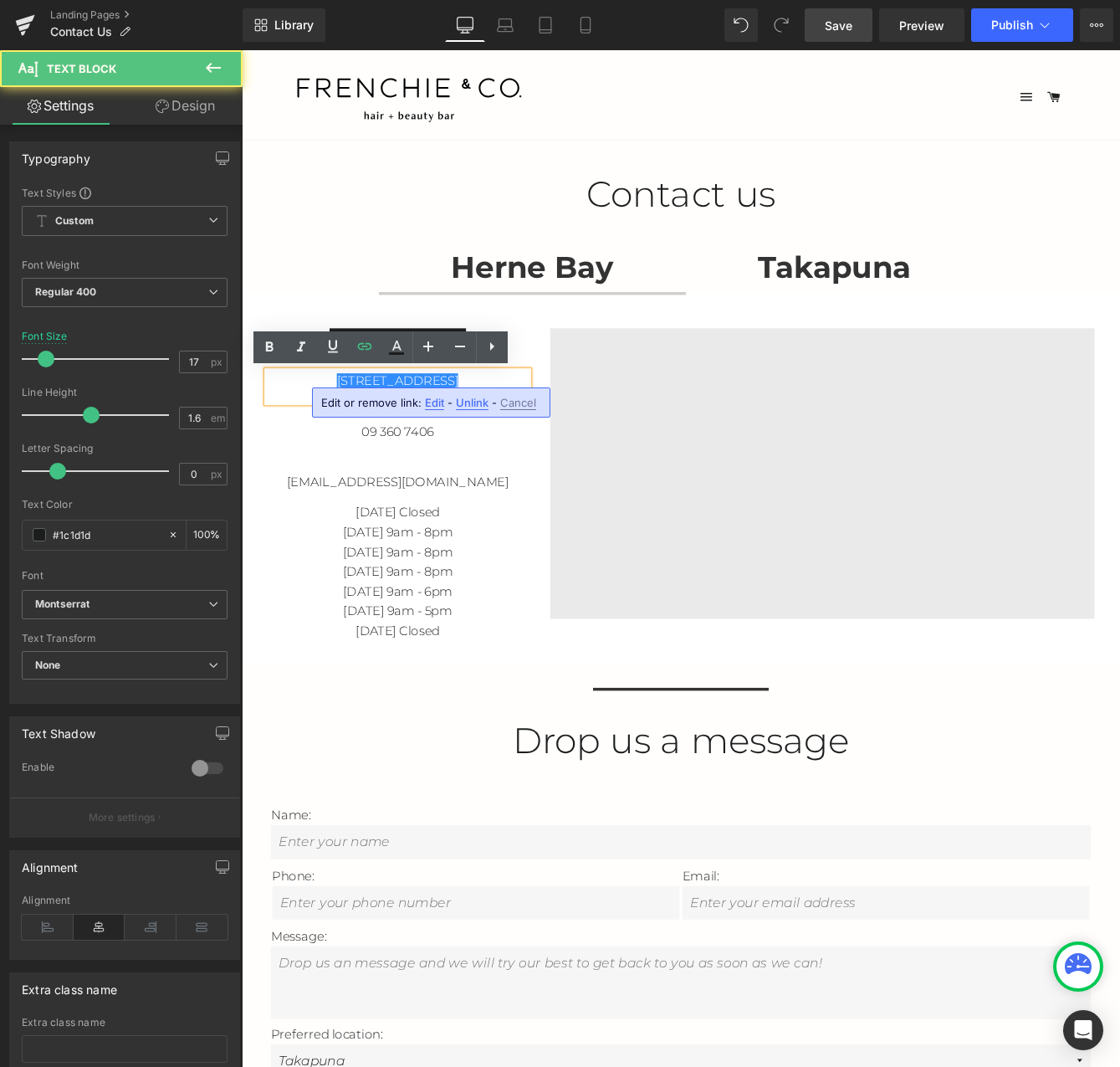
click at [436, 403] on span "Edit" at bounding box center [434, 403] width 19 height 15
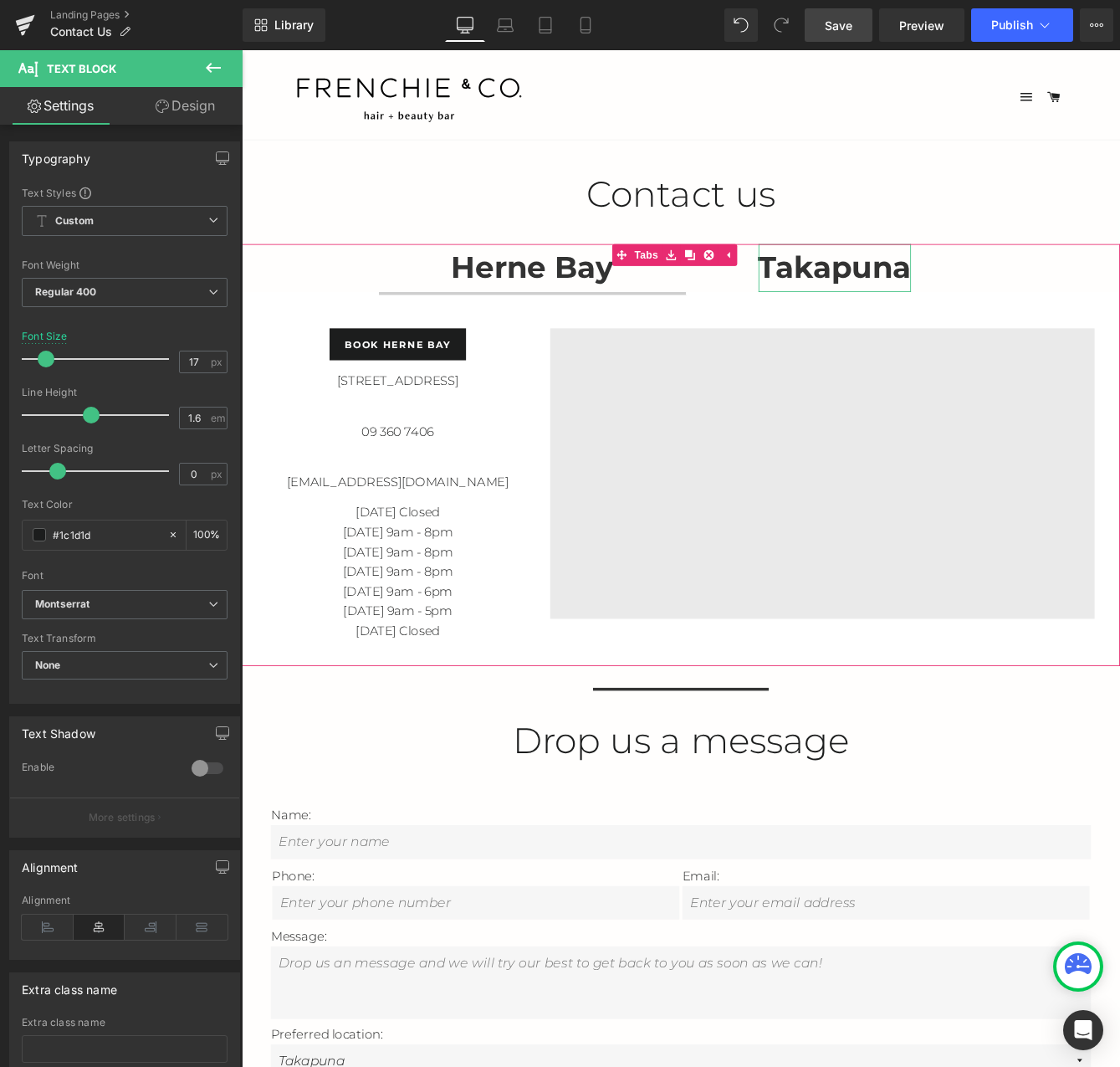
click at [869, 299] on strong "Takapuna" at bounding box center [925, 300] width 175 height 42
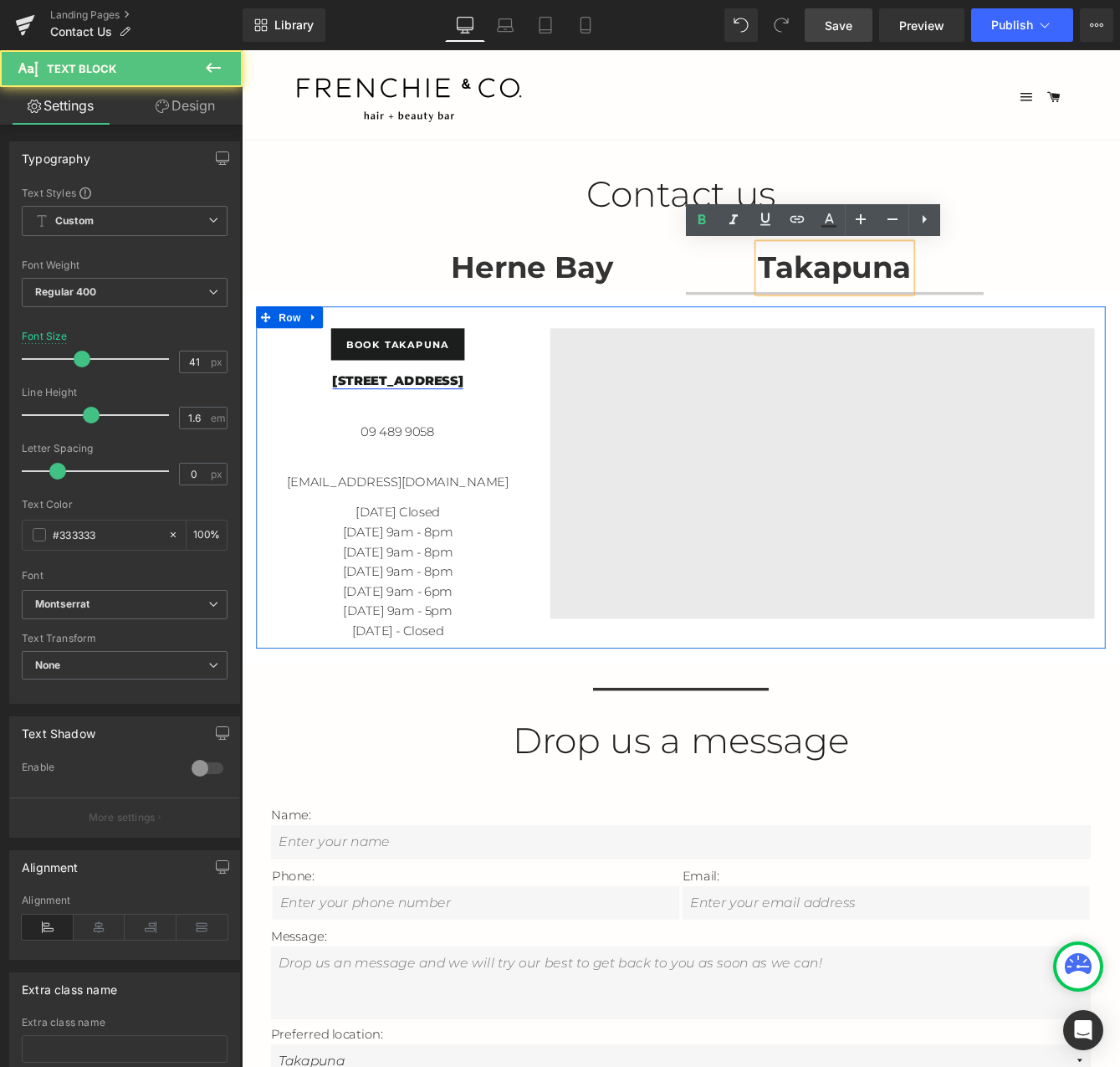
click at [477, 435] on link "[STREET_ADDRESS]" at bounding box center [422, 430] width 151 height 16
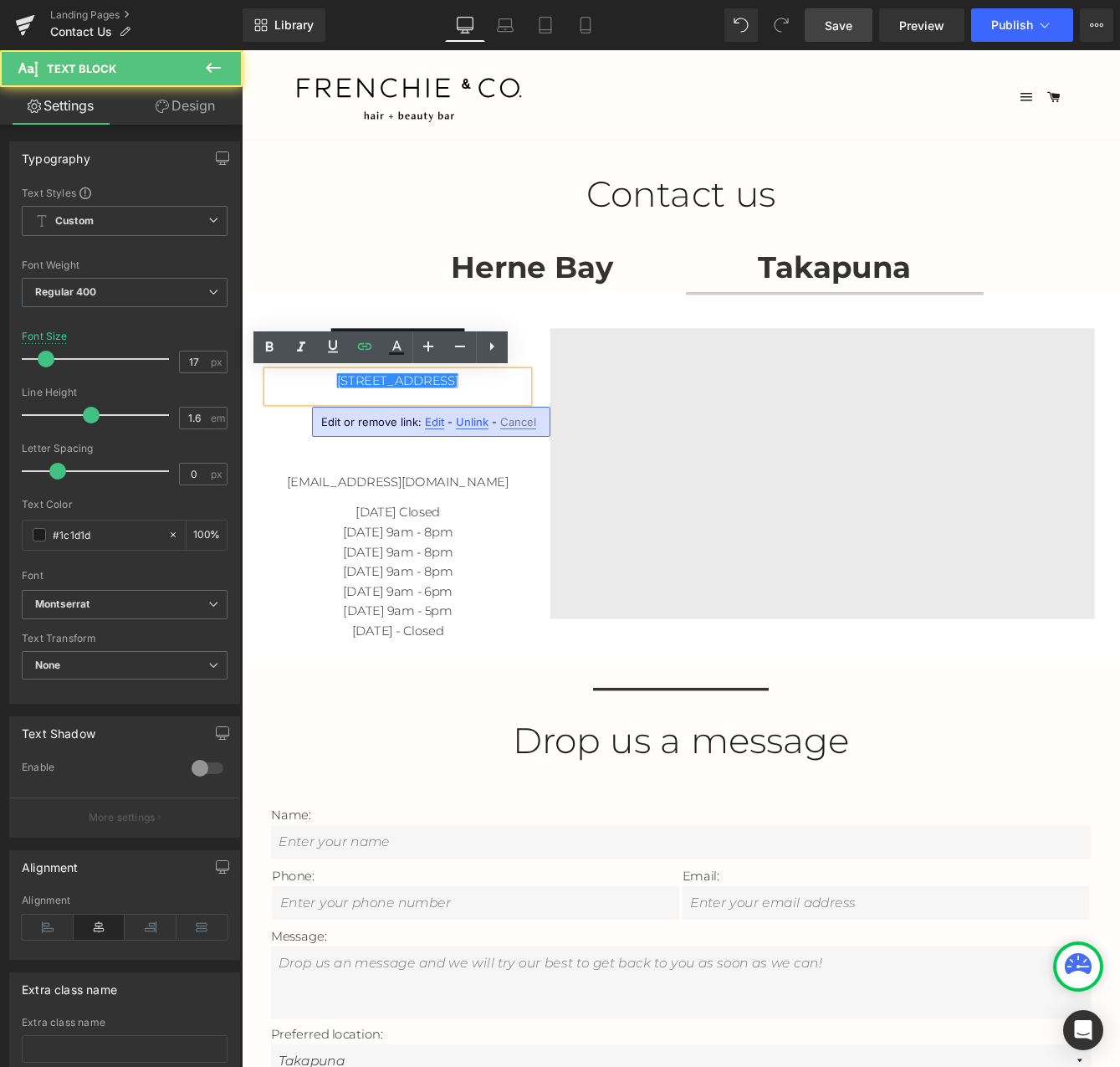
click at [434, 423] on span "Edit" at bounding box center [434, 422] width 19 height 15
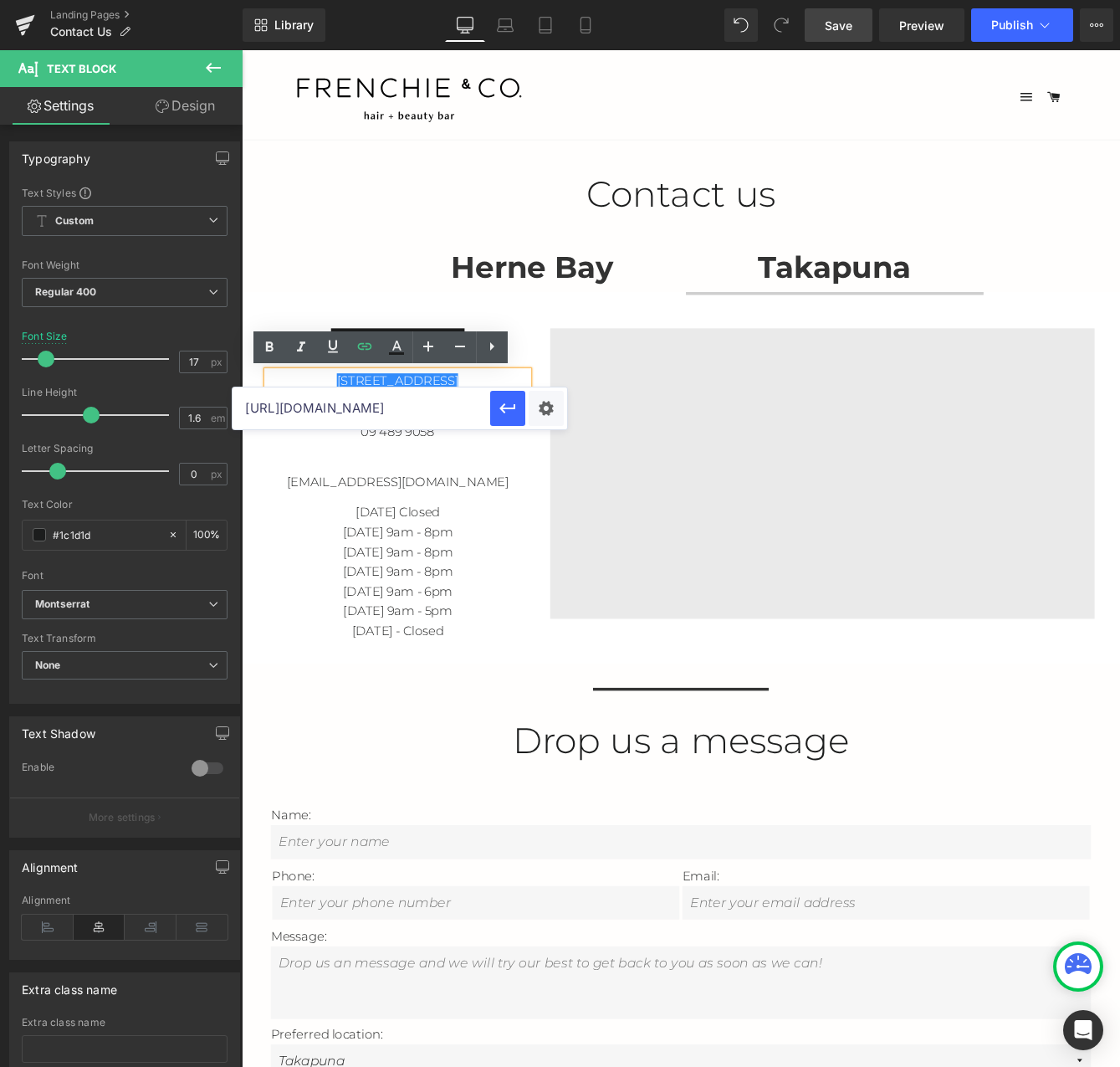
drag, startPoint x: 458, startPoint y: 410, endPoint x: 240, endPoint y: 399, distance: 218.3
click at [240, 399] on input "[URL][DOMAIN_NAME]" at bounding box center [360, 408] width 257 height 42
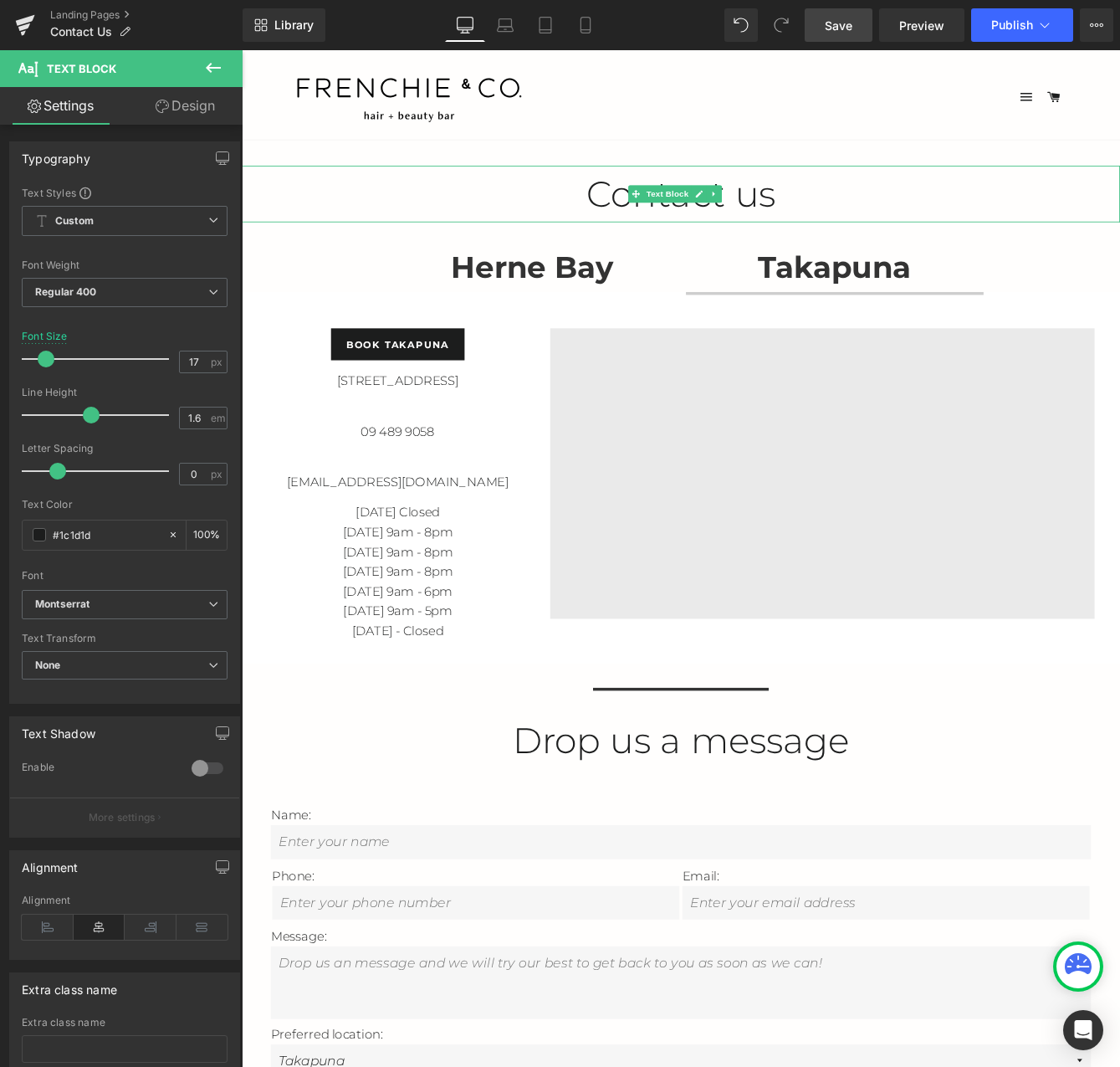
click at [1119, 213] on p "Contact us" at bounding box center [748, 216] width 1012 height 65
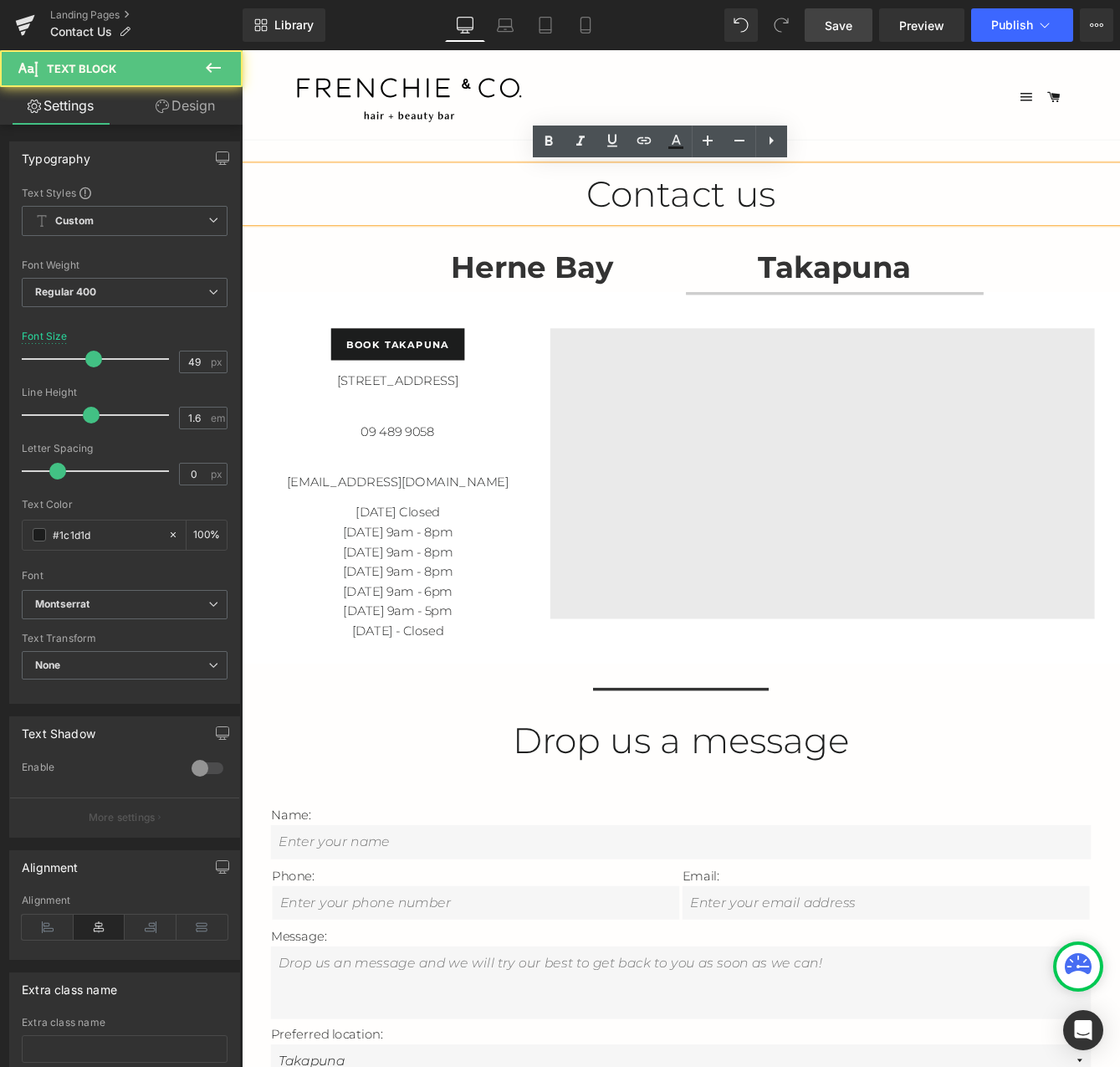
click at [975, 293] on strong "Takapuna" at bounding box center [925, 300] width 175 height 42
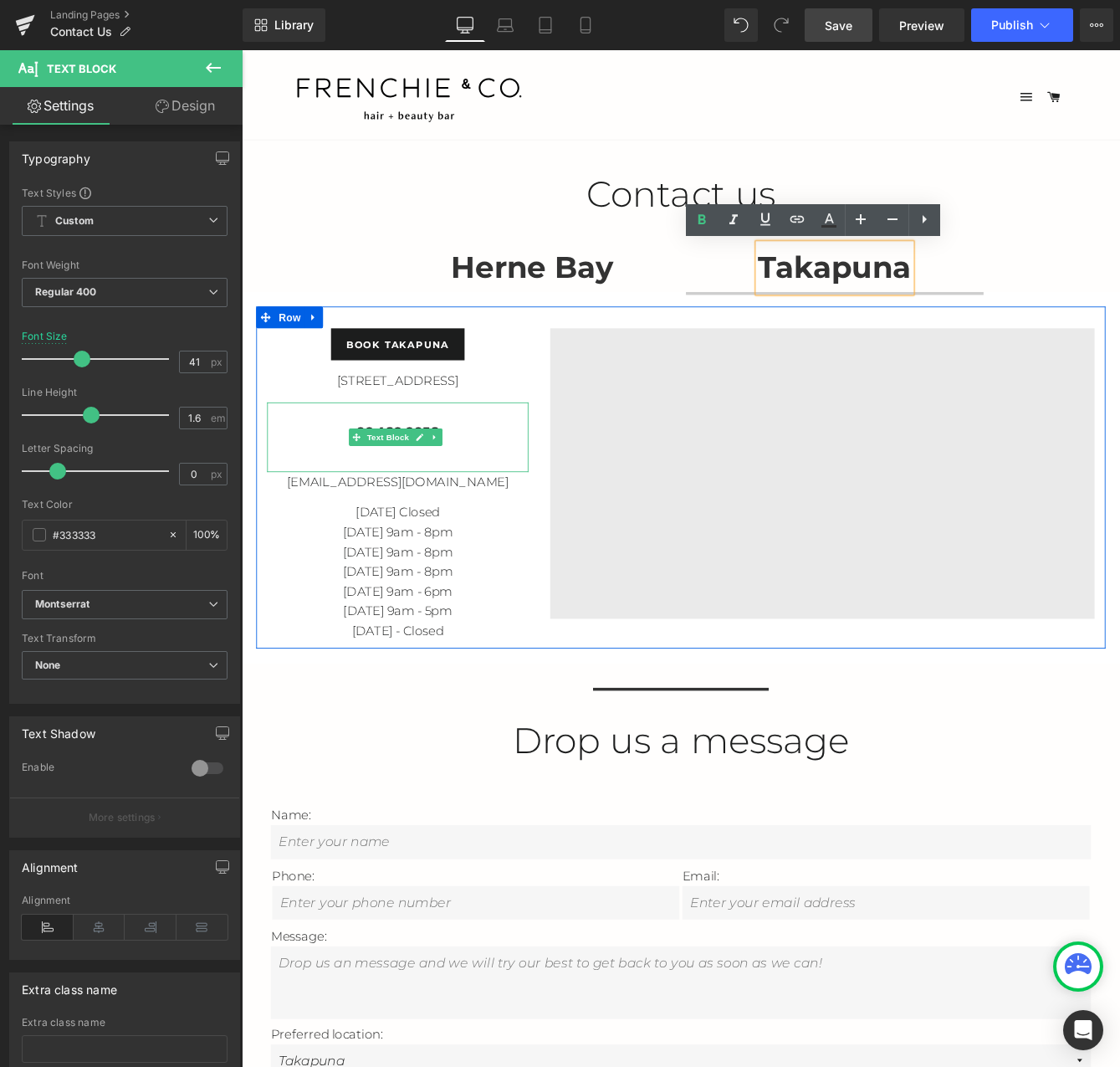
click at [434, 491] on span "Text Block" at bounding box center [410, 496] width 55 height 20
click at [493, 484] on p "09 489 9058" at bounding box center [422, 490] width 301 height 22
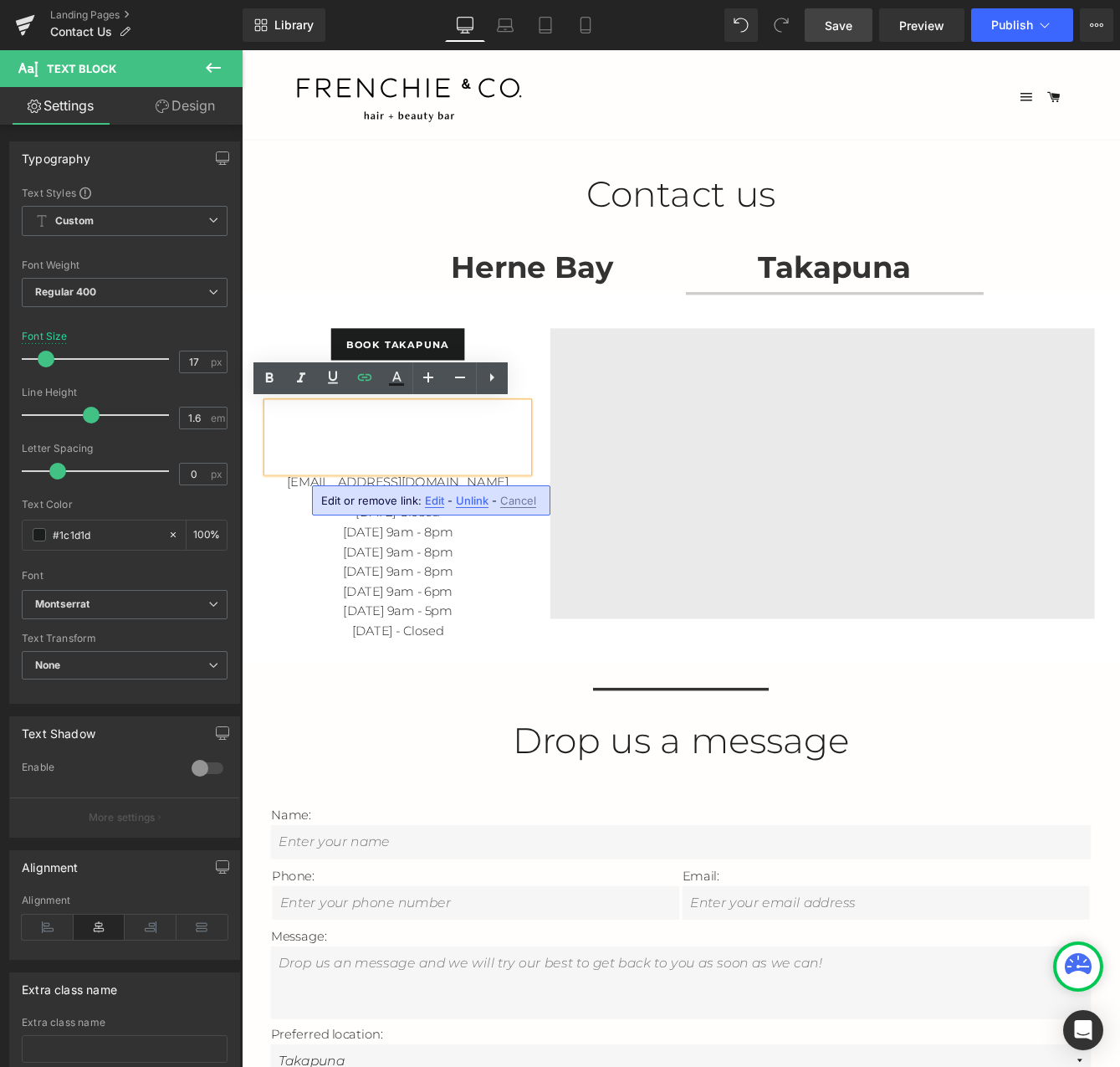
click at [431, 502] on span "Edit" at bounding box center [434, 501] width 19 height 15
type input "tel:[PHONE_NUMBER]"
click at [267, 515] on input "tel:[PHONE_NUMBER]" at bounding box center [360, 506] width 257 height 42
click at [323, 507] on input "tel:[PHONE_NUMBER]" at bounding box center [360, 506] width 257 height 42
click at [360, 505] on input "tel:[PHONE_NUMBER]" at bounding box center [360, 506] width 257 height 42
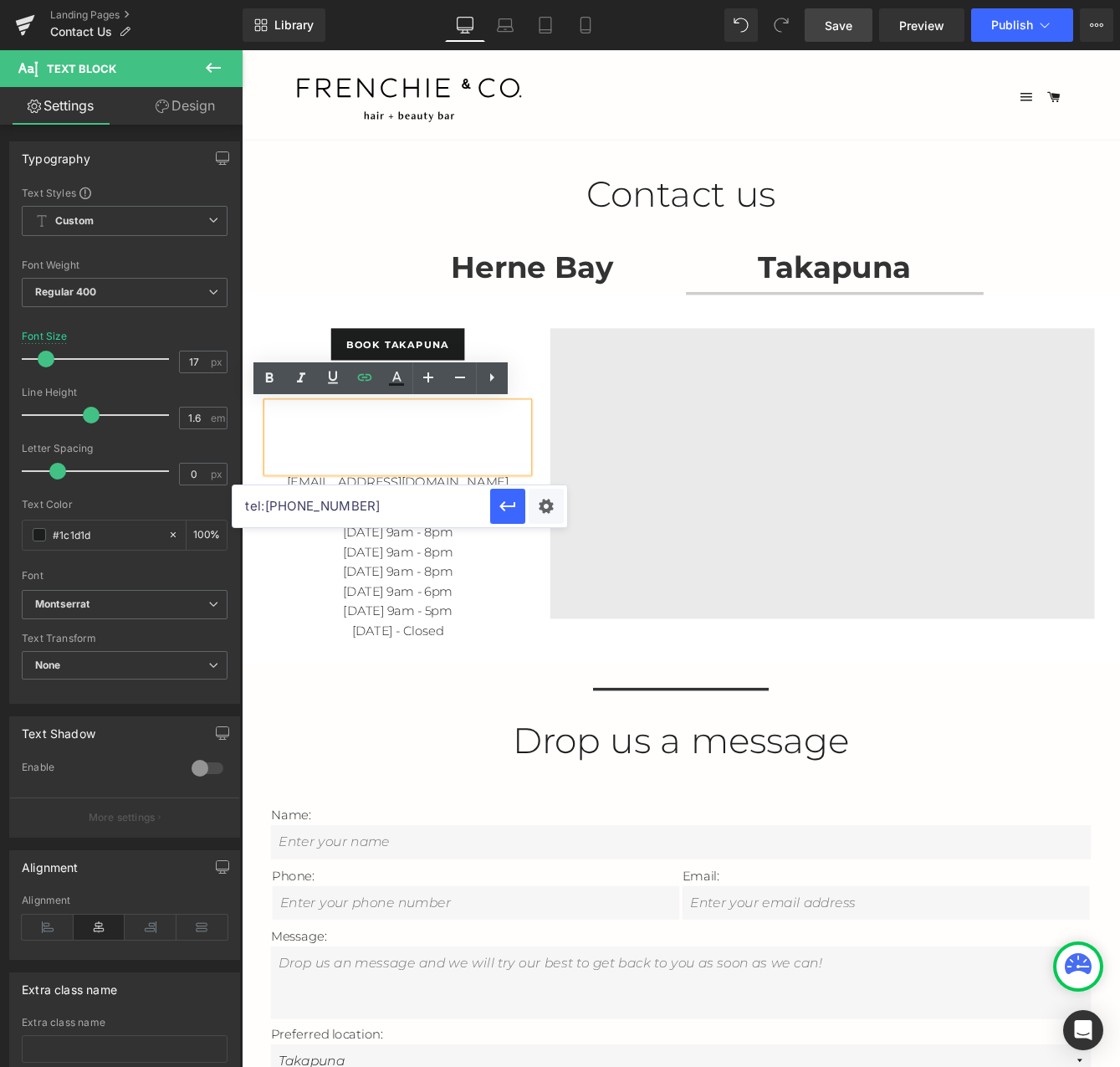
click at [323, 506] on input "tel:[PHONE_NUMBER]" at bounding box center [360, 506] width 257 height 42
click at [276, 508] on input "tel:[PHONE_NUMBER]" at bounding box center [360, 506] width 257 height 42
click at [267, 508] on input "tel:[PHONE_NUMBER]" at bounding box center [360, 506] width 257 height 42
click at [414, 515] on div "09 489 9058" at bounding box center [422, 496] width 301 height 81
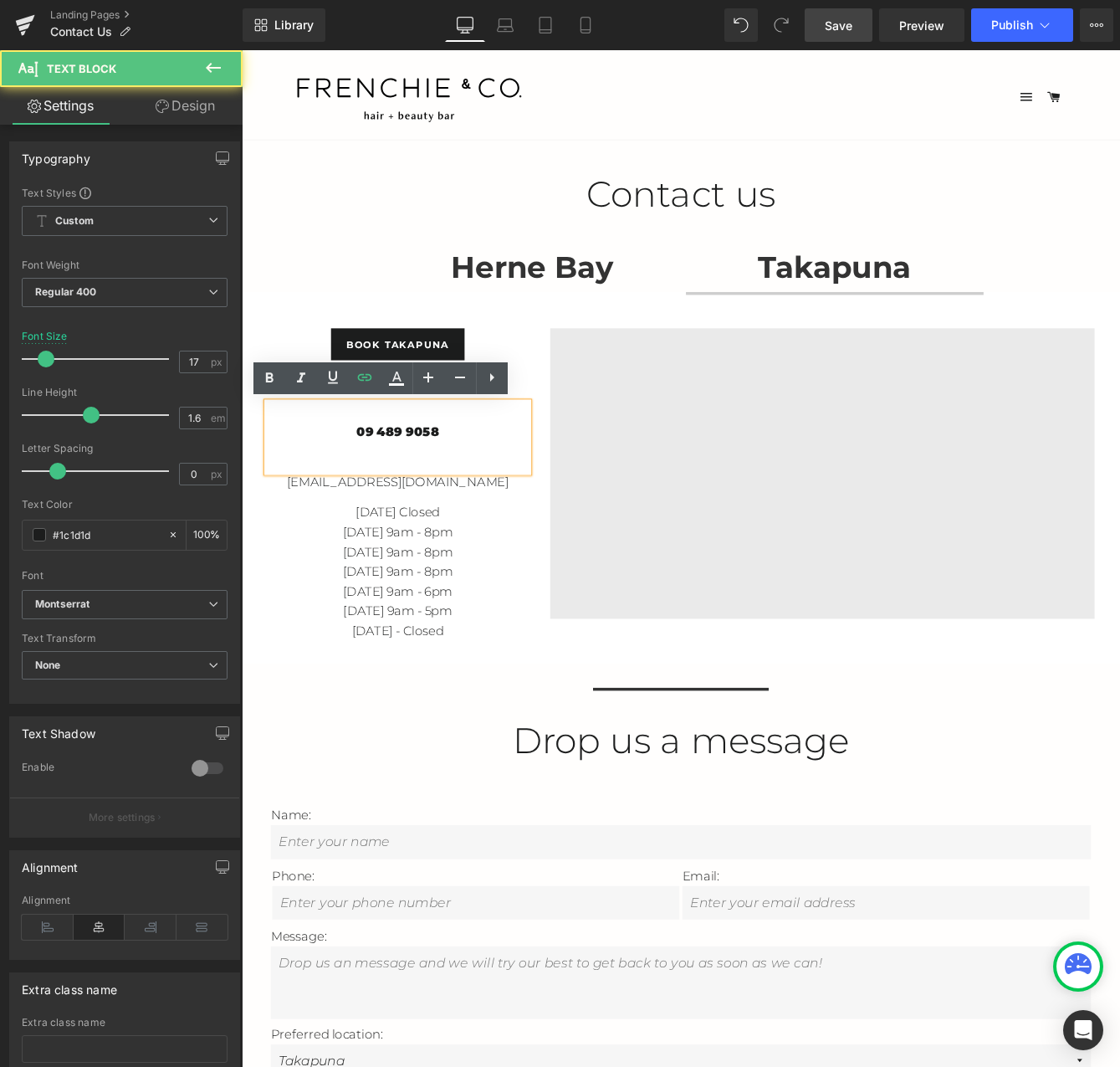
click at [472, 482] on p "09 489 9058" at bounding box center [422, 490] width 301 height 22
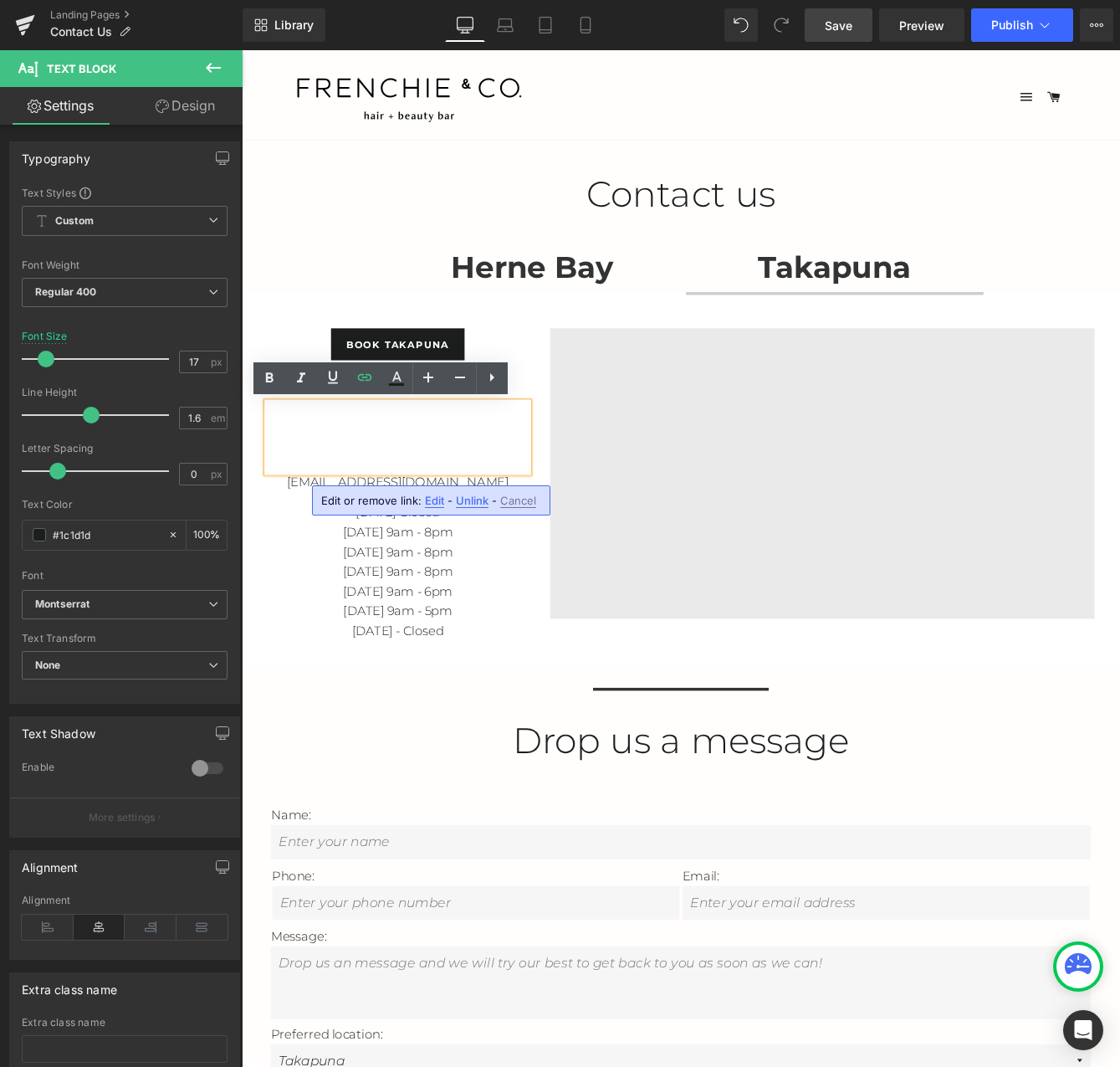
click at [582, 358] on div "book takapuna Button [STREET_ADDRESS] Text Block 09 489 9058 Text Block [EMAIL_…" at bounding box center [748, 543] width 979 height 394
